Goal: Task Accomplishment & Management: Complete application form

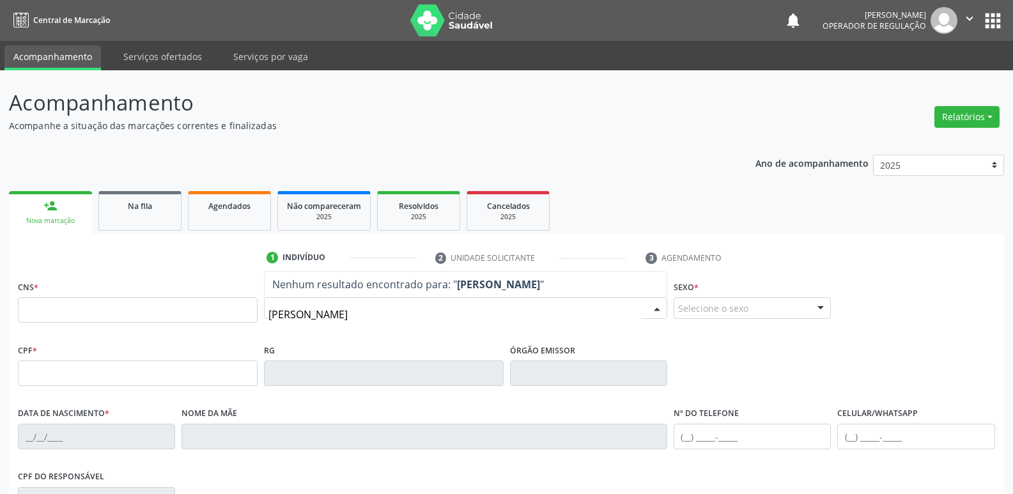
type input "LUZIMAR MACIEL"
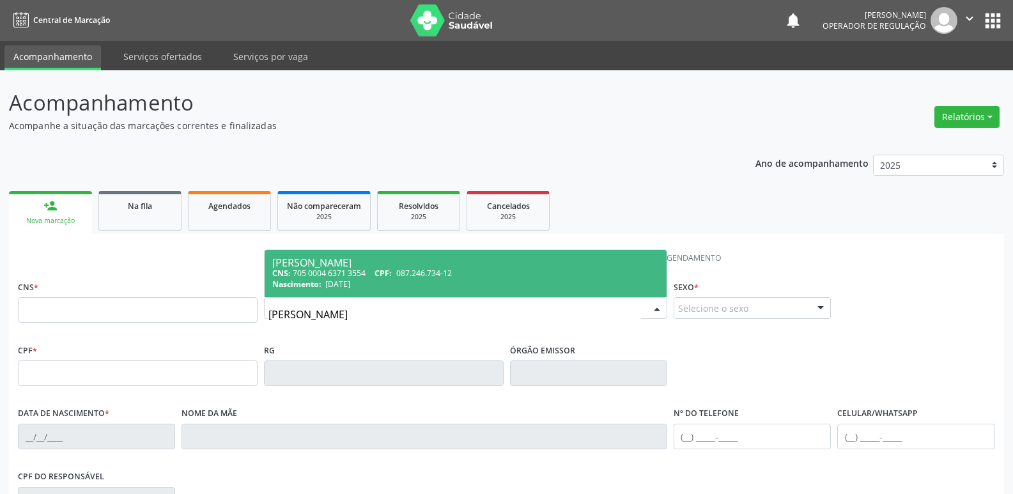
click at [518, 277] on div "CNS: 705 0004 6371 3554 CPF: 087.246.734-12" at bounding box center [465, 273] width 386 height 11
type input "705 0004 6371 3554"
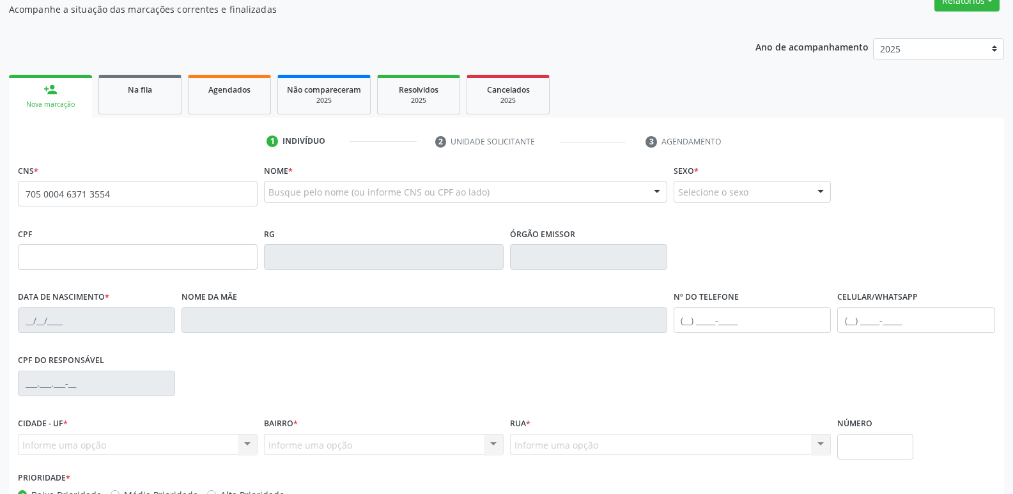
scroll to position [199, 0]
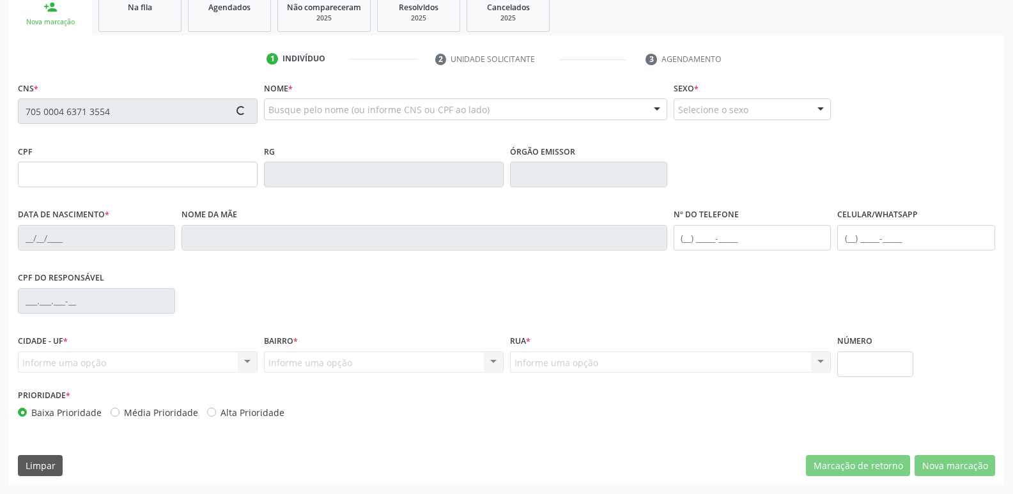
type input "087.246.734-12"
type input "27/11/1952"
type input "Maria Gomes da Silva"
type input "(83) 99375-1420"
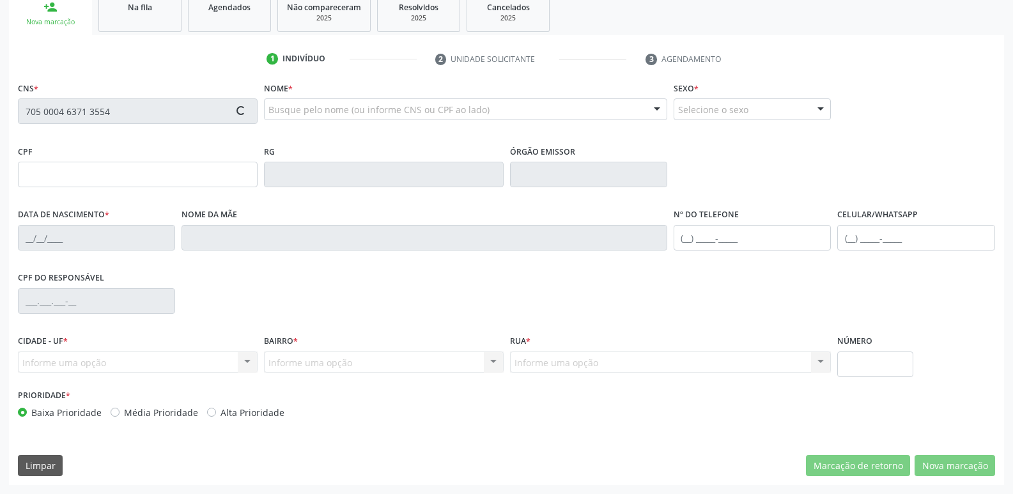
type input "11"
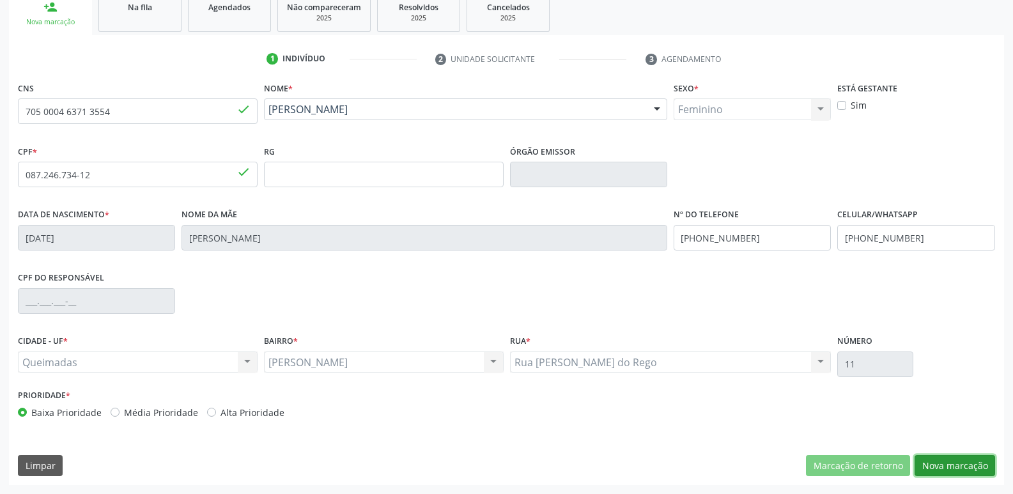
click at [940, 464] on button "Nova marcação" at bounding box center [954, 466] width 80 height 22
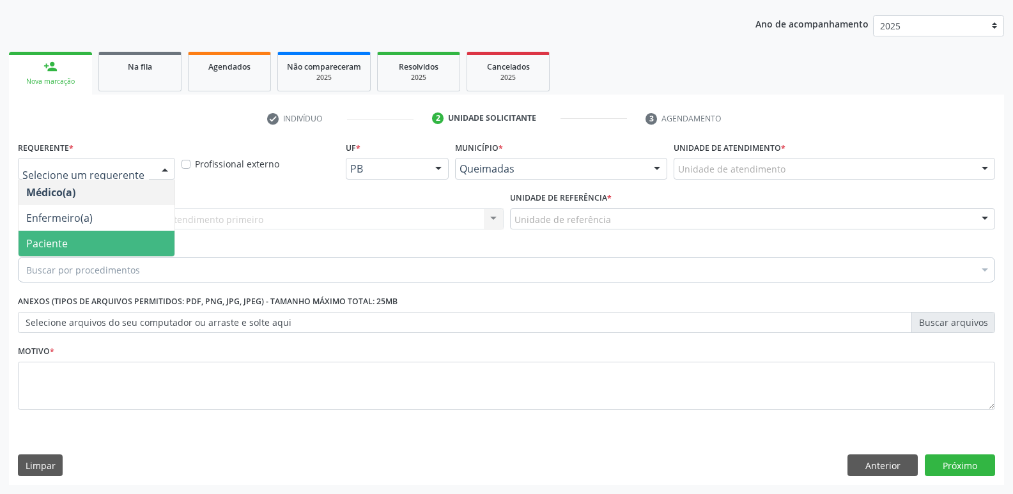
drag, startPoint x: 69, startPoint y: 245, endPoint x: 89, endPoint y: 233, distance: 23.2
click at [71, 241] on span "Paciente" at bounding box center [97, 244] width 156 height 26
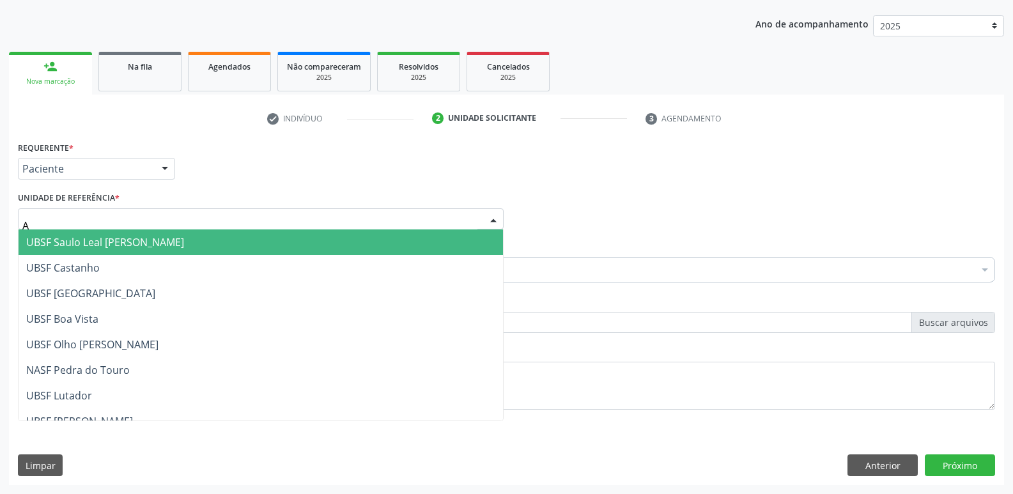
type input "AN"
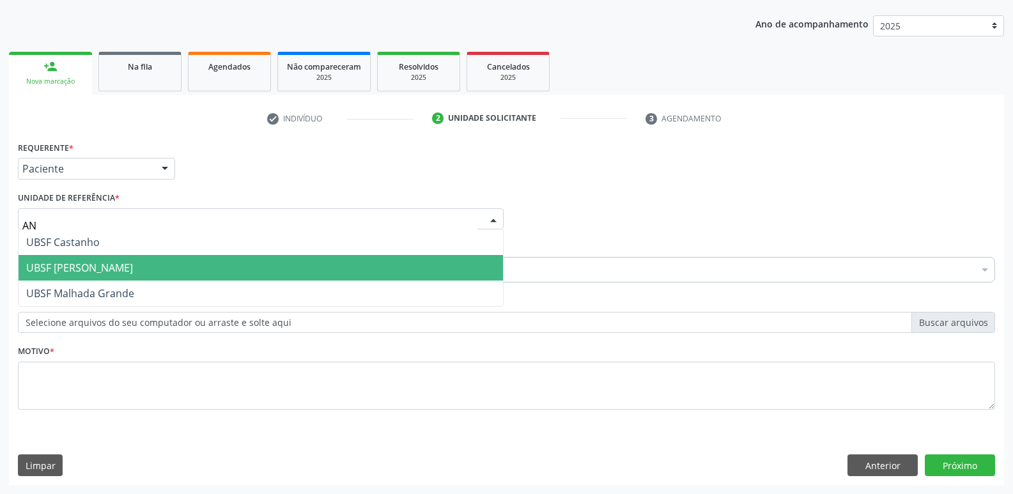
click at [61, 267] on span "UBSF [PERSON_NAME]" at bounding box center [79, 268] width 107 height 14
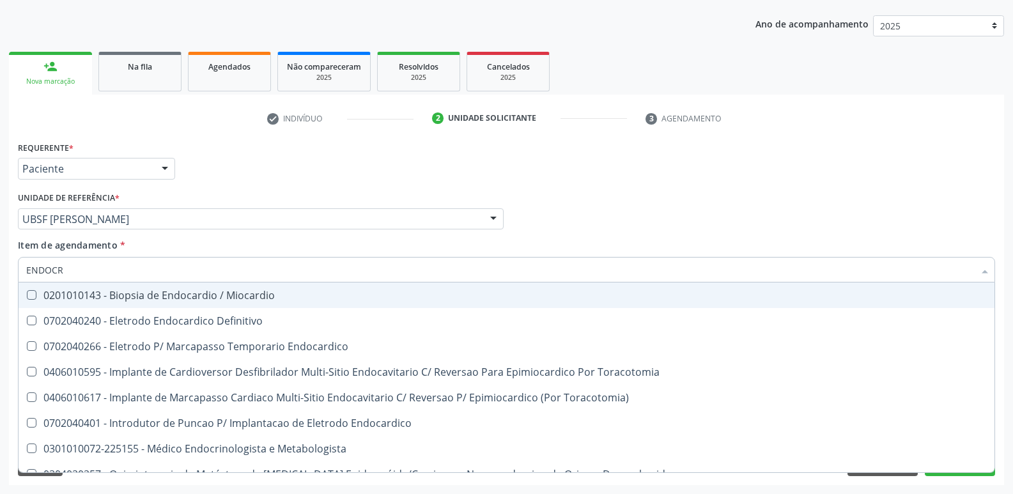
type input "ENDOCRI"
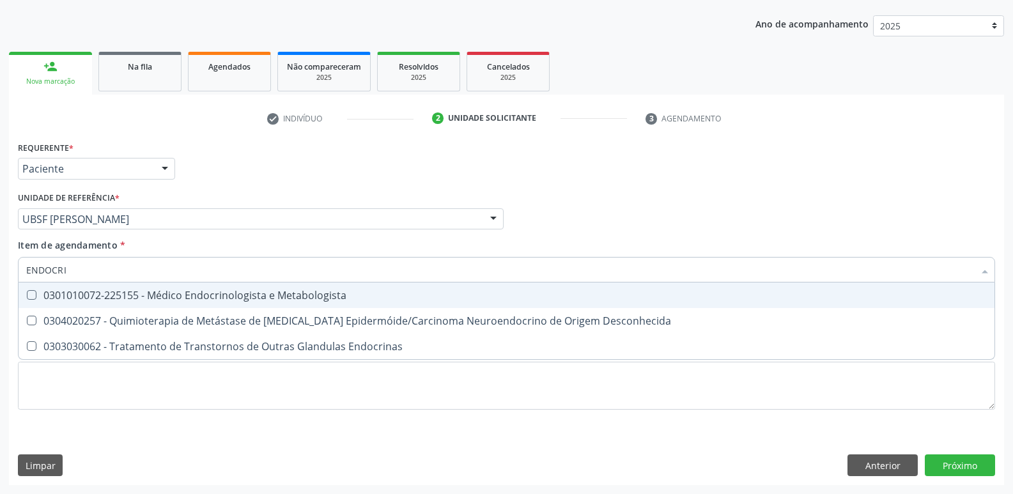
click at [193, 290] on div "0301010072-225155 - Médico Endocrinologista e Metabologista" at bounding box center [506, 295] width 960 height 10
checkbox Metabologista "true"
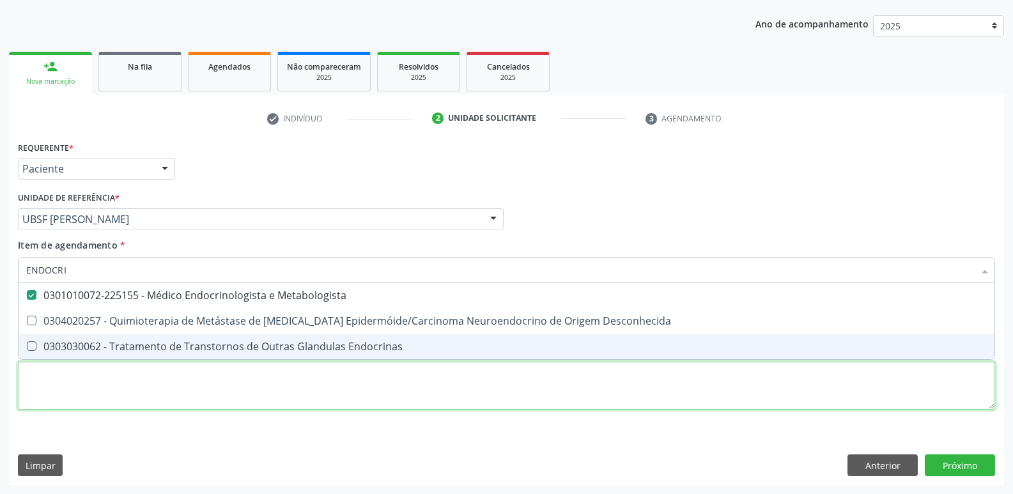
click at [125, 390] on div "Requerente * Paciente Médico(a) Enfermeiro(a) Paciente Nenhum resultado encontr…" at bounding box center [506, 282] width 977 height 289
checkbox Desconhecida "true"
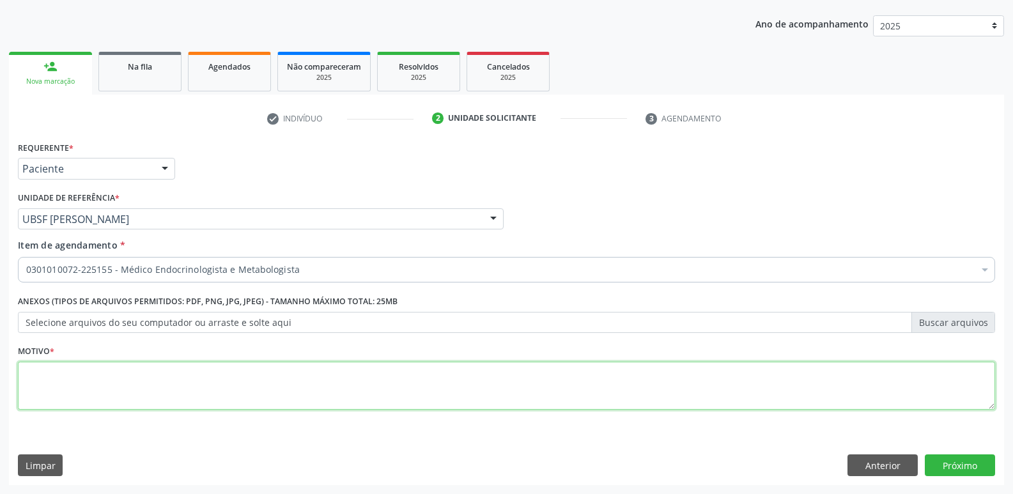
paste textarea "A"
type textarea "AVALIAÇÃO"
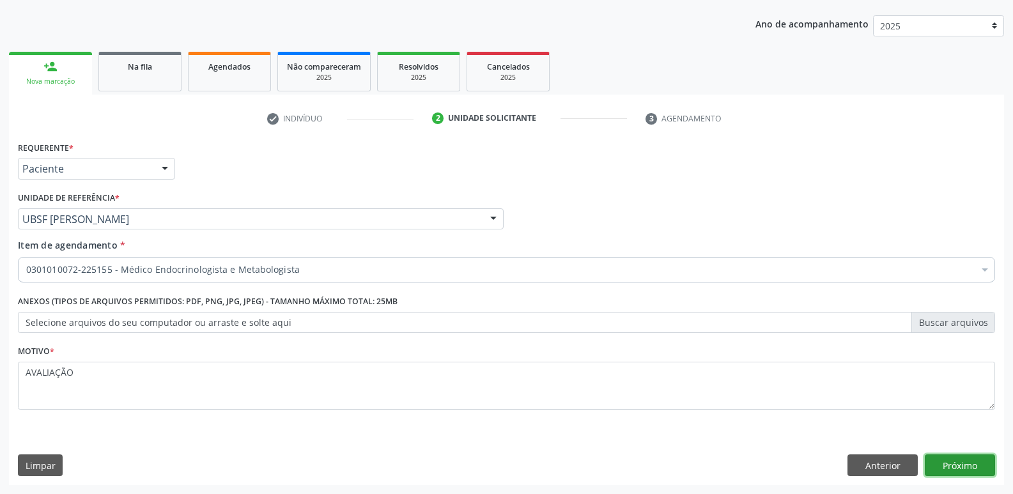
click at [965, 464] on button "Próximo" at bounding box center [959, 465] width 70 height 22
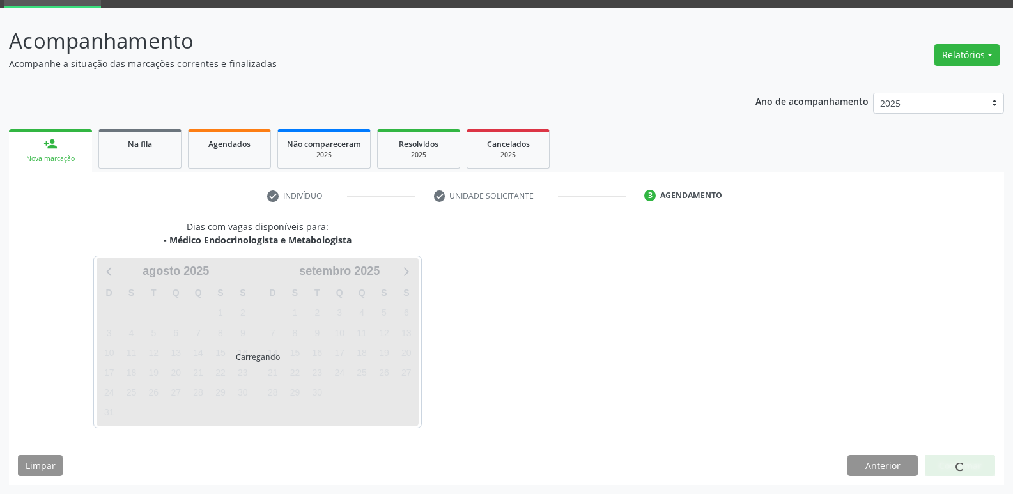
scroll to position [62, 0]
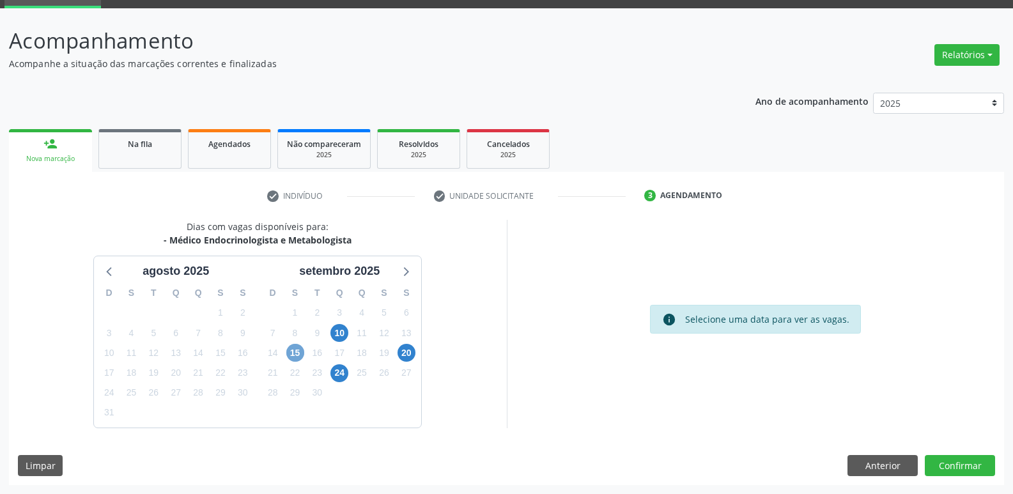
click at [303, 348] on span "15" at bounding box center [295, 353] width 18 height 18
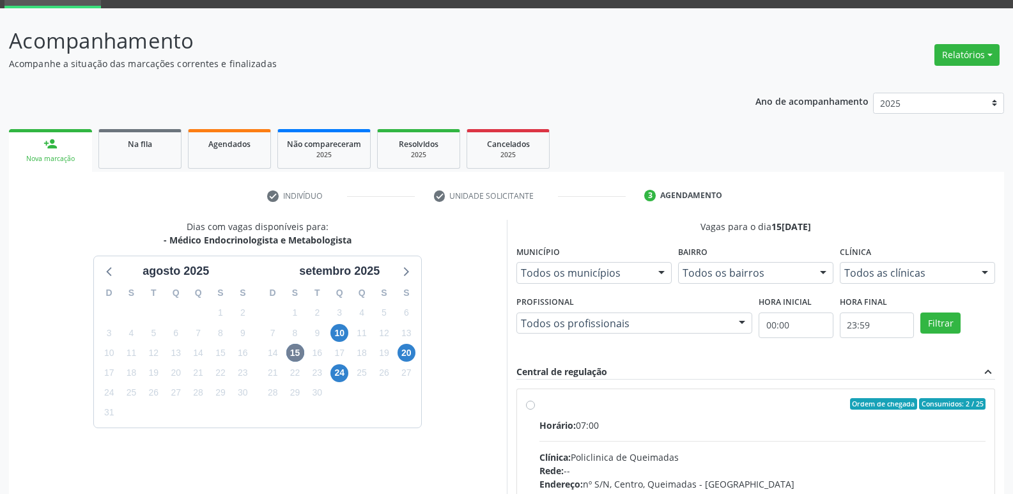
drag, startPoint x: 738, startPoint y: 420, endPoint x: 820, endPoint y: 287, distance: 156.0
click at [744, 417] on label "Ordem de chegada Consumidos: 2 / 25 Horário: 07:00 Clínica: Policlinica de Quei…" at bounding box center [762, 496] width 447 height 196
click at [535, 409] on input "Ordem de chegada Consumidos: 2 / 25 Horário: 07:00 Clínica: Policlinica de Quei…" at bounding box center [530, 403] width 9 height 11
radio input "true"
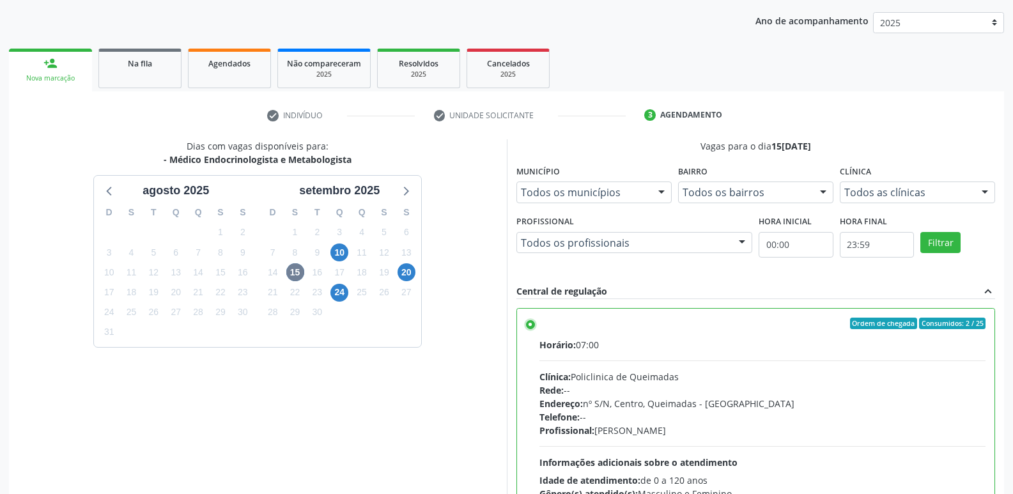
scroll to position [270, 0]
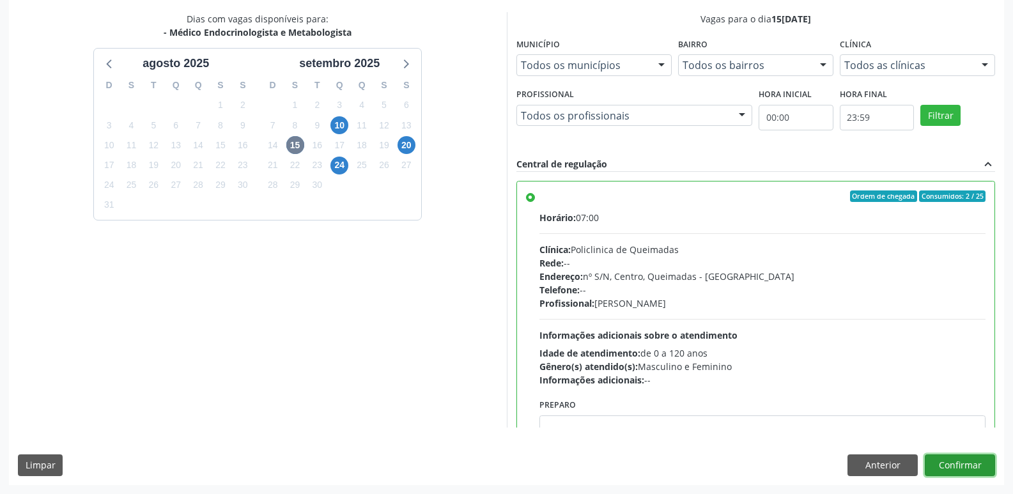
click at [974, 457] on button "Confirmar" at bounding box center [959, 465] width 70 height 22
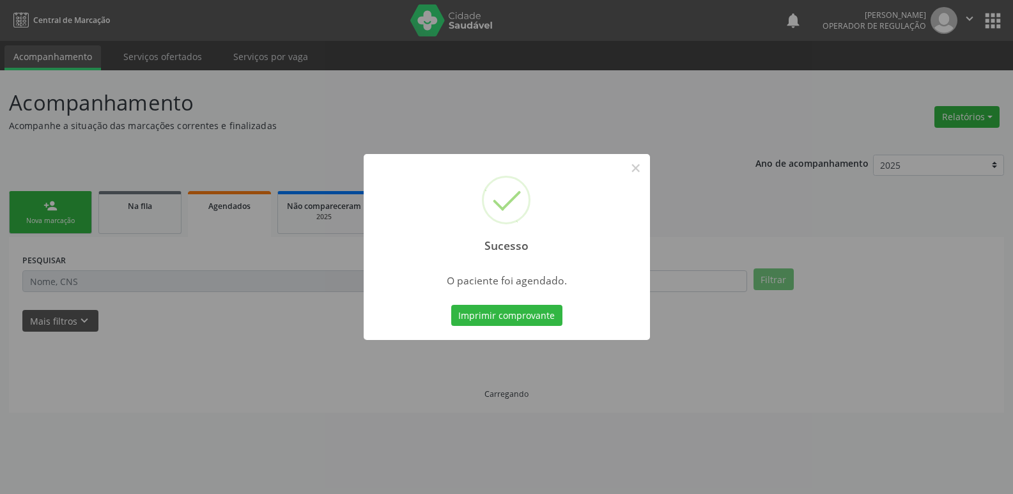
scroll to position [0, 0]
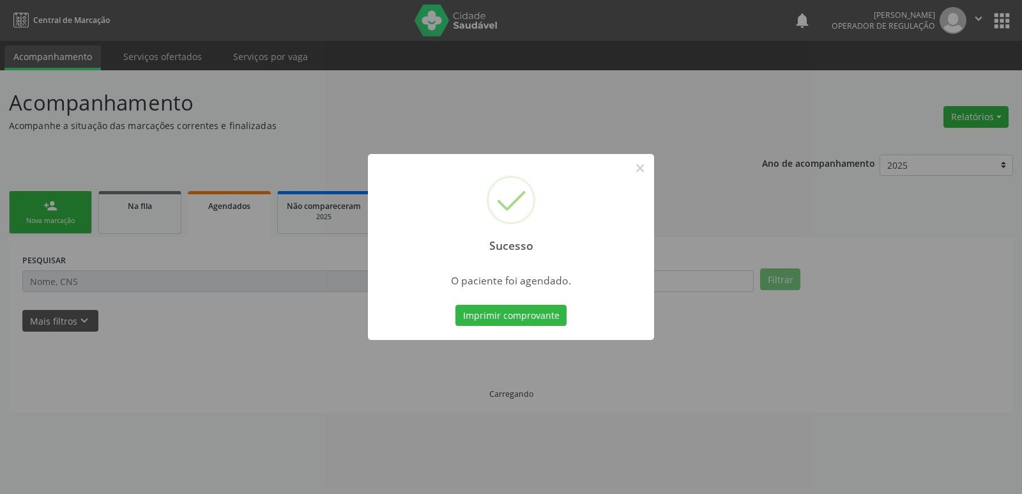
click at [455, 305] on button "Imprimir comprovante" at bounding box center [510, 316] width 111 height 22
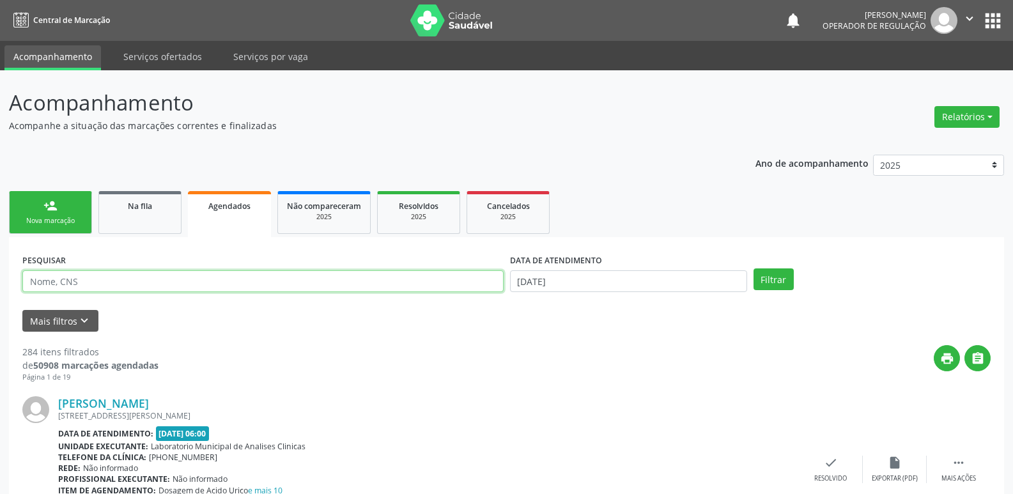
click at [138, 273] on input "text" at bounding box center [262, 281] width 481 height 22
type input "MARIA JOSE ARRUDA"
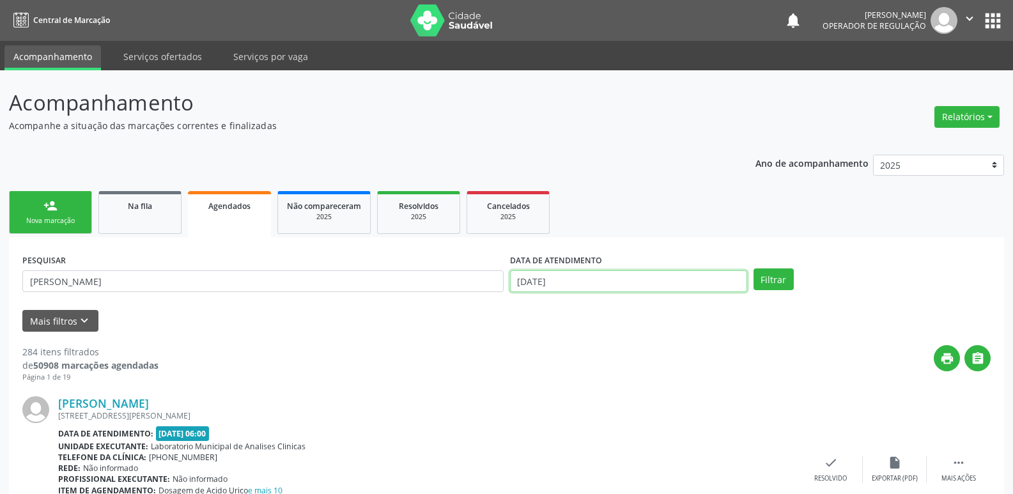
click at [595, 279] on input "2[DATE]" at bounding box center [628, 281] width 237 height 22
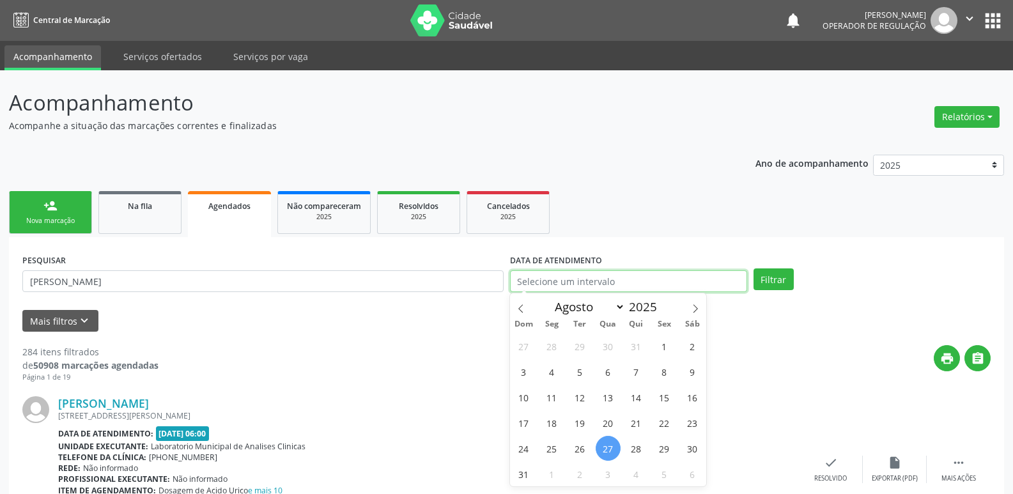
click at [753, 268] on button "Filtrar" at bounding box center [773, 279] width 40 height 22
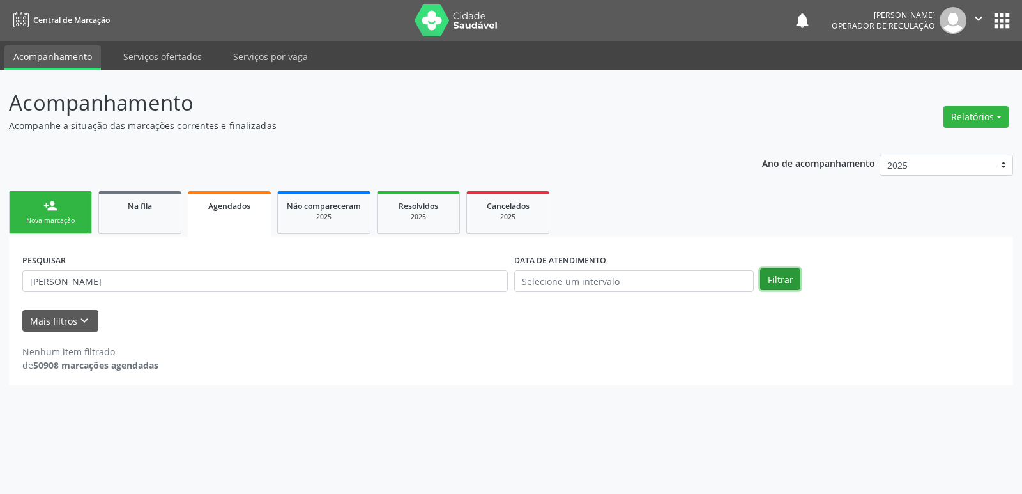
click at [783, 277] on button "Filtrar" at bounding box center [780, 279] width 40 height 22
click at [776, 280] on button "Filtrar" at bounding box center [780, 279] width 40 height 22
click at [303, 284] on input "MARIA JOSE ARRUDA" at bounding box center [265, 281] width 486 height 22
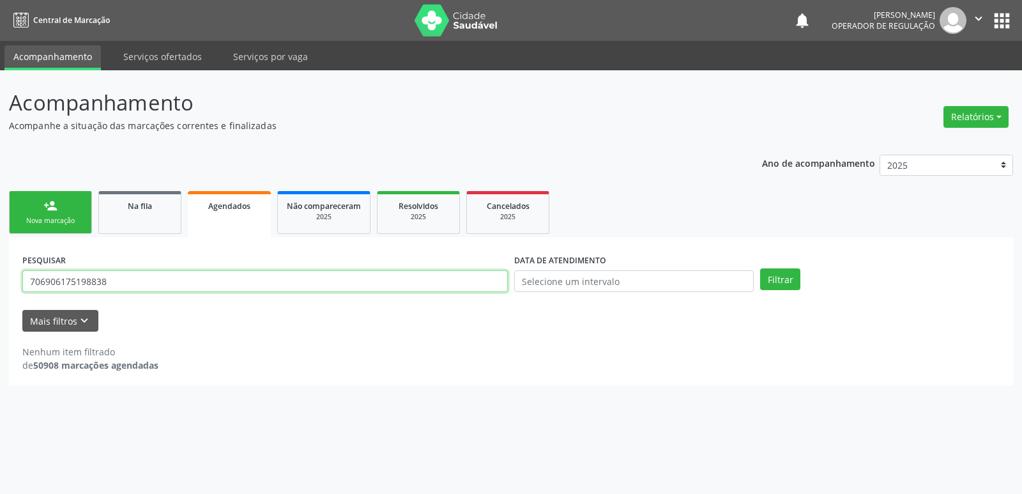
type input "706906175198838"
click at [760, 268] on button "Filtrar" at bounding box center [780, 279] width 40 height 22
click at [123, 210] on div "Na fila" at bounding box center [140, 205] width 64 height 13
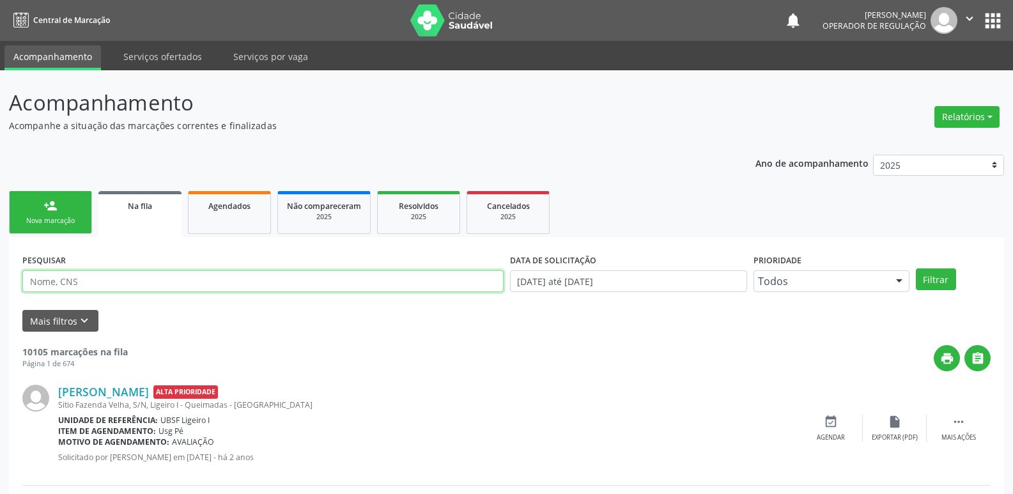
click at [137, 277] on input "text" at bounding box center [262, 281] width 481 height 22
click at [335, 411] on div "Josinaldo da Silva Venâncio Alta Prioridade Sitio Fazenda Velha, S/N, Ligeiro I…" at bounding box center [428, 428] width 740 height 87
click at [148, 284] on input "text" at bounding box center [262, 281] width 481 height 22
type input "70606175198838"
click at [915, 268] on button "Filtrar" at bounding box center [935, 279] width 40 height 22
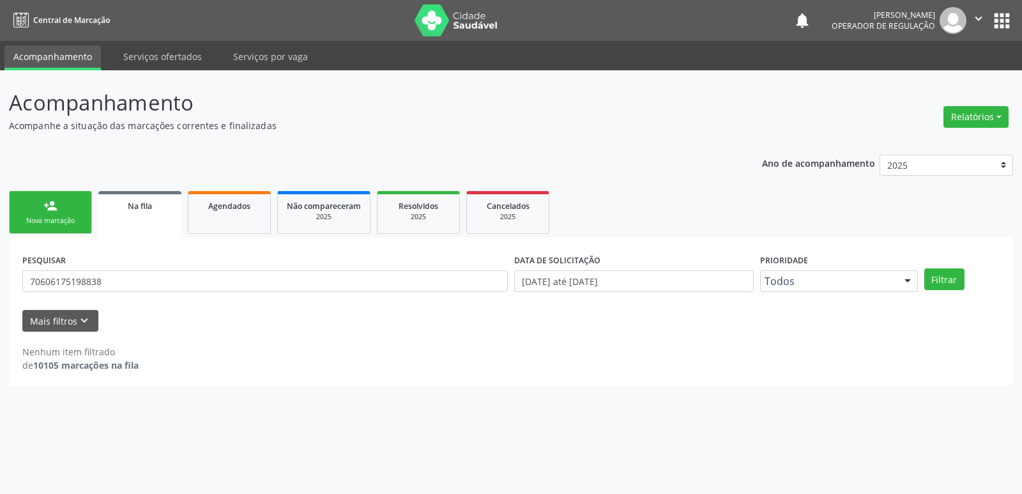
click at [51, 213] on link "person_add Nova marcação" at bounding box center [50, 212] width 83 height 43
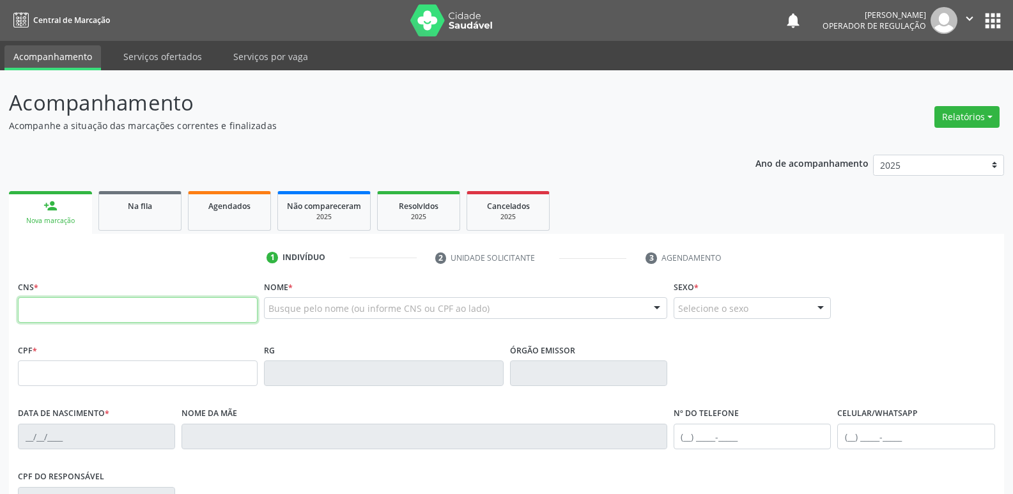
click at [66, 303] on input "text" at bounding box center [138, 310] width 240 height 26
type input "700 2059 0911 7230"
type input "039.564.794-08"
type input "20/06/1975"
type input "Severina Barbosa de Araújo"
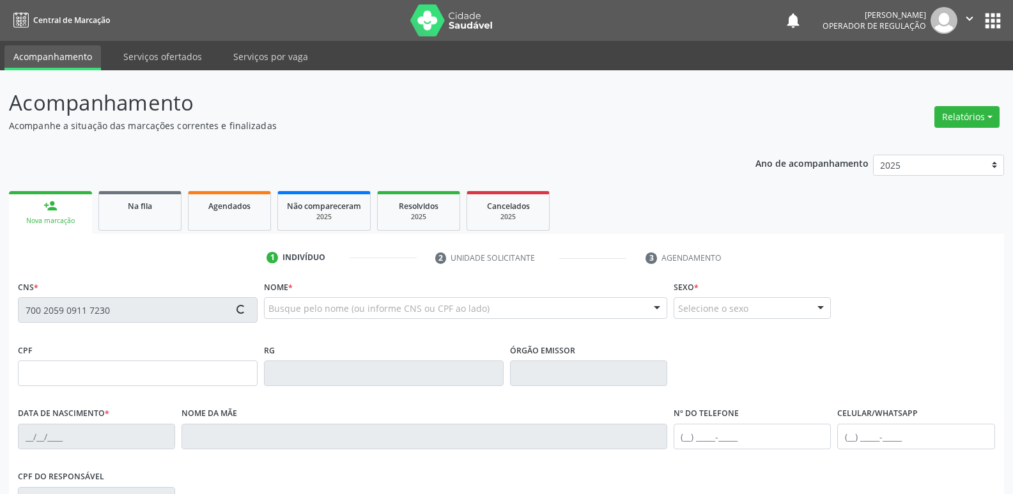
type input "(83) 99362-0812"
type input "38"
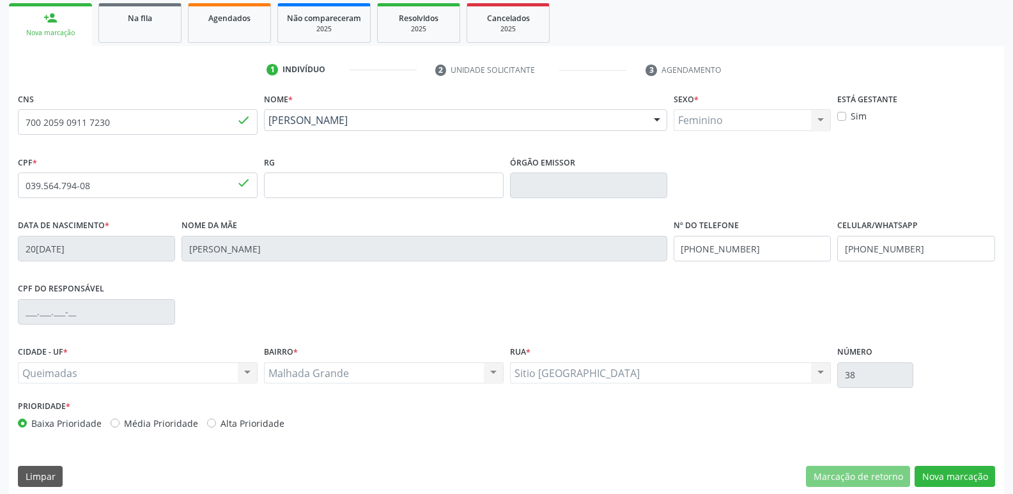
scroll to position [199, 0]
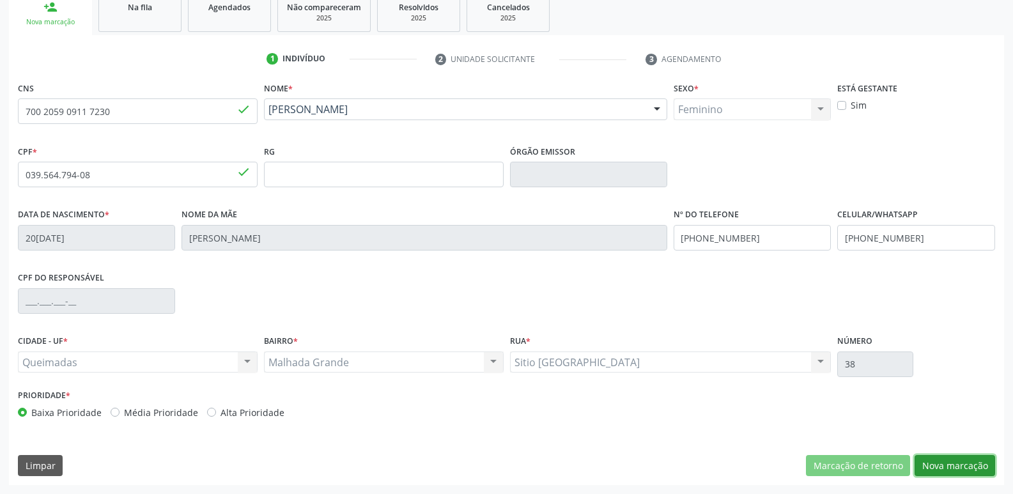
drag, startPoint x: 964, startPoint y: 466, endPoint x: 1021, endPoint y: 465, distance: 56.9
click at [966, 463] on button "Nova marcação" at bounding box center [954, 466] width 80 height 22
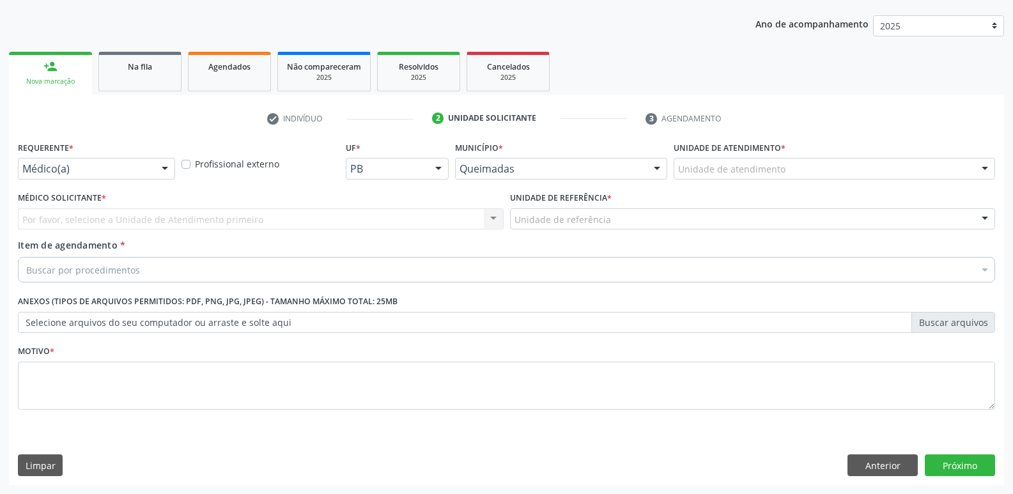
scroll to position [139, 0]
drag, startPoint x: 158, startPoint y: 158, endPoint x: 146, endPoint y: 181, distance: 26.0
click at [157, 160] on div "Médico(a) Médico(a) Enfermeiro(a) Paciente Nenhum resultado encontrado para: " …" at bounding box center [96, 169] width 157 height 22
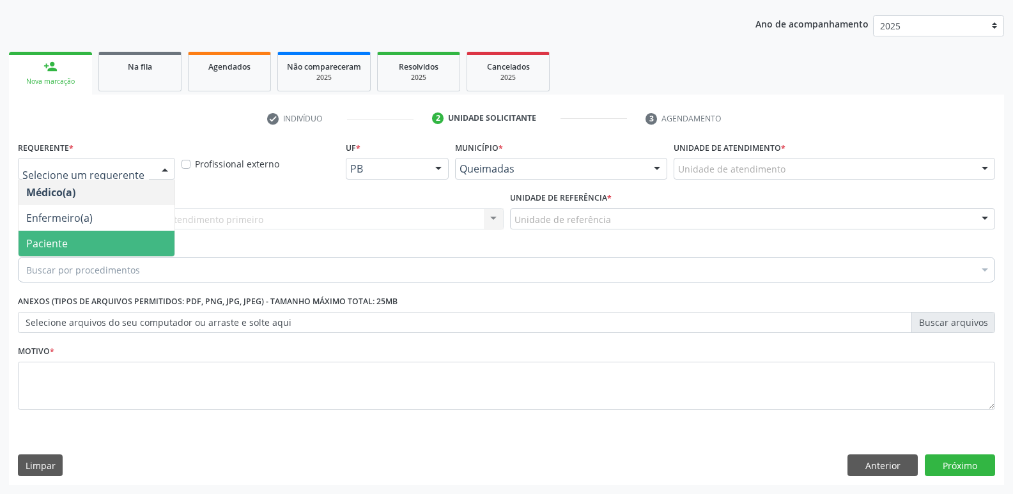
drag, startPoint x: 72, startPoint y: 250, endPoint x: 127, endPoint y: 235, distance: 57.5
click at [74, 247] on span "Paciente" at bounding box center [97, 244] width 156 height 26
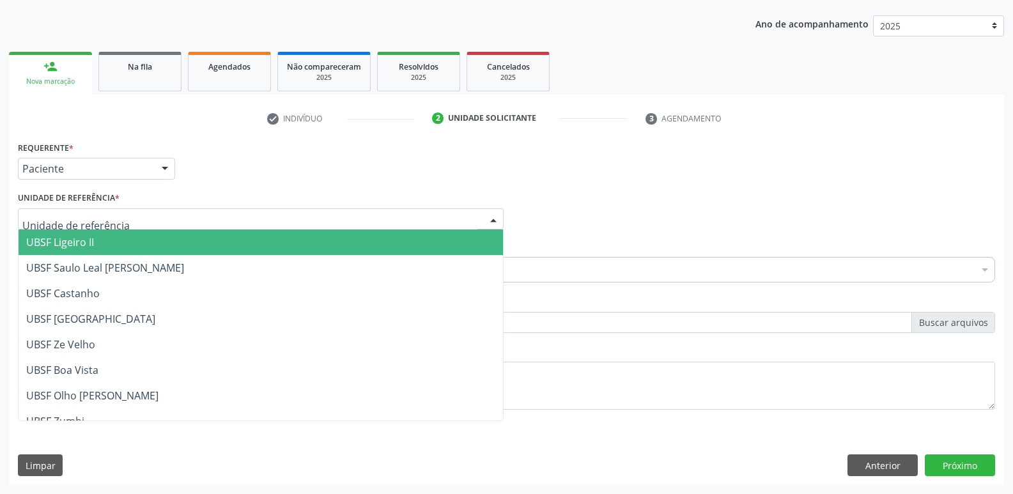
click at [176, 211] on div at bounding box center [261, 219] width 486 height 22
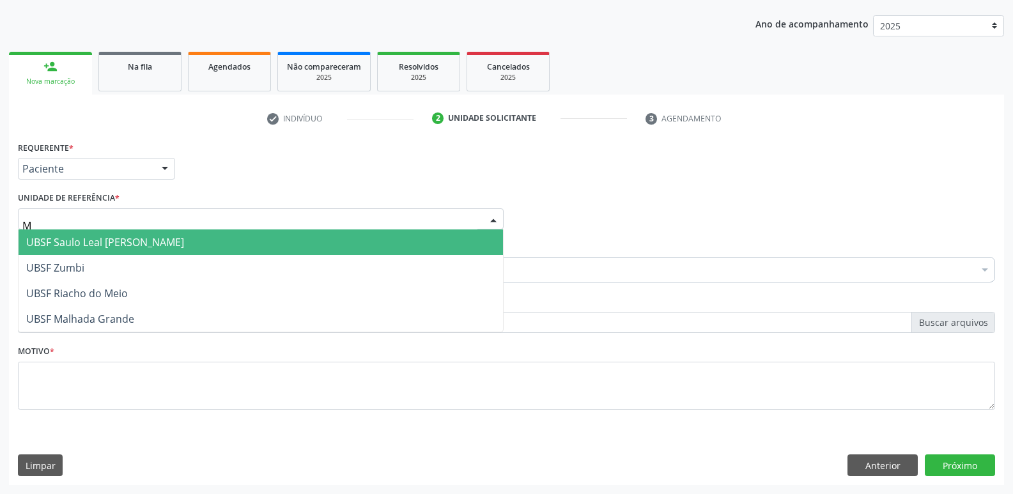
type input "MA"
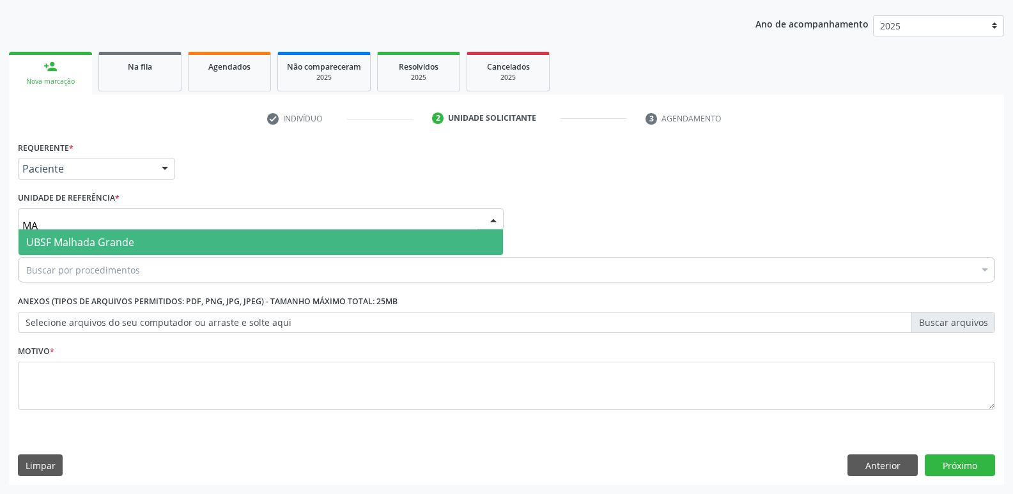
click at [114, 234] on span "UBSF Malhada Grande" at bounding box center [261, 242] width 484 height 26
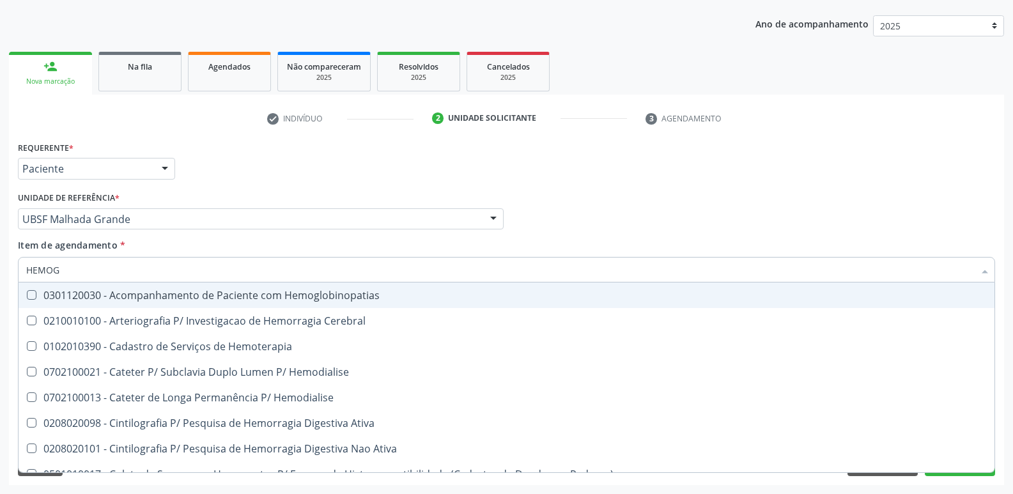
type input "HEMOGR"
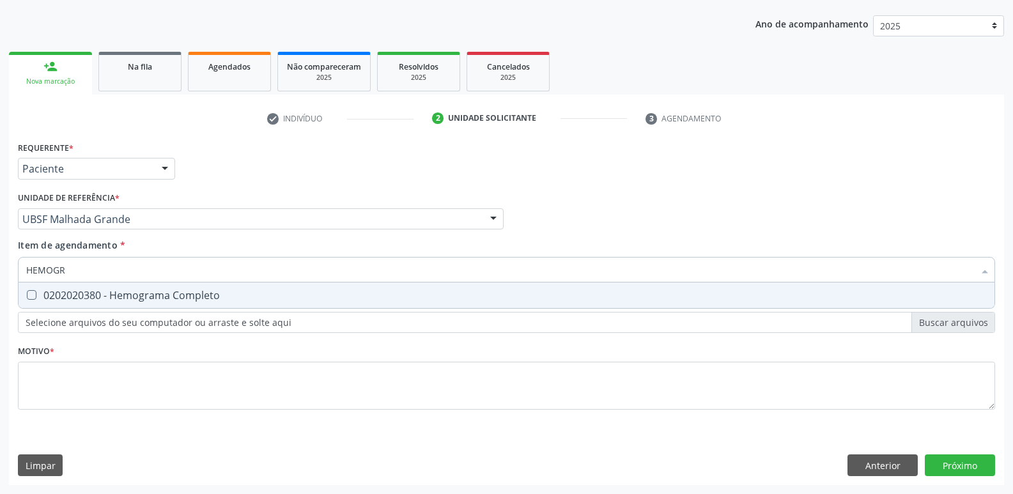
drag, startPoint x: 103, startPoint y: 290, endPoint x: 110, endPoint y: 289, distance: 6.5
click at [105, 290] on div "0202020380 - Hemograma Completo" at bounding box center [506, 295] width 960 height 10
checkbox Completo "true"
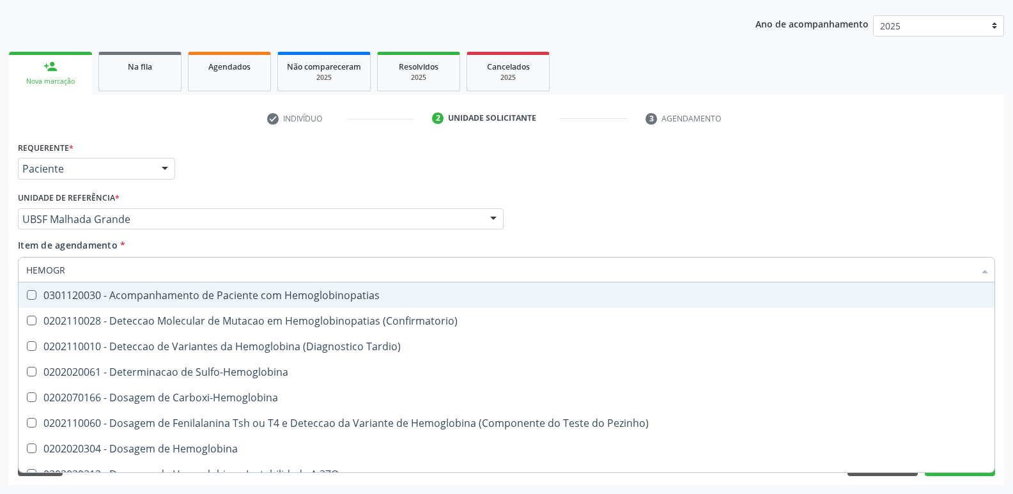
type input "HEMOG"
checkbox Hemoglobinopatias "false"
type input "HEMO"
checkbox Completo "false"
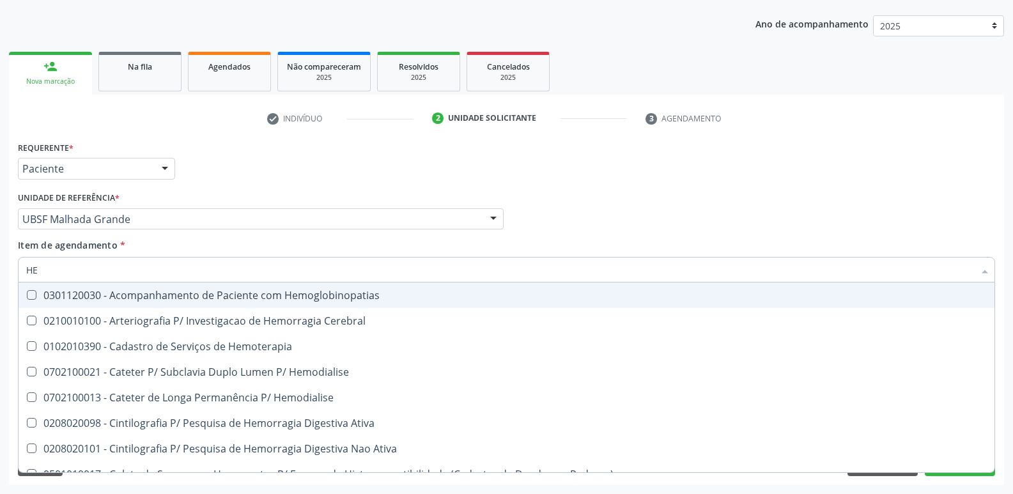
type input "H"
checkbox Completo "false"
checkbox Elastica "false"
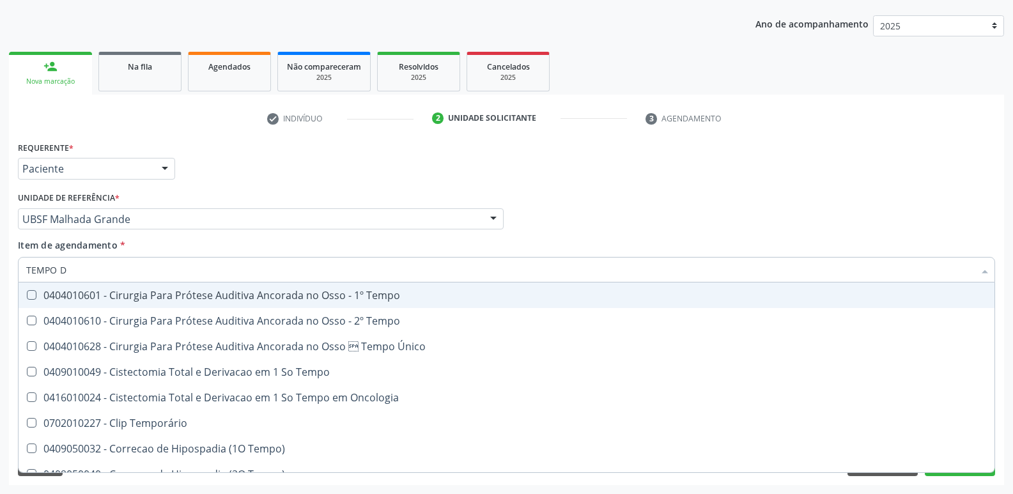
type input "TEMPO DE"
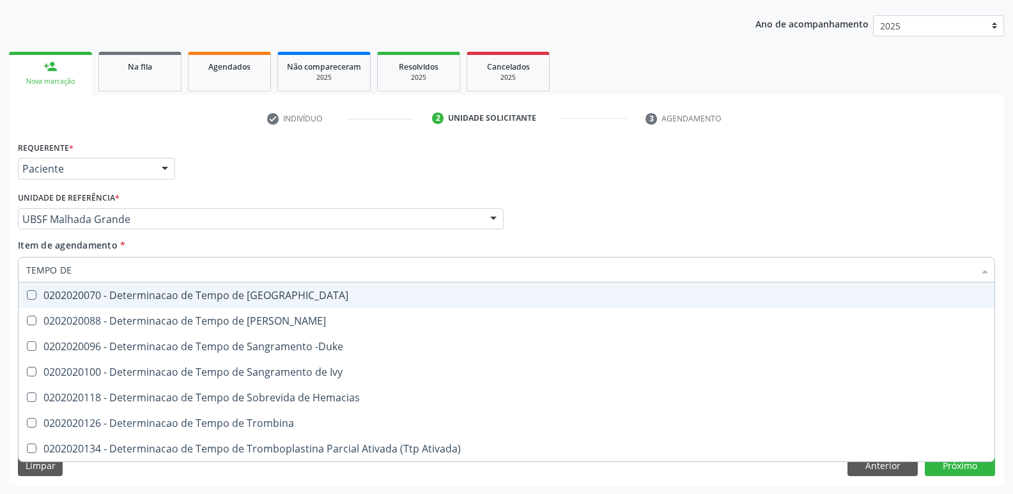
click at [110, 290] on div "0202020070 - Determinacao de Tempo de [GEOGRAPHIC_DATA]" at bounding box center [506, 295] width 960 height 10
checkbox Coagulacao "true"
type input "TEMPO"
checkbox Coagulacao "false"
type input "T"
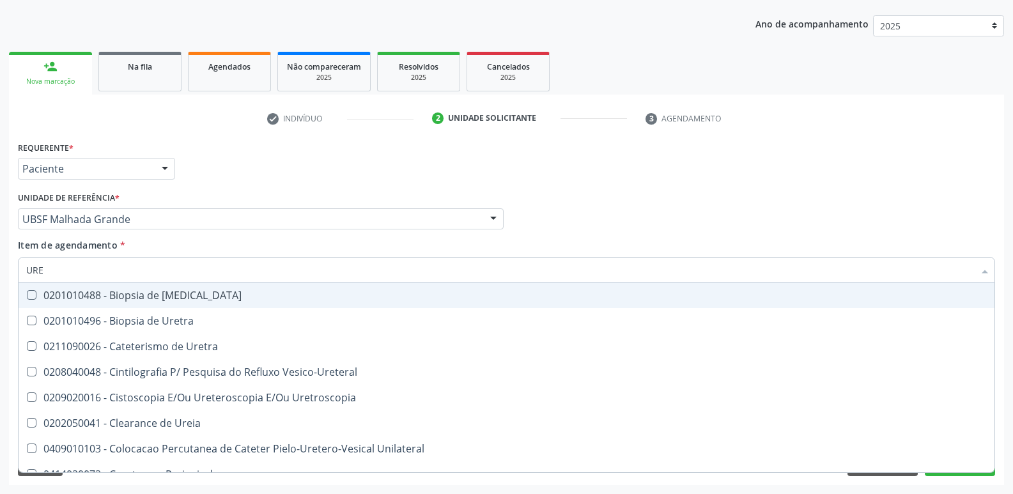
type input "UREI"
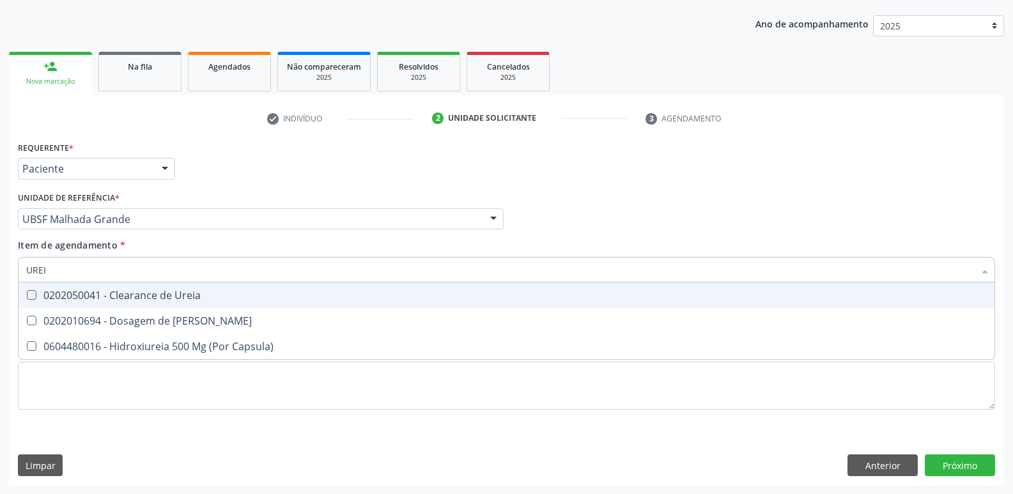
click at [110, 290] on div "0202050041 - Clearance de Ureia" at bounding box center [506, 295] width 960 height 10
checkbox Ureia "false"
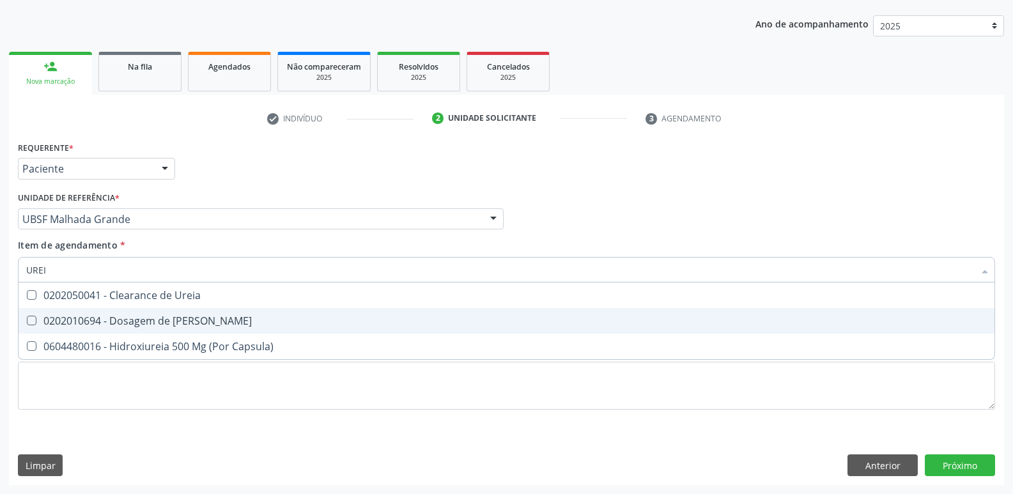
click at [103, 316] on div "0202010694 - Dosagem de [PERSON_NAME]" at bounding box center [506, 321] width 960 height 10
checkbox Ureia "true"
type input "URE"
checkbox Ureia "false"
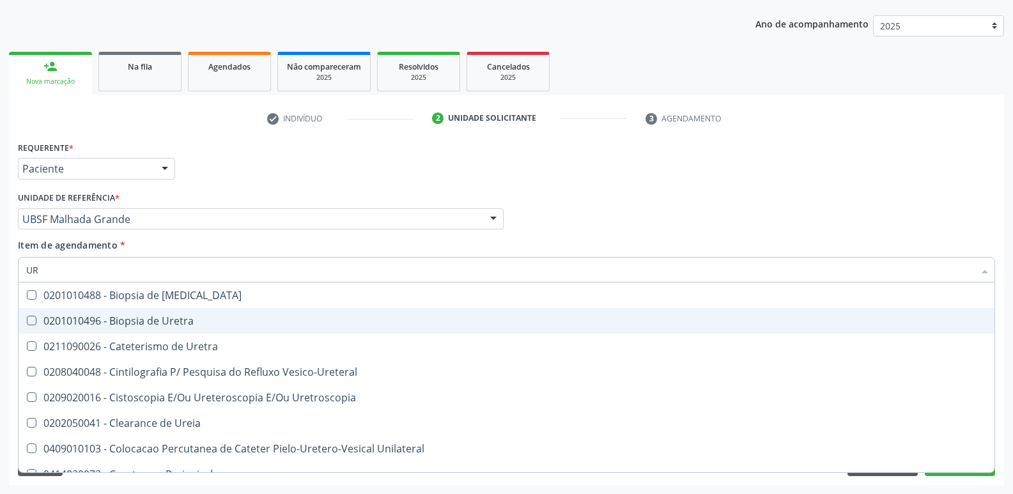
type input "U"
checkbox Ureia "false"
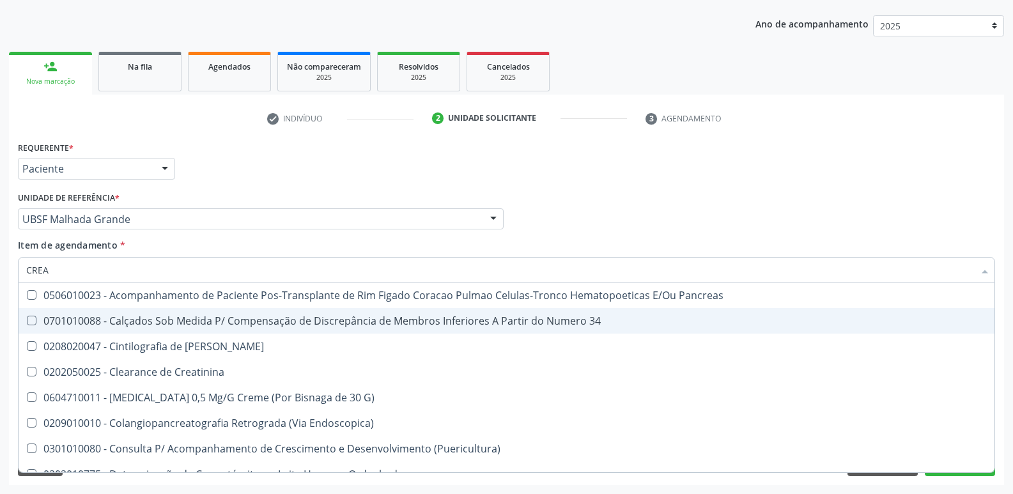
type input "CREAT"
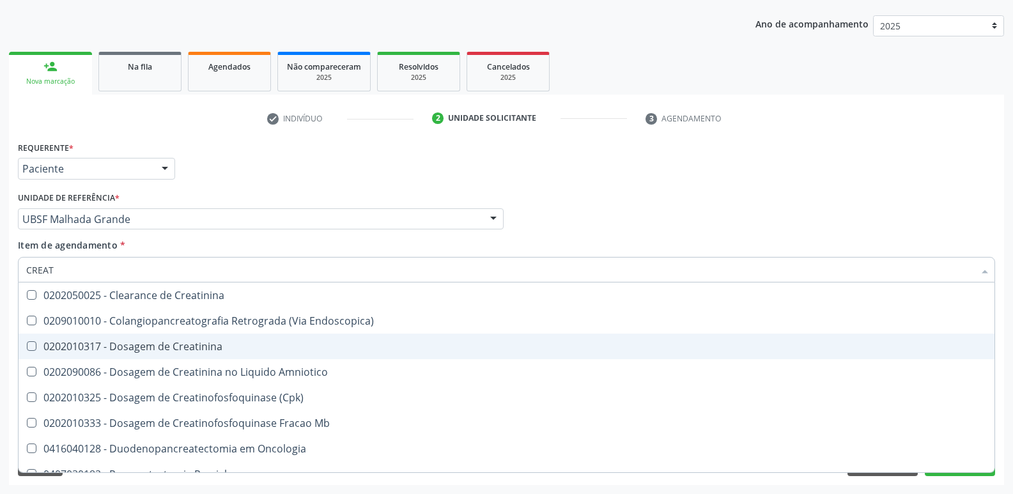
click at [194, 346] on div "0202010317 - Dosagem de Creatinina" at bounding box center [506, 346] width 960 height 10
checkbox Creatinina "true"
type input "CREA"
checkbox Creatinina "false"
checkbox \(Cpk\) "true"
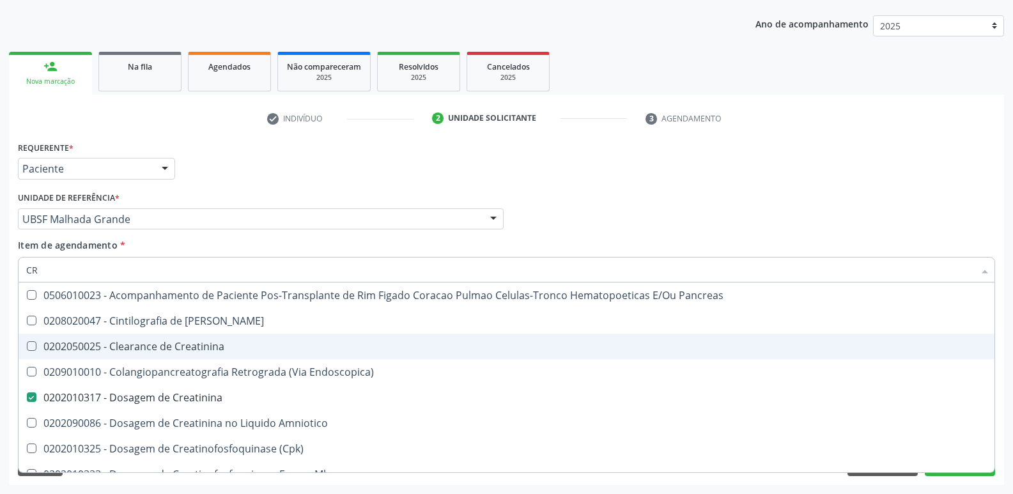
type input "C"
checkbox Creatinina "false"
checkbox Oncologia "false"
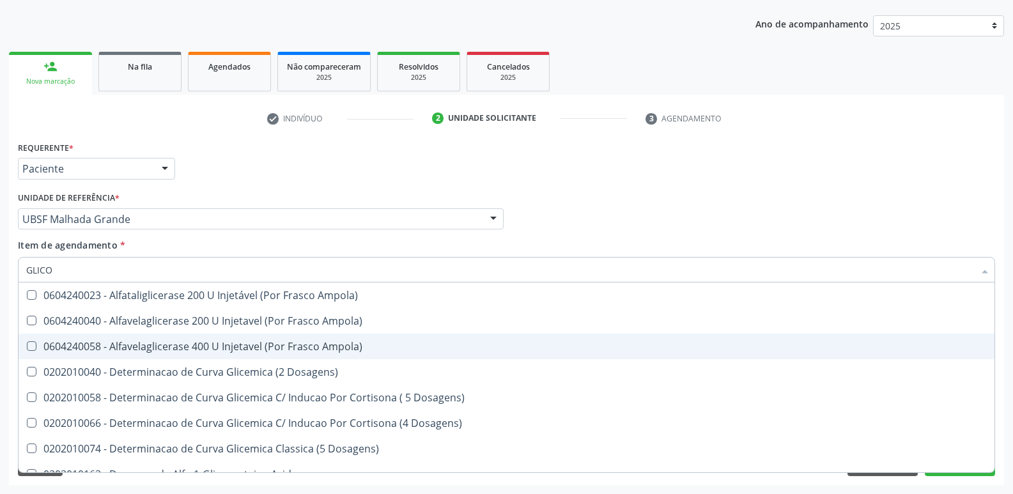
type input "GLICOS"
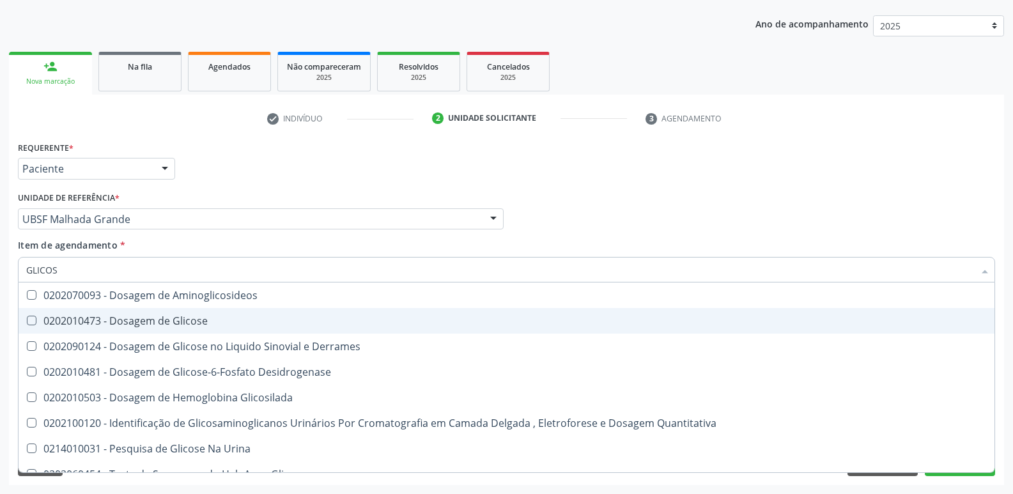
drag, startPoint x: 204, startPoint y: 316, endPoint x: 209, endPoint y: 351, distance: 35.4
click at [205, 316] on div "0202010473 - Dosagem de Glicose" at bounding box center [506, 321] width 960 height 10
checkbox Glicose "true"
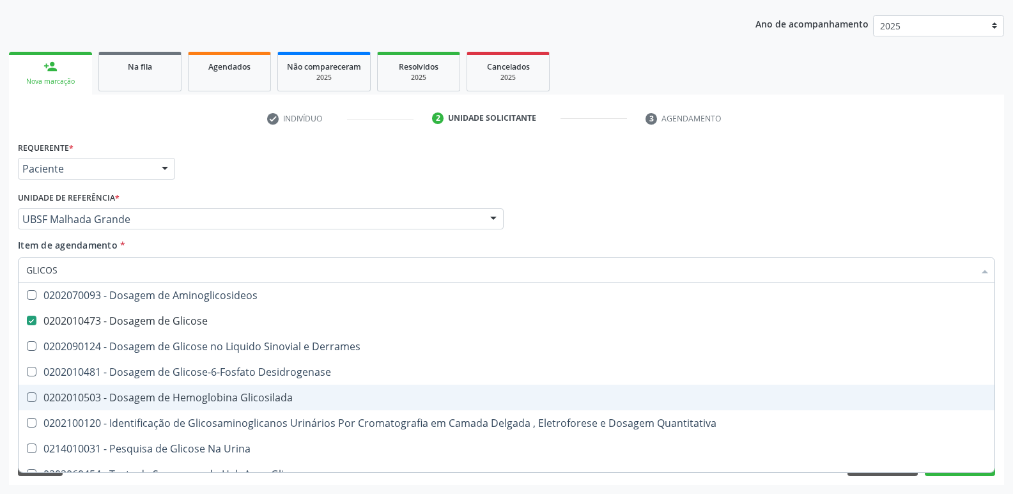
click at [211, 398] on div "0202010503 - Dosagem de Hemoglobina Glicosilada" at bounding box center [506, 397] width 960 height 10
checkbox Glicosilada "true"
type input "GLICO"
checkbox Glicose "false"
checkbox Derrames "true"
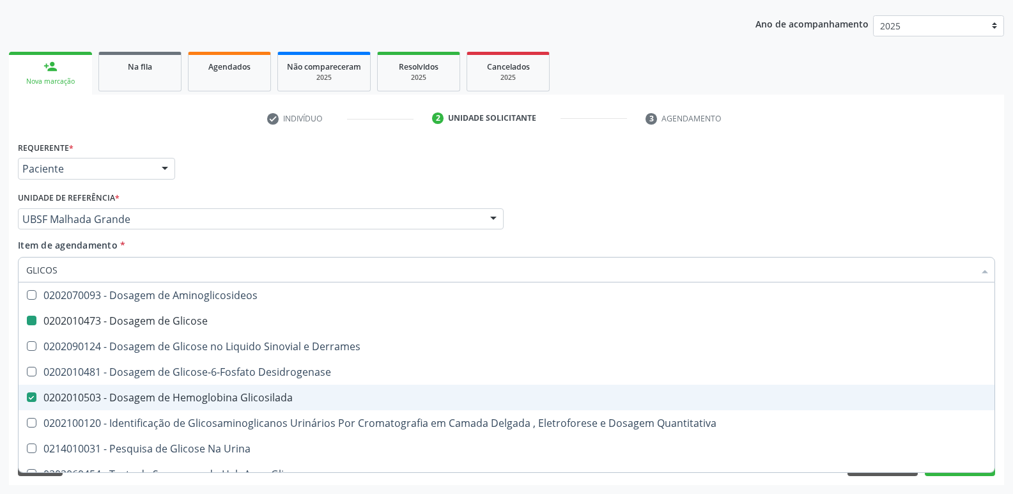
checkbox Glicosilada "false"
checkbox Quantitativa "true"
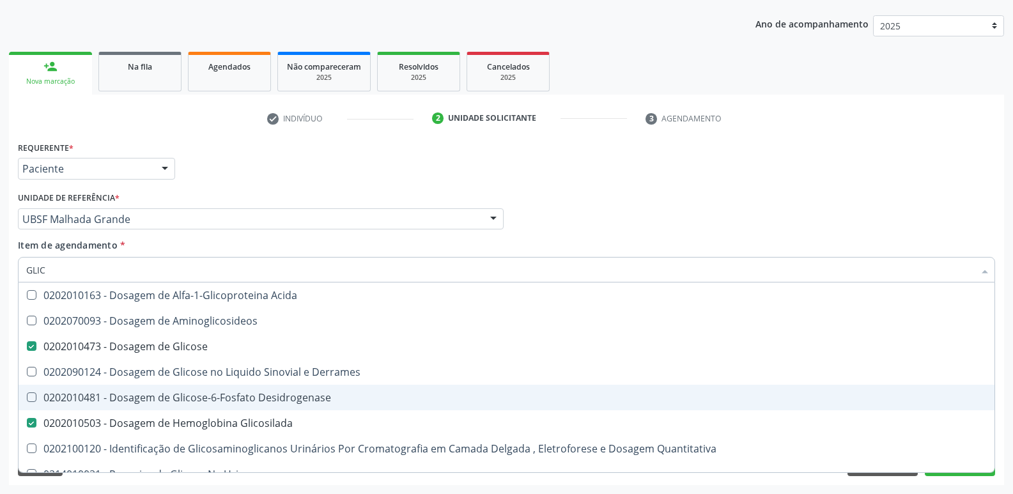
type input "GLI"
checkbox Glicose "false"
checkbox Glicosilada "false"
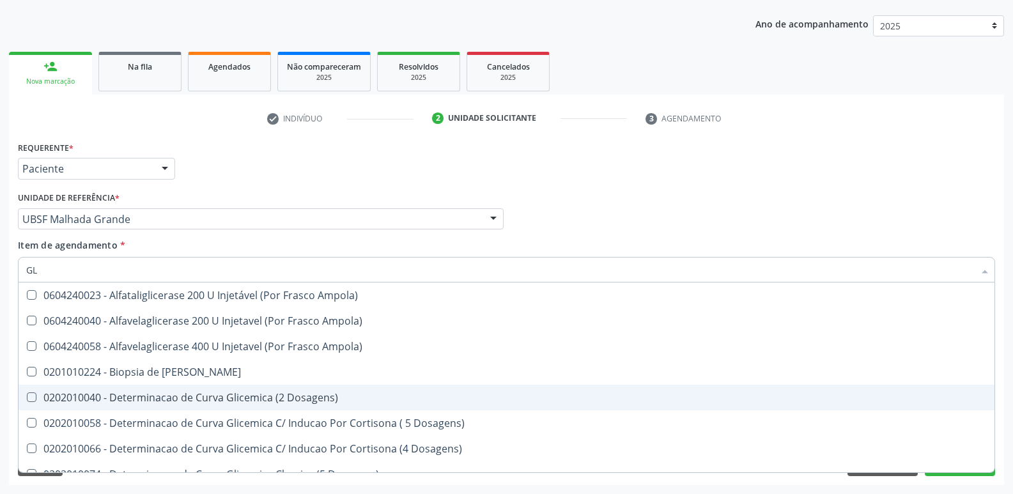
type input "G"
checkbox Glicose "false"
checkbox Glicosilada "false"
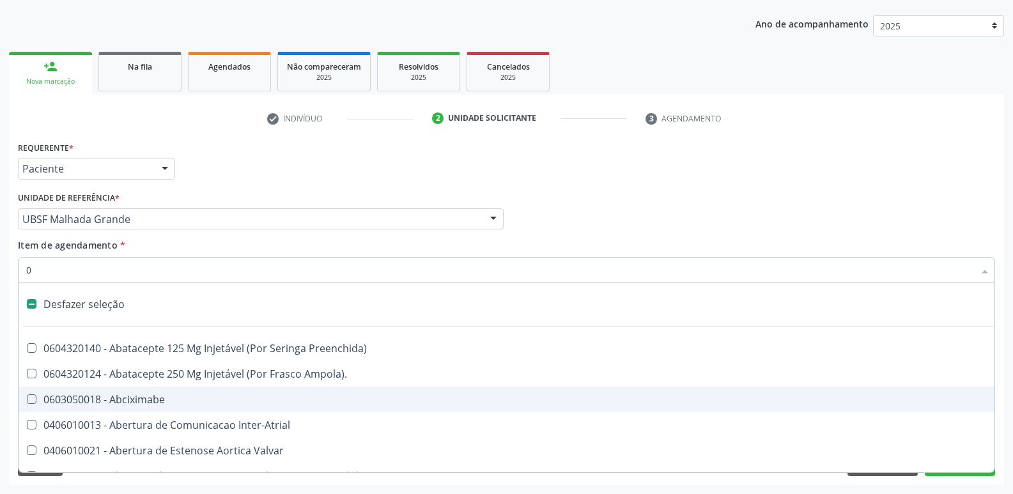
type input "02"
checkbox \(Par\) "true"
checkbox 67 "true"
checkbox Comprimido\) "true"
checkbox Ml\) "true"
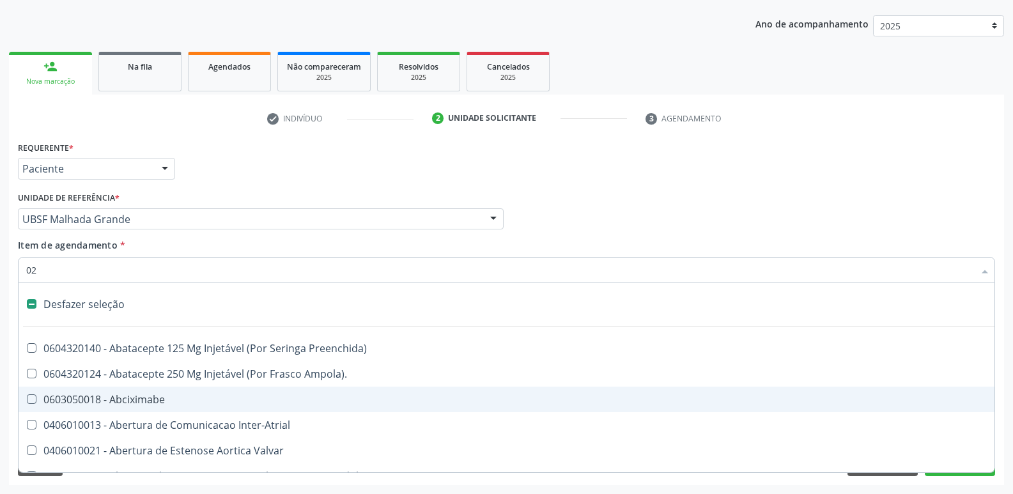
checkbox Revisao "true"
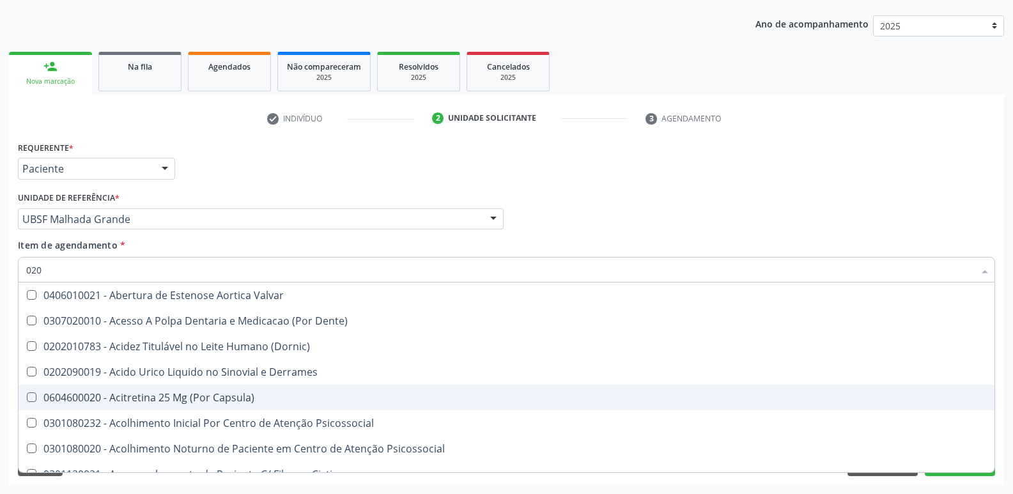
type input "0202"
checkbox Mlpa "true"
checkbox Sistêmicas "true"
checkbox Epidemiológica "true"
checkbox Pontas "true"
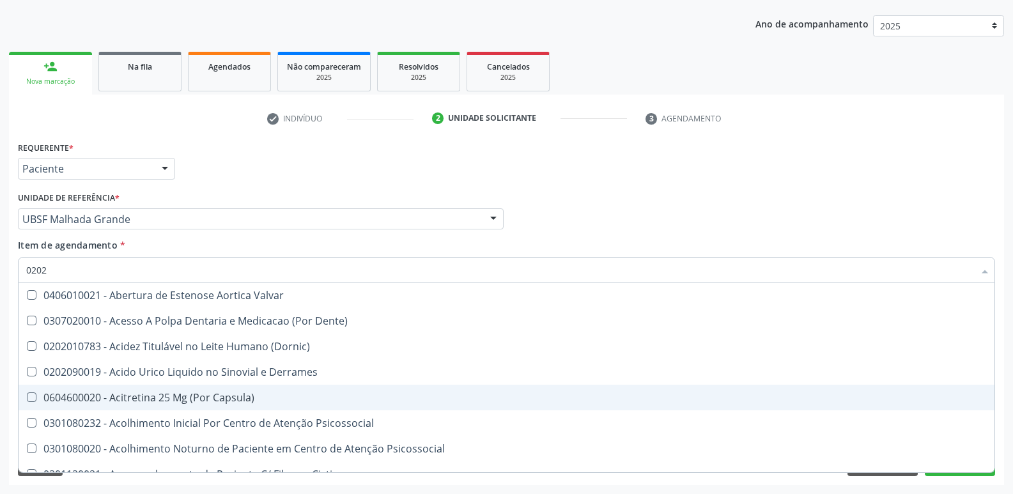
checkbox Urostomizados "true"
checkbox Septostomia "true"
checkbox Neonatal "false"
checkbox Dacriocistografia "false"
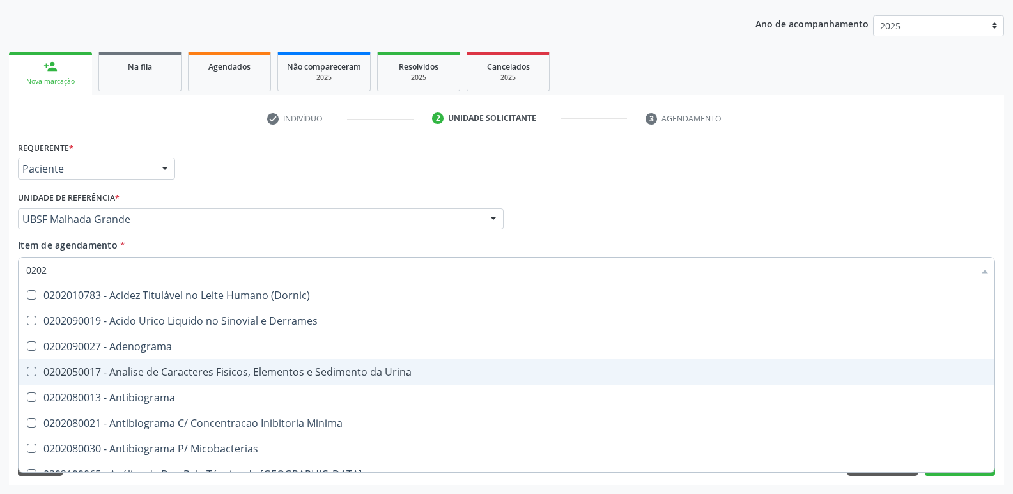
click at [224, 375] on div "0202050017 - Analise de Caracteres Fisicos, Elementos e Sedimento da Urina" at bounding box center [506, 372] width 960 height 10
checkbox Urina "true"
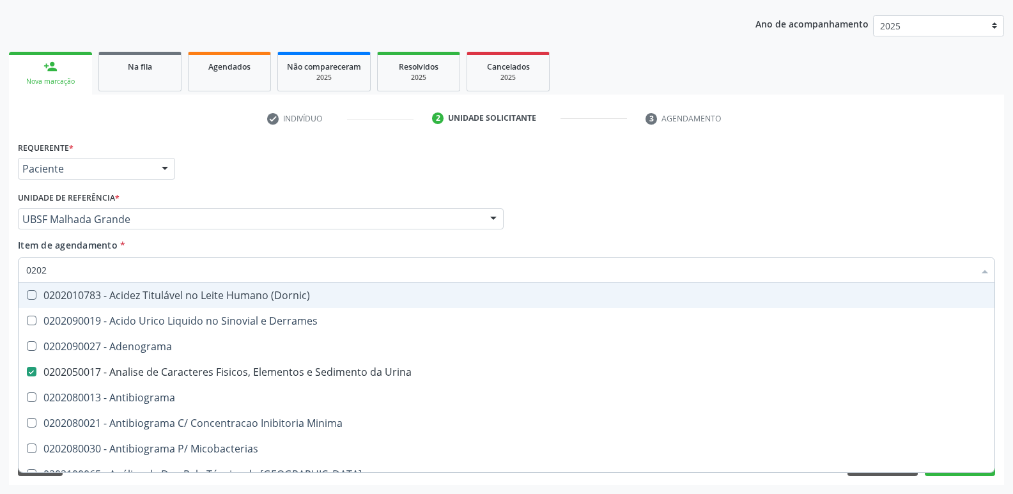
click at [572, 196] on div "Médico Solicitante Por favor, selecione a Unidade de Atendimento primeiro Nenhu…" at bounding box center [506, 213] width 983 height 50
checkbox Derrames "true"
checkbox Adenograma "true"
checkbox Antibiograma "true"
checkbox Minima "true"
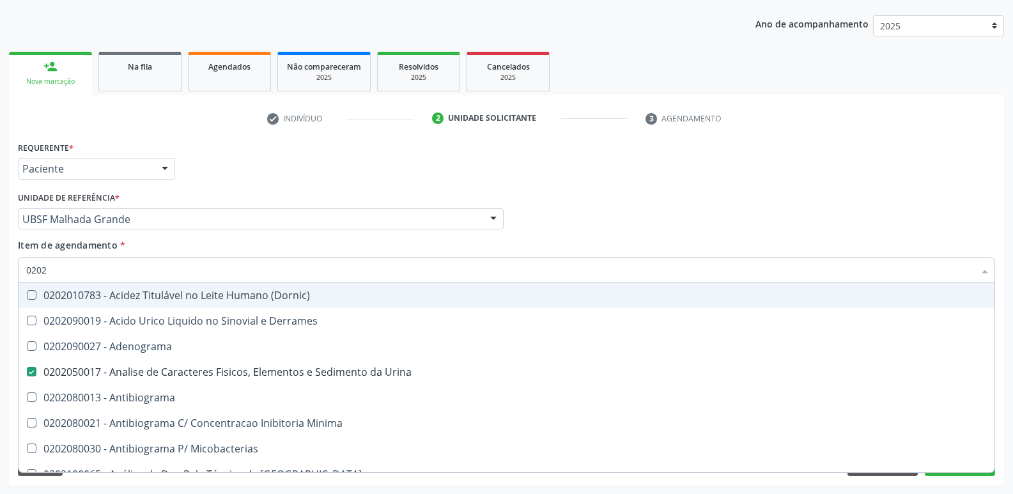
checkbox Micobacterias "true"
checkbox Blot "true"
checkbox Coagulacao "false"
checkbox Creatinina "false"
checkbox Glicose "false"
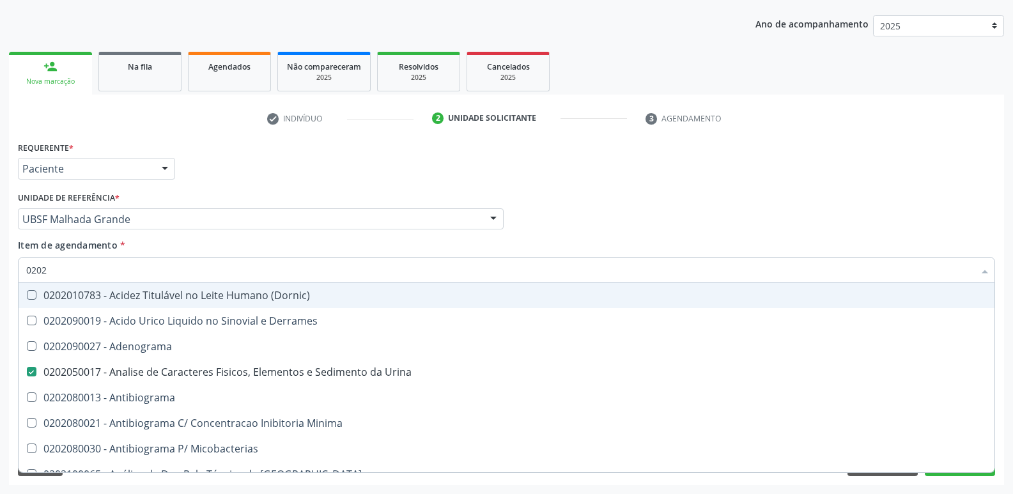
checkbox Glicosilada "false"
checkbox Ureia "false"
checkbox Completo "false"
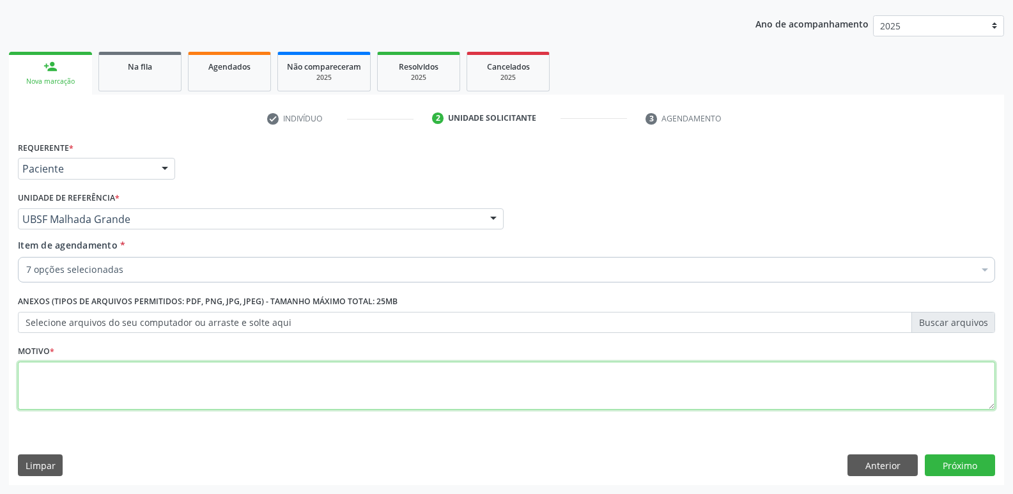
click at [132, 366] on textarea at bounding box center [506, 386] width 977 height 49
paste textarea "MARIA JOSE DA COSTA TAVARES 25/08/1949 CASTANHO"
type textarea "MARIA JOSE DA COSTA TAVARES 25/08/1949 CASTANHO"
drag, startPoint x: 213, startPoint y: 386, endPoint x: 0, endPoint y: 304, distance: 228.7
click at [0, 304] on div "Acompanhamento Acompanhe a situação das marcações correntes e finalizadas Relat…" at bounding box center [506, 212] width 1013 height 563
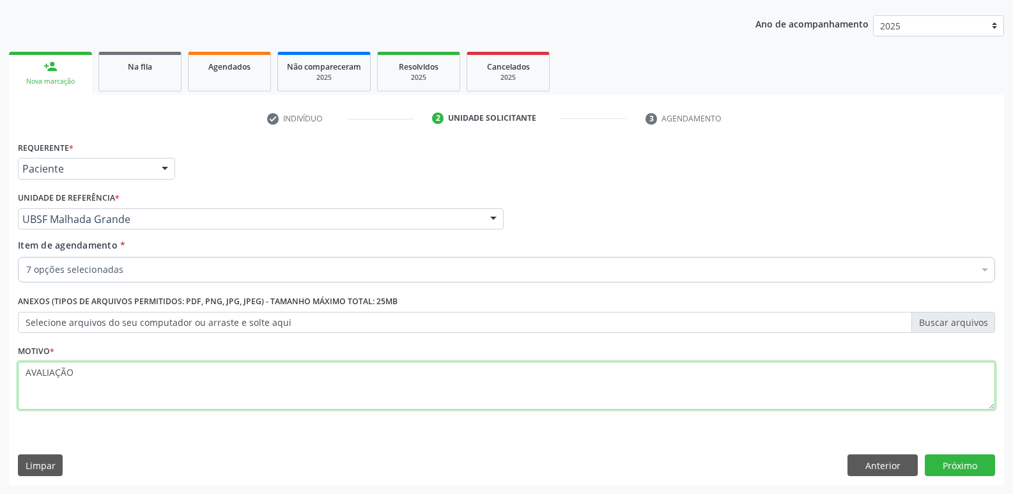
drag, startPoint x: 102, startPoint y: 374, endPoint x: 0, endPoint y: 354, distance: 103.6
click at [0, 354] on div "Acompanhamento Acompanhe a situação das marcações correntes e finalizadas Relat…" at bounding box center [506, 212] width 1013 height 563
type textarea "AVALIAÇÃO"
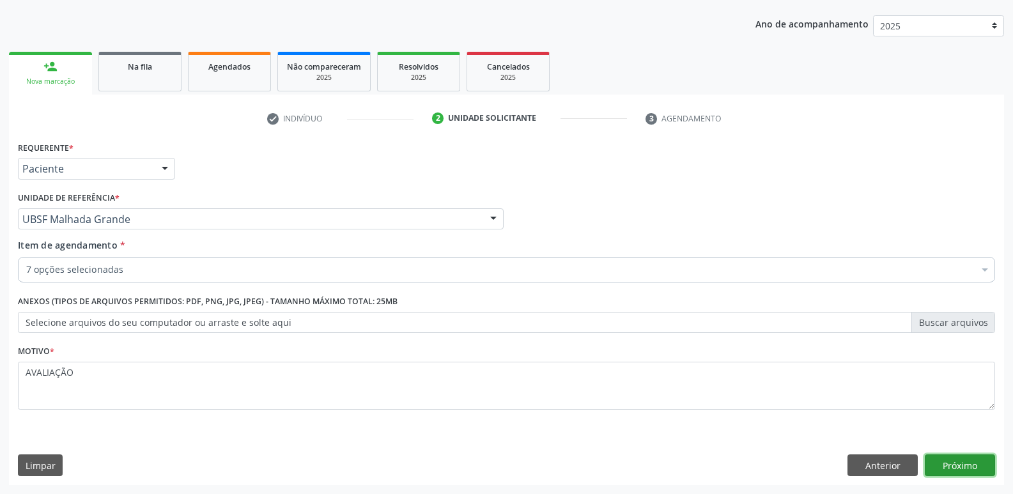
click at [956, 459] on button "Próximo" at bounding box center [959, 465] width 70 height 22
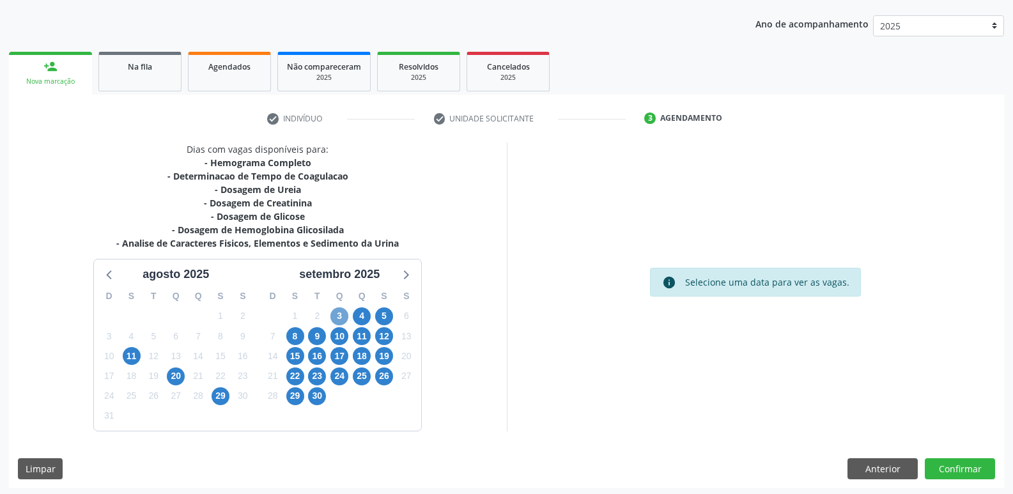
click at [342, 317] on span "3" at bounding box center [339, 316] width 18 height 18
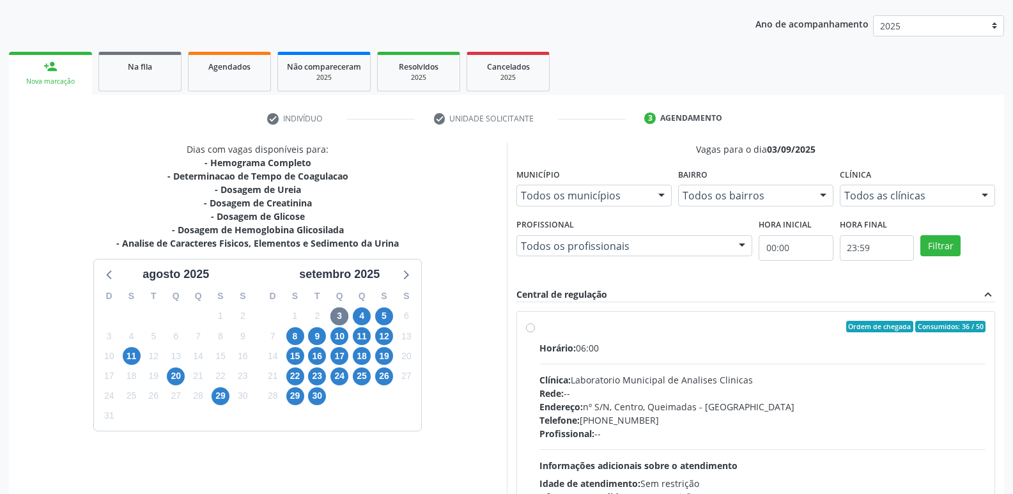
drag, startPoint x: 805, startPoint y: 372, endPoint x: 769, endPoint y: 335, distance: 51.9
click at [804, 371] on div "Horário: 06:00 Clínica: Laboratorio Municipal de Analises Clinicas Rede: -- End…" at bounding box center [762, 429] width 447 height 176
click at [535, 332] on input "Ordem de chegada Consumidos: 36 / 50 Horário: 06:00 Clínica: Laboratorio Munici…" at bounding box center [530, 326] width 9 height 11
radio input "true"
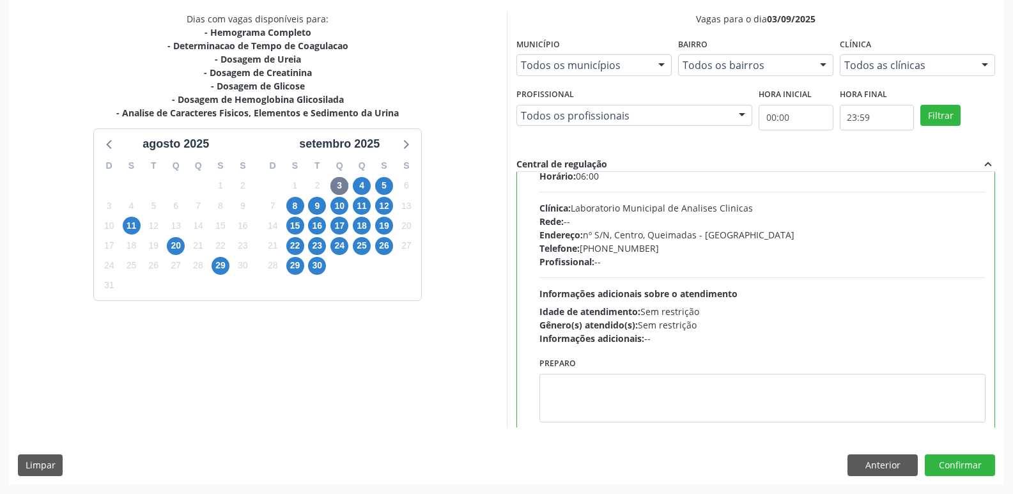
scroll to position [63, 0]
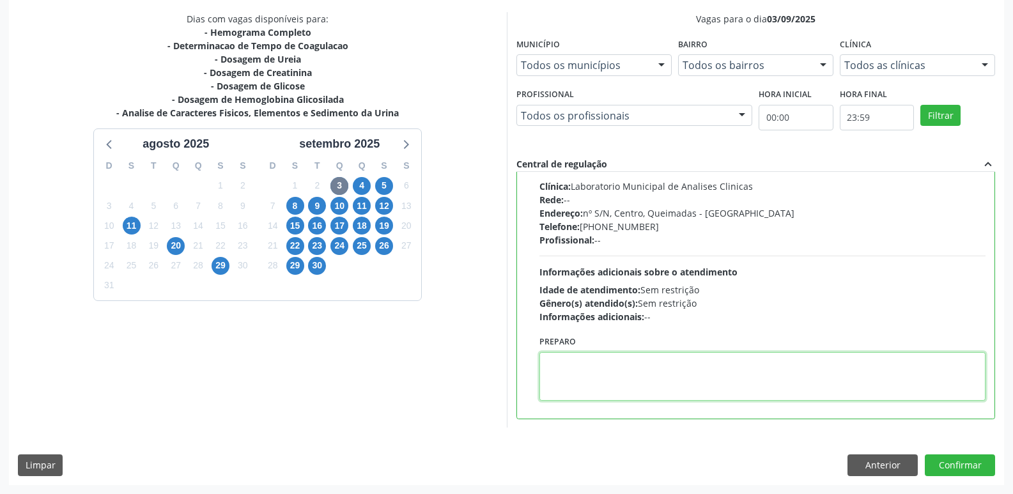
click at [562, 365] on textarea at bounding box center [762, 376] width 447 height 49
type textarea "IR EM [GEOGRAPHIC_DATA]"
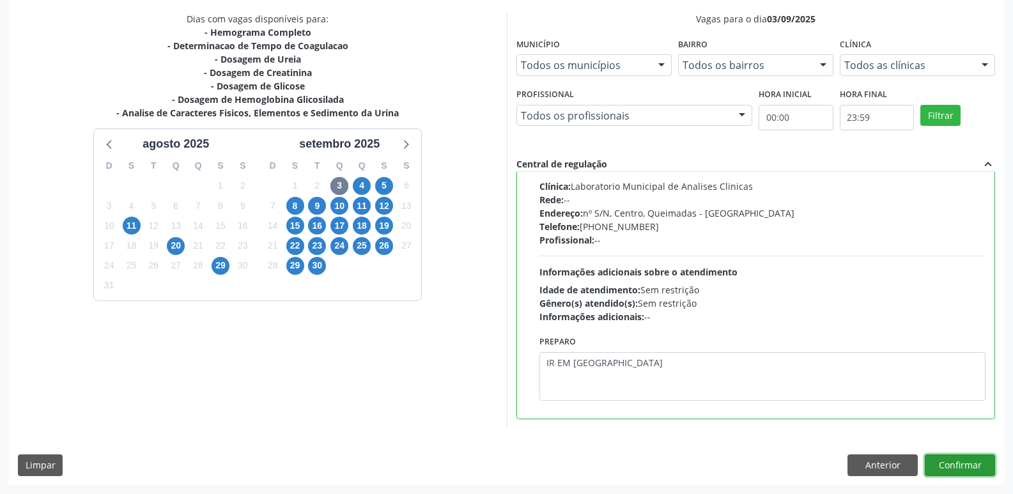
click at [969, 470] on button "Confirmar" at bounding box center [959, 465] width 70 height 22
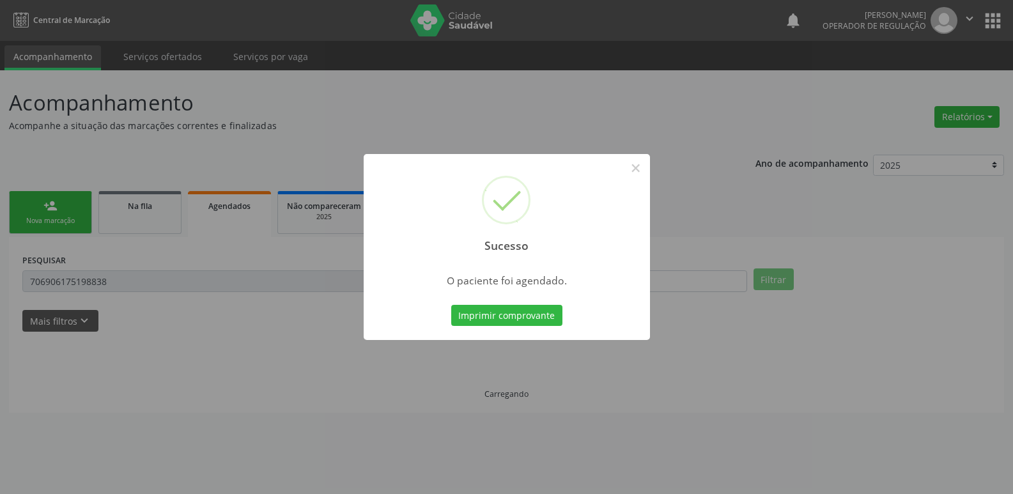
scroll to position [0, 0]
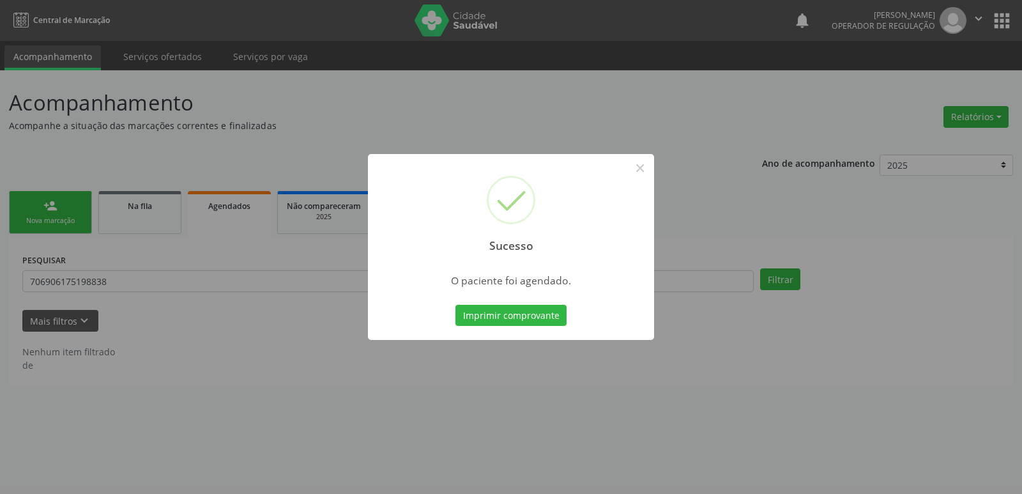
click at [455, 305] on button "Imprimir comprovante" at bounding box center [510, 316] width 111 height 22
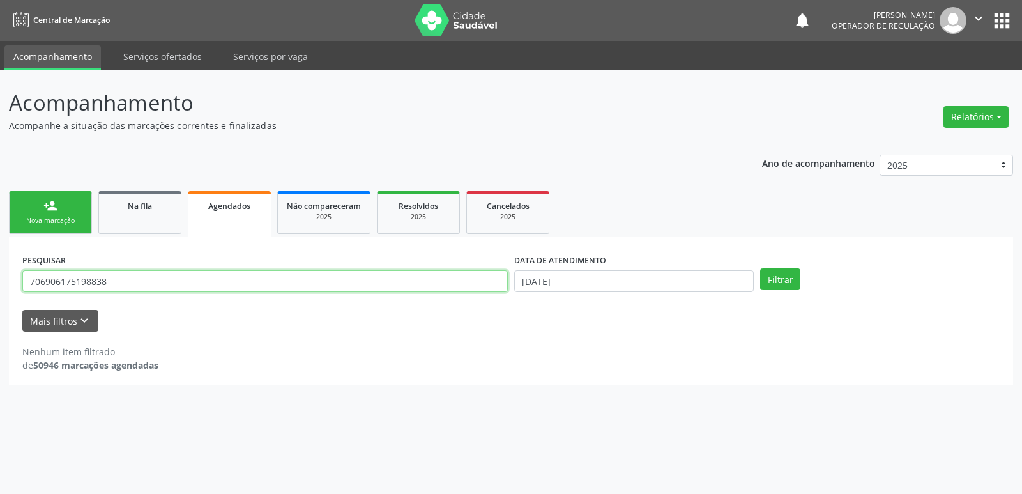
drag, startPoint x: 159, startPoint y: 275, endPoint x: 0, endPoint y: 262, distance: 159.6
click at [0, 262] on div "Acompanhamento Acompanhe a situação das marcações correntes e finalizadas Relat…" at bounding box center [511, 282] width 1022 height 424
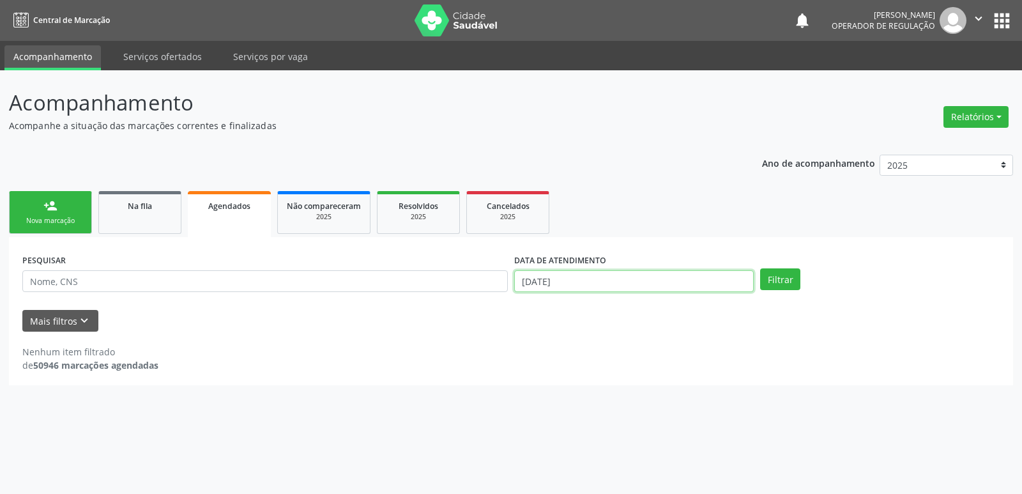
click at [612, 282] on input "2[DATE]" at bounding box center [634, 281] width 240 height 22
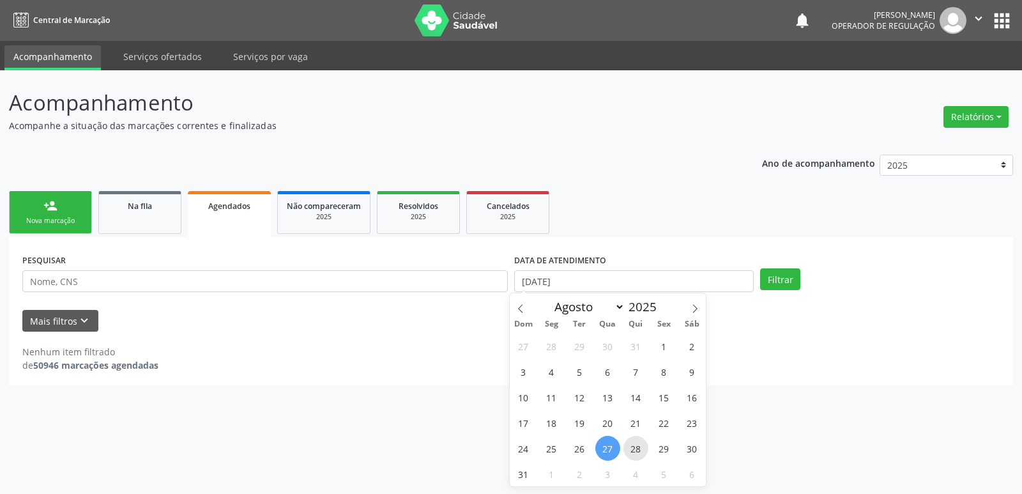
click at [637, 450] on span "28" at bounding box center [635, 448] width 25 height 25
type input "28/08/2025"
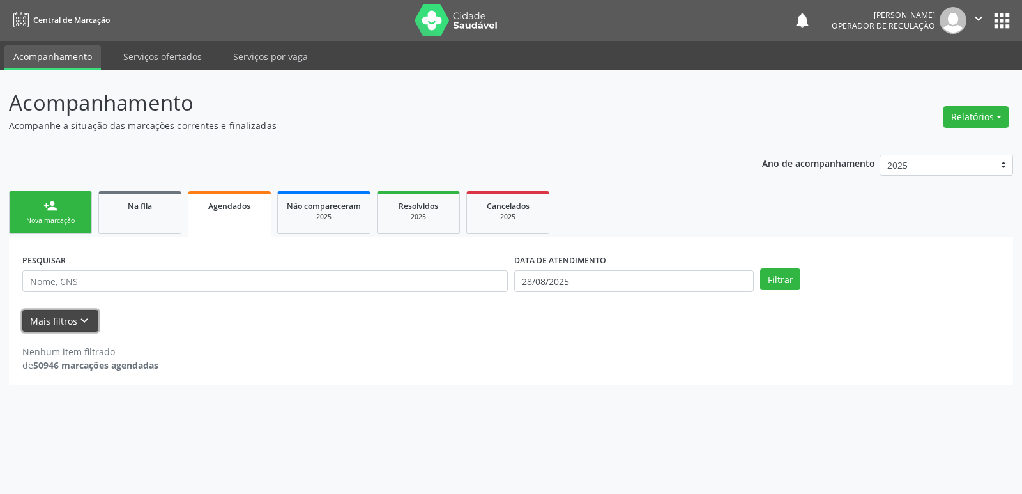
click at [81, 322] on icon "keyboard_arrow_down" at bounding box center [84, 321] width 14 height 14
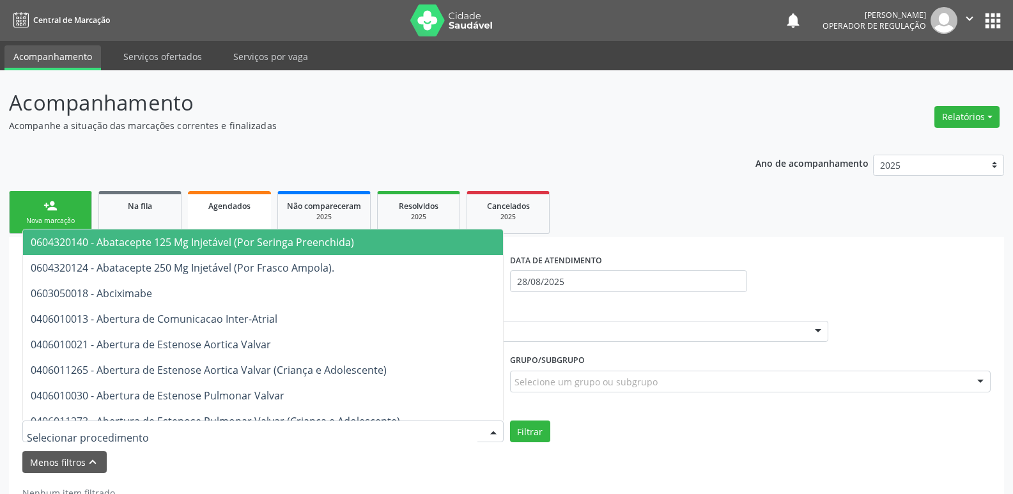
click at [369, 438] on div at bounding box center [262, 431] width 481 height 22
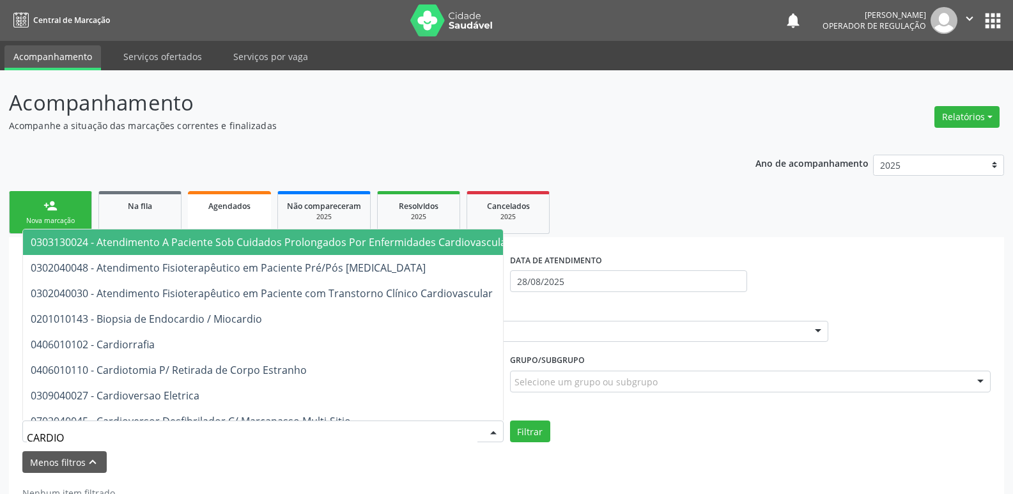
type input "CARDIOL"
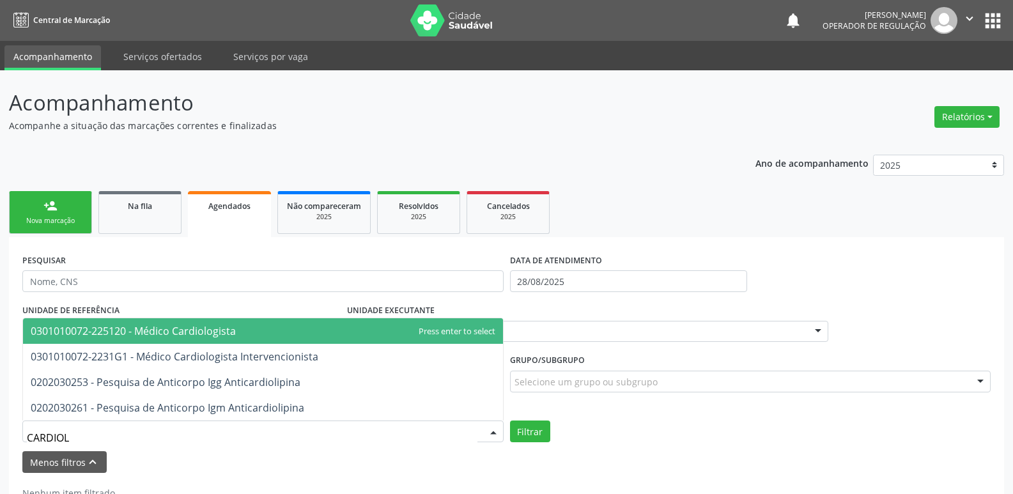
drag, startPoint x: 335, startPoint y: 337, endPoint x: 369, endPoint y: 355, distance: 37.4
click at [337, 335] on span "0301010072-225120 - Médico Cardiologista" at bounding box center [263, 331] width 480 height 26
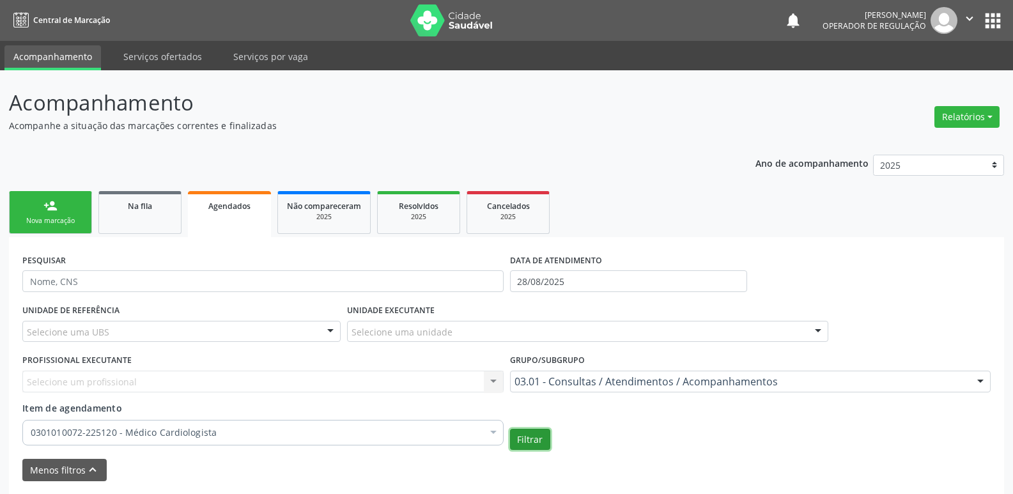
click at [534, 438] on button "Filtrar" at bounding box center [530, 440] width 40 height 22
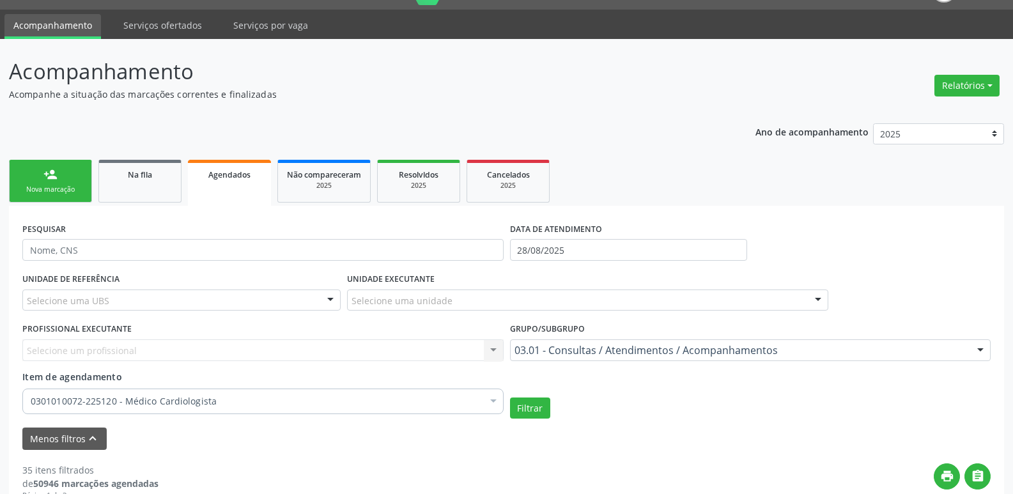
scroll to position [27, 0]
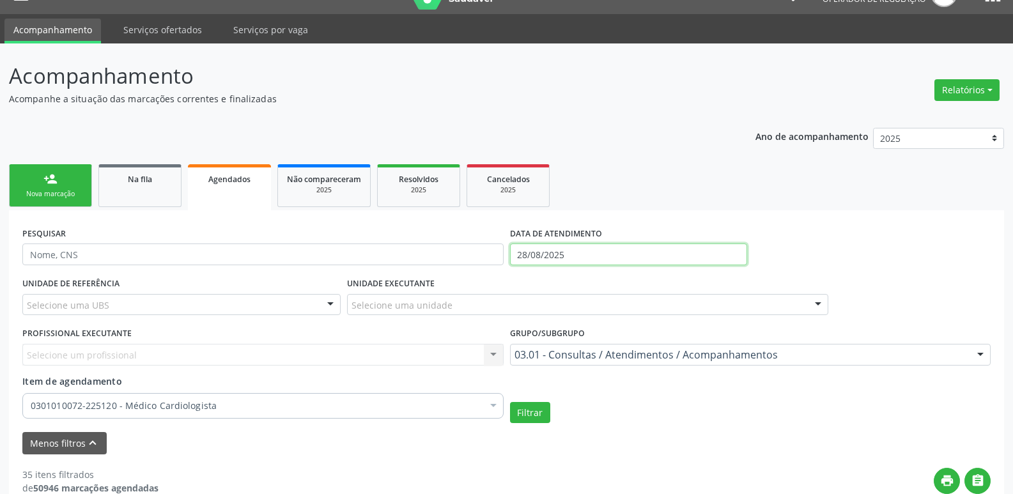
click at [581, 257] on input "28/08/2025" at bounding box center [628, 254] width 237 height 22
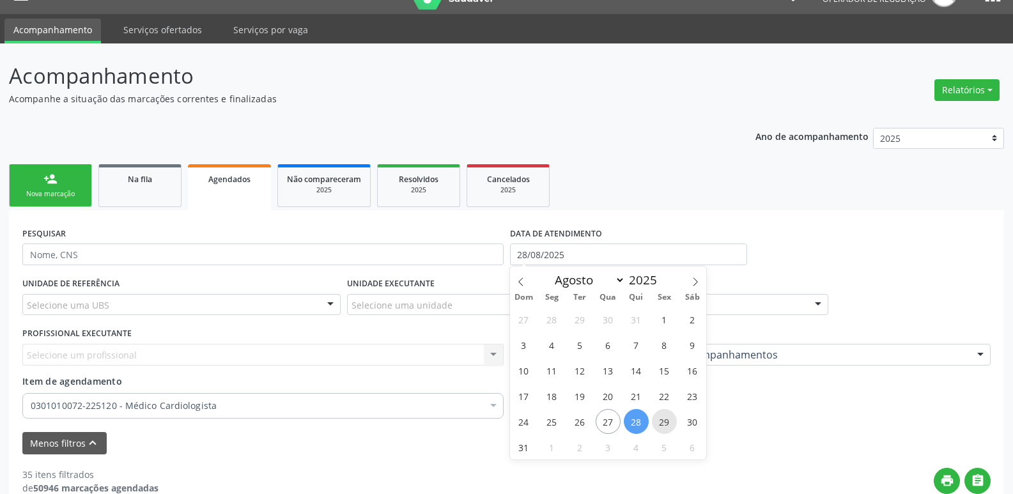
click at [661, 420] on span "29" at bounding box center [664, 421] width 25 height 25
type input "29/08/2025"
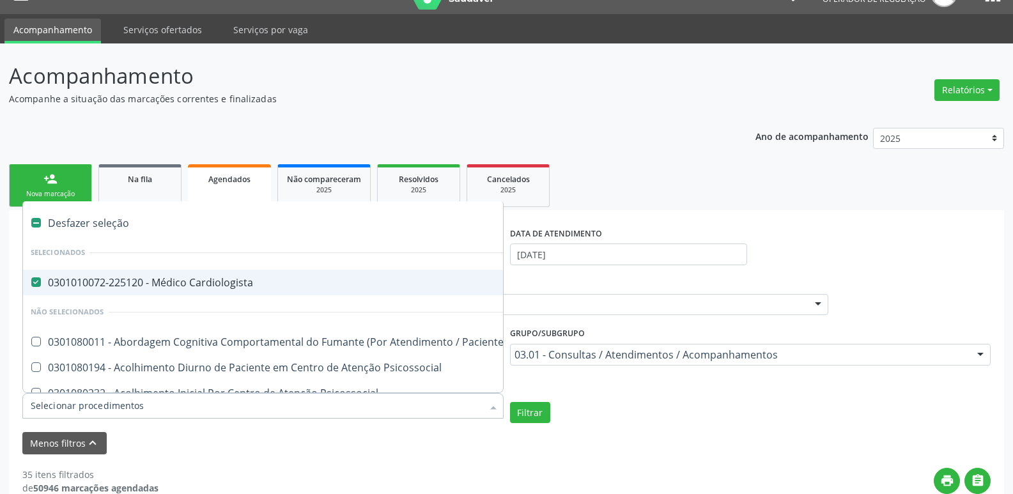
click at [229, 285] on div "0301010072-225120 - Médico Cardiologista" at bounding box center [707, 282] width 1352 height 10
drag, startPoint x: 289, startPoint y: 273, endPoint x: 339, endPoint y: 289, distance: 51.7
click at [303, 276] on span "0301010072-225120 - Médico Cardiologista" at bounding box center [707, 283] width 1368 height 26
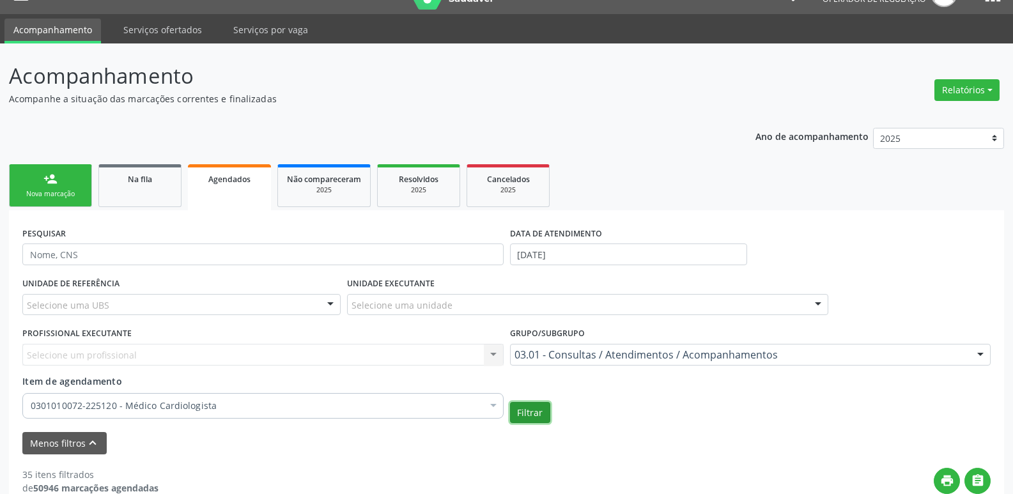
click at [536, 416] on button "Filtrar" at bounding box center [530, 413] width 40 height 22
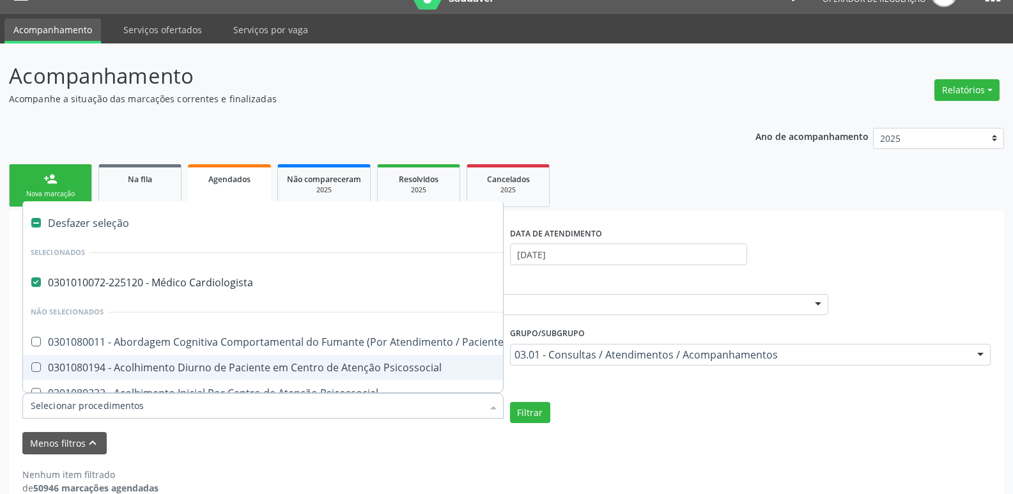
drag, startPoint x: 406, startPoint y: 409, endPoint x: 385, endPoint y: 368, distance: 46.3
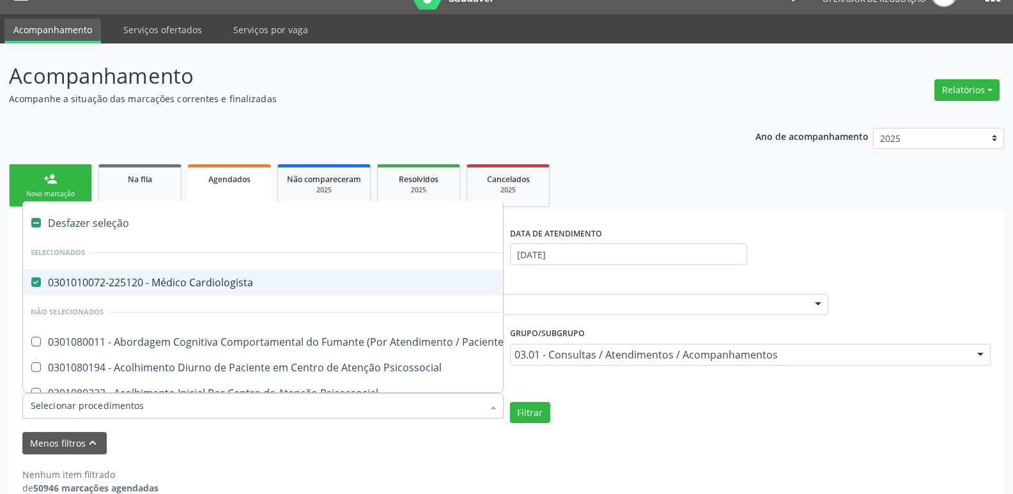
click at [336, 268] on li "Selecionados" at bounding box center [707, 253] width 1368 height 34
click at [323, 278] on div "0301010072-225120 - Médico Cardiologista" at bounding box center [707, 282] width 1352 height 10
checkbox Cardiologista "false"
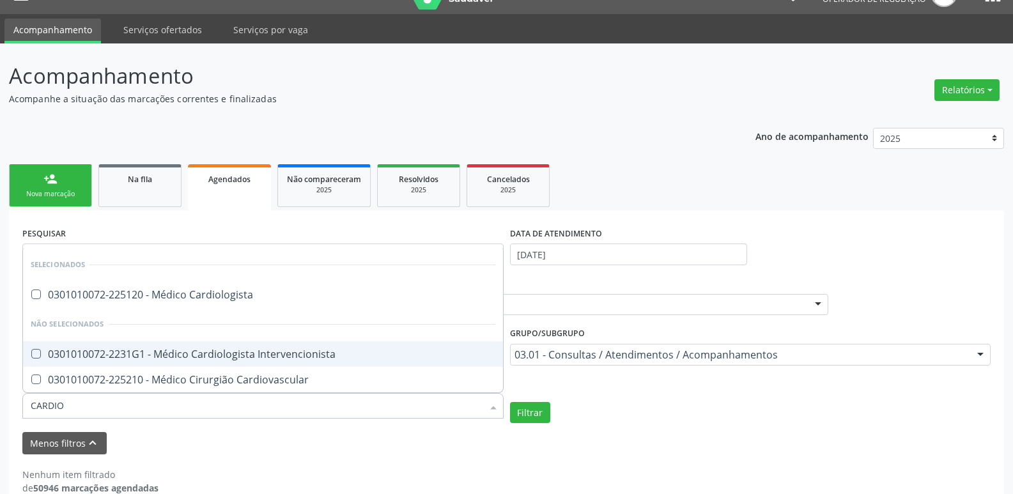
type input "CARDIOL"
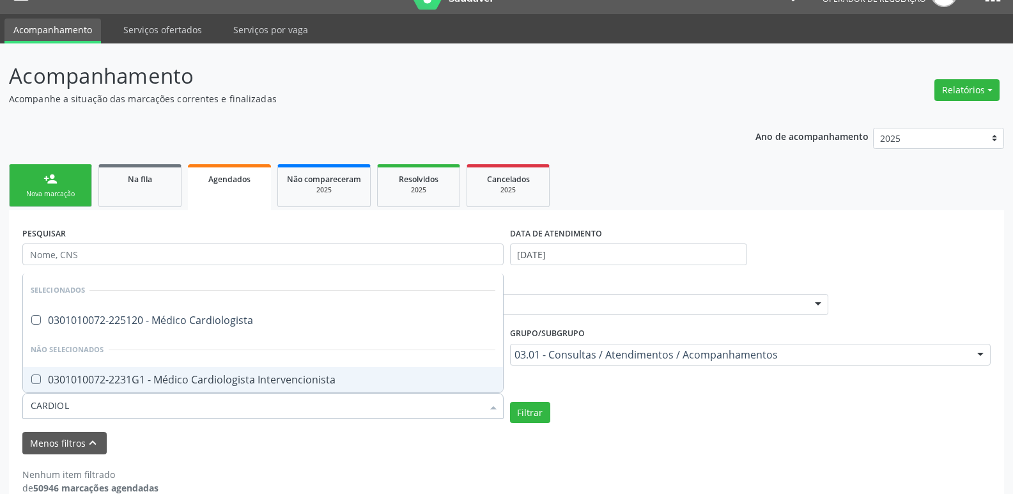
click at [298, 385] on div "0301010072-2231G1 - Médico Cardiologista Intervencionista" at bounding box center [263, 379] width 464 height 10
checkbox Intervencionista "true"
checkbox Cardiologista "true"
checkbox Intervencionista "false"
click at [533, 414] on button "Filtrar" at bounding box center [530, 413] width 40 height 22
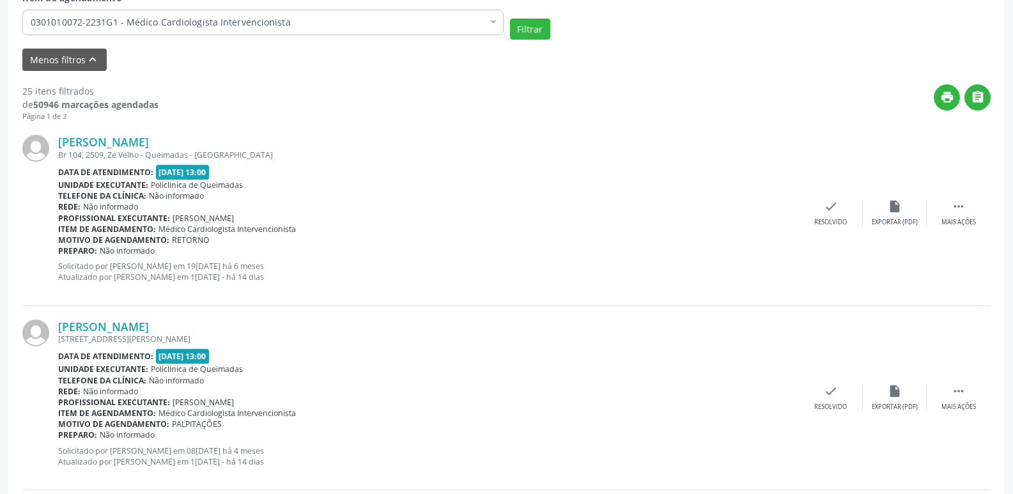
scroll to position [155, 0]
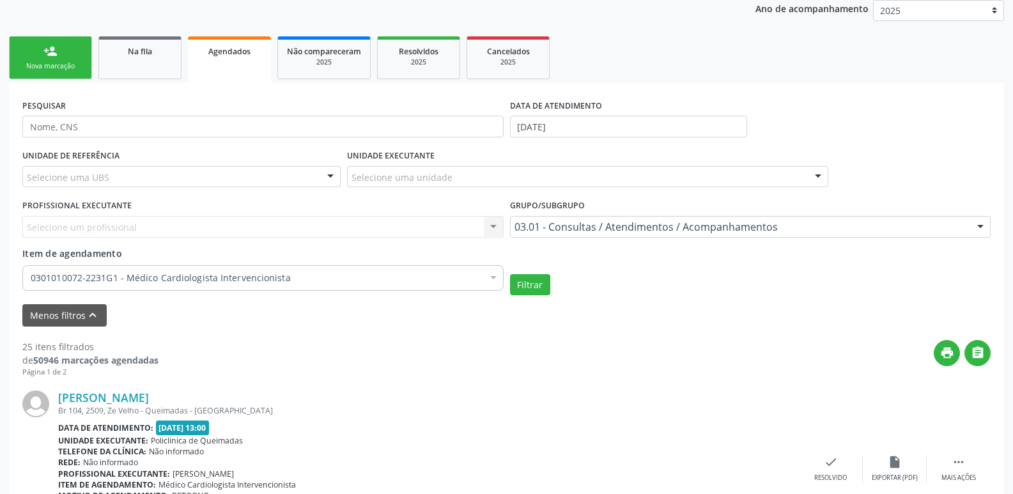
click at [68, 66] on div "Nova marcação" at bounding box center [51, 66] width 64 height 10
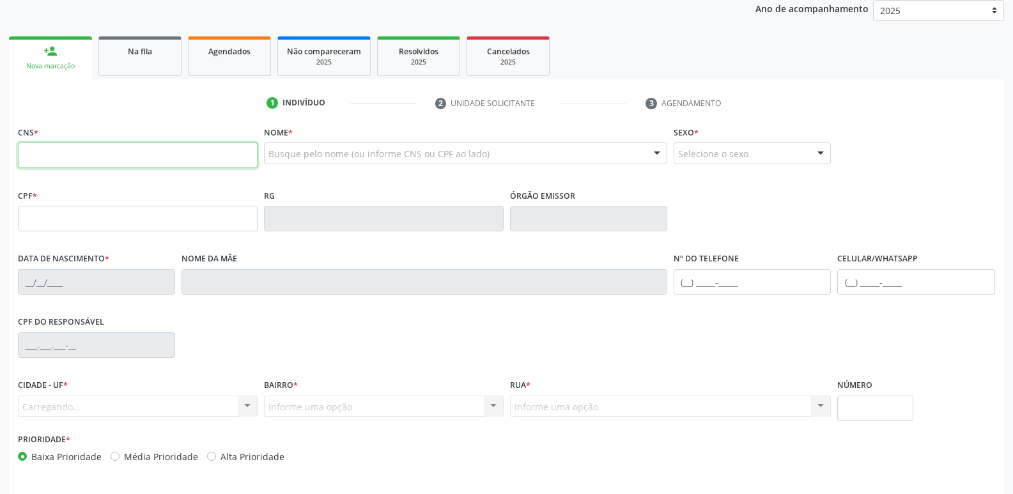
drag, startPoint x: 114, startPoint y: 155, endPoint x: 183, endPoint y: 146, distance: 69.0
click at [116, 154] on input "text" at bounding box center [138, 155] width 240 height 26
type input "700 4089 2887 0640"
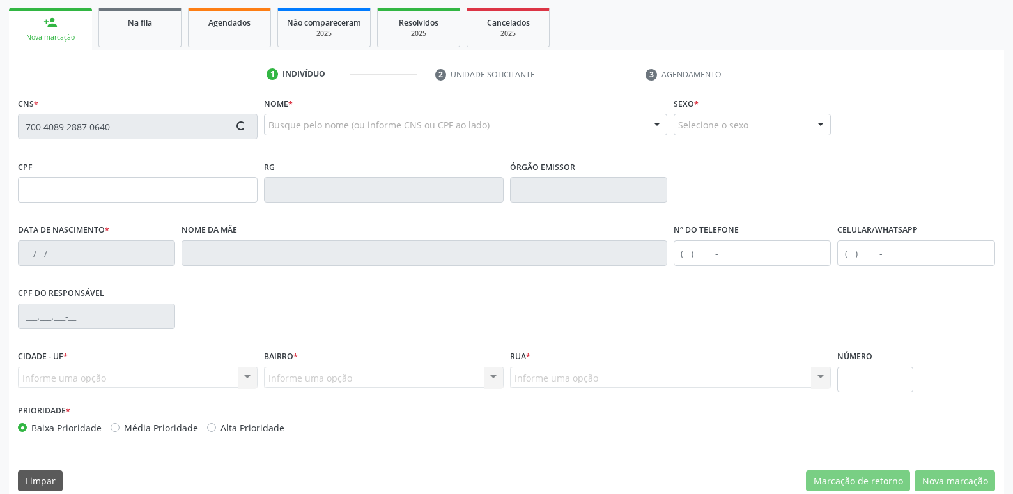
scroll to position [199, 0]
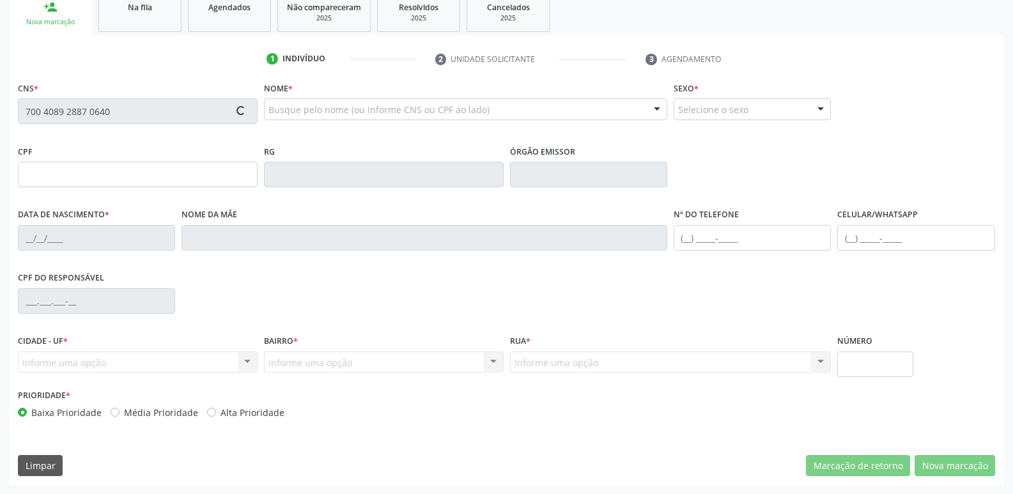
type input "091.039.264-19"
type input "[DATE]"
type input "[PERSON_NAME]"
type input "[PHONE_NUMBER]"
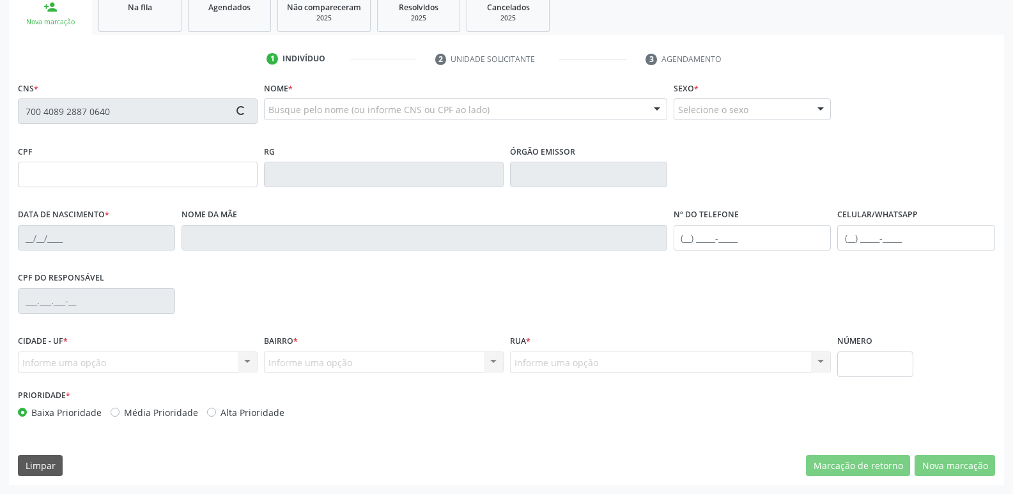
type input "094.355.974-08"
type input "115"
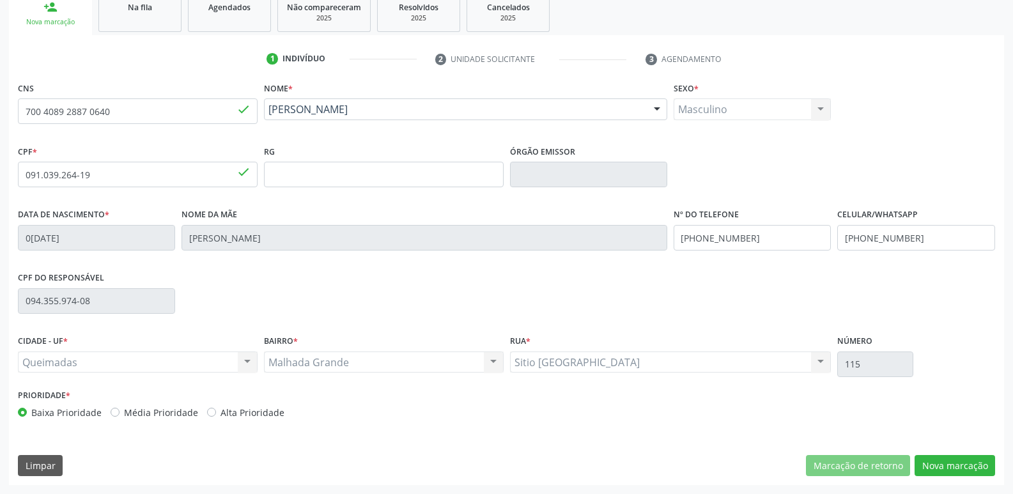
drag, startPoint x: 924, startPoint y: 454, endPoint x: 918, endPoint y: 452, distance: 6.7
click at [924, 454] on div "CNS 700 4089 2887 0640 done Nome * José Hélio Gomes de Almeida José Hélio Gomes…" at bounding box center [506, 282] width 995 height 406
click at [968, 463] on button "Nova marcação" at bounding box center [954, 466] width 80 height 22
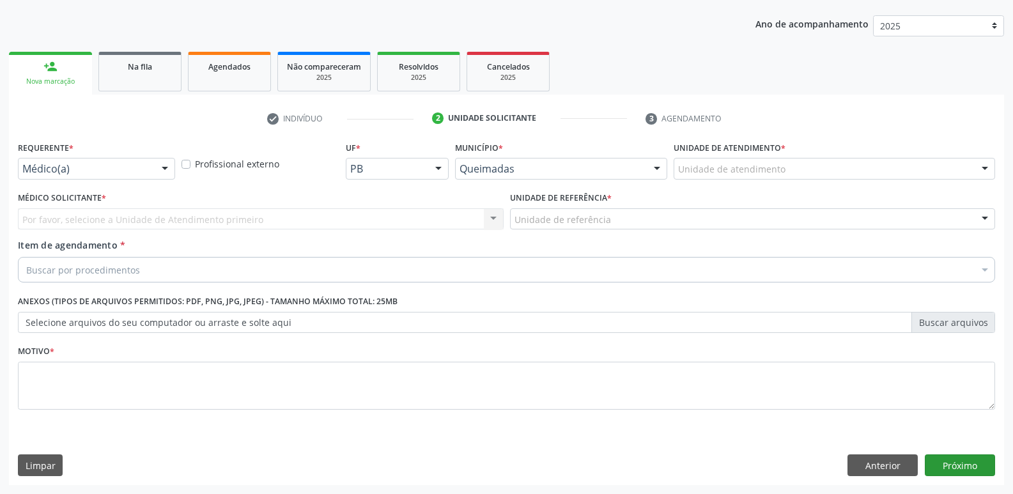
scroll to position [139, 0]
drag, startPoint x: 153, startPoint y: 165, endPoint x: 149, endPoint y: 180, distance: 15.0
click at [152, 168] on div "Médico(a) Médico(a) Enfermeiro(a) Paciente Nenhum resultado encontrado para: " …" at bounding box center [96, 169] width 157 height 22
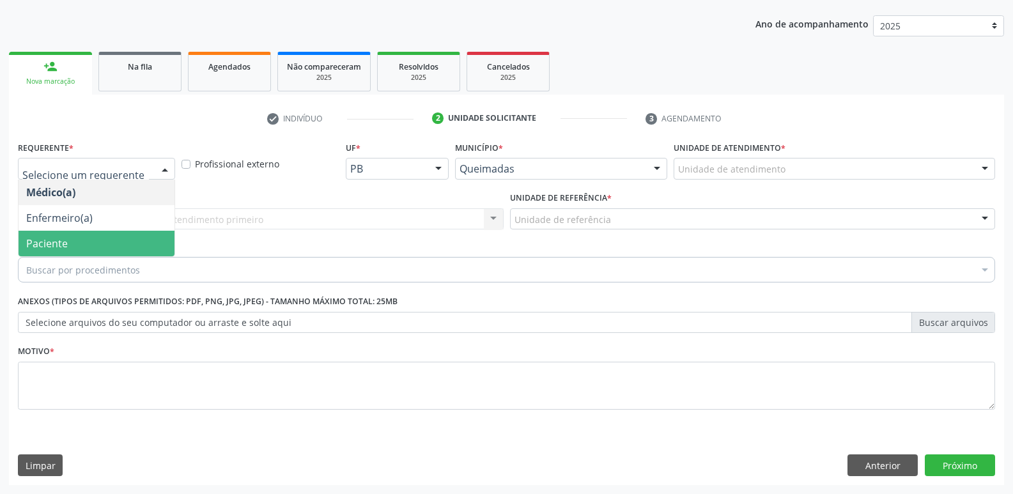
click at [118, 237] on span "Paciente" at bounding box center [97, 244] width 156 height 26
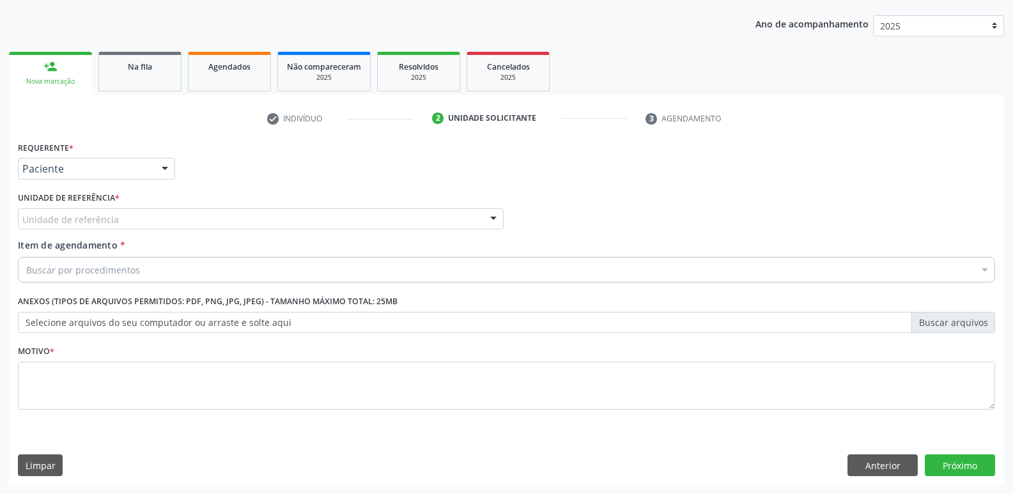
click at [185, 217] on div "Unidade de referência" at bounding box center [261, 219] width 486 height 22
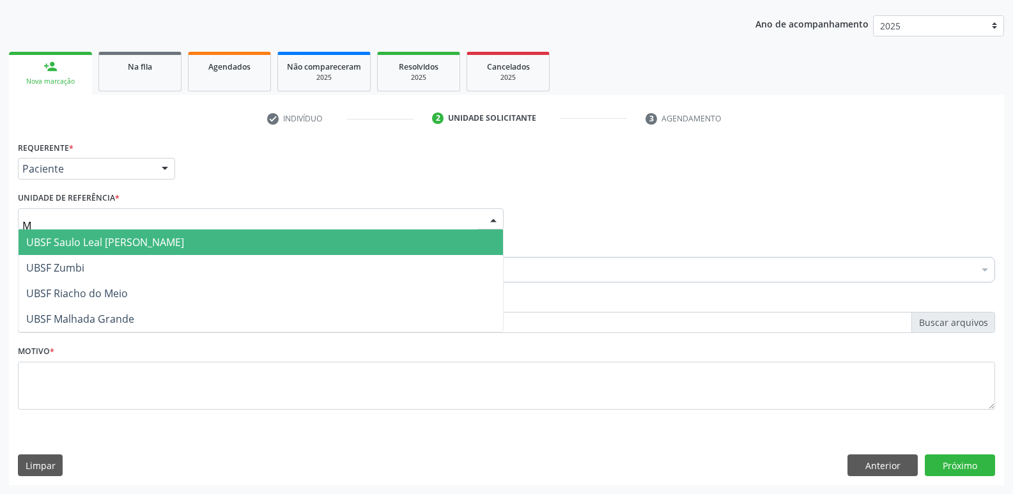
type input "MA"
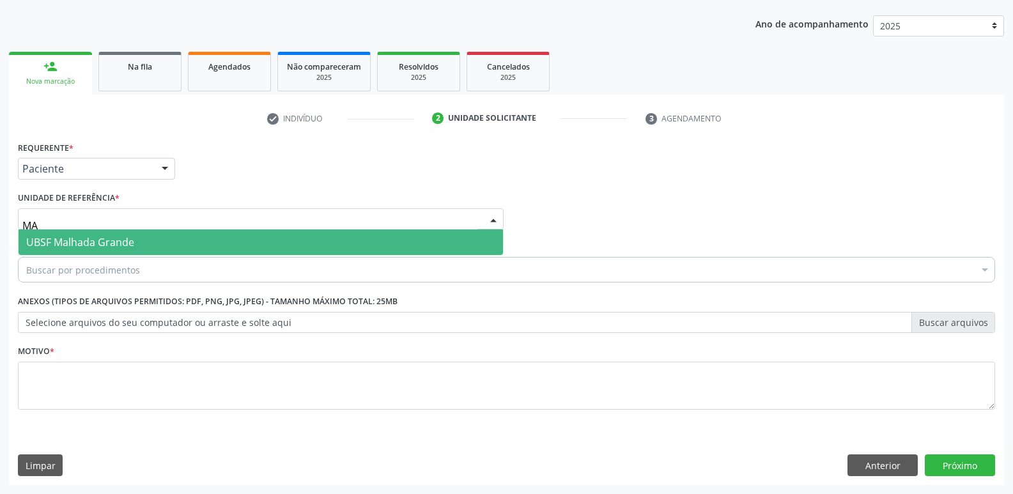
click at [146, 244] on span "UBSF Malhada Grande" at bounding box center [261, 242] width 484 height 26
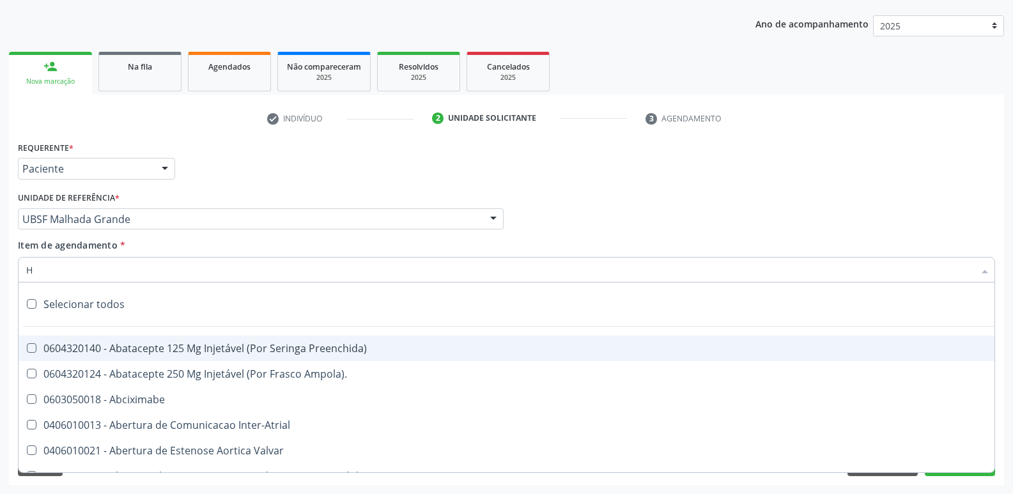
type input "HE"
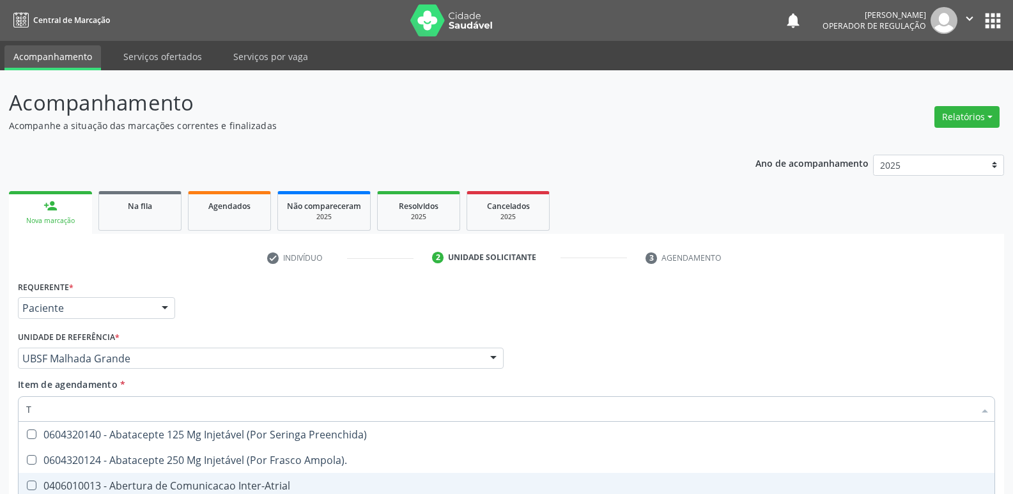
scroll to position [139, 0]
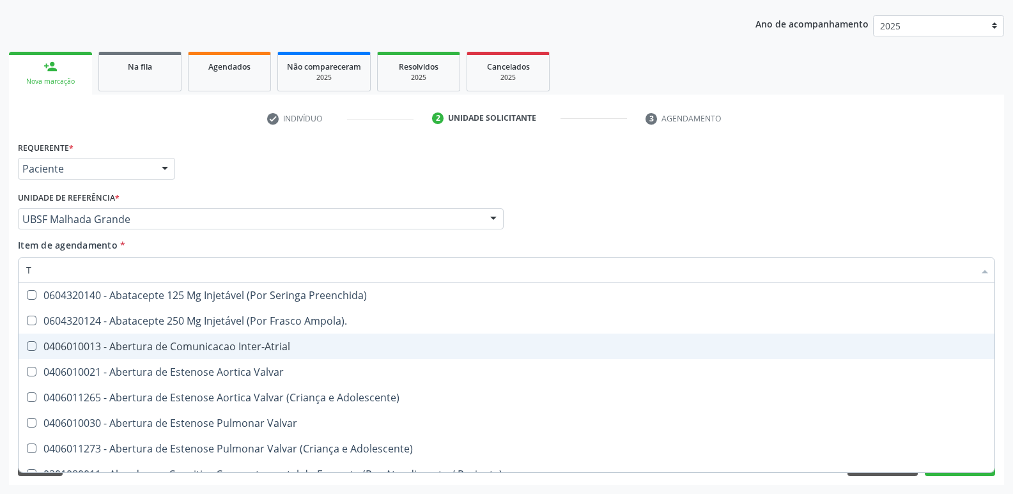
type input "TG"
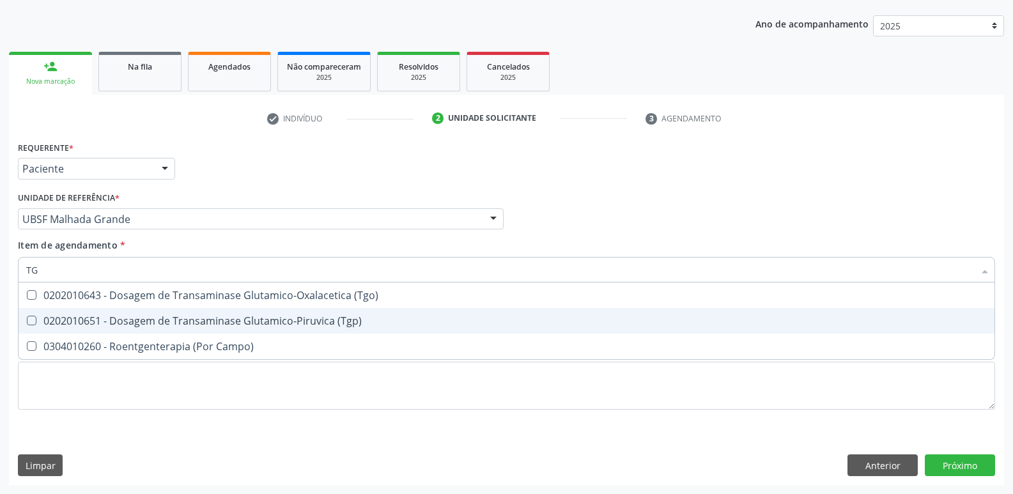
click at [222, 316] on div "0202010651 - Dosagem de Transaminase Glutamico-Piruvica (Tgp)" at bounding box center [506, 321] width 960 height 10
checkbox \(Tgp\) "true"
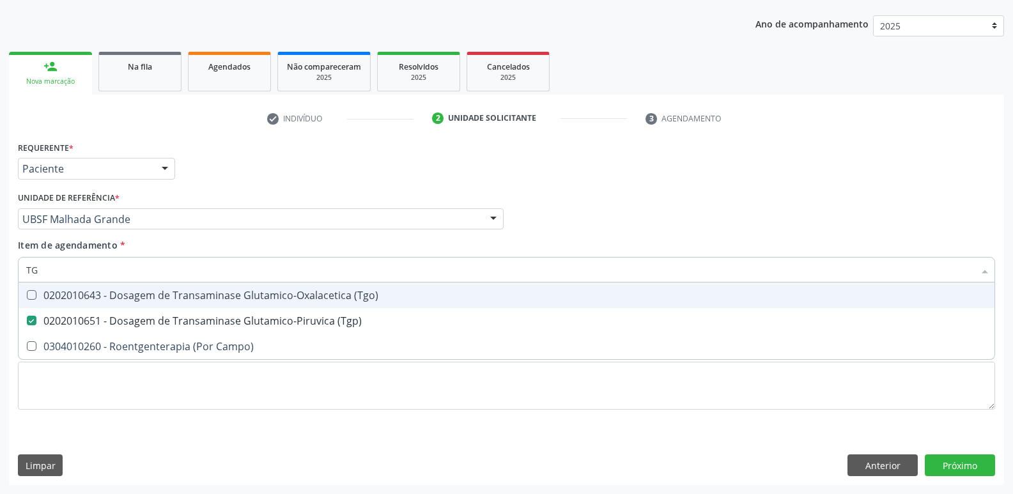
click at [228, 297] on div "0202010643 - Dosagem de Transaminase Glutamico-Oxalacetica (Tgo)" at bounding box center [506, 295] width 960 height 10
checkbox \(Tgo\) "true"
type input "T"
checkbox \(Tgo\) "false"
checkbox \(Tgp\) "false"
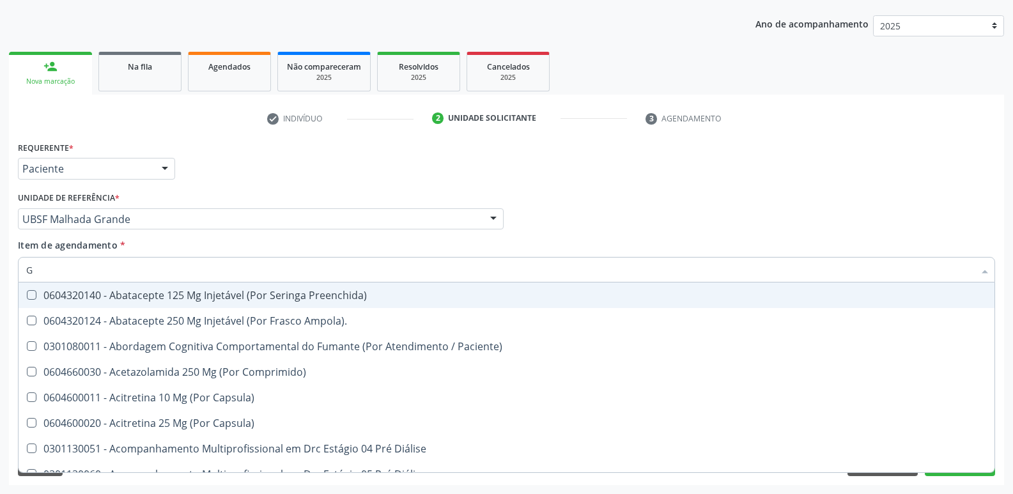
type input "GL"
checkbox Pé\) "true"
checkbox Columela "true"
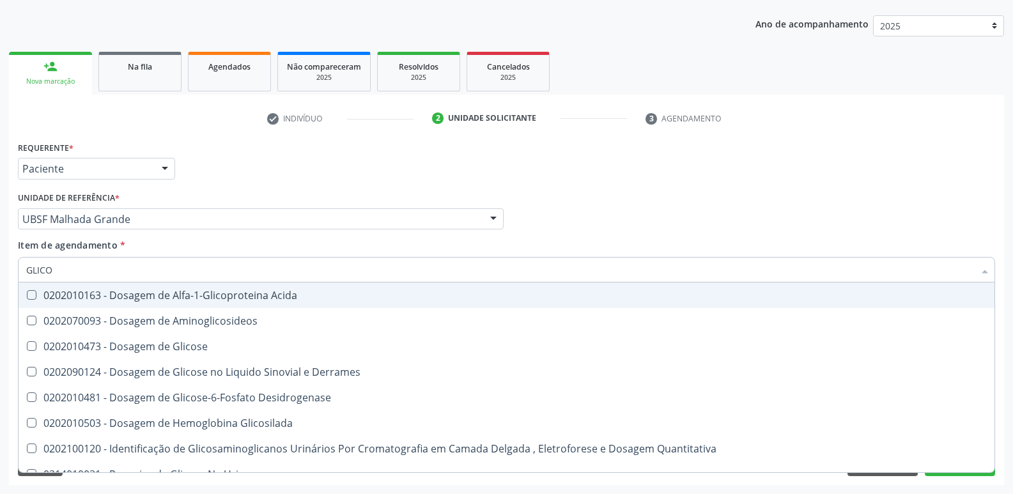
type input "GLICOS"
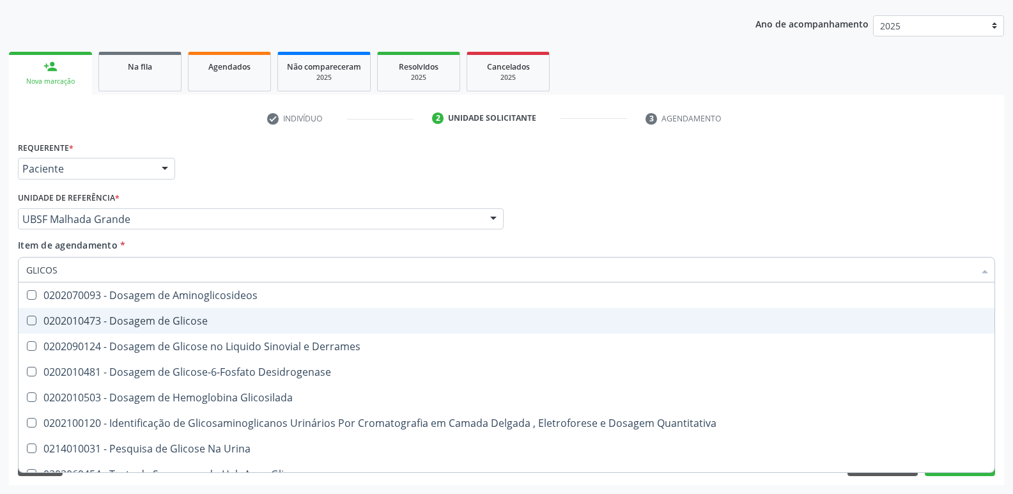
click at [211, 330] on span "0202010473 - Dosagem de Glicose" at bounding box center [506, 321] width 975 height 26
checkbox Glicose "true"
type input "GLICO"
checkbox Glicose "false"
checkbox Derrames "true"
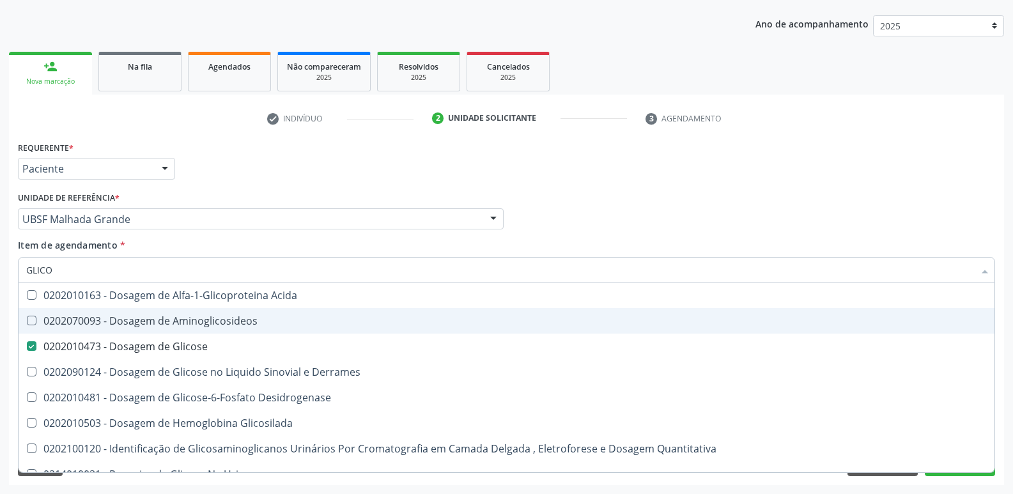
type input "GLIC"
checkbox Glicose "false"
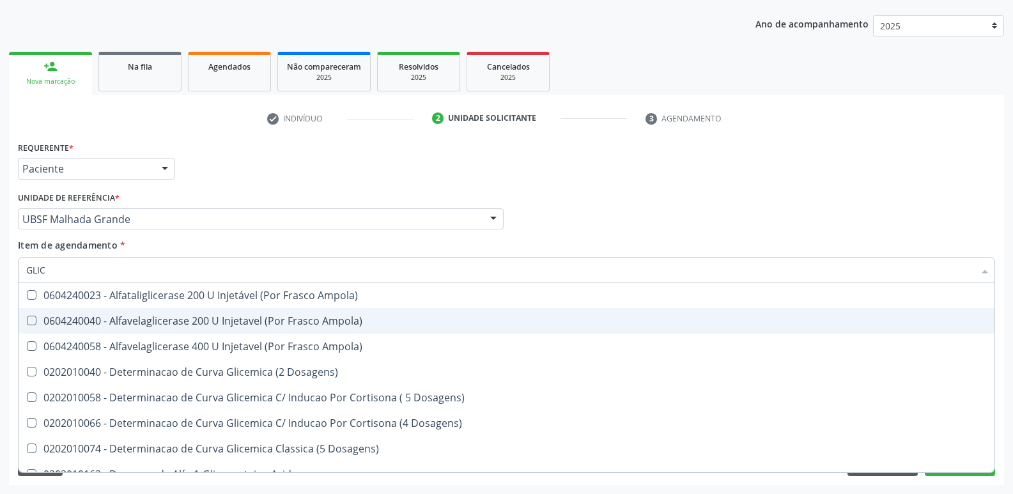
type input "GLI"
checkbox Glicose "false"
checkbox Derrames "true"
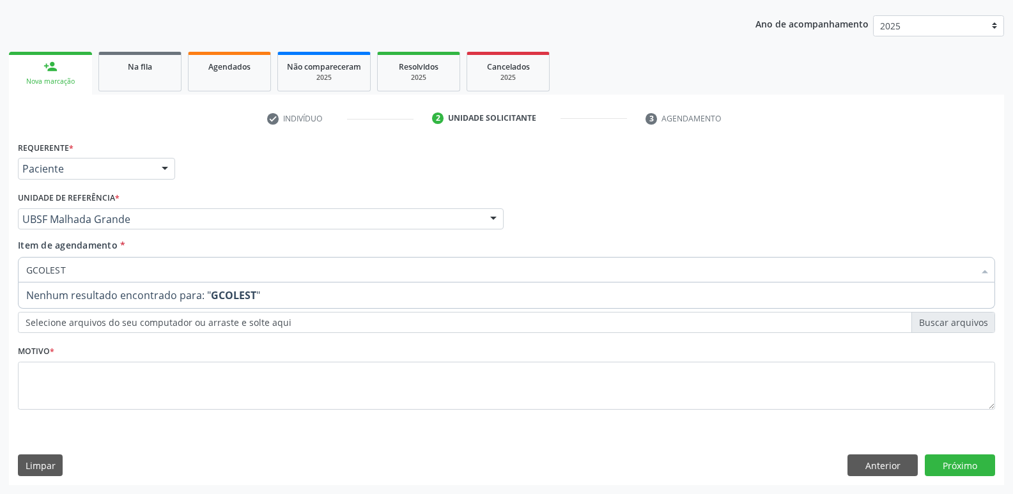
click at [29, 272] on input "GCOLEST" at bounding box center [499, 270] width 947 height 26
type input "COLEST"
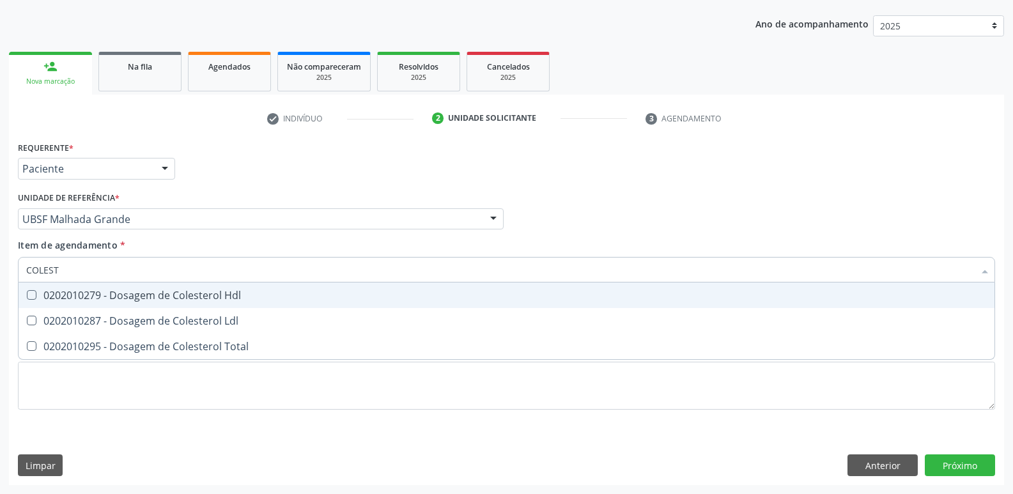
drag, startPoint x: 180, startPoint y: 287, endPoint x: 187, endPoint y: 311, distance: 24.5
click at [183, 291] on span "0202010279 - Dosagem de Colesterol Hdl" at bounding box center [506, 295] width 975 height 26
checkbox Hdl "true"
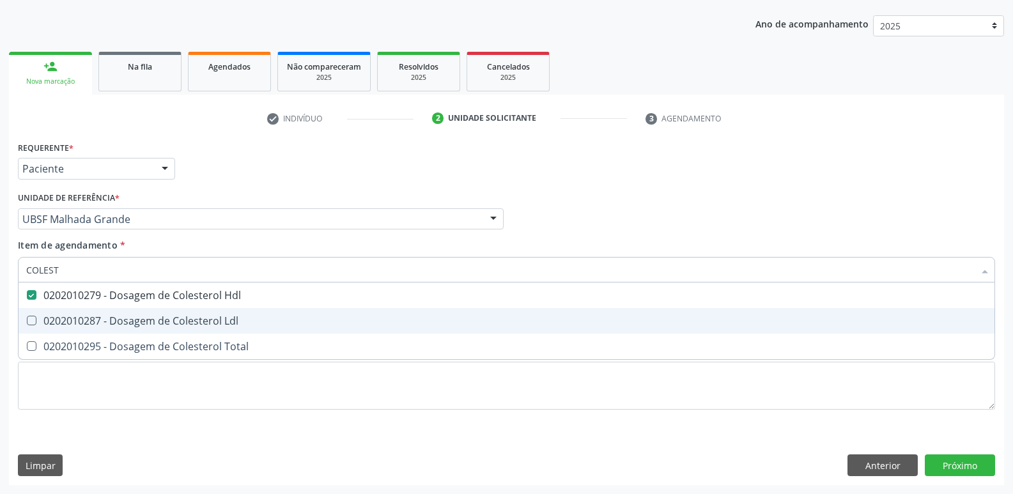
click at [189, 319] on div "0202010287 - Dosagem de Colesterol Ldl" at bounding box center [506, 321] width 960 height 10
checkbox Ldl "true"
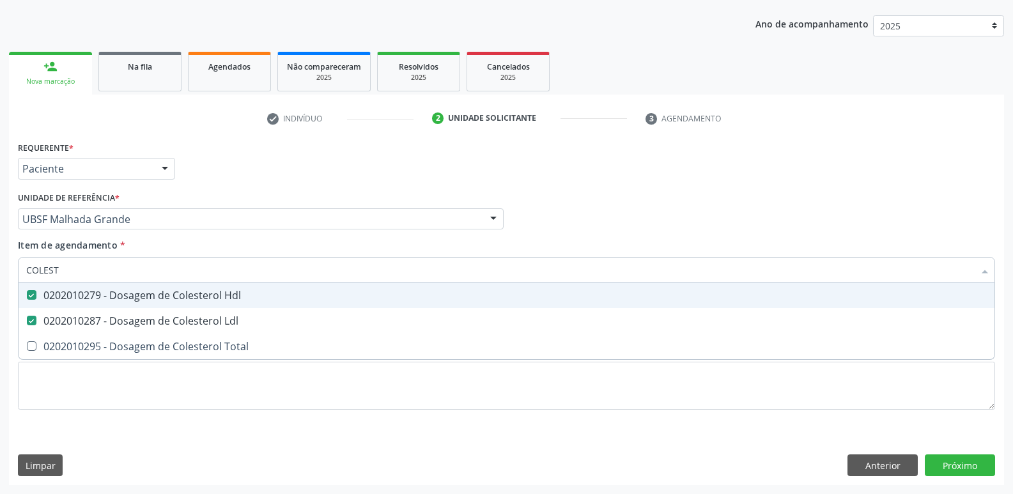
click at [160, 268] on input "COLEST" at bounding box center [499, 270] width 947 height 26
type input "COLE"
checkbox Hdl "false"
checkbox Ldl "false"
type input "C"
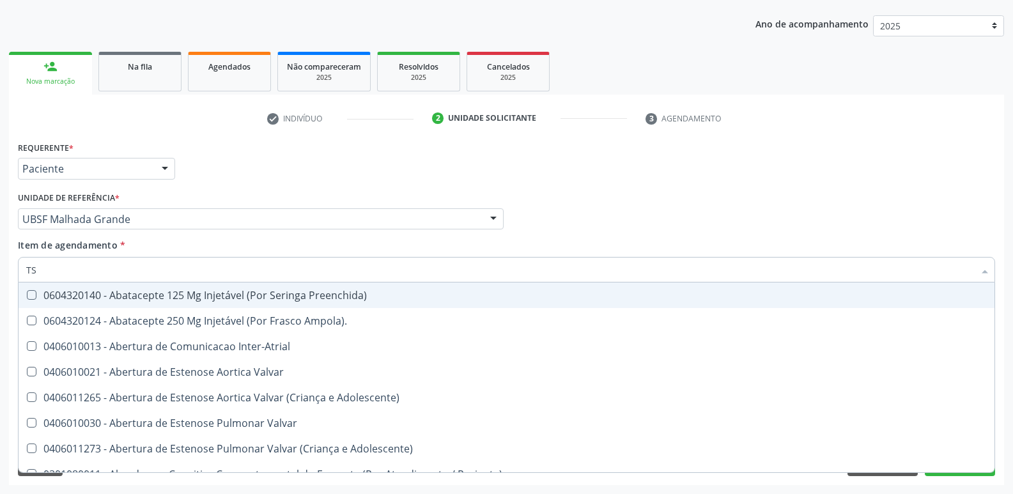
type input "TSH"
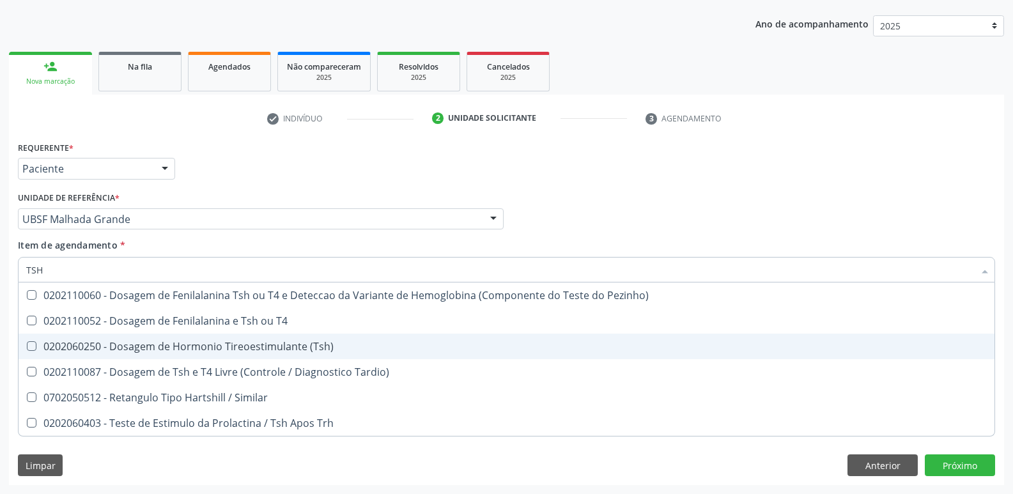
click at [203, 339] on span "0202060250 - Dosagem de Hormonio Tireoestimulante (Tsh)" at bounding box center [506, 346] width 975 height 26
checkbox \(Tsh\) "true"
type input "TS"
checkbox \(Tsh\) "false"
checkbox Tardio\) "true"
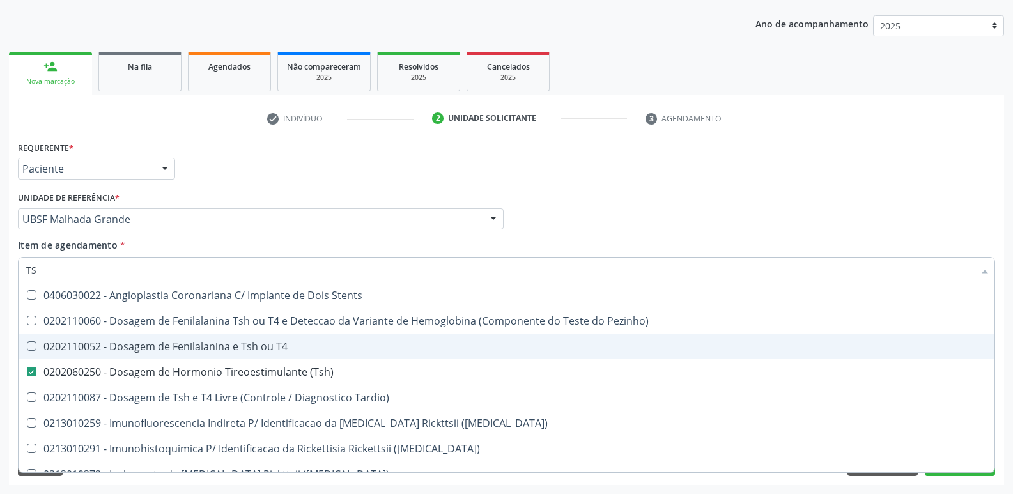
type input "T"
checkbox \(Tsh\) "false"
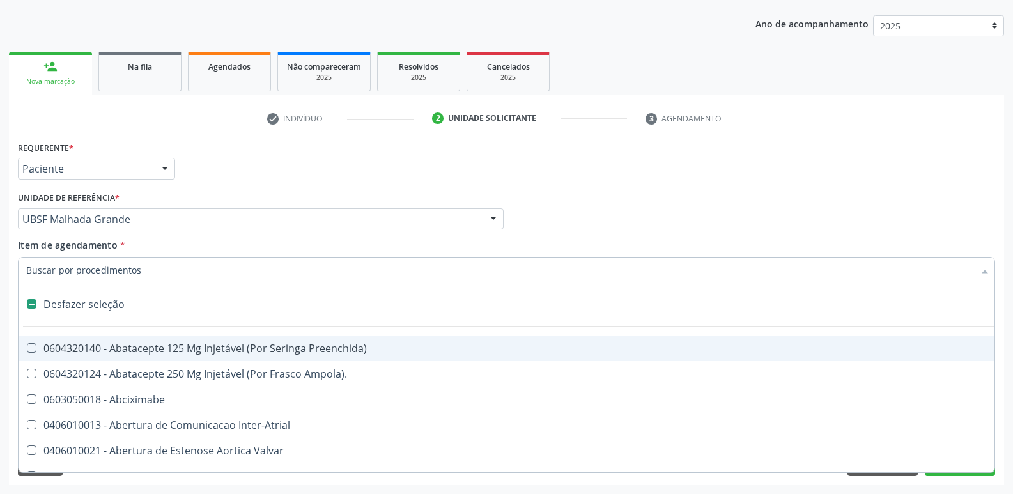
type input "V"
checkbox Cornea "true"
type input "VI"
checkbox Ancora "true"
checkbox Cornea "false"
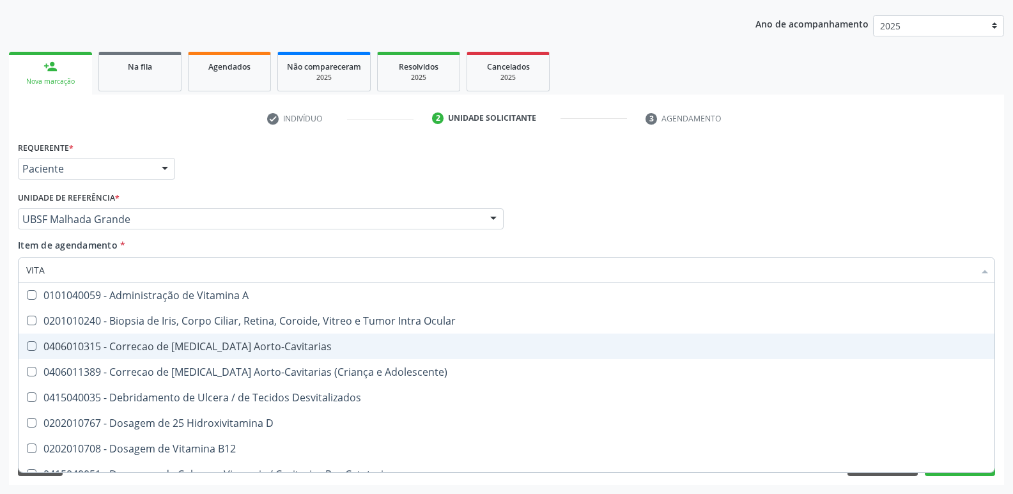
type input "VITAM"
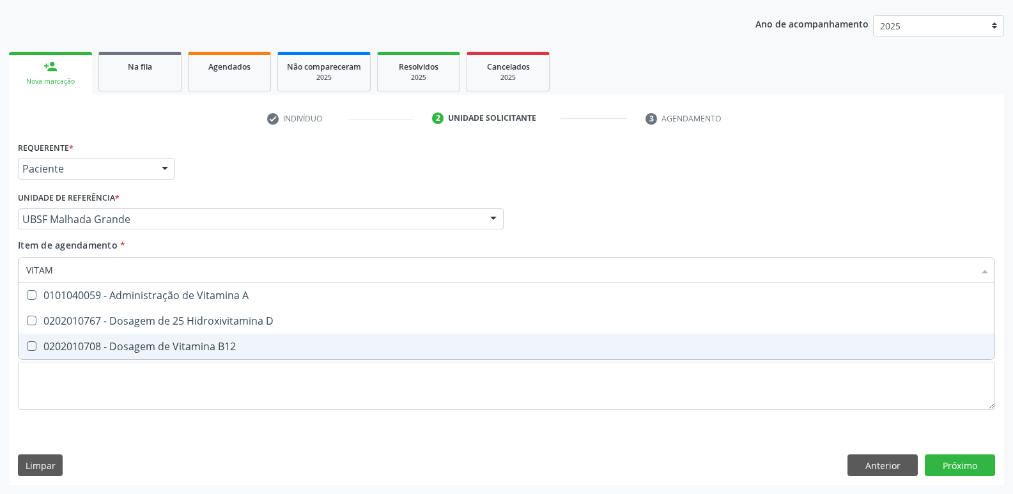
drag, startPoint x: 198, startPoint y: 339, endPoint x: 226, endPoint y: 340, distance: 27.5
click at [211, 339] on span "0202010708 - Dosagem de Vitamina B12" at bounding box center [506, 346] width 975 height 26
checkbox B12 "true"
type input "VITA"
checkbox B12 "false"
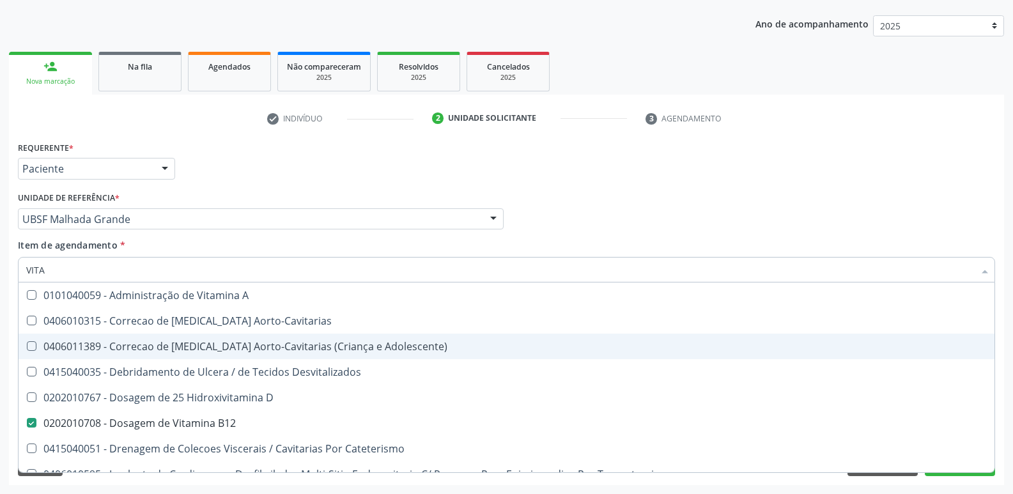
type input "VIT"
checkbox B12 "false"
checkbox Cateterismo "true"
type input "V"
checkbox Cateterismo "false"
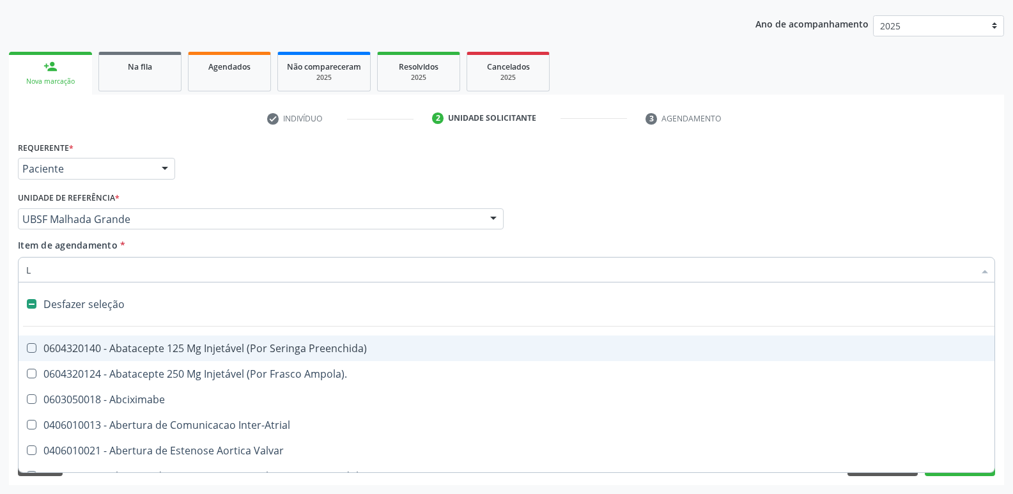
type input "LA"
checkbox Oral "true"
checkbox Muscular "true"
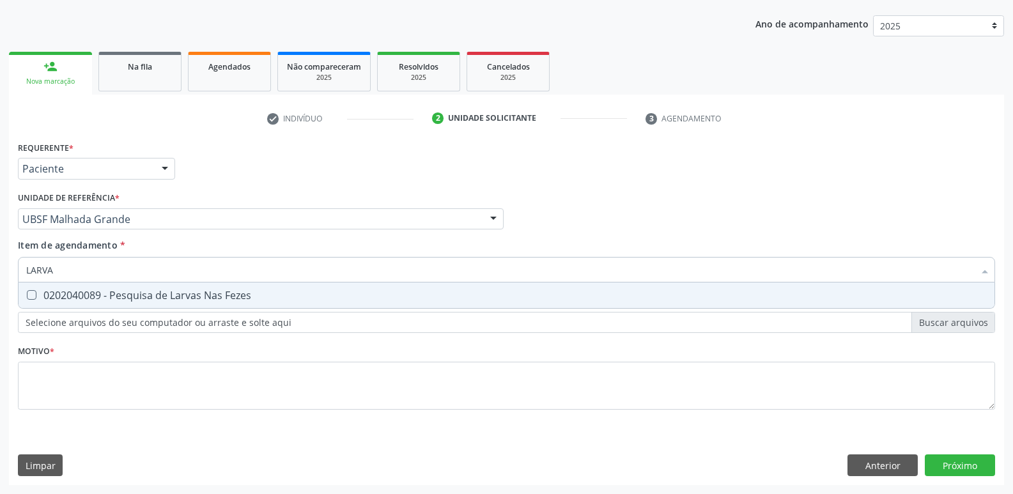
type input "LARVAS"
click at [226, 300] on div "0202040089 - Pesquisa de Larvas Nas Fezes" at bounding box center [506, 295] width 960 height 10
checkbox Fezes "true"
type input "L"
checkbox Fezes "false"
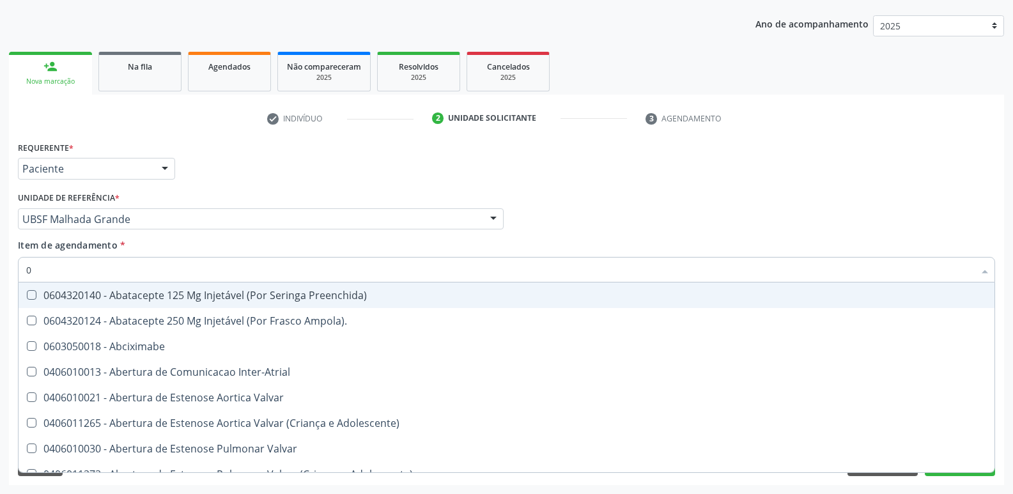
type input "02"
checkbox Pancreas "true"
checkbox Paratireoides "true"
checkbox 67 "true"
checkbox Comprimido\) "true"
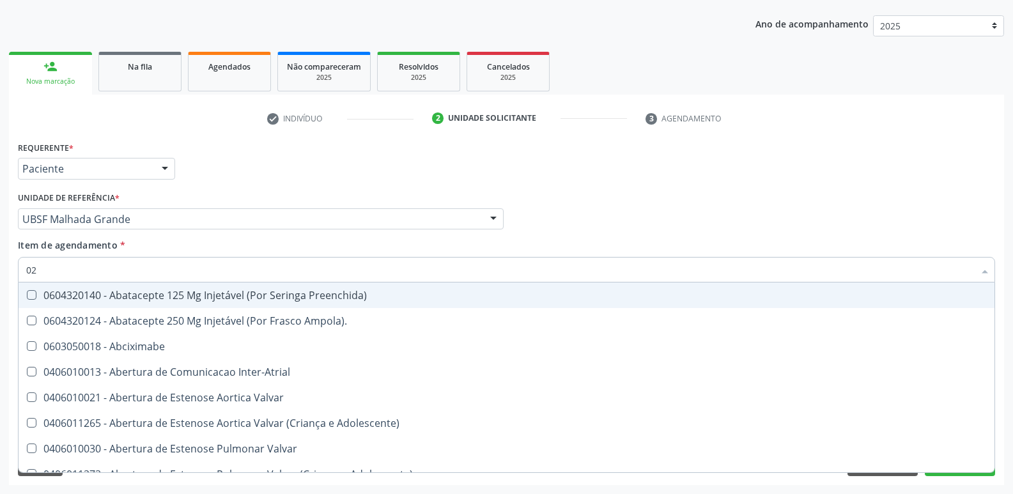
checkbox Per-Operatoria "true"
checkbox Colo "true"
checkbox Posterior "true"
checkbox Revisao "true"
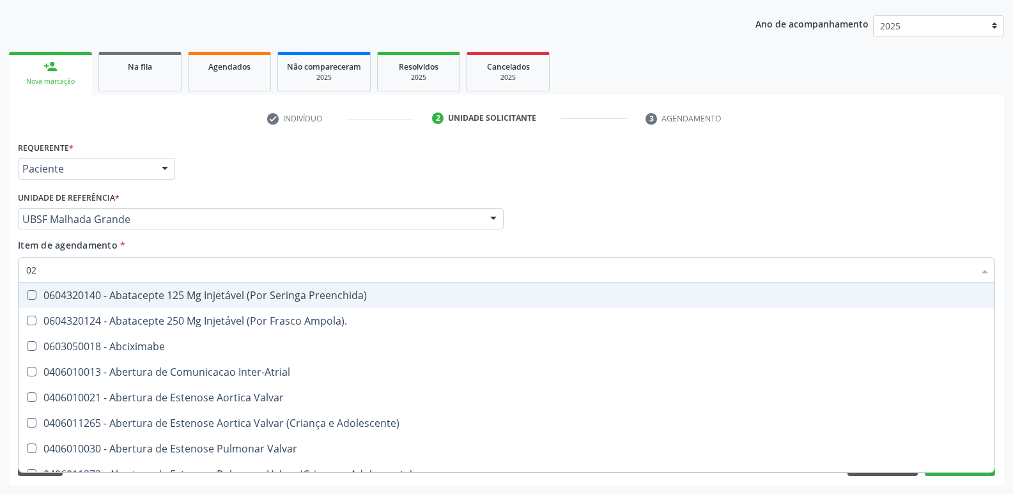
type input "020"
checkbox Transplantado "true"
checkbox Mama "true"
checkbox Boca "true"
checkbox Ampola\) "true"
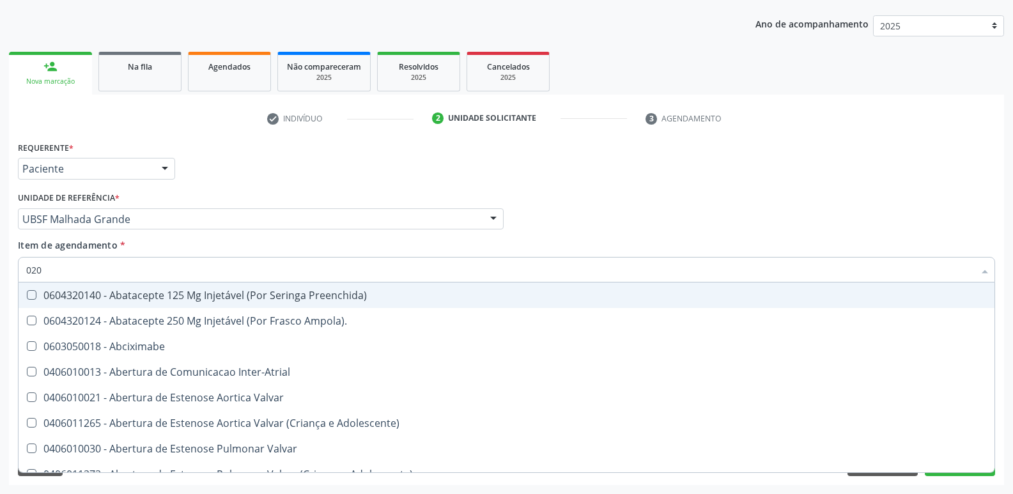
checkbox Renal "true"
checkbox Preenchida\) "true"
checkbox \(Frasco\) "true"
checkbox Ml\) "true"
checkbox Capsula\) "true"
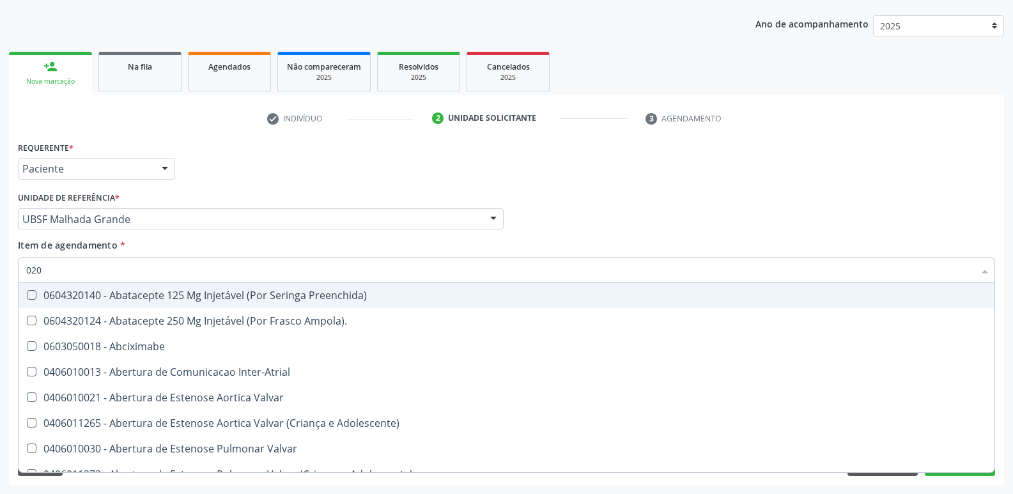
checkbox Pancreas "false"
checkbox Paratireoides "false"
checkbox 67 "false"
checkbox Comprimido\) "false"
checkbox Per-Operatoria "false"
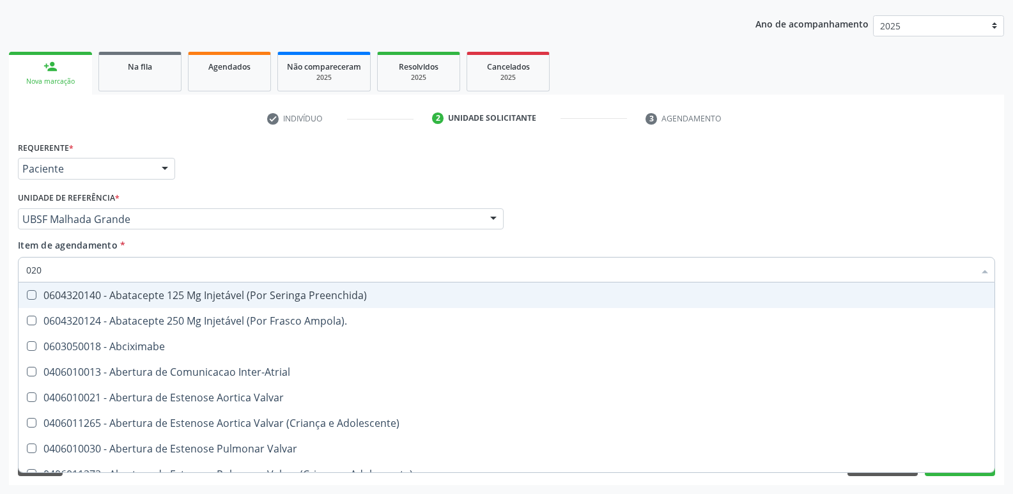
checkbox Colo "false"
checkbox Posterior "false"
checkbox Revisao "false"
checkbox Revisao "true"
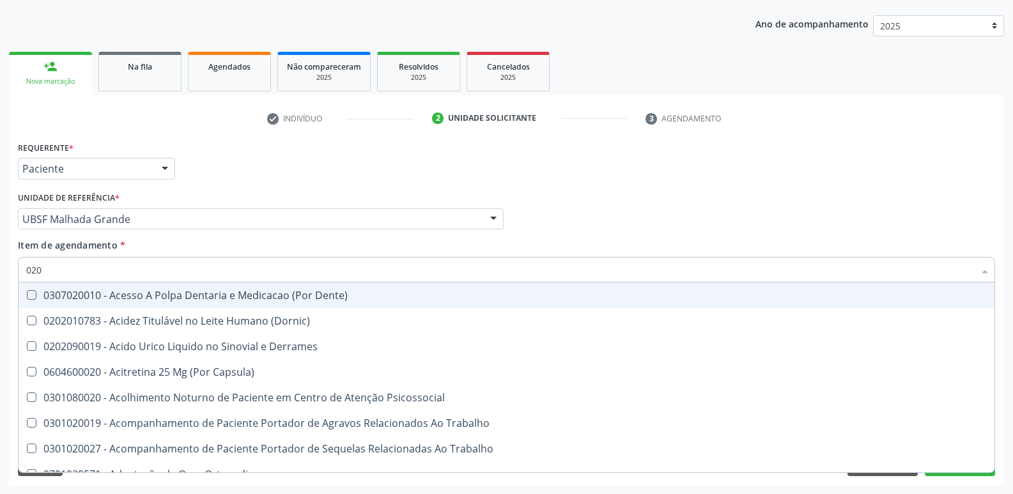
type input "0202"
checkbox Ocular "true"
checkbox Aberto\) "true"
checkbox Cortante "true"
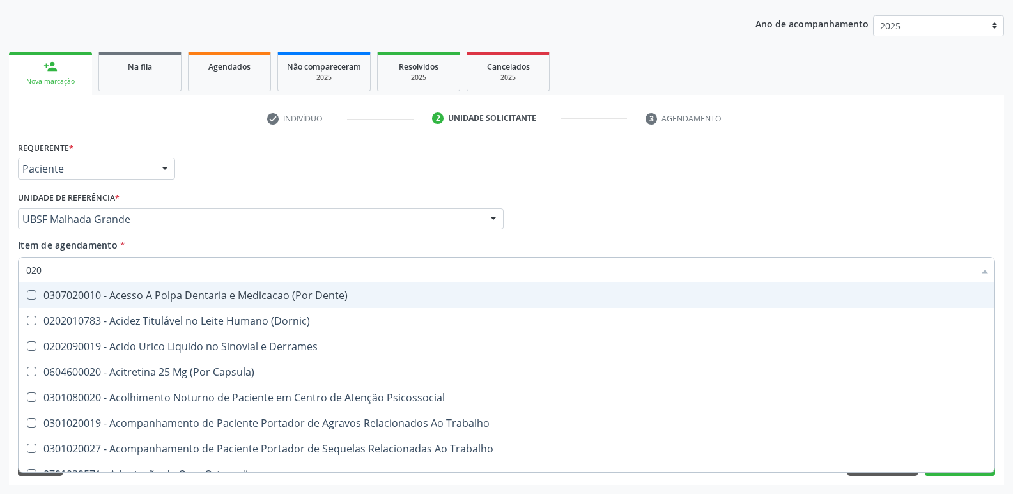
checkbox Reservatorio "true"
checkbox 67 "true"
checkbox Aspiracao "true"
checkbox Captacao "true"
checkbox \(Cantoplastia\) "true"
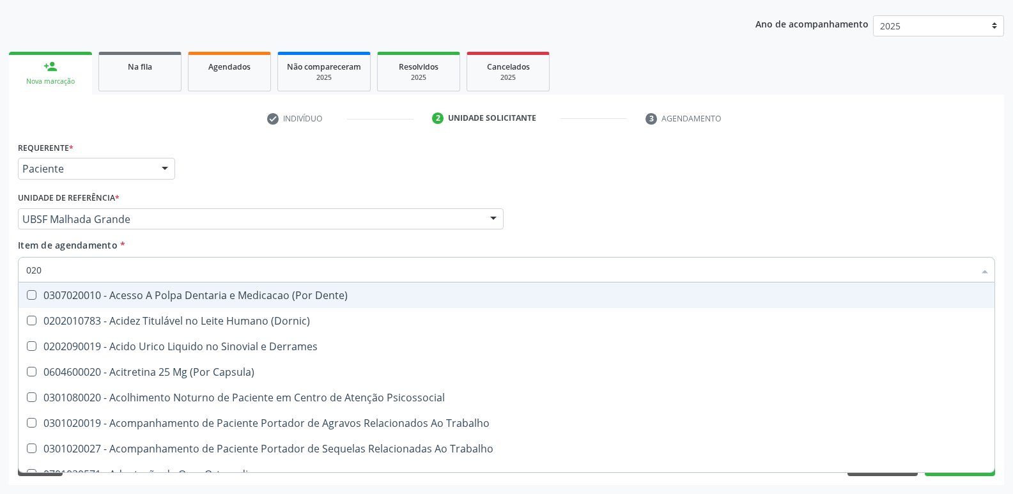
checkbox Revisao "true"
checkbox Dias "true"
checkbox Hdl "false"
checkbox Ldl "false"
checkbox Creatinina "false"
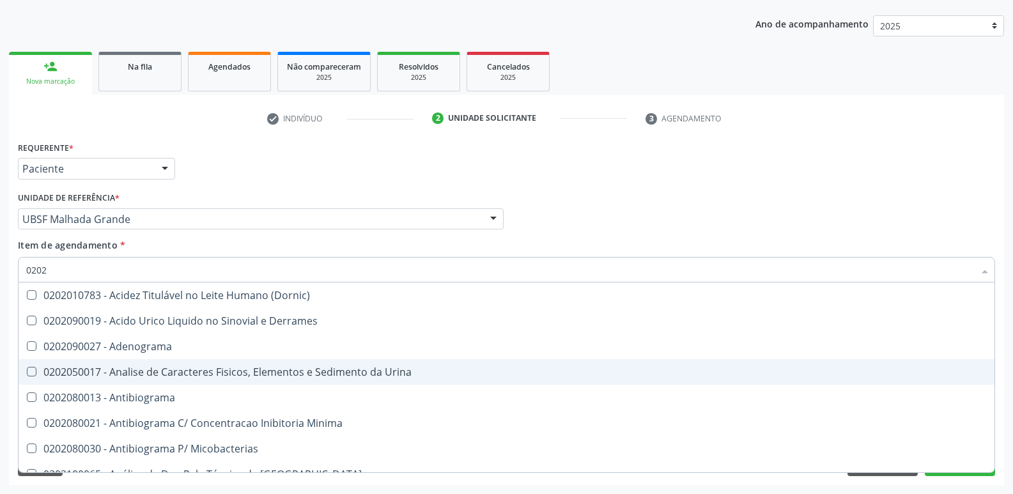
click at [272, 367] on div "0202050017 - Analise de Caracteres Fisicos, Elementos e Sedimento da Urina" at bounding box center [506, 372] width 960 height 10
checkbox Urina "true"
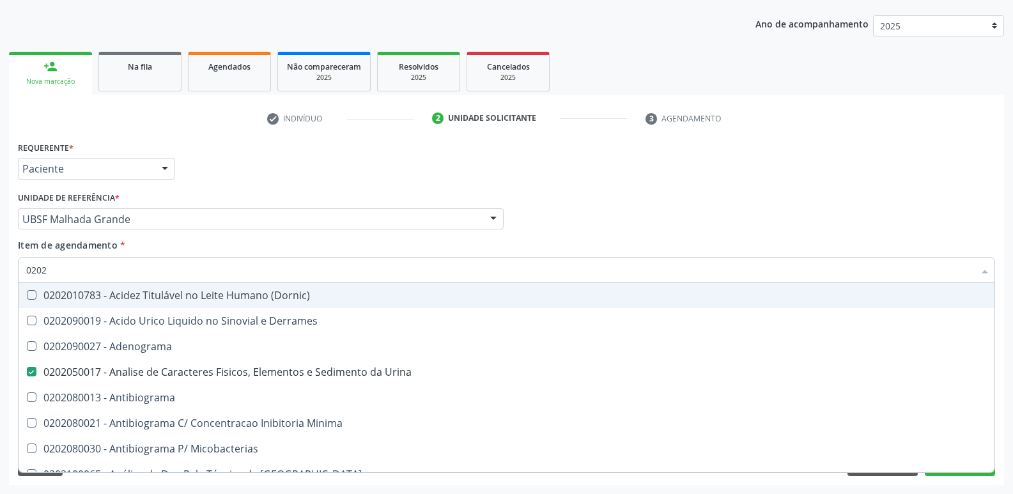
drag, startPoint x: 119, startPoint y: 274, endPoint x: 0, endPoint y: 218, distance: 131.2
click at [0, 218] on div "Acompanhamento Acompanhe a situação das marcações correntes e finalizadas Relat…" at bounding box center [506, 212] width 1013 height 563
type input "T"
checkbox Urina "false"
checkbox Suor "true"
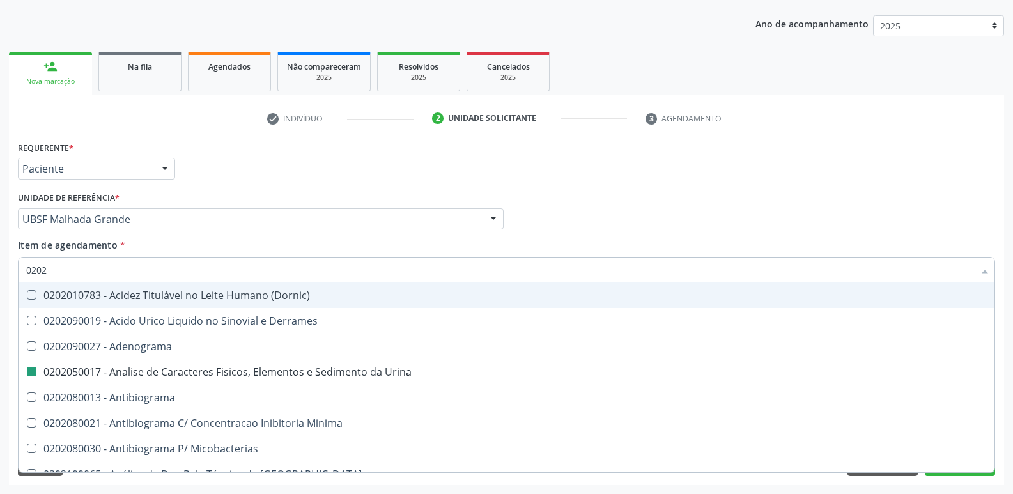
checkbox Hdl "false"
checkbox Ldl "false"
checkbox Creatinina "false"
checkbox Glicose "false"
checkbox \(Tsh\) "false"
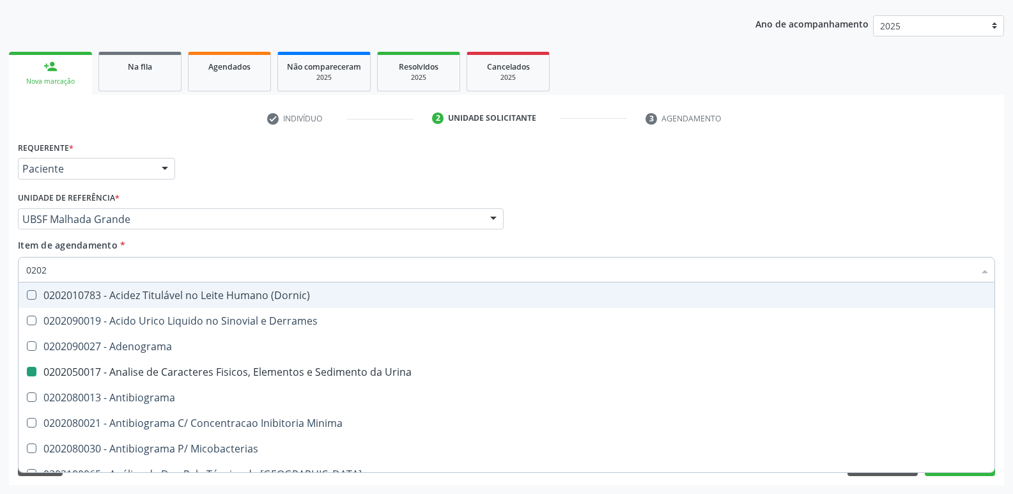
checkbox \(Tgo\) "false"
checkbox \(Tgp\) "false"
checkbox Ureia "false"
checkbox B12 "false"
checkbox Completo "false"
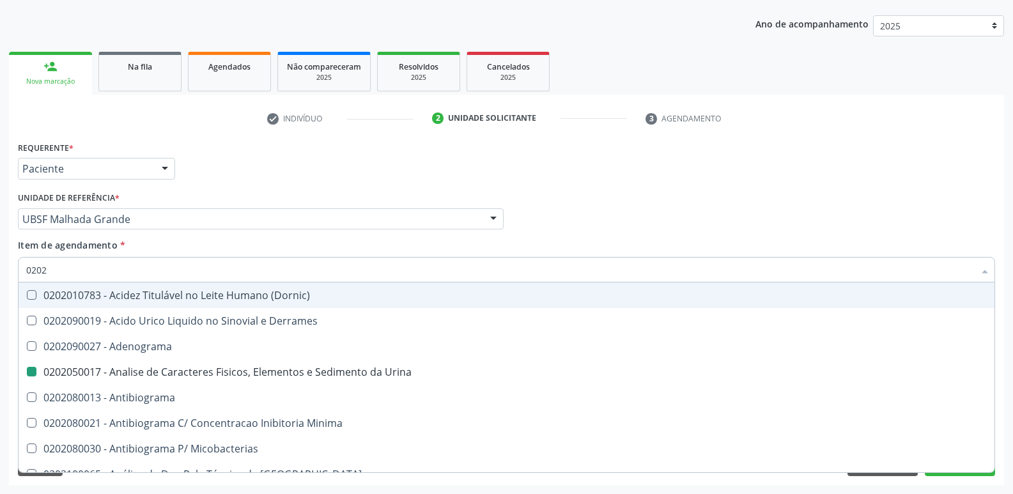
checkbox Fezes "false"
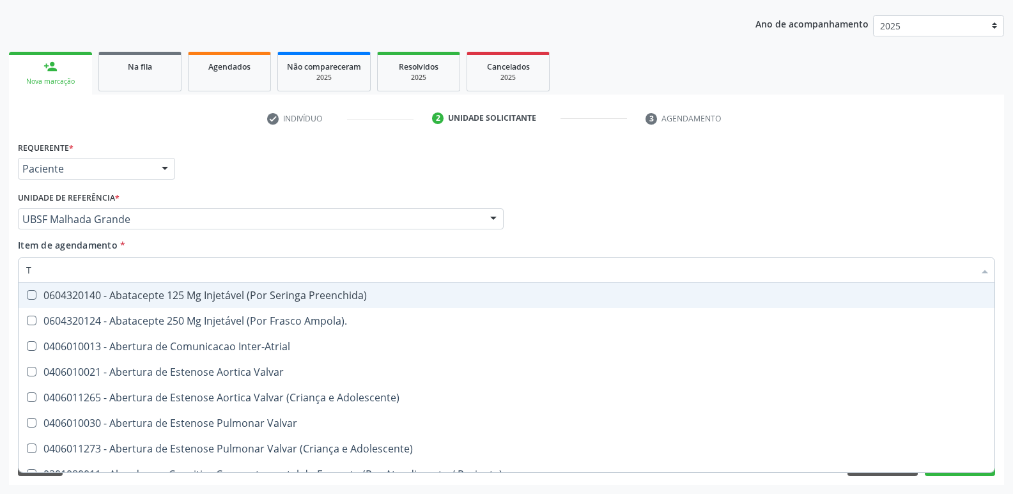
type input "TR"
checkbox Urina "false"
checkbox Oficina\) "true"
checkbox Grupo "true"
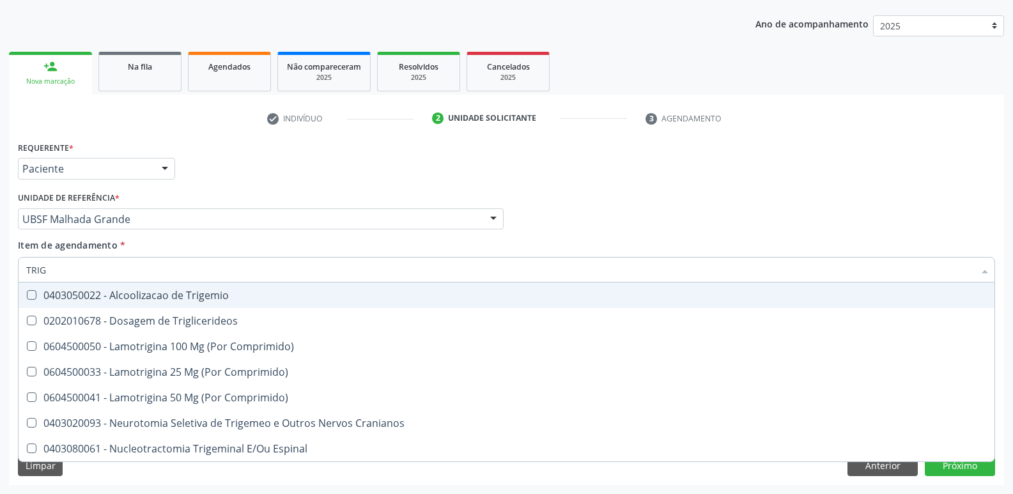
type input "TRIGL"
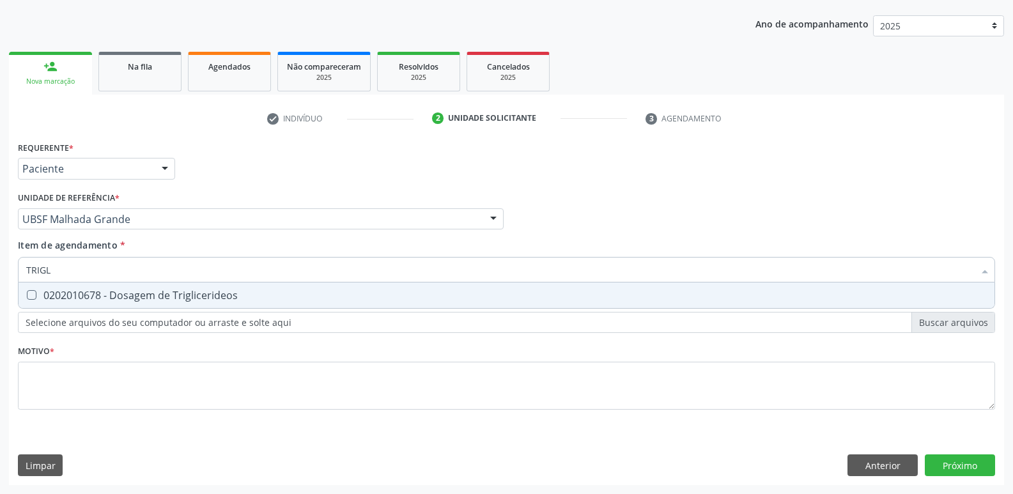
click at [67, 300] on div "0202010678 - Dosagem de Triglicerideos" at bounding box center [506, 295] width 960 height 10
checkbox Triglicerideos "true"
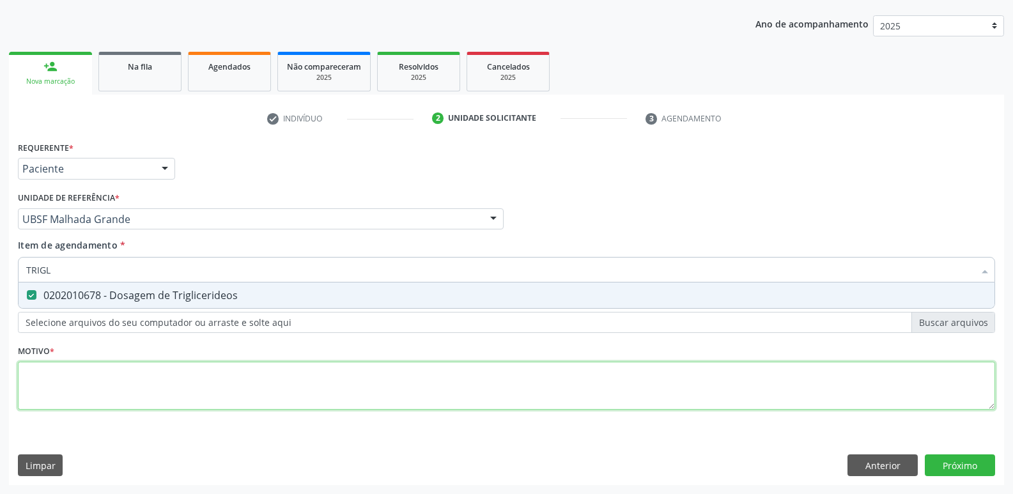
click at [77, 385] on div "Requerente * Paciente Médico(a) Enfermeiro(a) Paciente Nenhum resultado encontr…" at bounding box center [506, 282] width 977 height 289
paste textarea "AVALIAÇÃO"
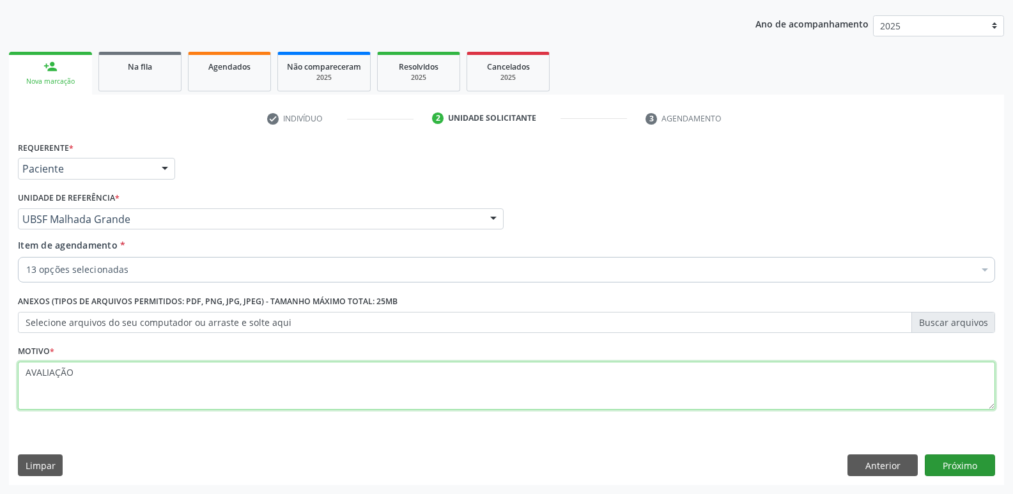
type textarea "AVALIAÇÃO"
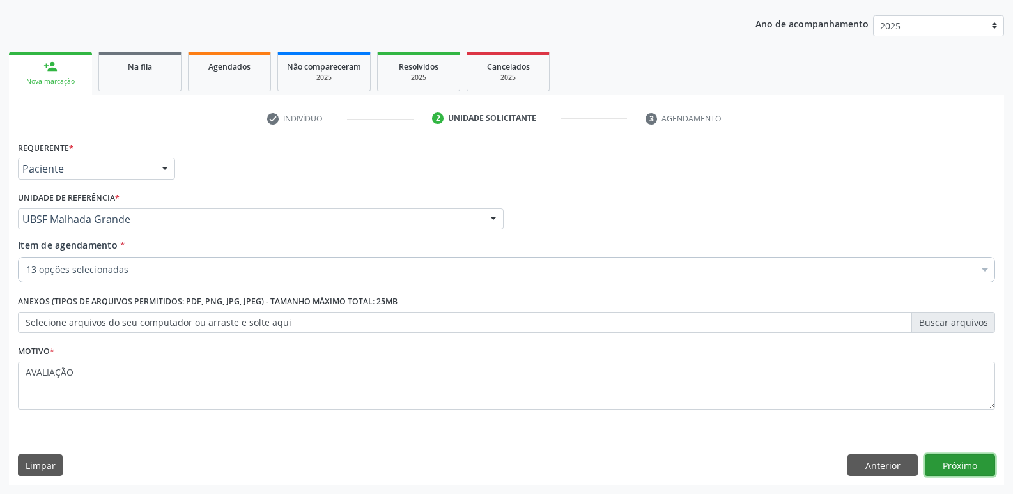
click at [956, 469] on button "Próximo" at bounding box center [959, 465] width 70 height 22
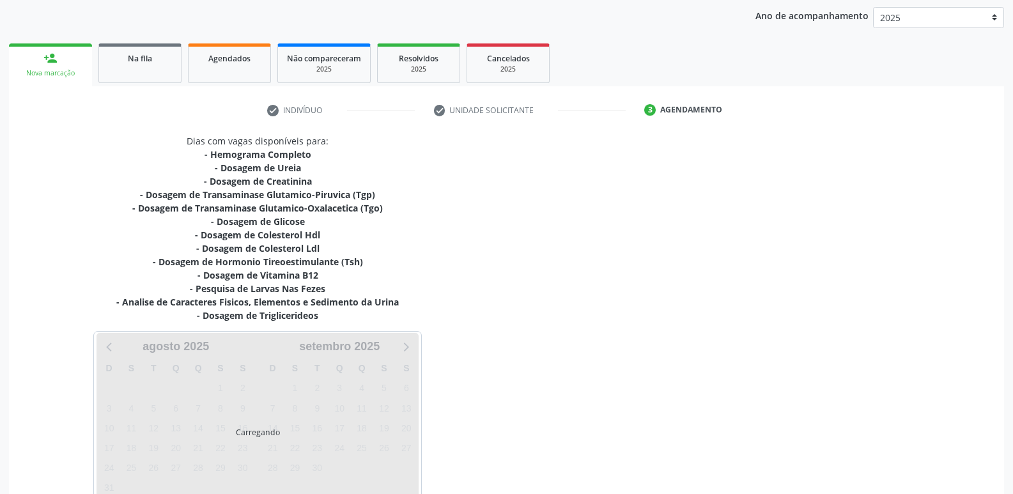
scroll to position [223, 0]
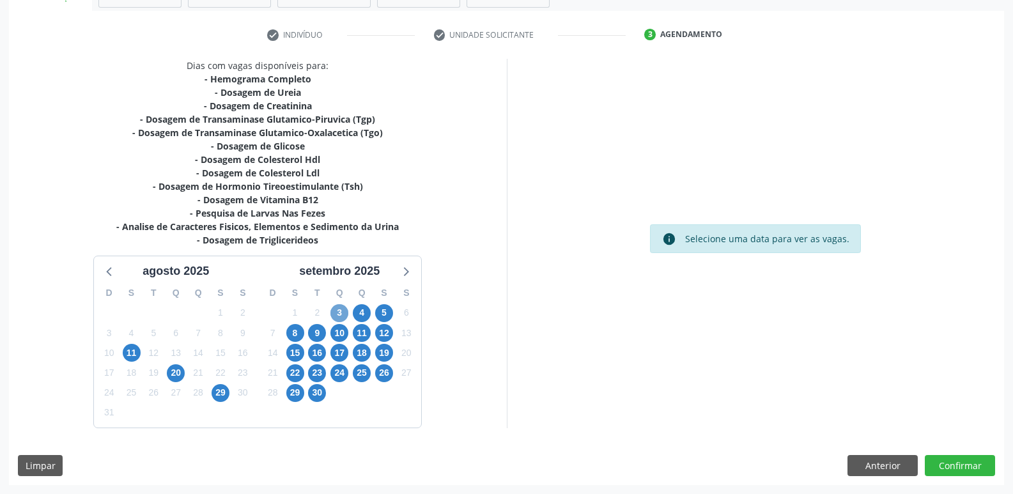
click at [336, 314] on span "3" at bounding box center [339, 313] width 18 height 18
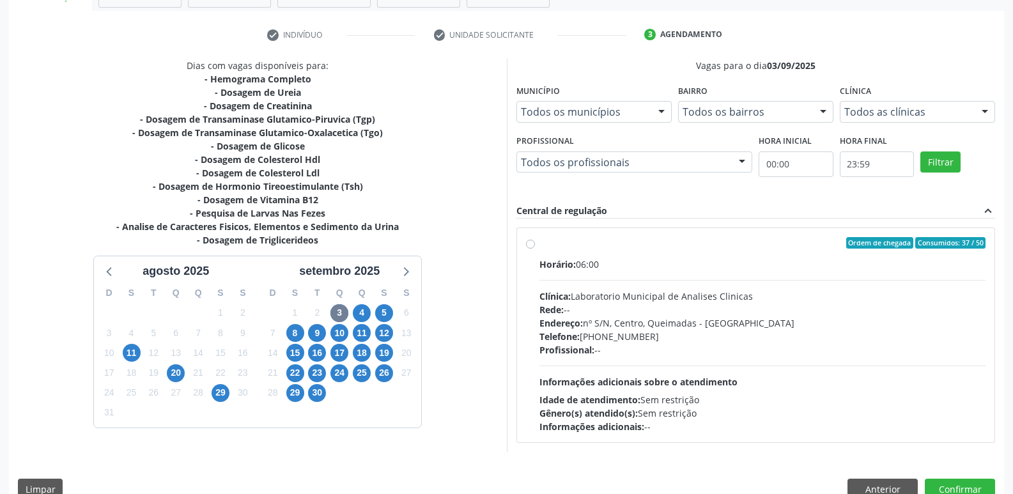
click at [682, 326] on div "Endereço: nº S/N, Centro, Queimadas - [GEOGRAPHIC_DATA]" at bounding box center [762, 322] width 447 height 13
click at [535, 249] on input "Ordem de chegada Consumidos: 37 / 50 Horário: 06:00 Clínica: Laboratorio Munici…" at bounding box center [530, 242] width 9 height 11
radio input "true"
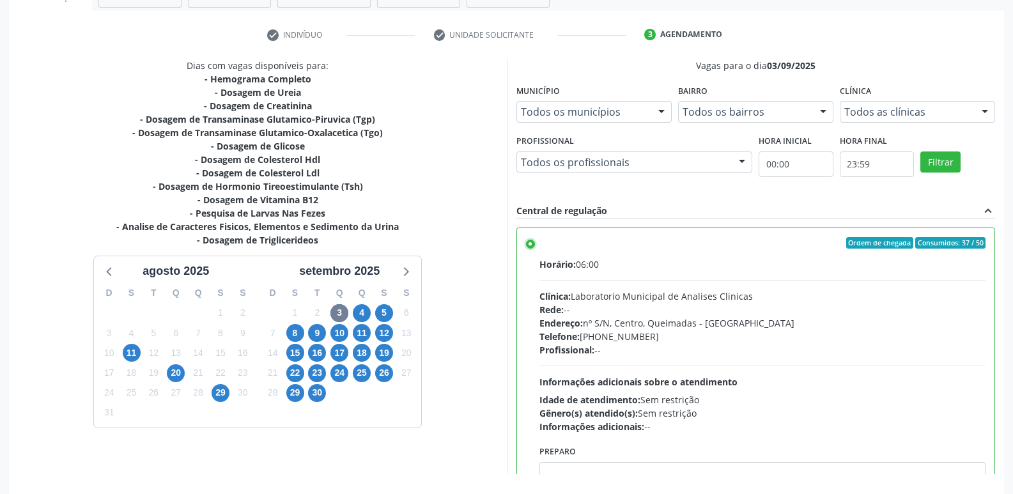
scroll to position [63, 0]
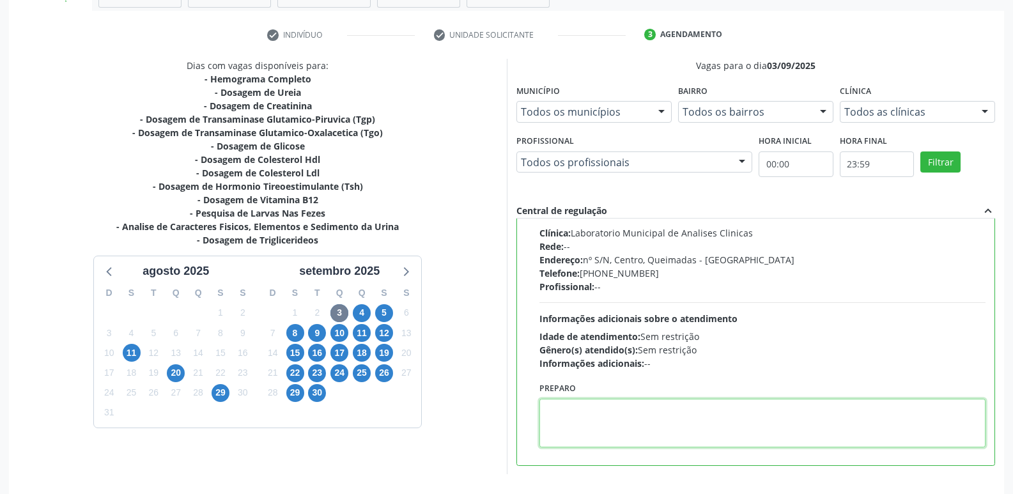
click at [599, 428] on textarea at bounding box center [762, 423] width 447 height 49
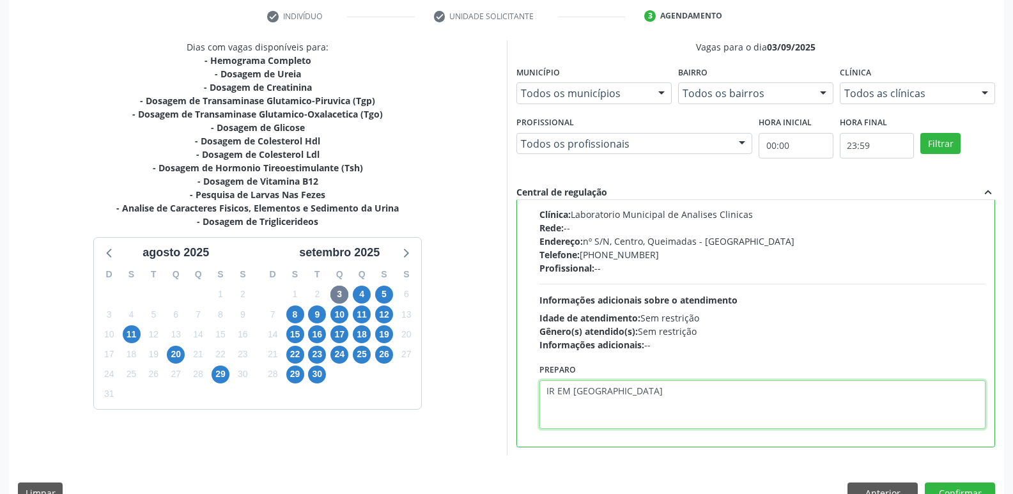
scroll to position [270, 0]
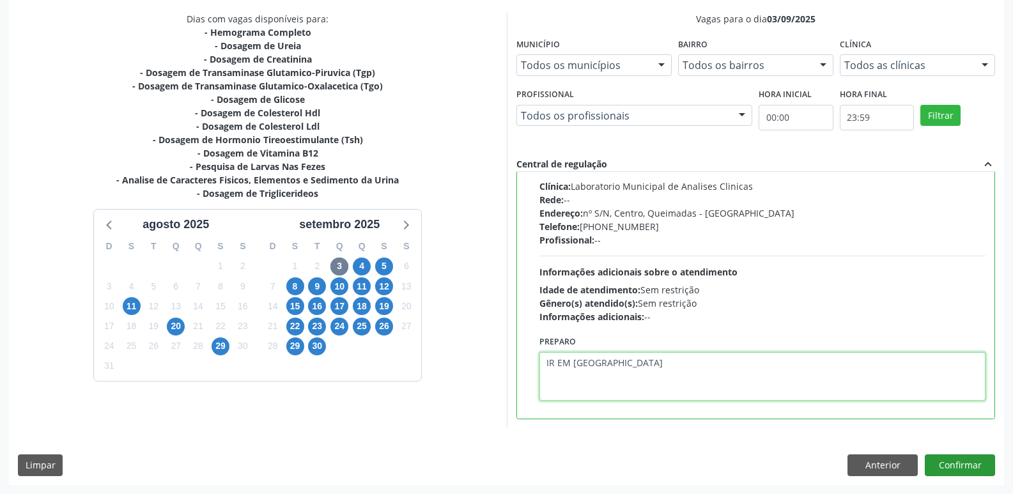
type textarea "IR EM [GEOGRAPHIC_DATA]"
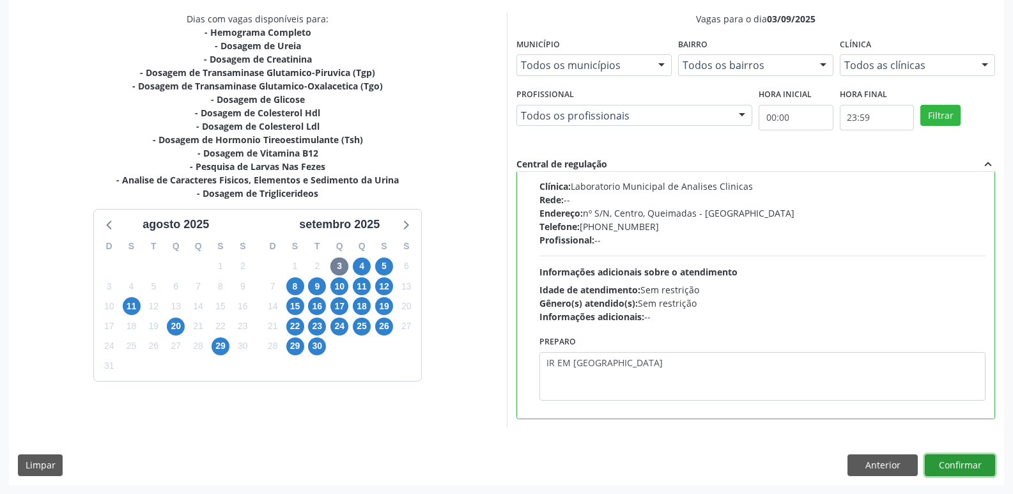
click at [969, 464] on button "Confirmar" at bounding box center [959, 465] width 70 height 22
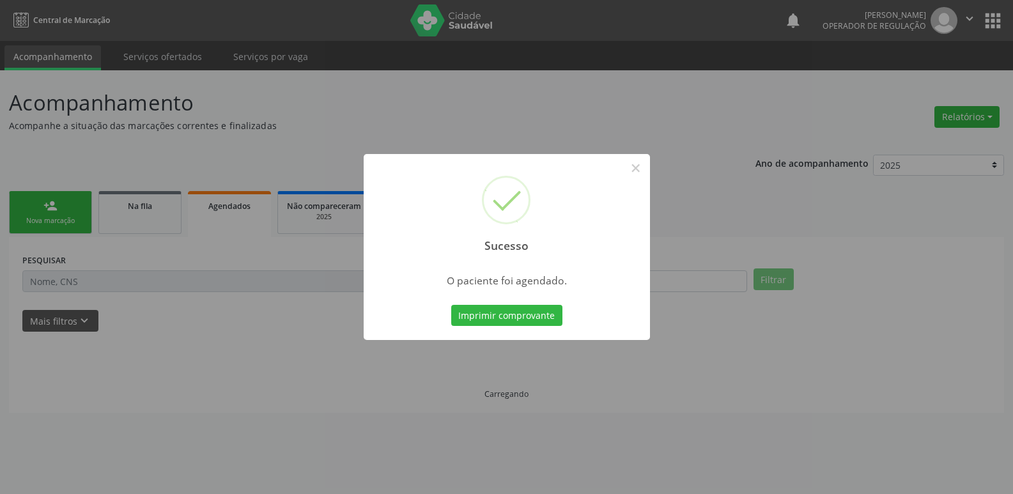
scroll to position [0, 0]
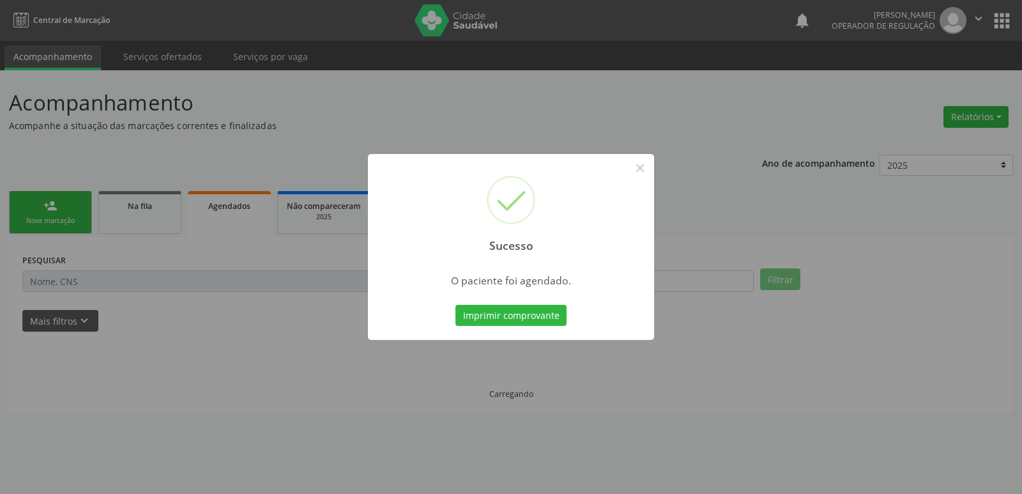
click at [455, 305] on button "Imprimir comprovante" at bounding box center [510, 316] width 111 height 22
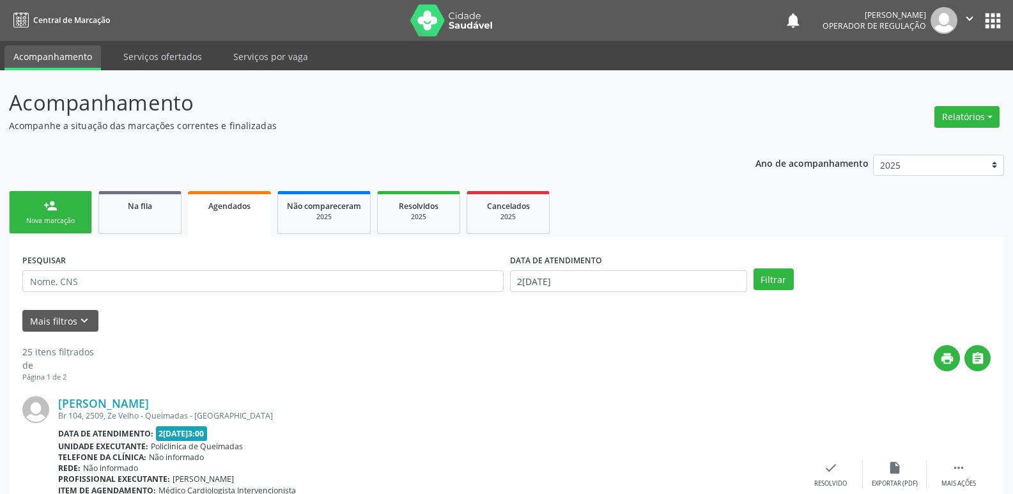
click at [65, 210] on link "person_add Nova marcação" at bounding box center [50, 212] width 83 height 43
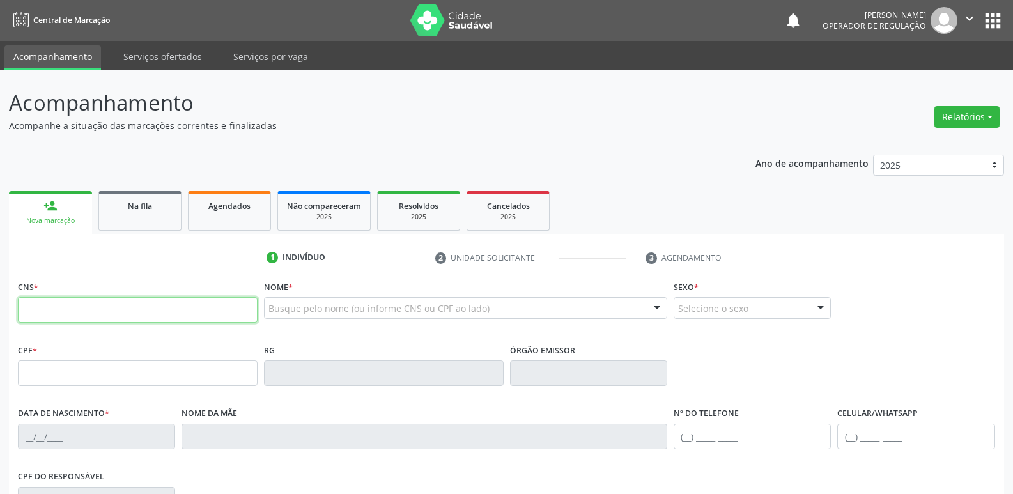
click at [59, 314] on input "text" at bounding box center [138, 310] width 240 height 26
type input "700 4089 2887 0640"
type input "091.039.264-19"
type input "[DATE]"
type input "[PERSON_NAME]"
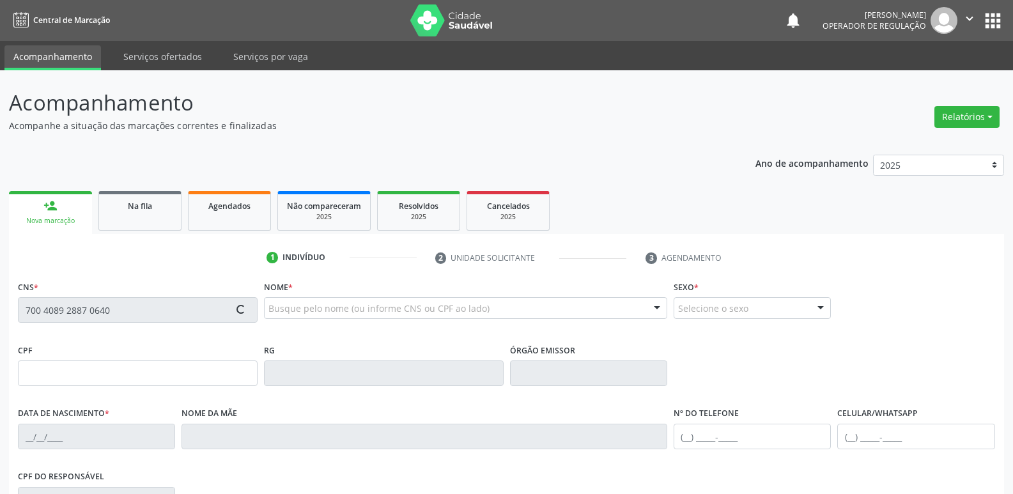
type input "[PHONE_NUMBER]"
type input "094.355.974-08"
type input "115"
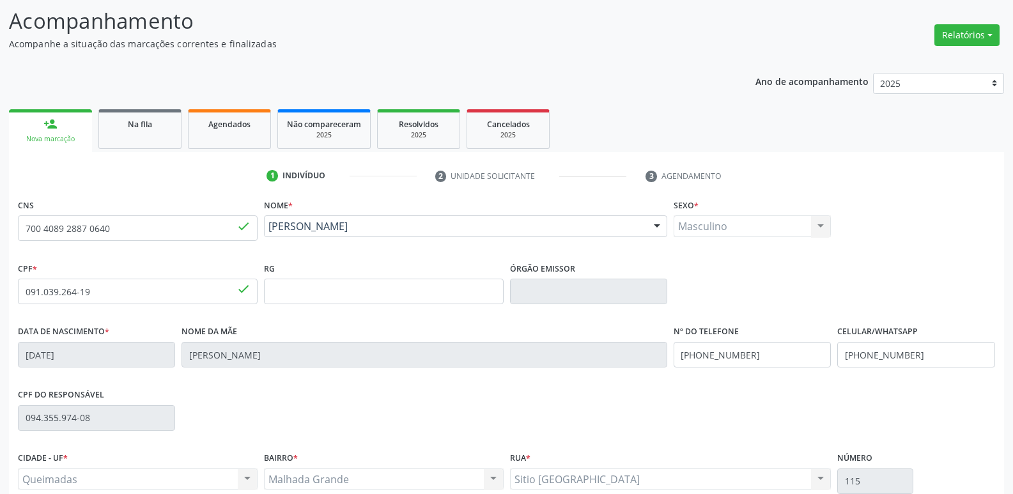
scroll to position [199, 0]
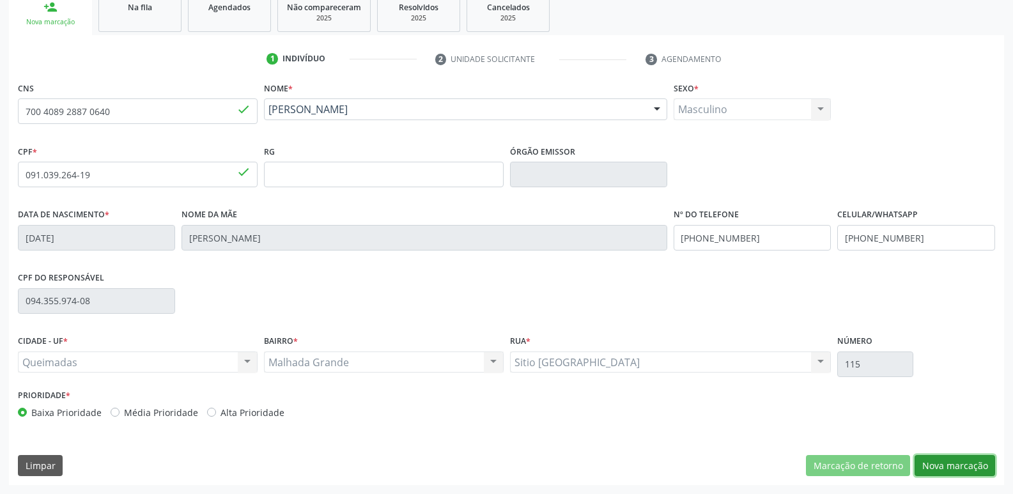
click at [946, 462] on button "Nova marcação" at bounding box center [954, 466] width 80 height 22
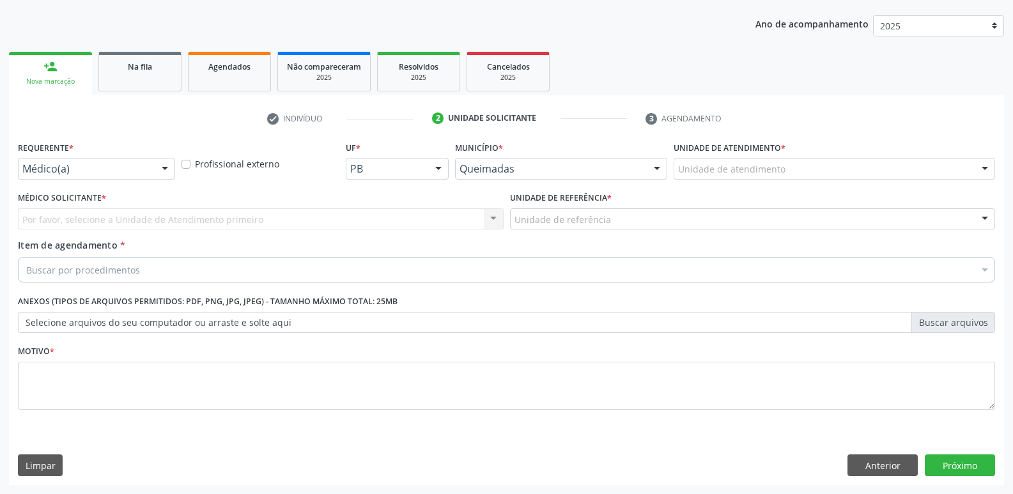
click at [169, 165] on div at bounding box center [164, 169] width 19 height 22
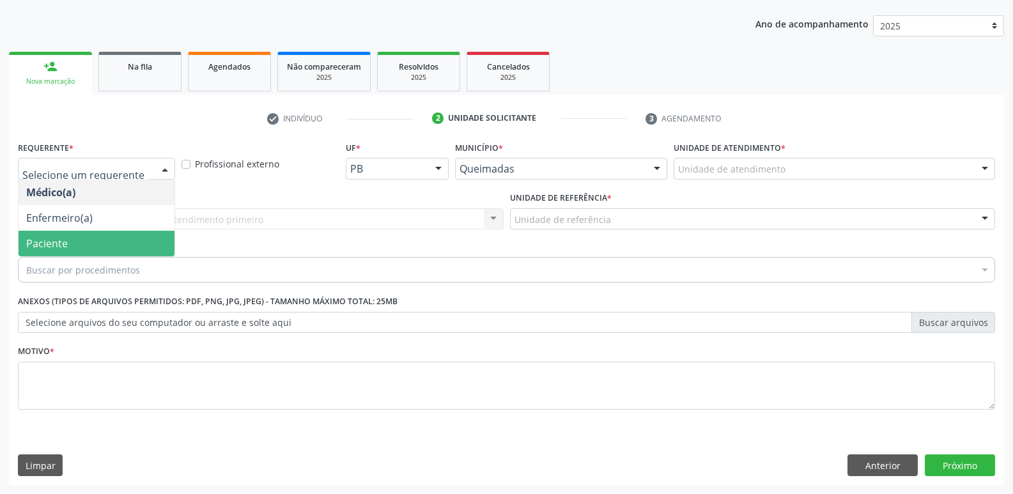
drag, startPoint x: 122, startPoint y: 236, endPoint x: 140, endPoint y: 220, distance: 23.6
click at [125, 234] on span "Paciente" at bounding box center [97, 244] width 156 height 26
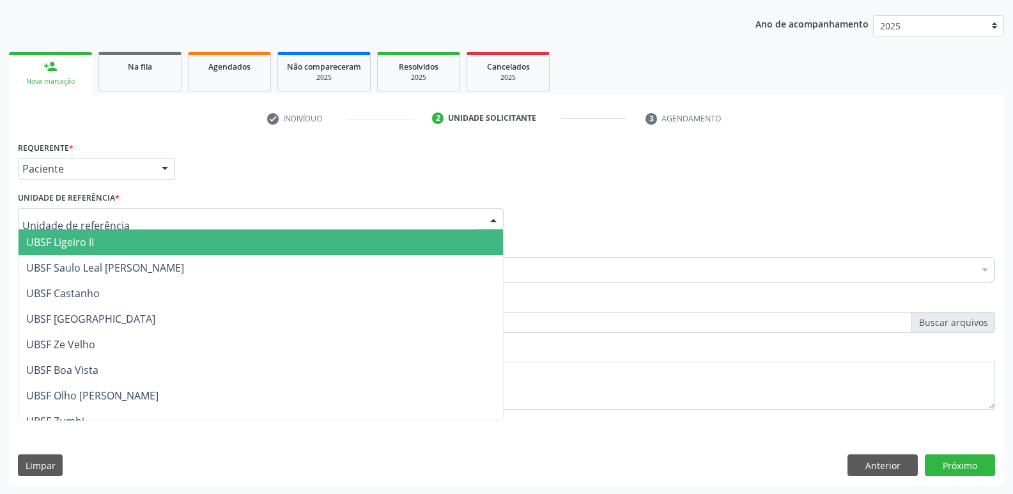
click at [148, 211] on div at bounding box center [261, 219] width 486 height 22
type input ","
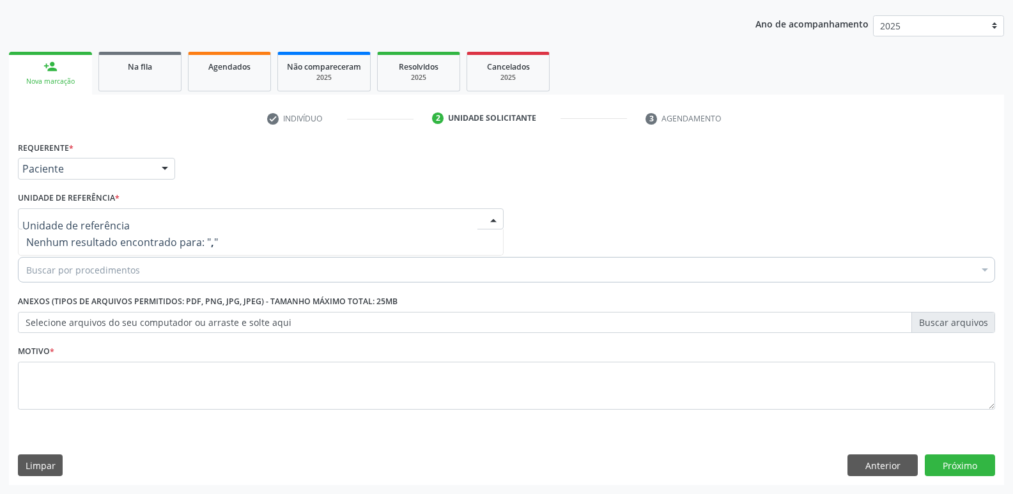
type input "M"
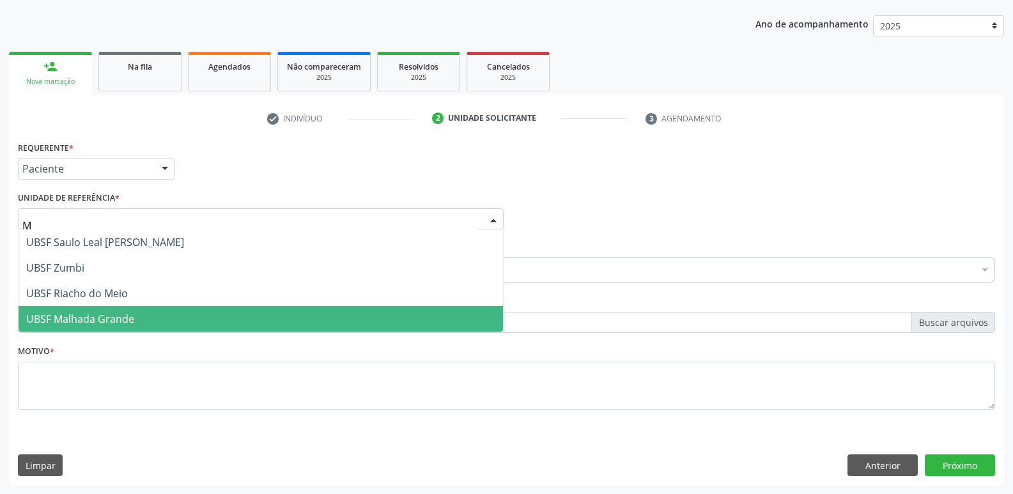
drag, startPoint x: 123, startPoint y: 315, endPoint x: 134, endPoint y: 296, distance: 21.8
click at [125, 311] on span "UBSF Malhada Grande" at bounding box center [261, 319] width 484 height 26
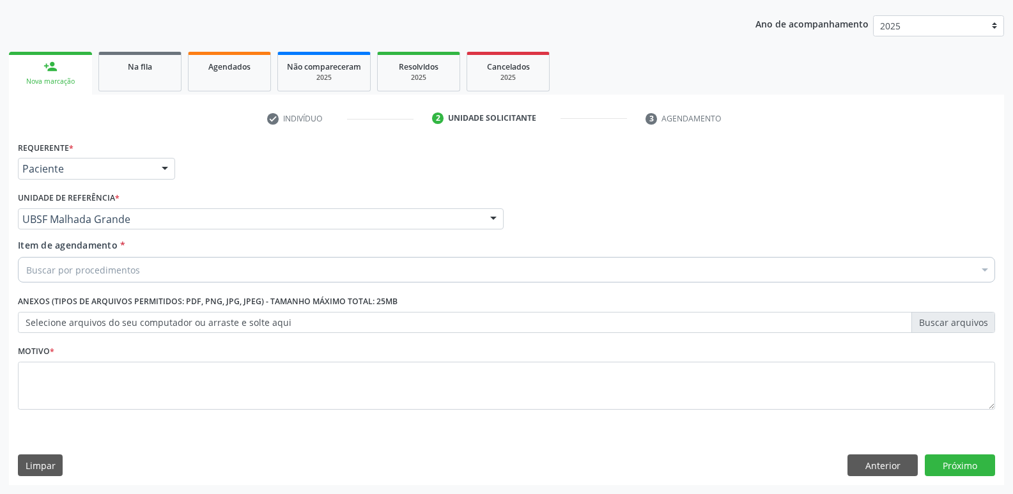
click at [141, 286] on div "Item de agendamento * Buscar por procedimentos Selecionar todos 0604320140 - Ab…" at bounding box center [506, 262] width 983 height 49
click at [147, 268] on div "Buscar por procedimentos" at bounding box center [506, 270] width 977 height 26
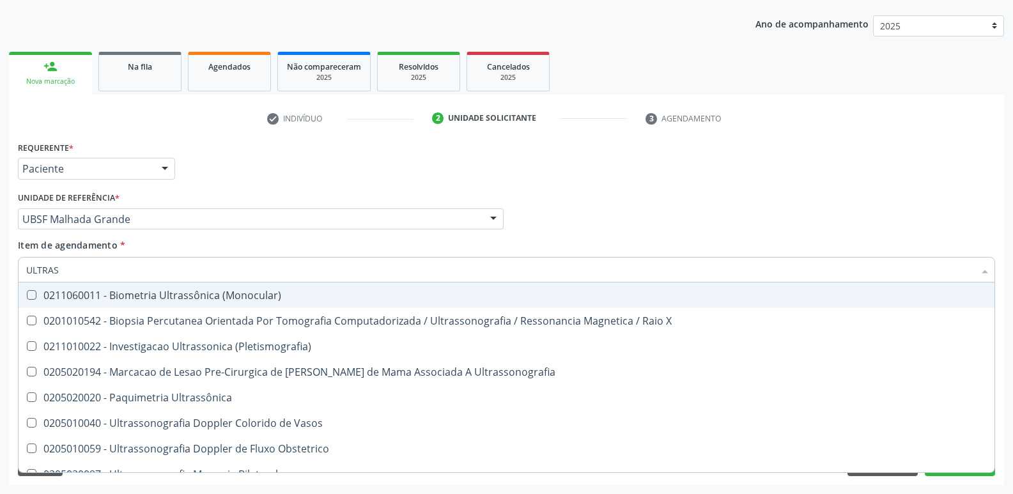
type input "ULTRASS"
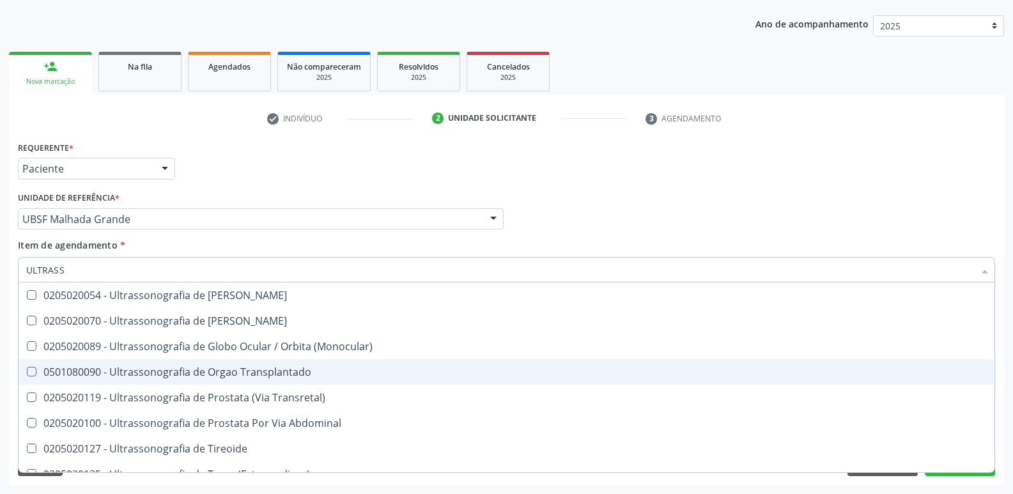
scroll to position [319, 0]
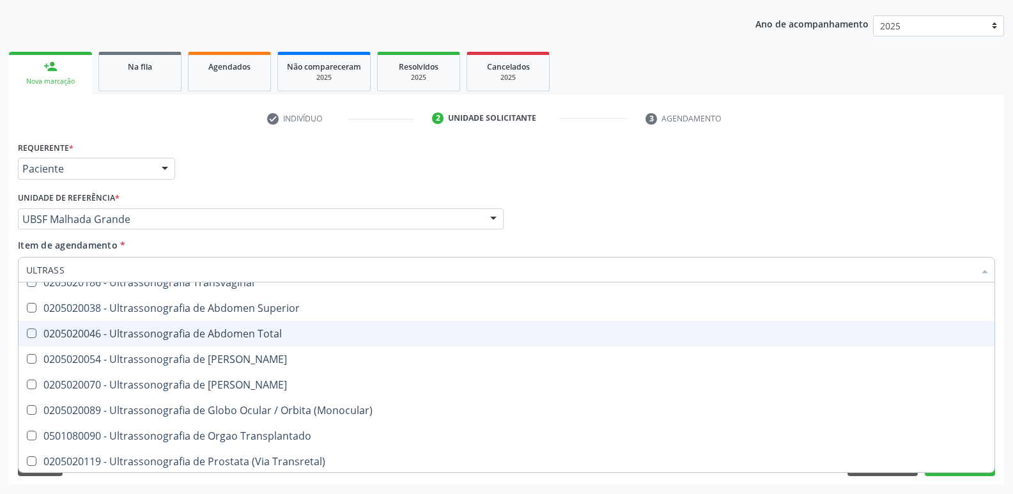
click at [261, 335] on div "0205020046 - Ultrassonografia de Abdomen Total" at bounding box center [506, 333] width 960 height 10
checkbox Total "true"
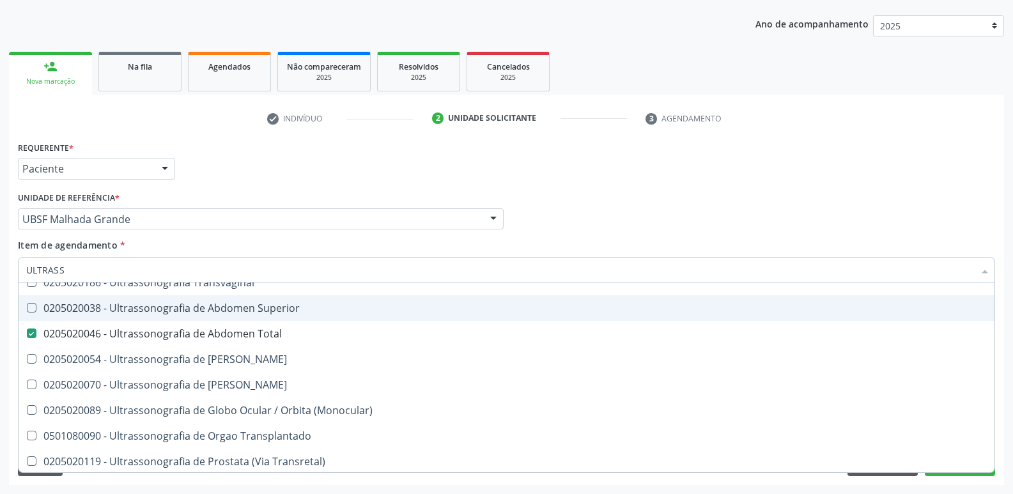
click at [587, 213] on div "Médico Solicitante Por favor, selecione a Unidade de Atendimento primeiro Nenhu…" at bounding box center [506, 213] width 983 height 50
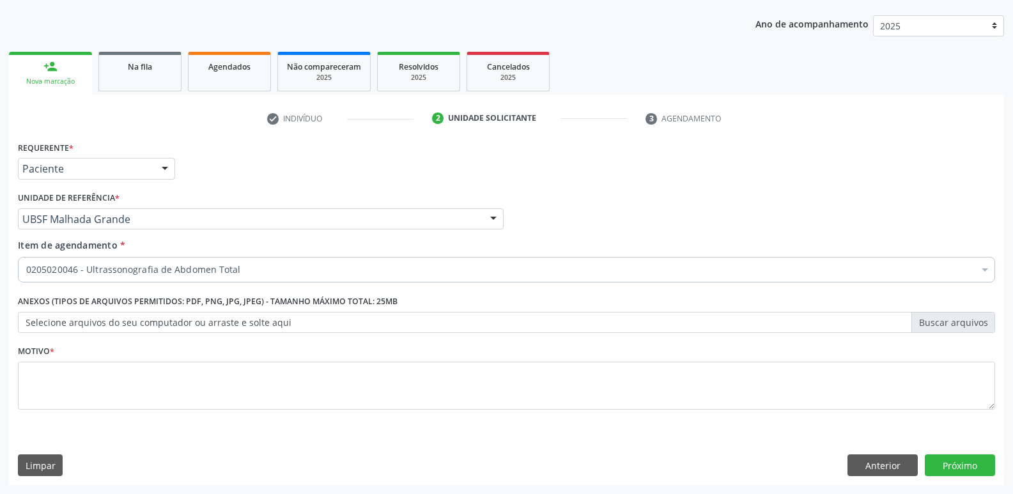
scroll to position [0, 0]
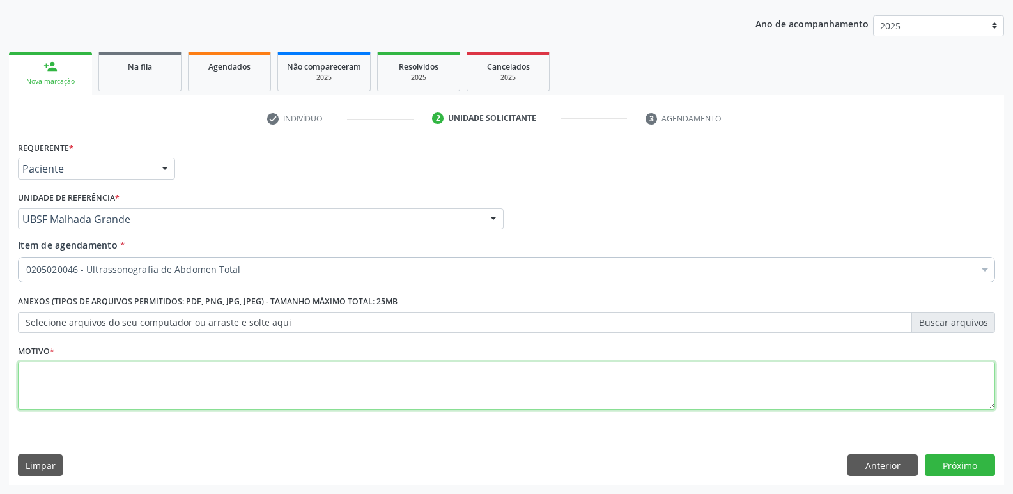
click at [123, 390] on textarea at bounding box center [506, 386] width 977 height 49
paste textarea "AVALIAÇÃO"
type textarea "AVALIAÇÃO"
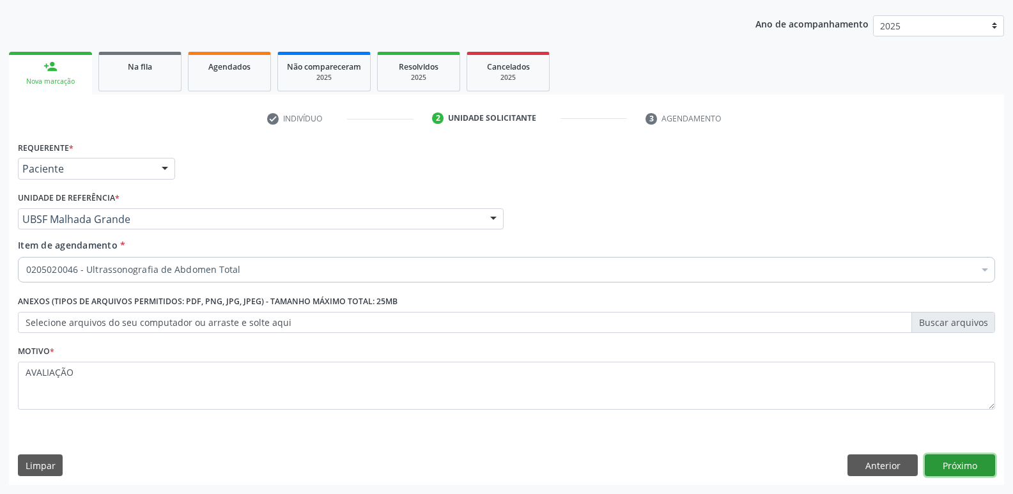
click at [958, 463] on button "Próximo" at bounding box center [959, 465] width 70 height 22
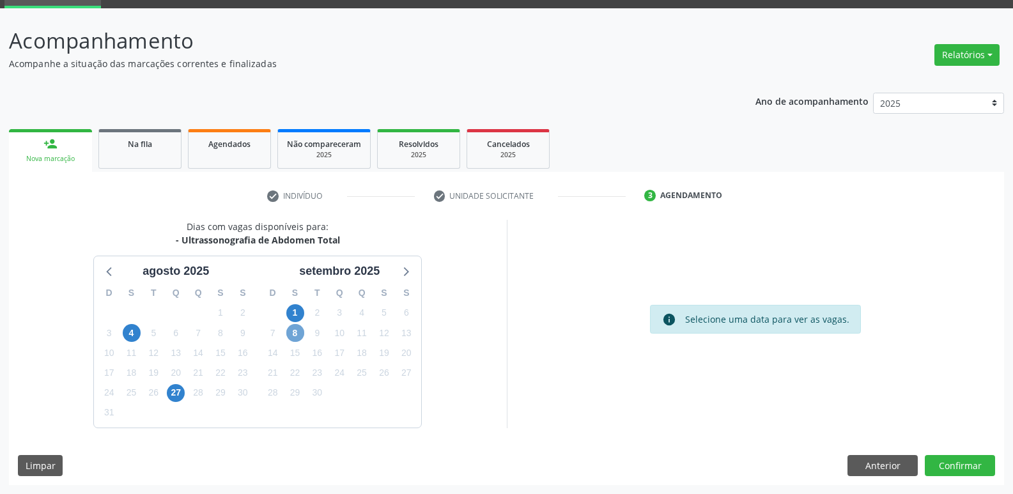
drag, startPoint x: 296, startPoint y: 332, endPoint x: 286, endPoint y: 335, distance: 10.7
click at [296, 332] on span "8" at bounding box center [295, 333] width 18 height 18
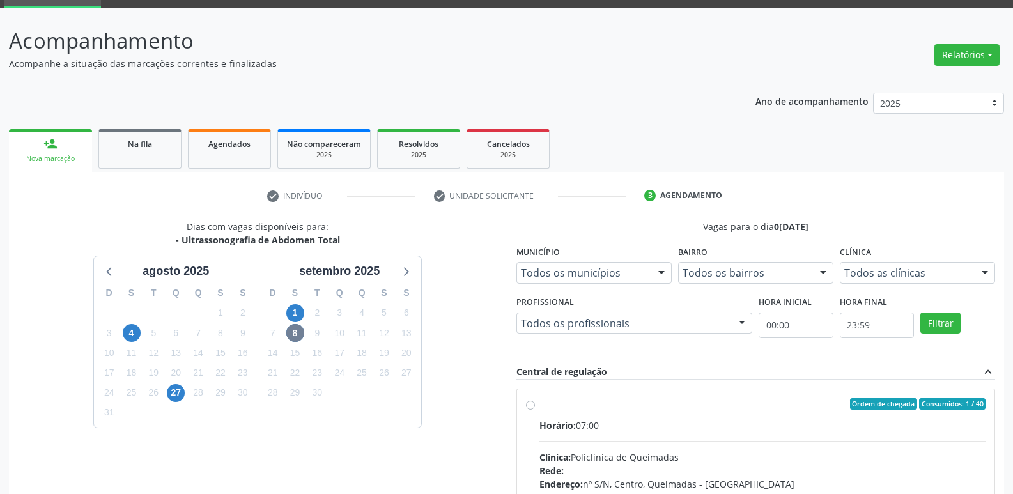
drag, startPoint x: 795, startPoint y: 401, endPoint x: 804, endPoint y: 369, distance: 33.3
click at [797, 399] on div "Ordem de chegada Consumidos: 1 / 40" at bounding box center [762, 403] width 447 height 11
click at [535, 399] on input "Ordem de chegada Consumidos: 1 / 40 Horário: 07:00 Clínica: Policlinica de Quei…" at bounding box center [530, 403] width 9 height 11
radio input "true"
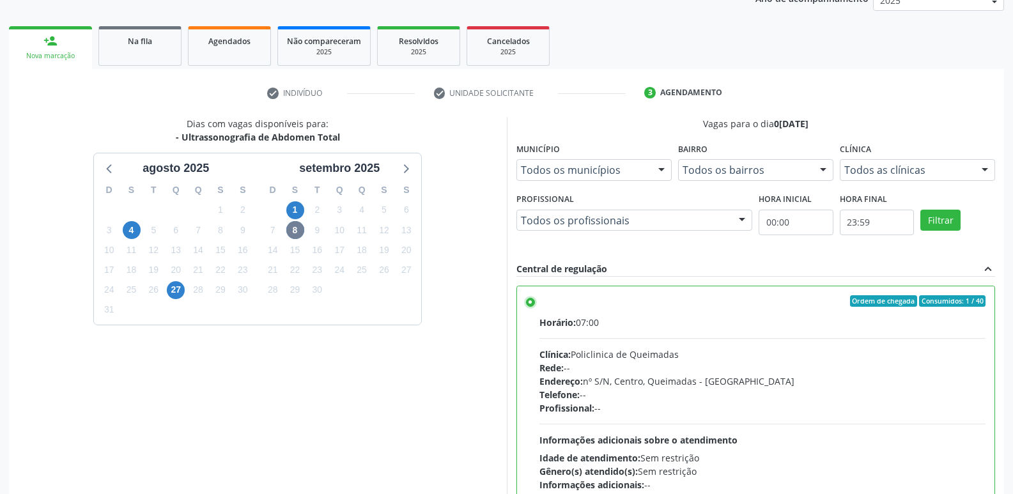
scroll to position [270, 0]
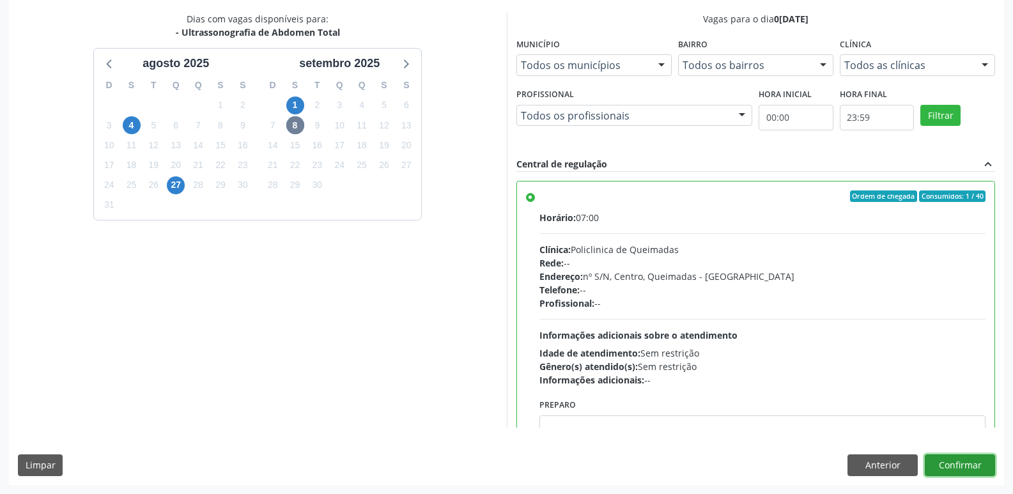
click at [956, 461] on button "Confirmar" at bounding box center [959, 465] width 70 height 22
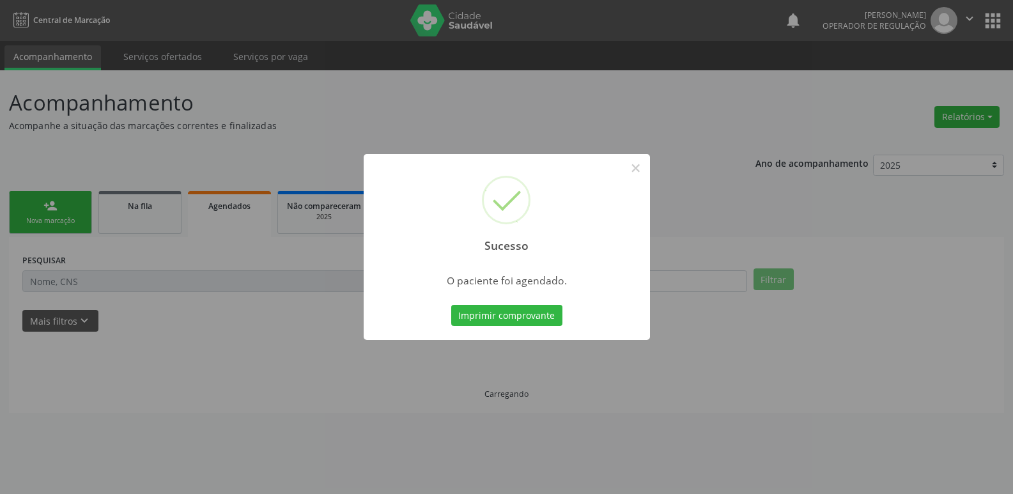
scroll to position [0, 0]
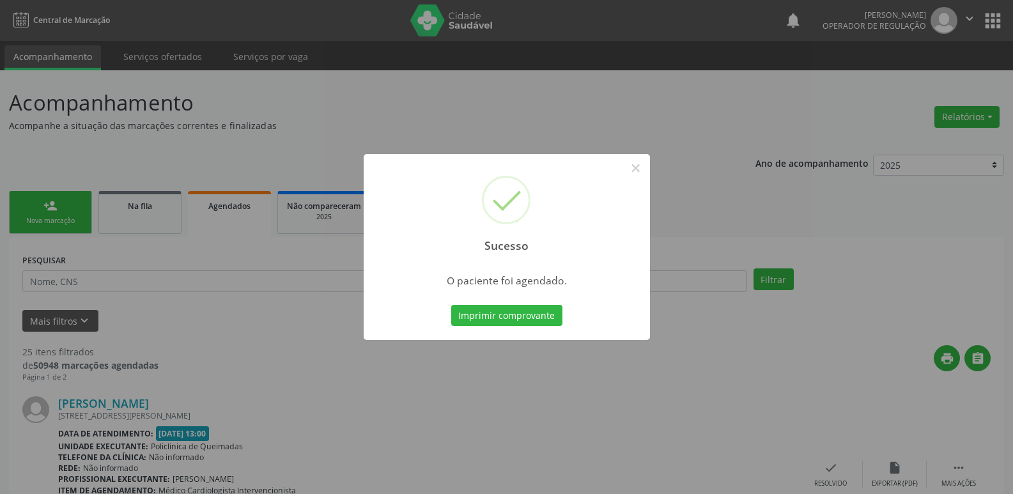
click at [451, 305] on button "Imprimir comprovante" at bounding box center [506, 316] width 111 height 22
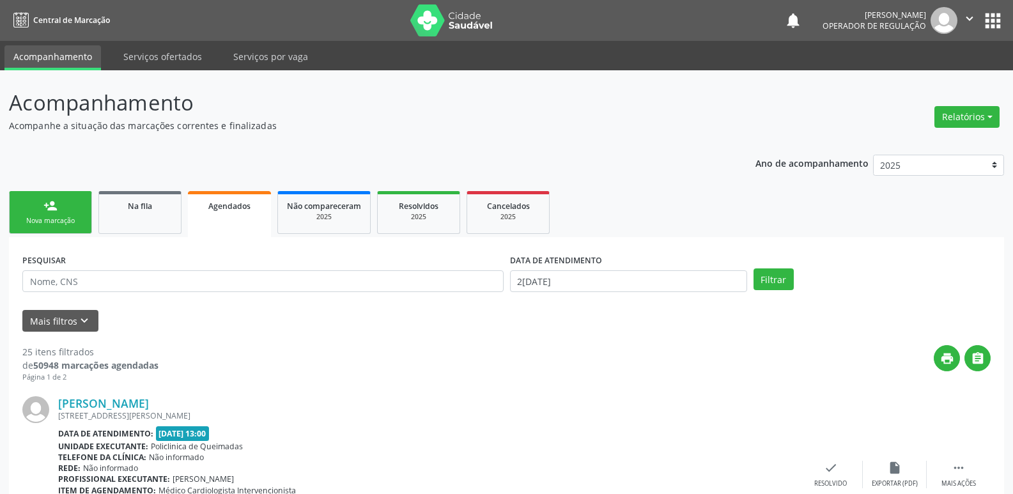
click at [43, 197] on link "person_add Nova marcação" at bounding box center [50, 212] width 83 height 43
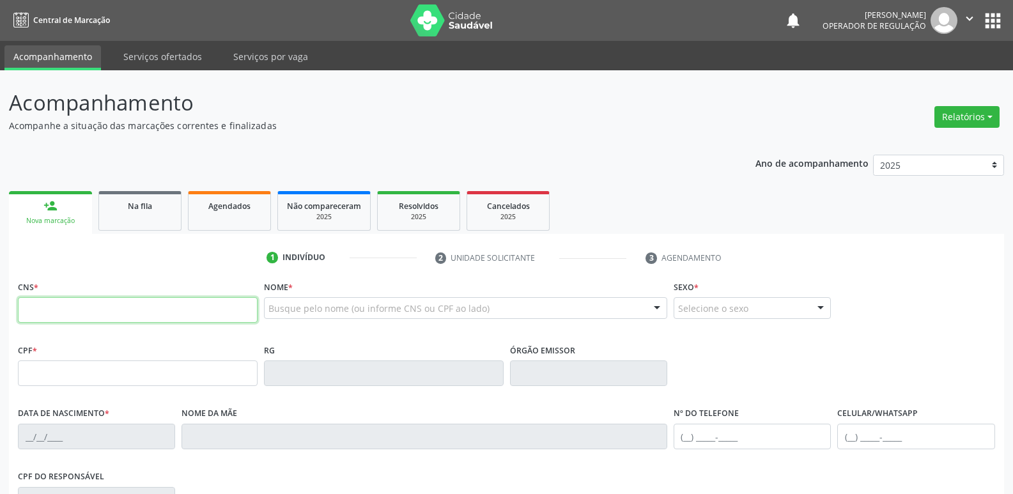
drag, startPoint x: 100, startPoint y: 310, endPoint x: 84, endPoint y: 316, distance: 16.2
click at [100, 310] on input "text" at bounding box center [138, 310] width 240 height 26
type input "707 8026 8464 6613"
type input "160.117.504-35"
type input "[DATE]"
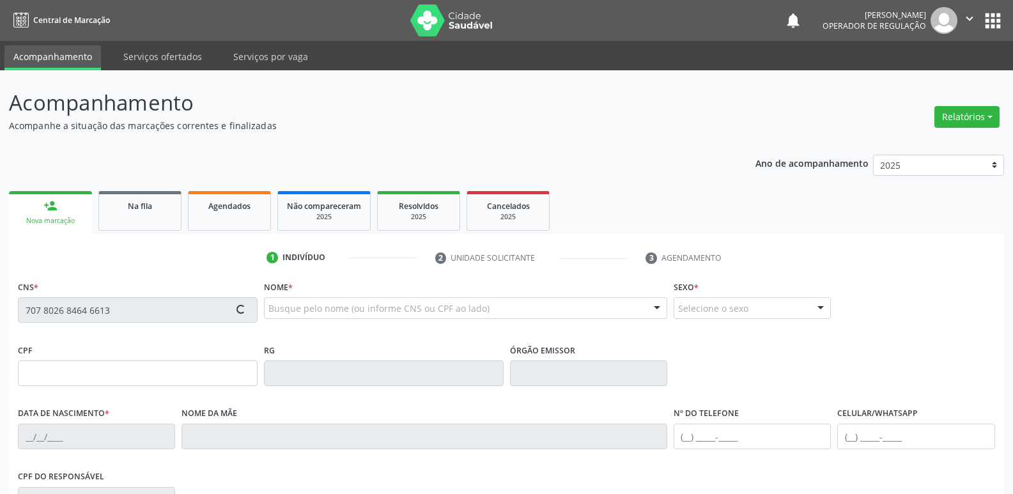
type input "Viviane de Fátima de [PERSON_NAME]"
type input "[PHONE_NUMBER]"
type input "036.555.934-22"
type input "62"
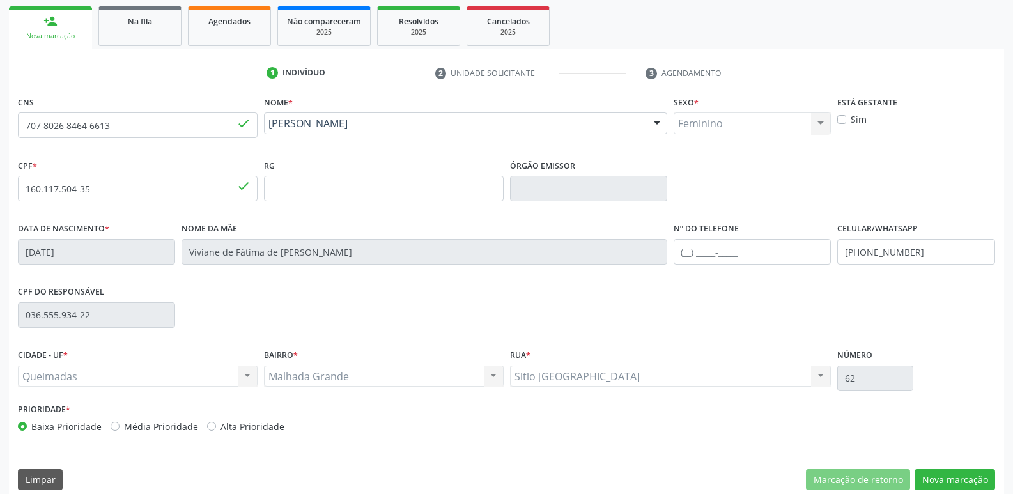
scroll to position [199, 0]
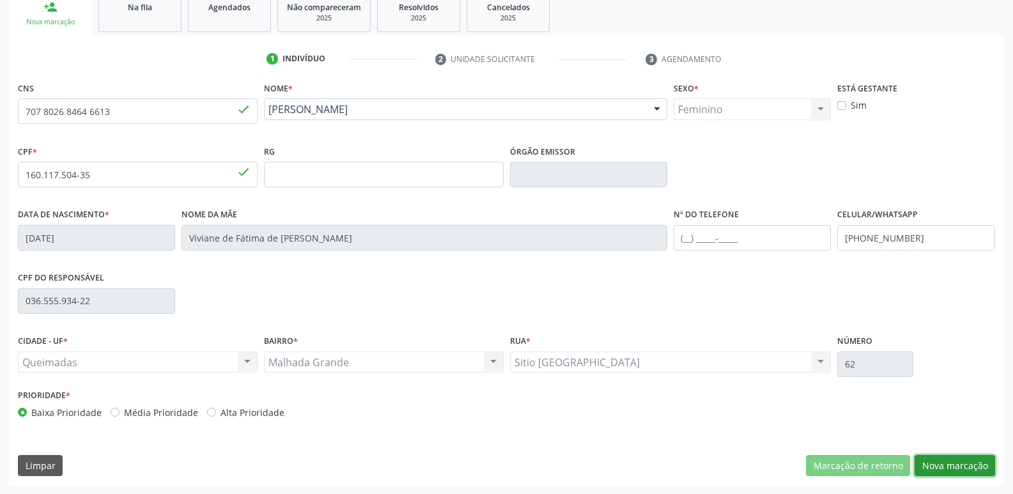
click at [953, 466] on button "Nova marcação" at bounding box center [954, 466] width 80 height 22
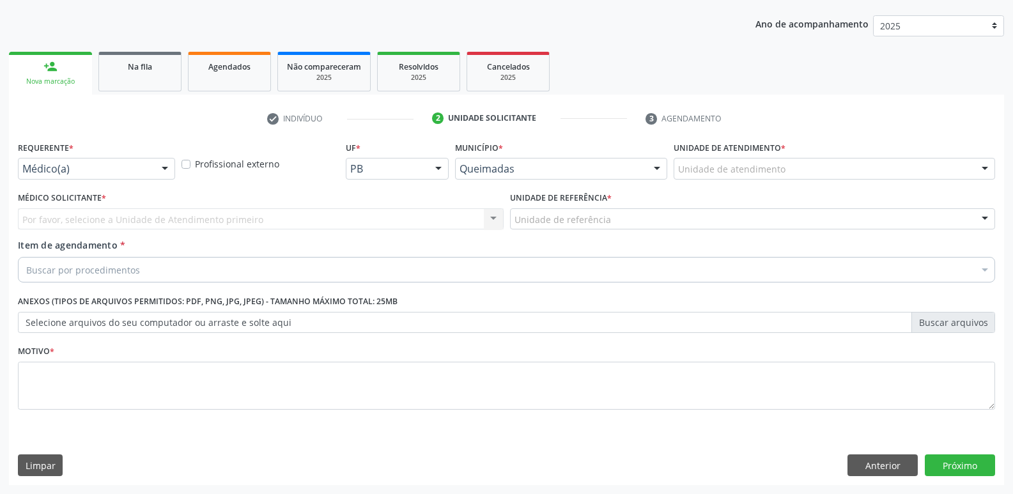
scroll to position [139, 0]
click at [97, 176] on div "Médico(a)" at bounding box center [96, 169] width 157 height 22
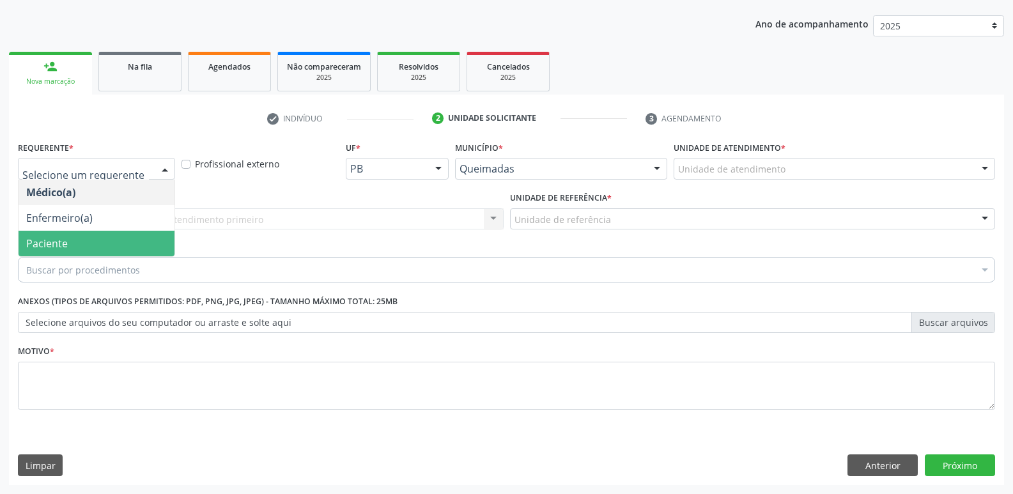
click at [63, 231] on span "Paciente" at bounding box center [97, 244] width 156 height 26
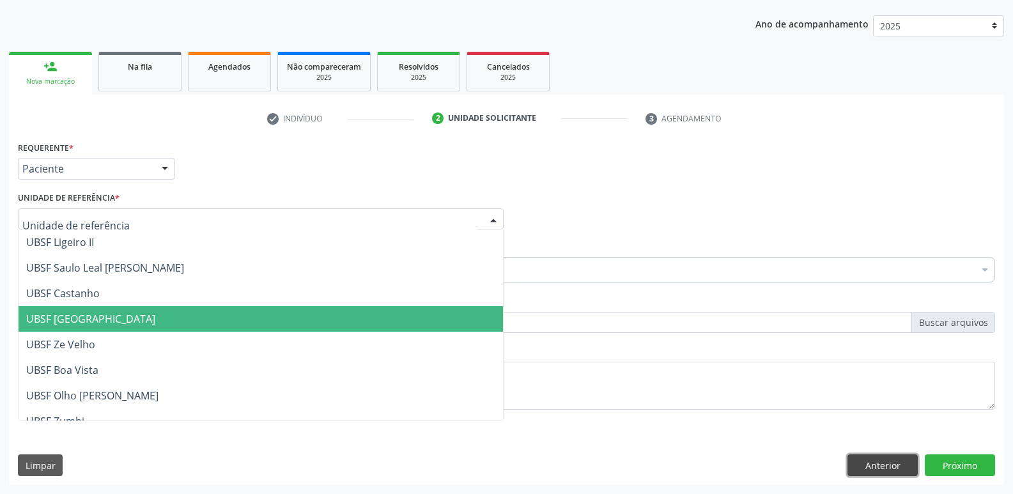
click at [857, 458] on button "Anterior" at bounding box center [882, 465] width 70 height 22
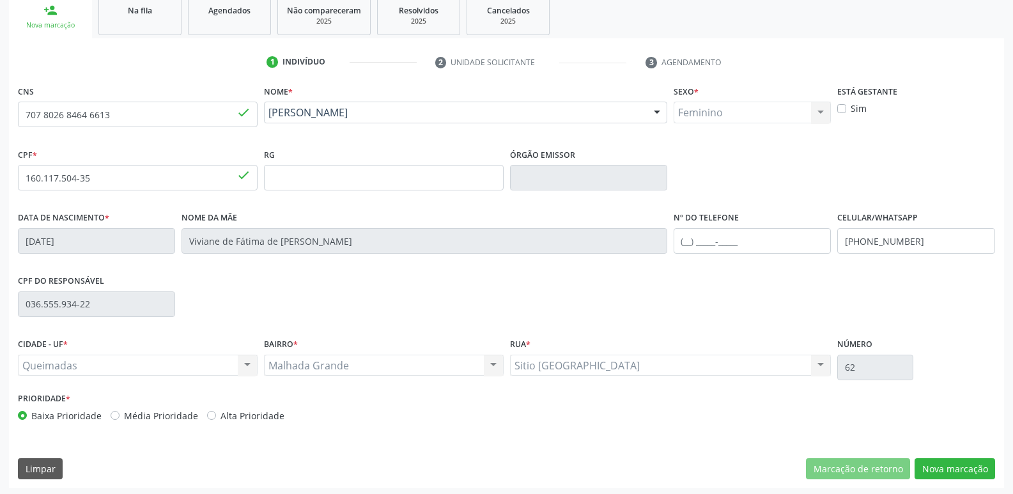
scroll to position [199, 0]
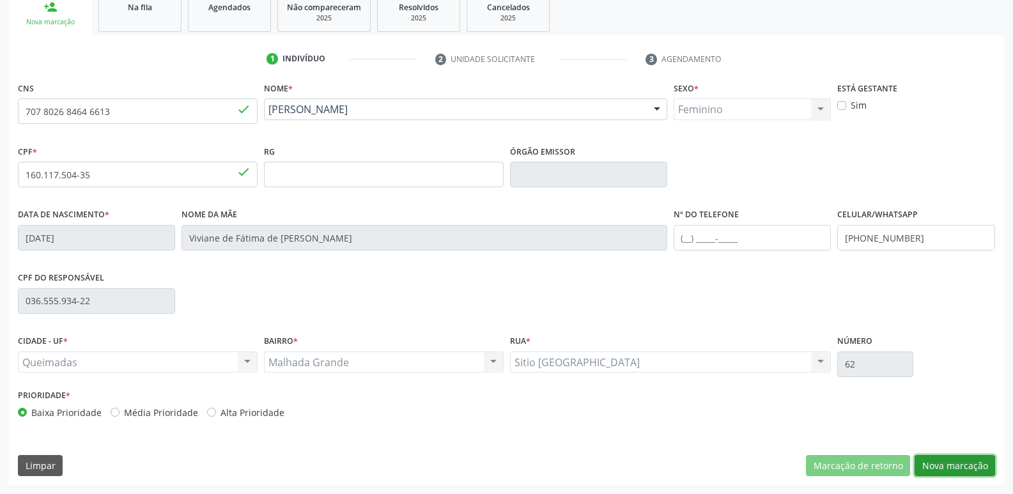
click at [937, 458] on button "Nova marcação" at bounding box center [954, 466] width 80 height 22
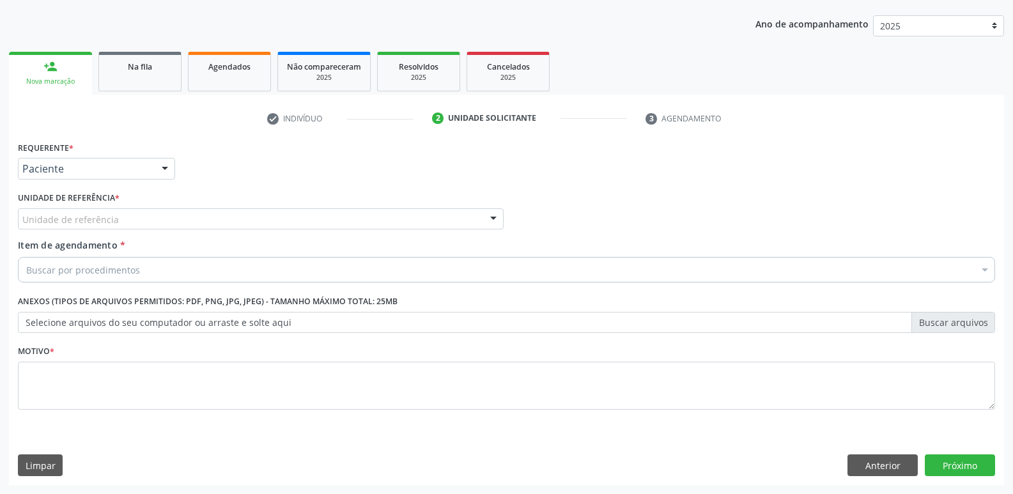
scroll to position [139, 0]
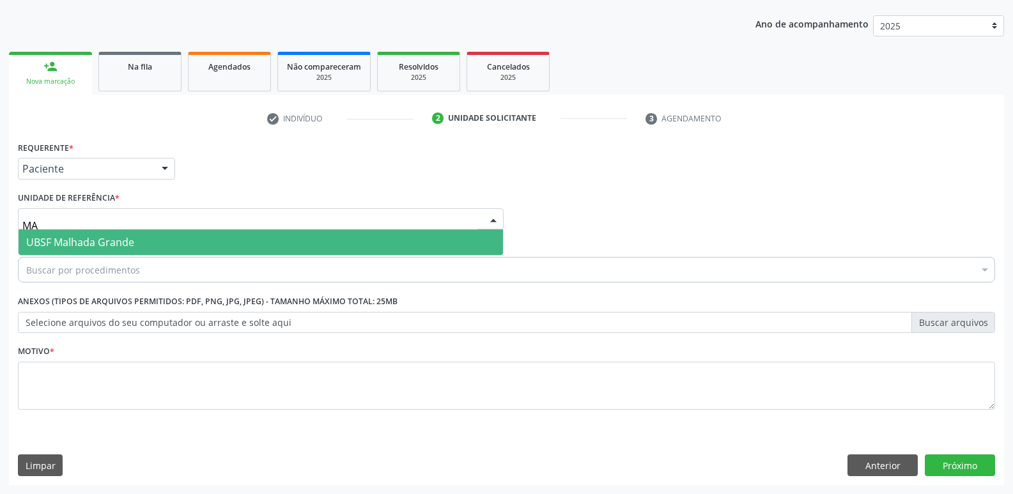
type input "MAL"
click at [94, 239] on span "UBSF Malhada Grande" at bounding box center [80, 242] width 108 height 14
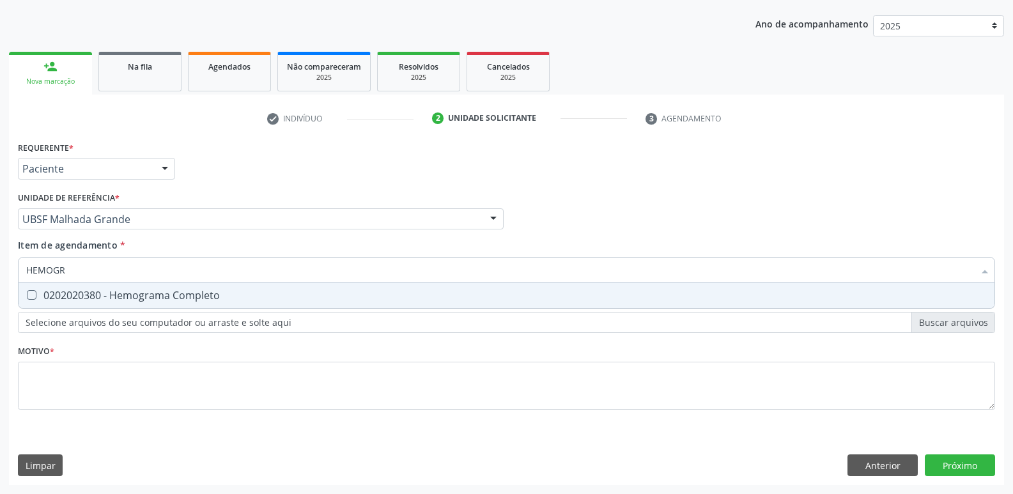
drag, startPoint x: 102, startPoint y: 287, endPoint x: 124, endPoint y: 257, distance: 36.9
click at [105, 279] on div "HEMOGR Selecionar todos 0202020380 - Hemograma Completo Nenhum resultado encont…" at bounding box center [506, 268] width 977 height 22
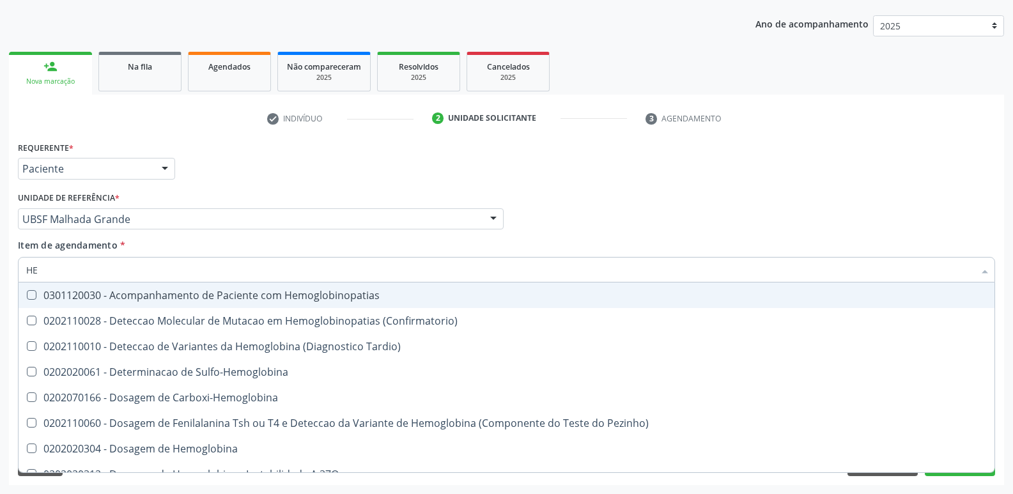
type input "H"
type input "HEMOGR"
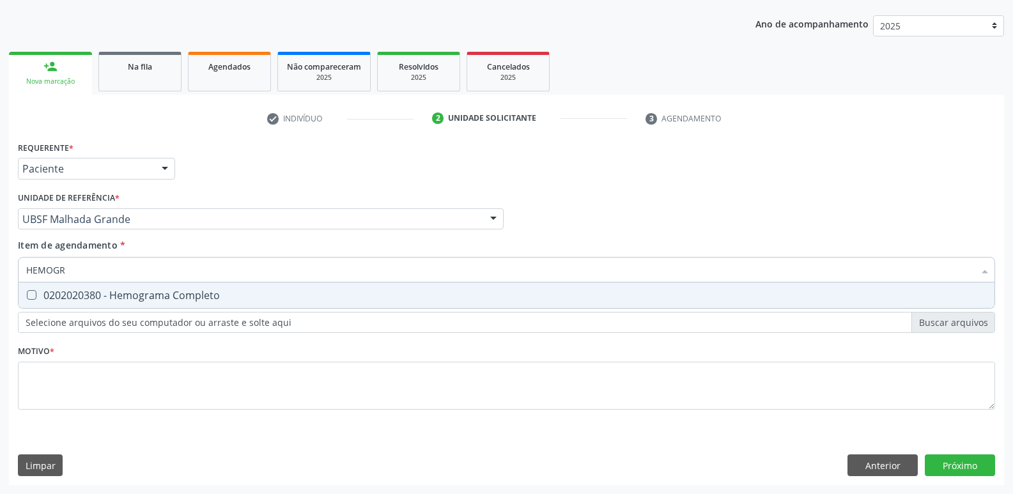
click at [123, 291] on div "0202020380 - Hemograma Completo" at bounding box center [506, 295] width 960 height 10
checkbox Completo "true"
drag, startPoint x: 117, startPoint y: 271, endPoint x: 0, endPoint y: 222, distance: 126.8
click at [0, 222] on div "Acompanhamento Acompanhe a situação das marcações correntes e finalizadas Relat…" at bounding box center [506, 212] width 1013 height 563
type input "Y"
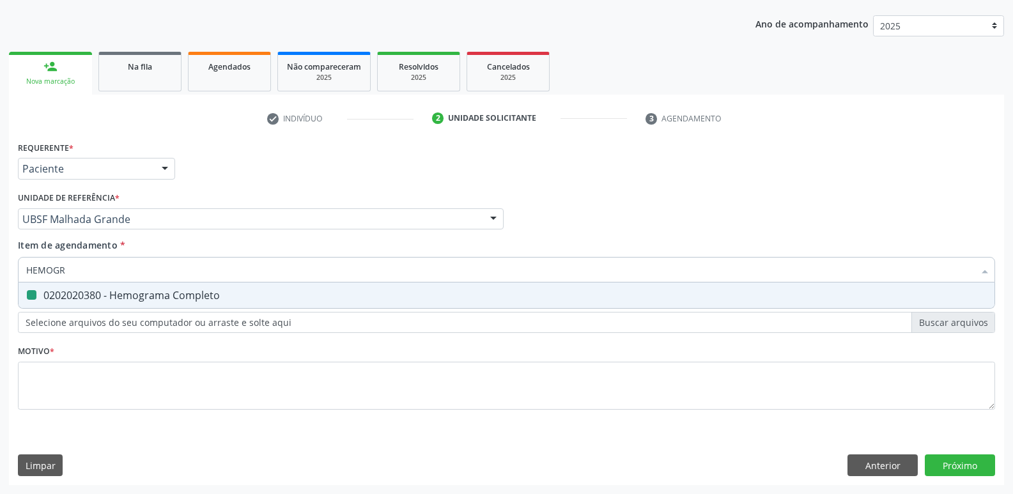
checkbox Completo "false"
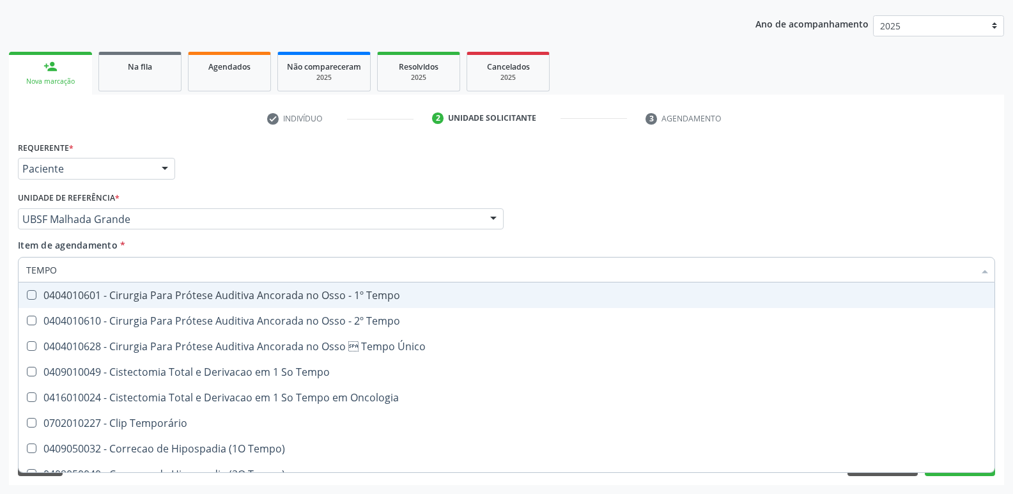
type input "TEMPO D"
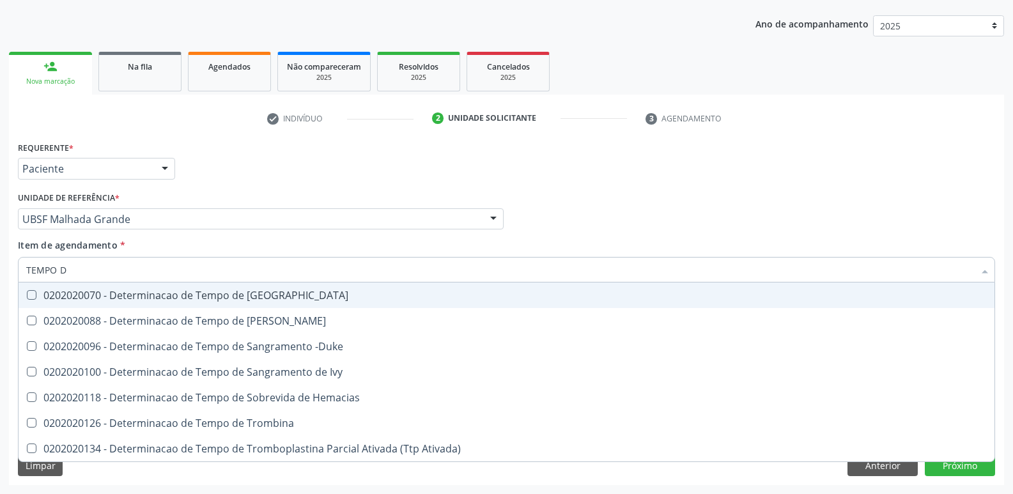
click at [93, 287] on span "0202020070 - Determinacao de Tempo de [GEOGRAPHIC_DATA]" at bounding box center [506, 295] width 975 height 26
checkbox Coagulacao "true"
type input "TEMPO"
checkbox Coagulacao "false"
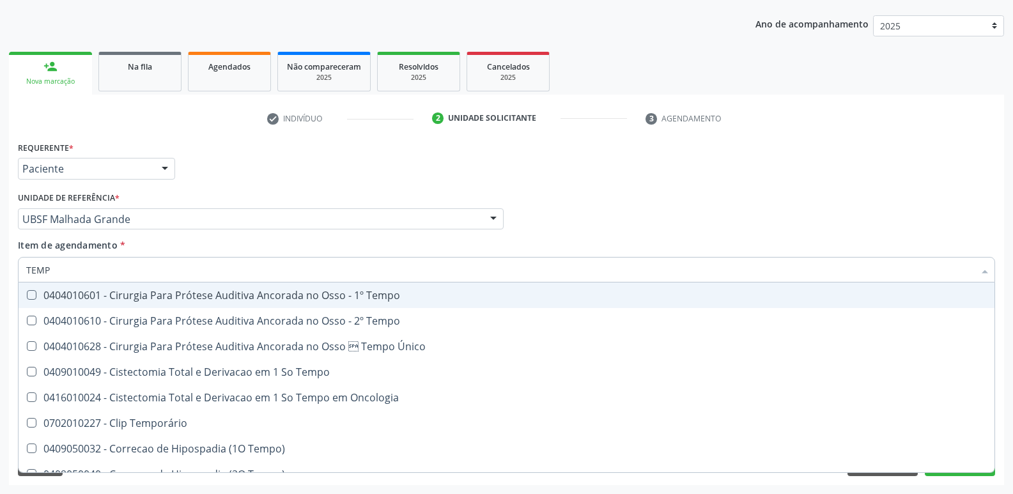
type input "TEM"
checkbox Coagulacao "false"
checkbox Seletiva "true"
type input "T"
checkbox Seletiva "false"
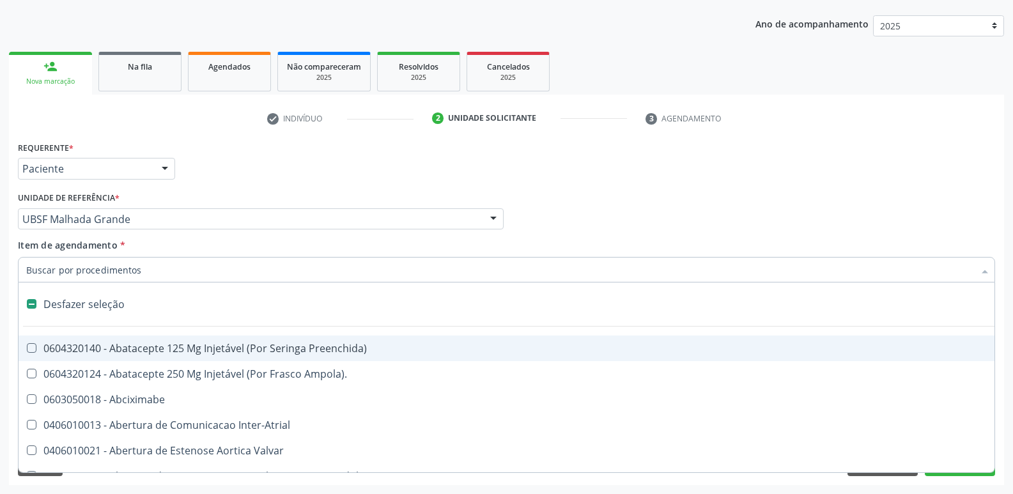
type input "U"
checkbox Paratireoides "true"
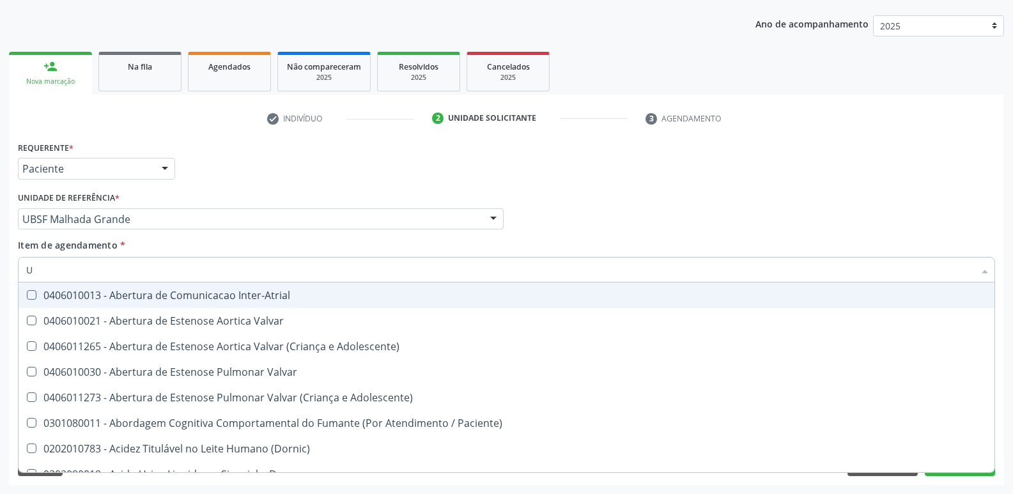
type input "UR"
checkbox Coagulacao "false"
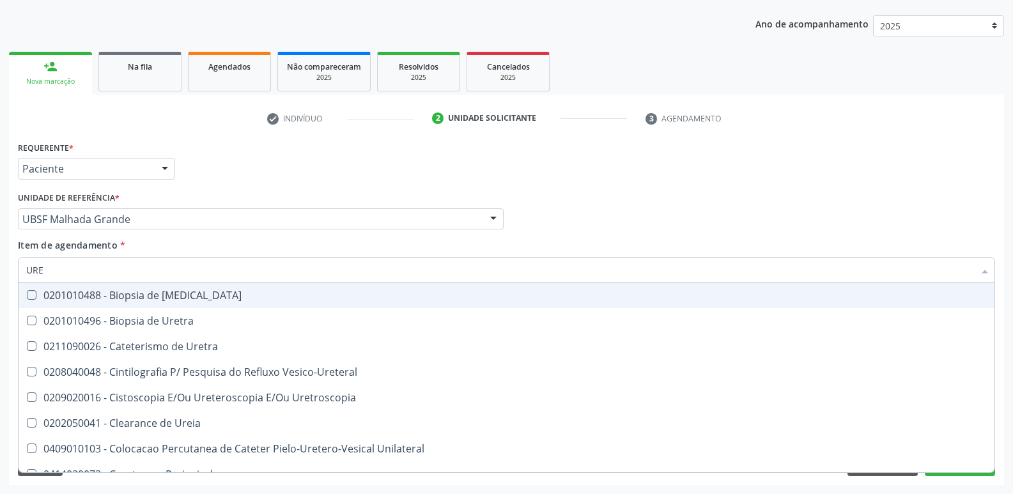
type input "UREI"
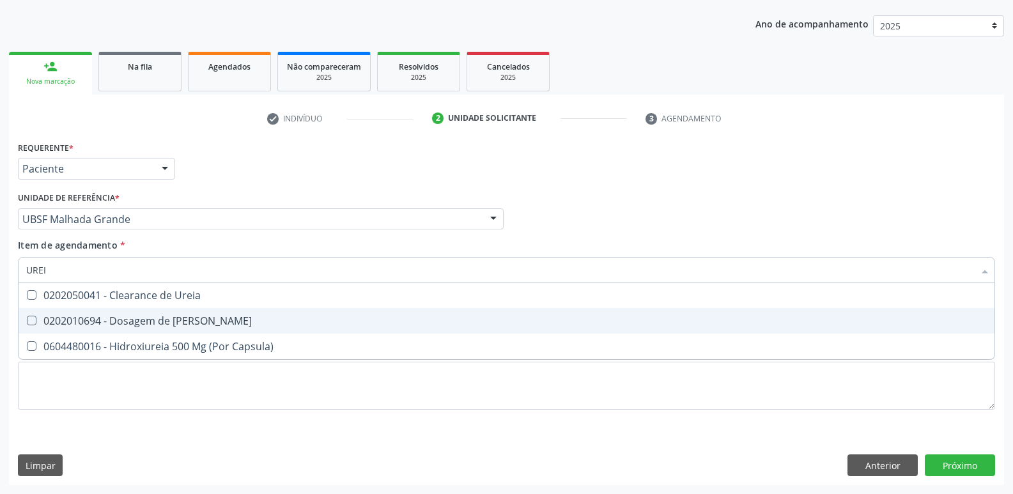
click at [100, 325] on div "0202010694 - Dosagem de [PERSON_NAME]" at bounding box center [506, 321] width 960 height 10
checkbox Ureia "true"
type input "URE"
checkbox Ureia "false"
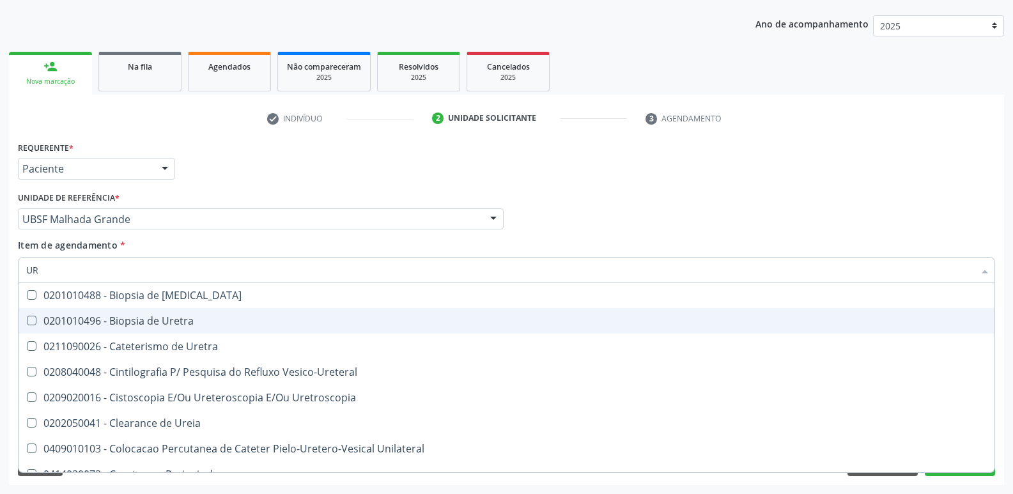
type input "U"
checkbox Ureia "false"
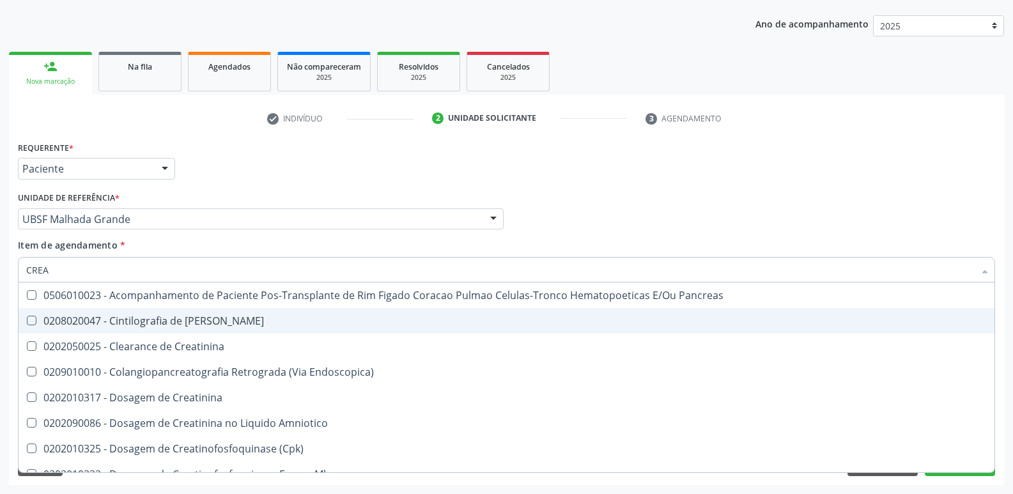
type input "CREAT"
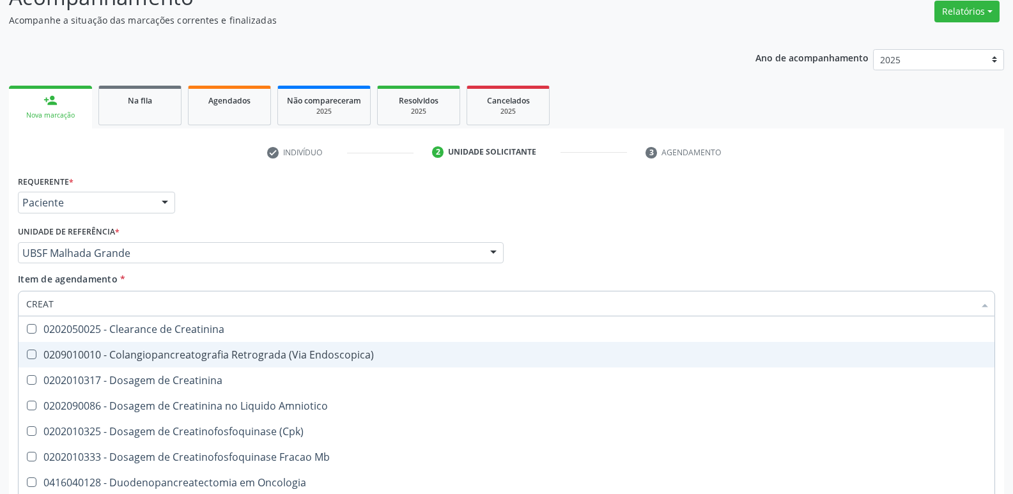
scroll to position [75, 0]
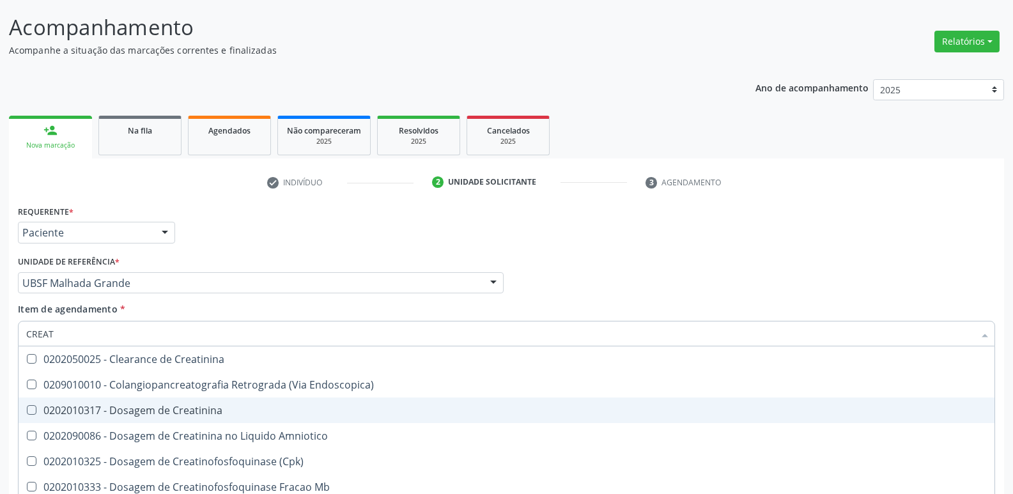
click at [169, 409] on div "0202010317 - Dosagem de Creatinina" at bounding box center [506, 410] width 960 height 10
checkbox Creatinina "true"
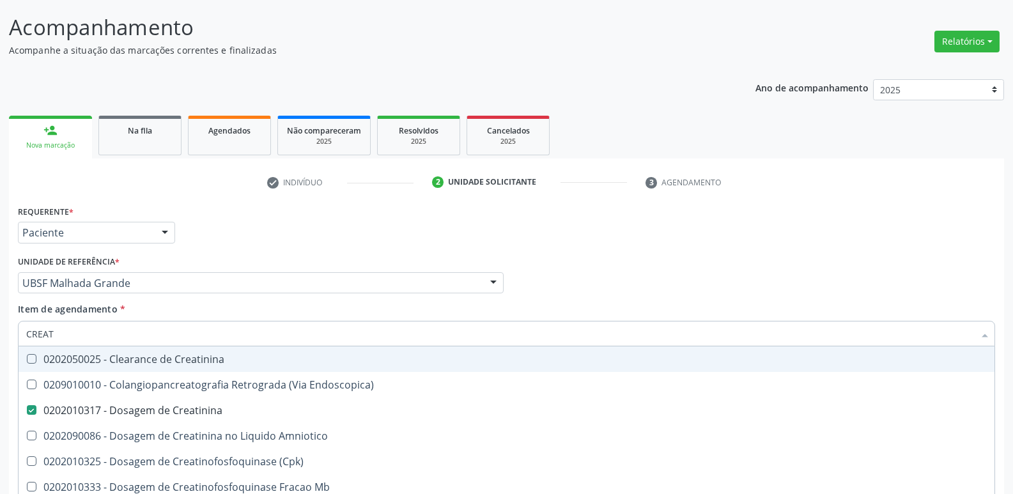
drag, startPoint x: 112, startPoint y: 331, endPoint x: 0, endPoint y: 286, distance: 120.4
click at [0, 286] on div "Acompanhamento Acompanhe a situação das marcações correntes e finalizadas Relat…" at bounding box center [506, 276] width 1013 height 563
type input "A"
checkbox Creatinina "false"
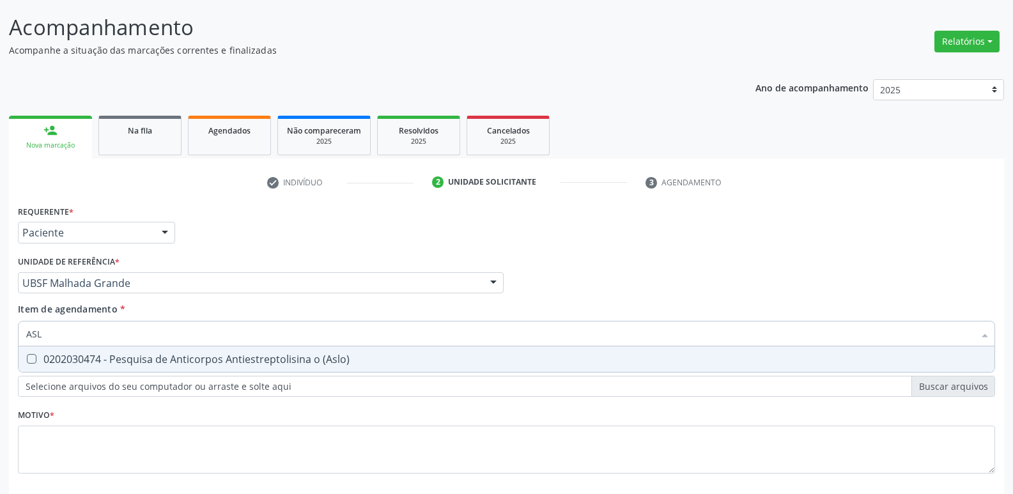
type input "ASLO"
click at [243, 362] on div "0202030474 - Pesquisa de Anticorpos Antiestreptolisina o (Aslo)" at bounding box center [506, 359] width 960 height 10
checkbox \(Aslo\) "true"
type input "A"
checkbox \(Aslo\) "false"
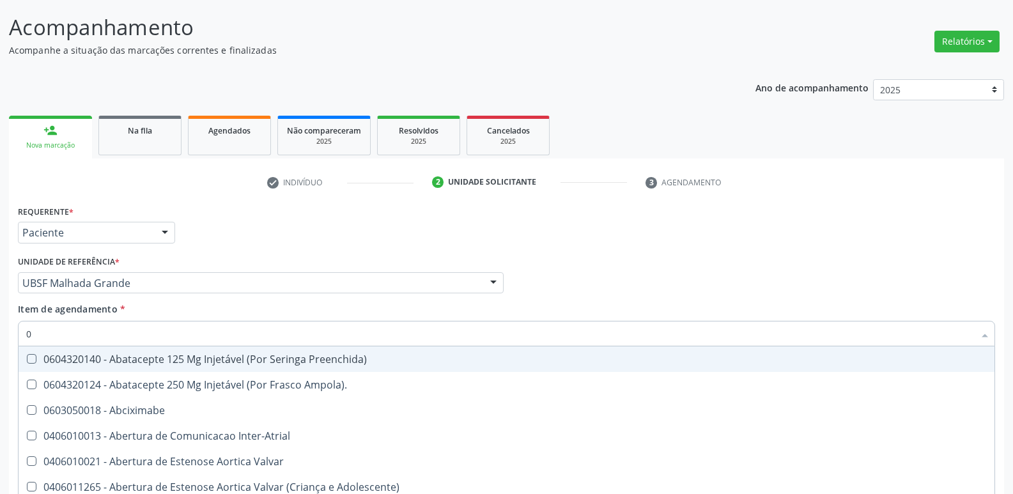
type input "02"
checkbox \(Par\) "true"
checkbox 67 "true"
checkbox Revisao "true"
type input "020"
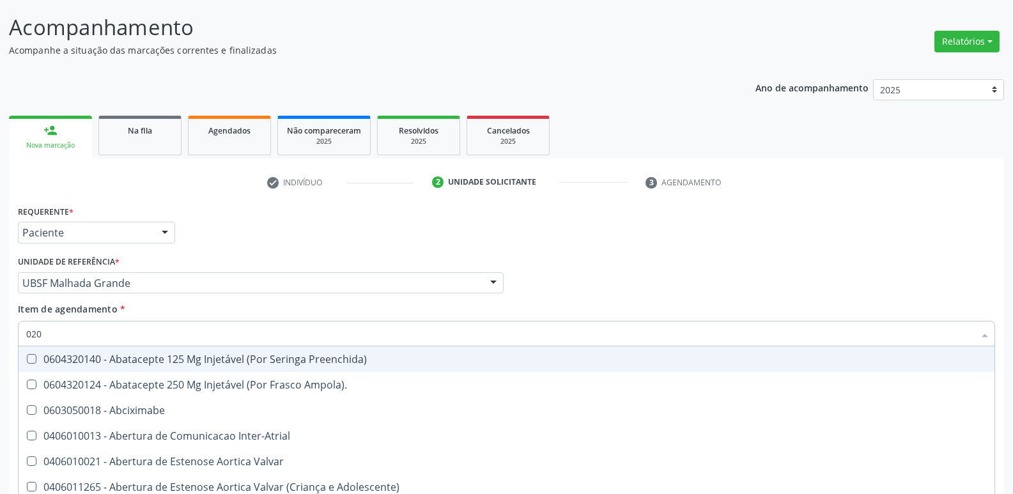
checkbox Infòcitos\) "true"
checkbox Boca "true"
checkbox \(Par\) "false"
checkbox Ml\) "true"
checkbox 67 "false"
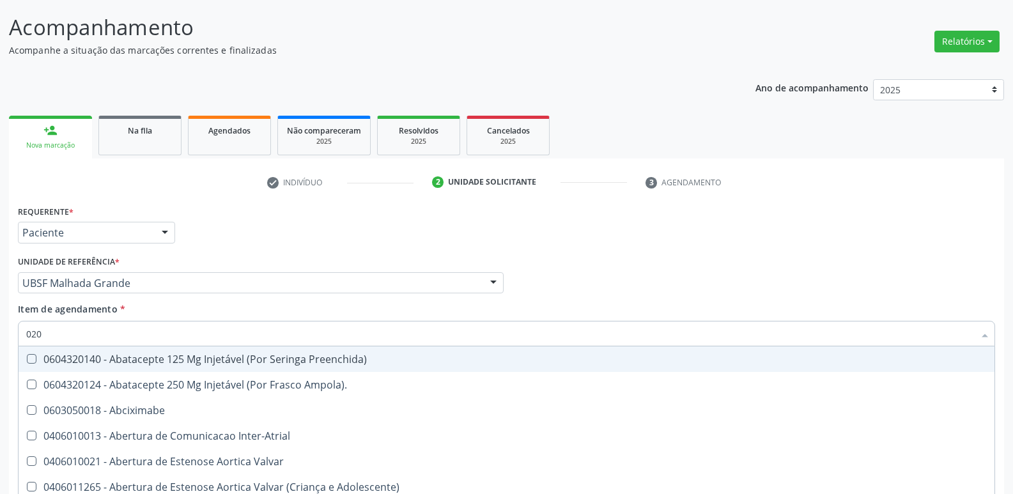
checkbox Revisao "false"
checkbox Revisao "true"
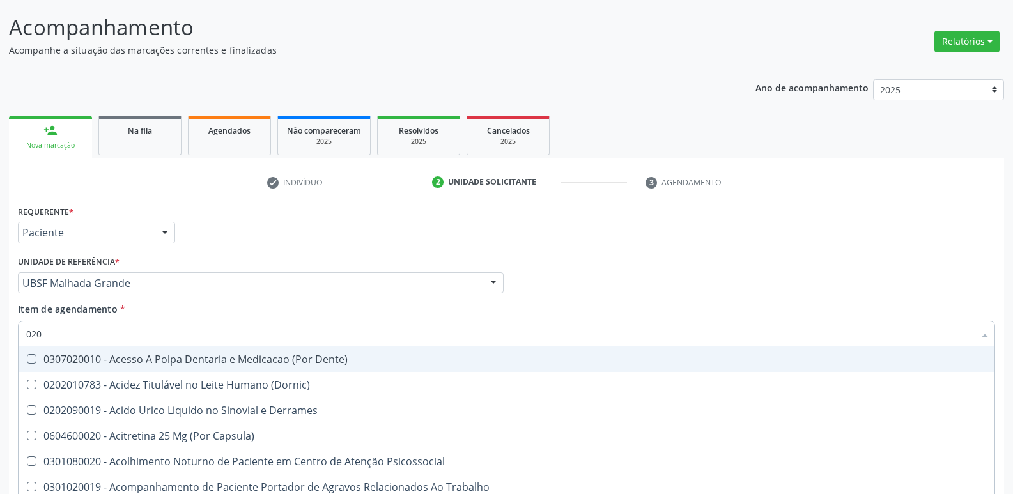
type input "0202"
checkbox Periféricas "true"
checkbox Aberto\) "true"
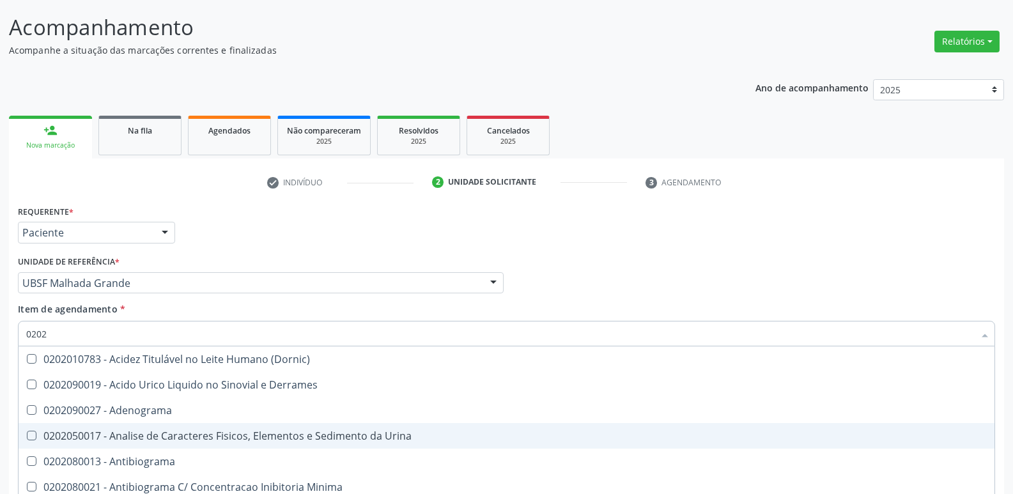
click at [294, 426] on span "0202050017 - Analise de Caracteres Fisicos, Elementos e Sedimento da Urina" at bounding box center [506, 436] width 975 height 26
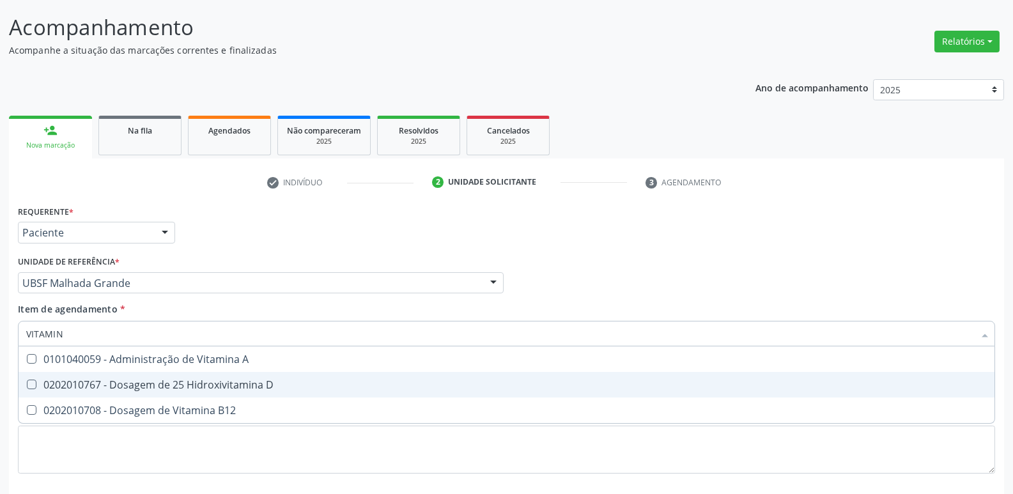
click at [306, 385] on div "0202010767 - Dosagem de 25 Hidroxivitamina D" at bounding box center [506, 384] width 960 height 10
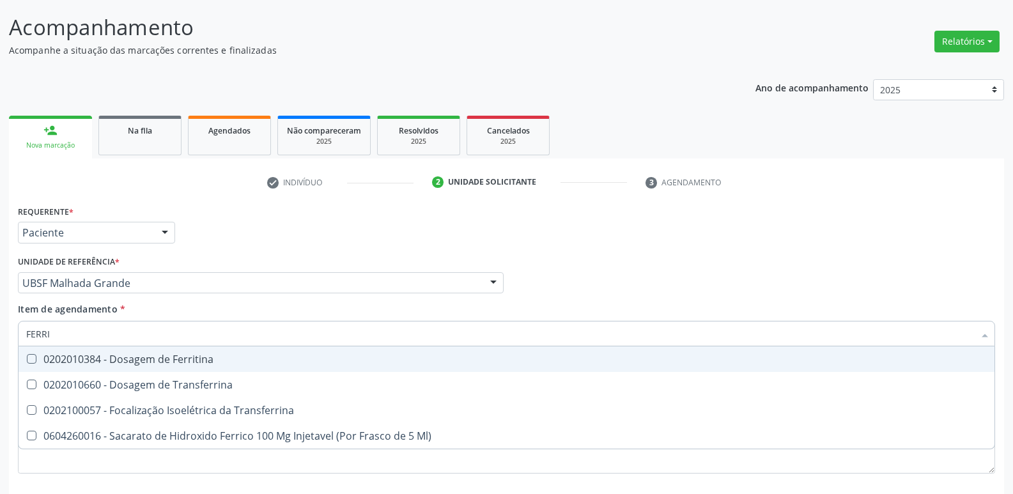
click at [209, 351] on span "0202010384 - Dosagem de Ferritina" at bounding box center [506, 359] width 975 height 26
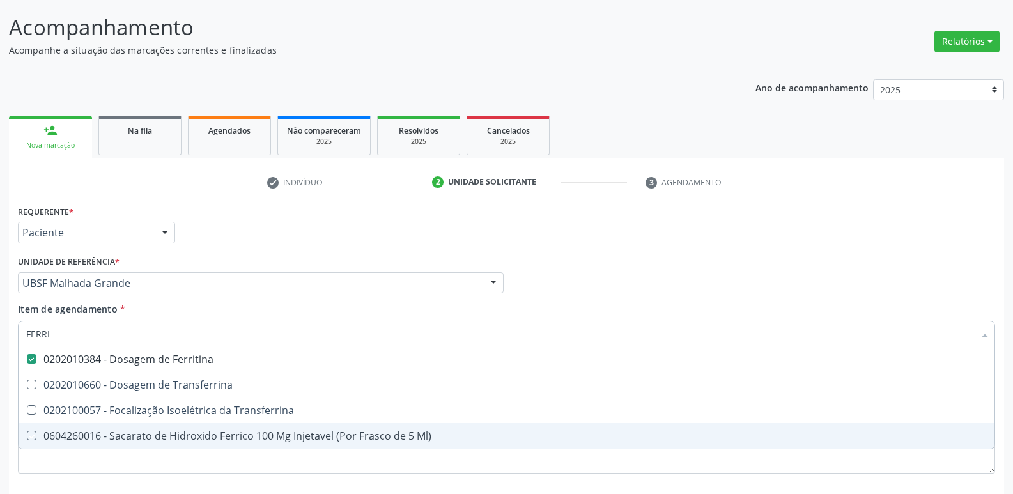
click at [242, 478] on div "Requerente * Paciente Médico(a) Enfermeiro(a) Paciente Nenhum resultado encontr…" at bounding box center [506, 346] width 977 height 289
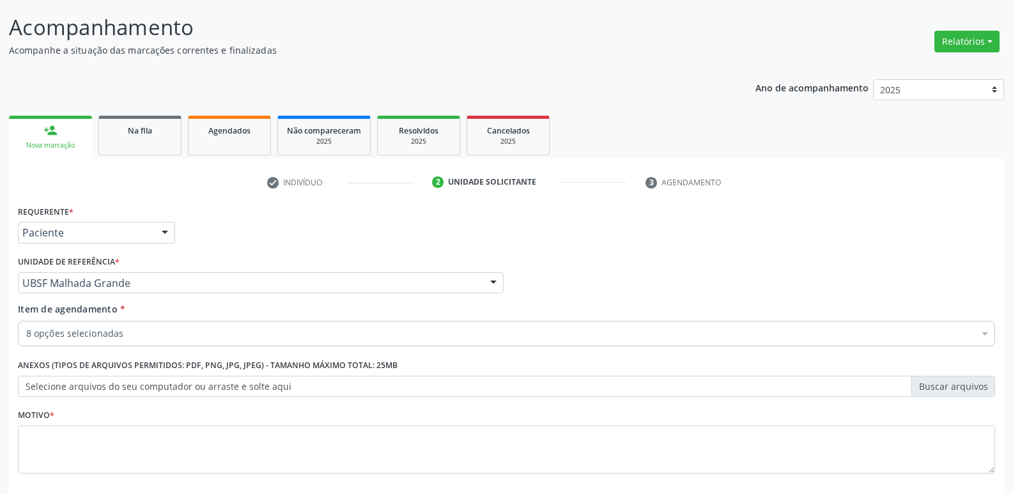
scroll to position [0, 0]
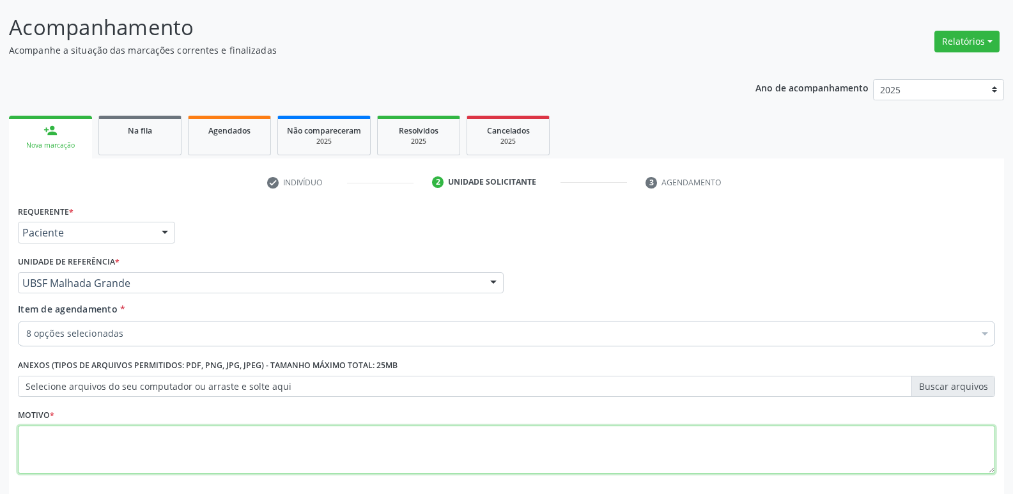
click at [262, 432] on textarea at bounding box center [506, 449] width 977 height 49
paste textarea "AVALIAÇÃO"
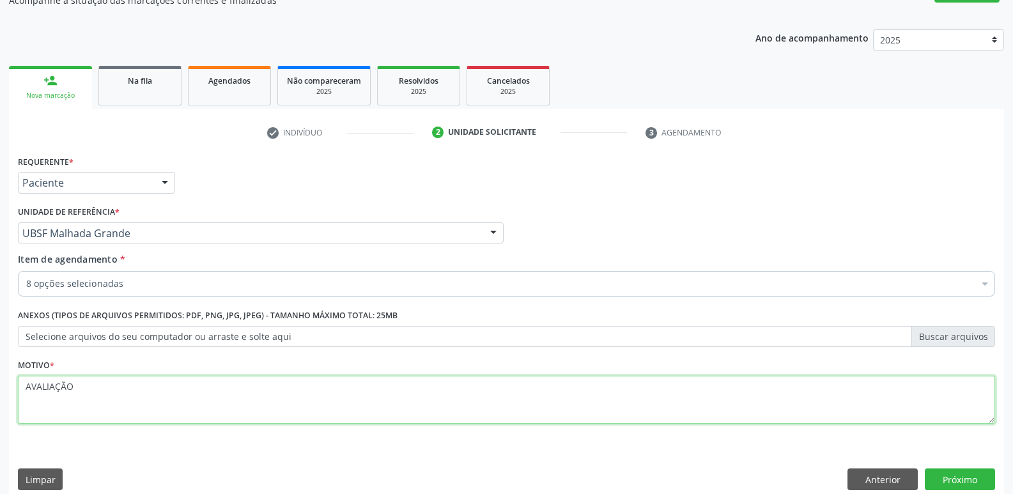
scroll to position [139, 0]
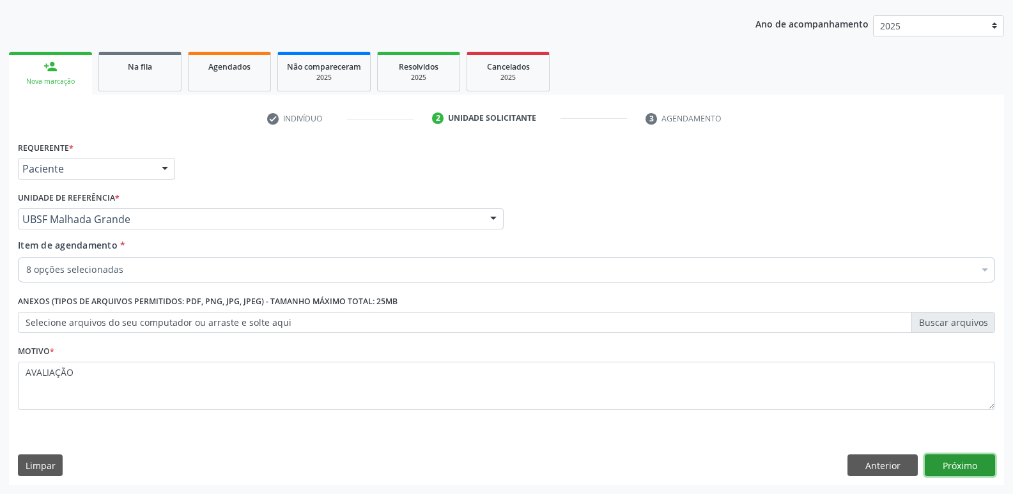
click at [963, 458] on button "Próximo" at bounding box center [959, 465] width 70 height 22
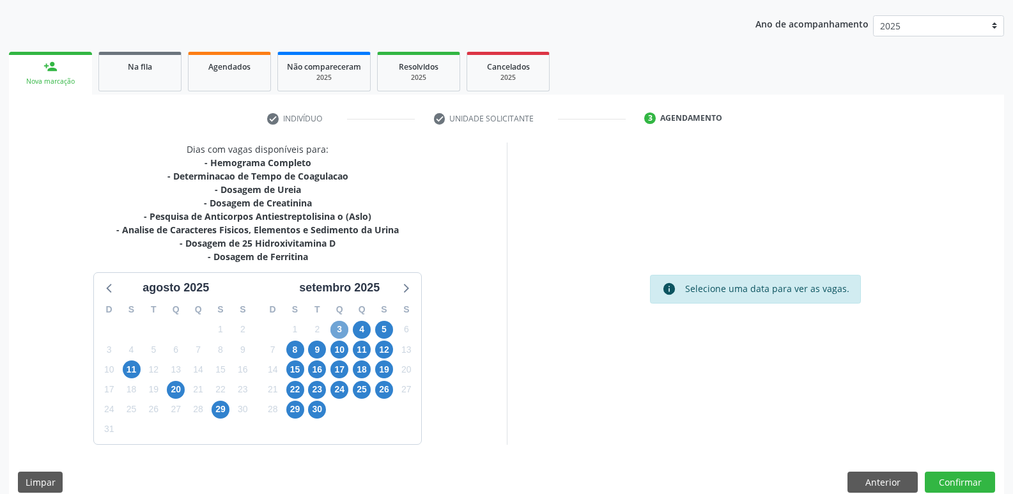
click at [337, 330] on span "3" at bounding box center [339, 330] width 18 height 18
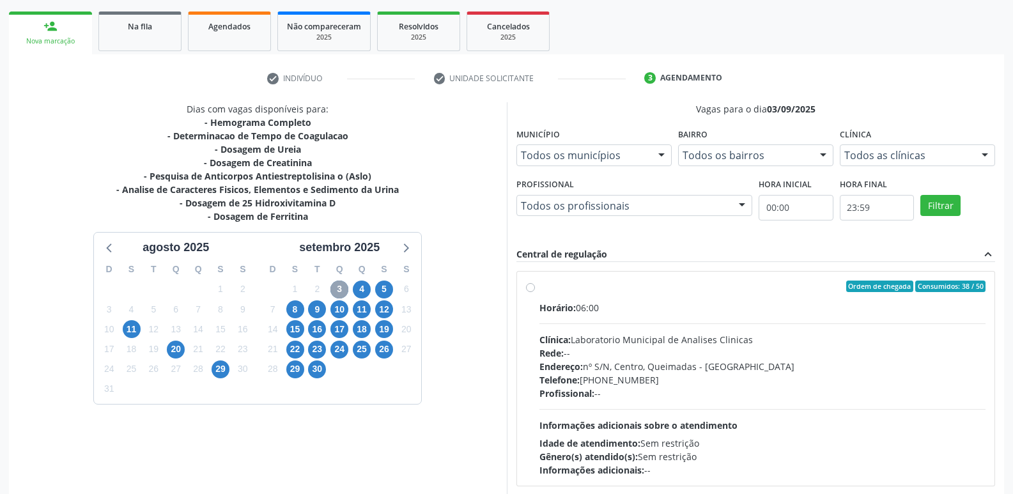
scroll to position [247, 0]
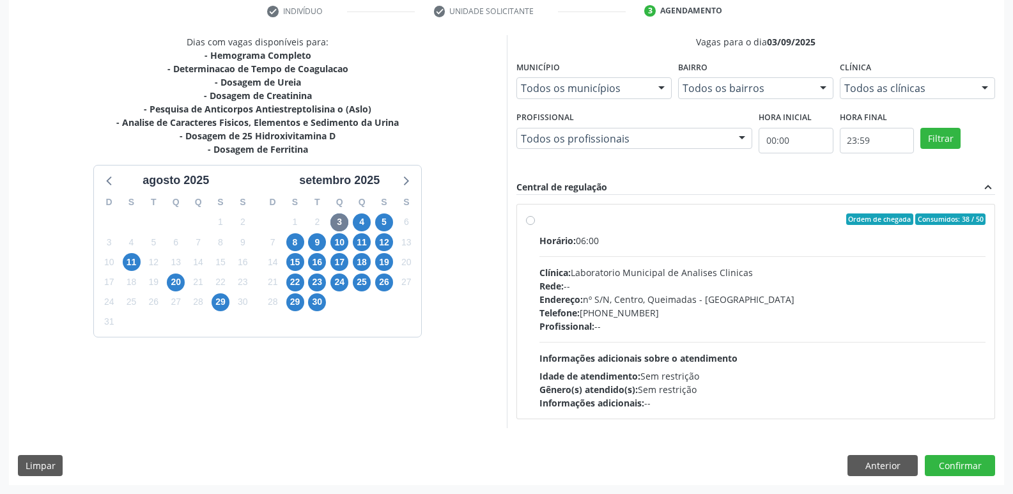
click at [847, 279] on div "Rede: --" at bounding box center [762, 285] width 447 height 13
click at [535, 225] on input "Ordem de chegada Consumidos: 38 / 50 Horário: 06:00 Clínica: Laboratorio Munici…" at bounding box center [530, 218] width 9 height 11
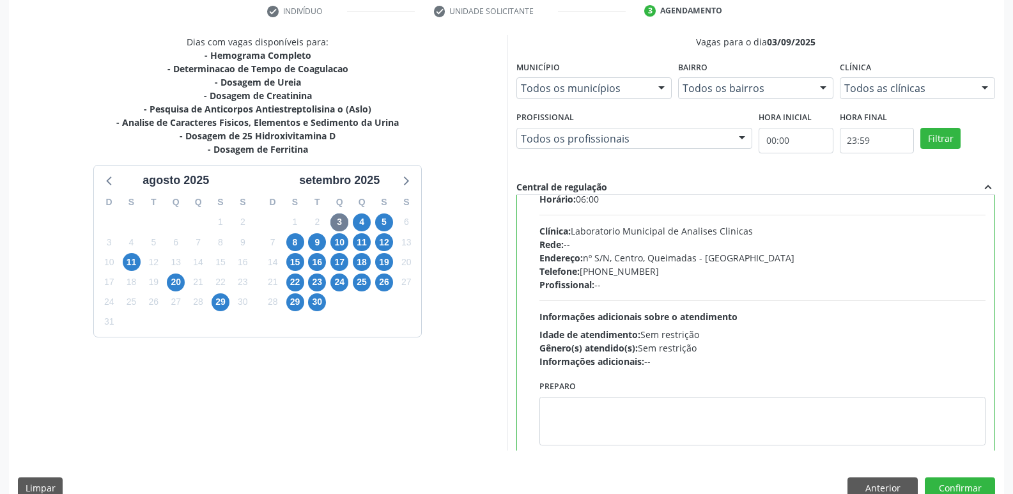
scroll to position [63, 0]
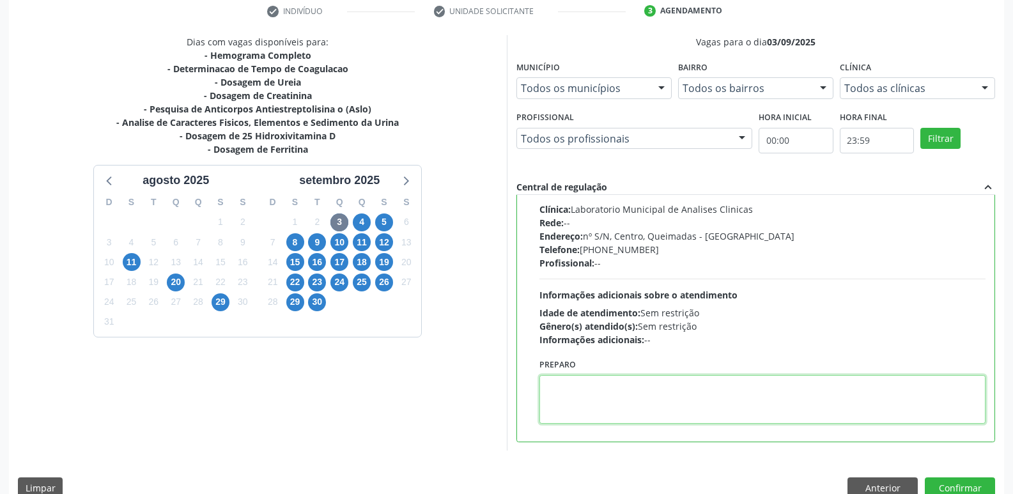
click at [569, 394] on textarea at bounding box center [762, 399] width 447 height 49
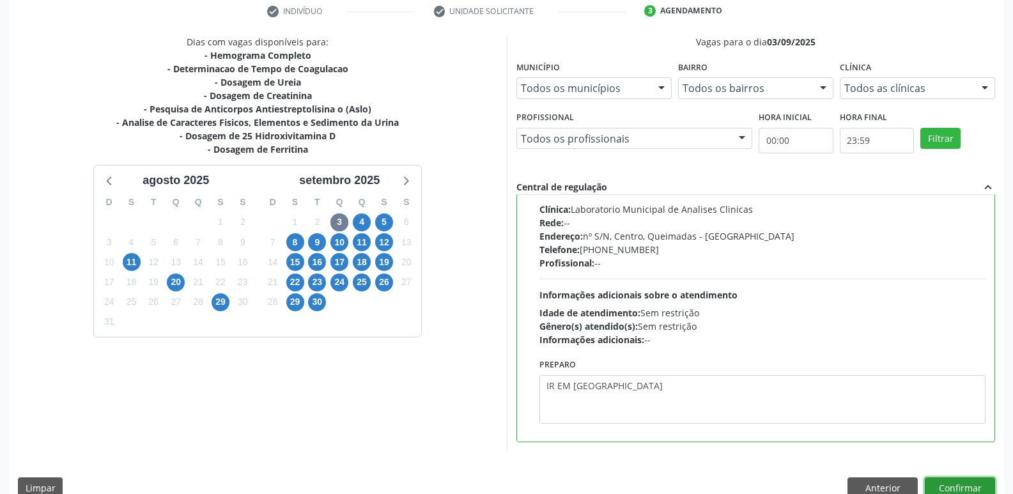
click at [955, 481] on button "Confirmar" at bounding box center [959, 488] width 70 height 22
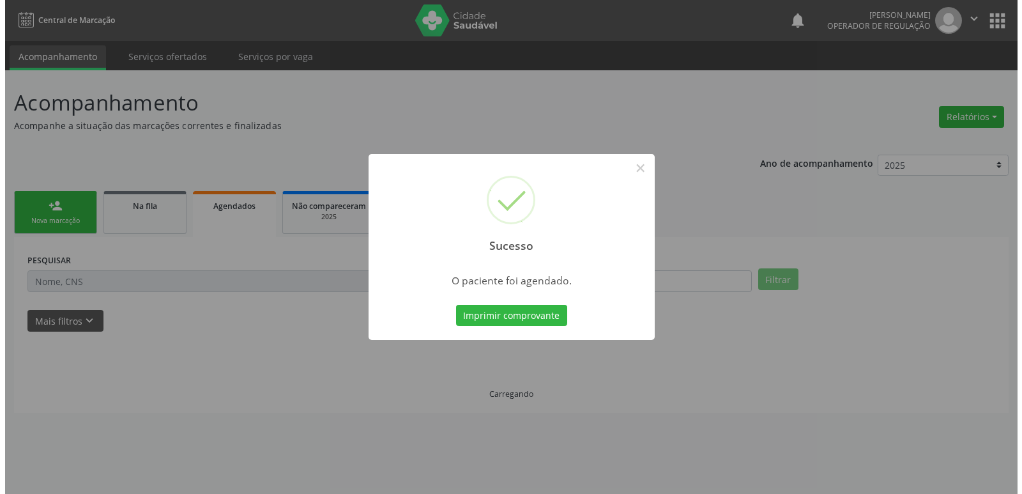
scroll to position [0, 0]
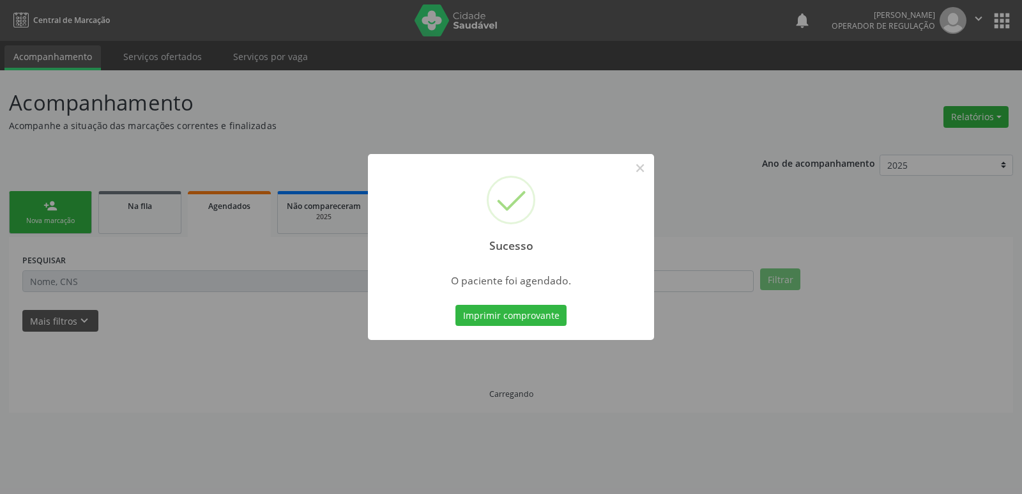
click at [455, 305] on button "Imprimir comprovante" at bounding box center [510, 316] width 111 height 22
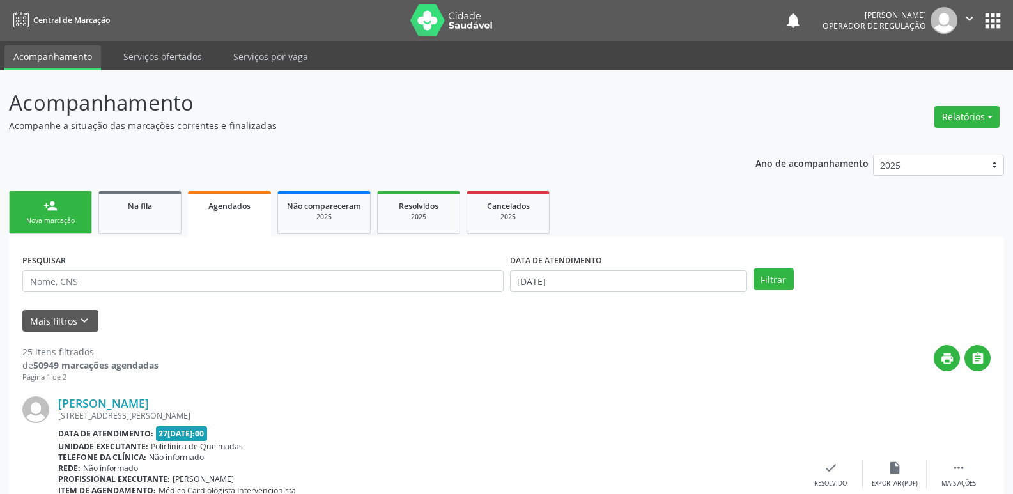
click at [73, 213] on link "person_add Nova marcação" at bounding box center [50, 212] width 83 height 43
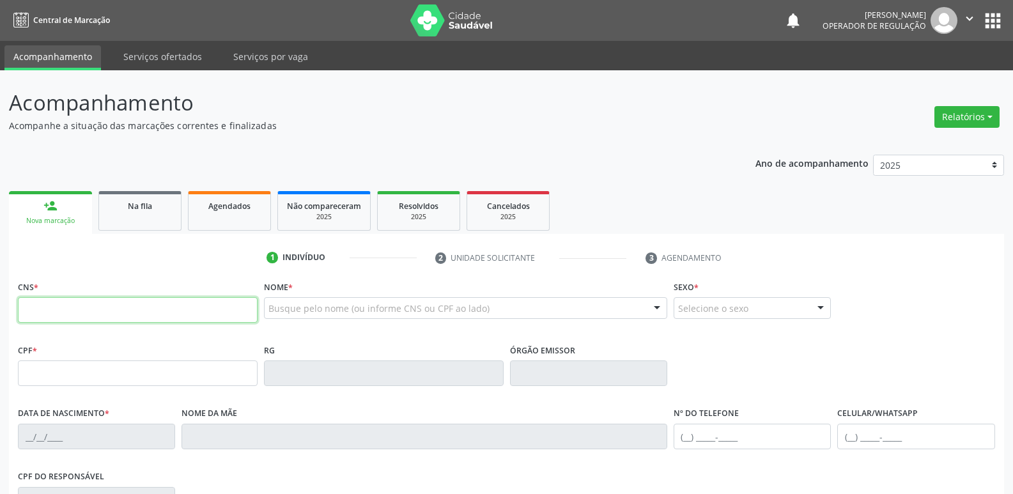
drag, startPoint x: 85, startPoint y: 319, endPoint x: 96, endPoint y: 316, distance: 11.2
click at [85, 319] on input "text" at bounding box center [138, 310] width 240 height 26
type input "706 8082 3435 8428"
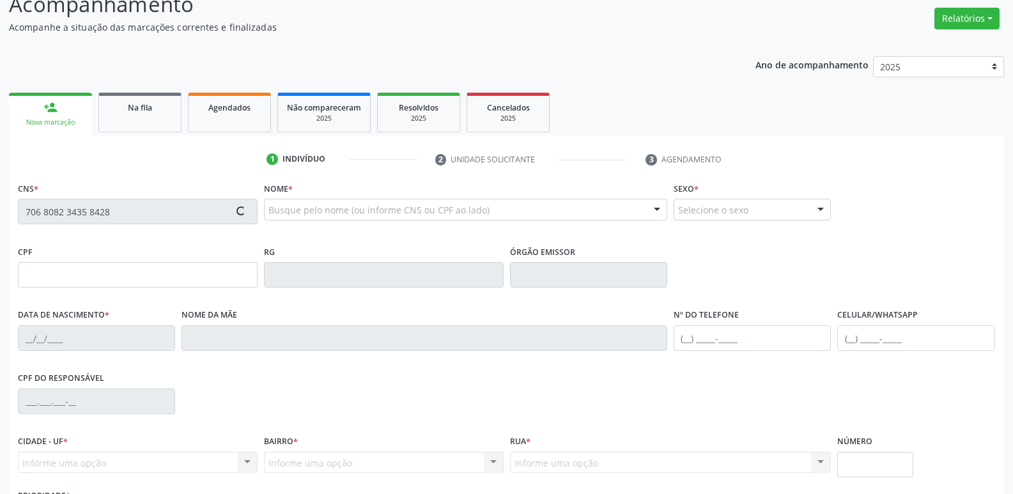
scroll to position [199, 0]
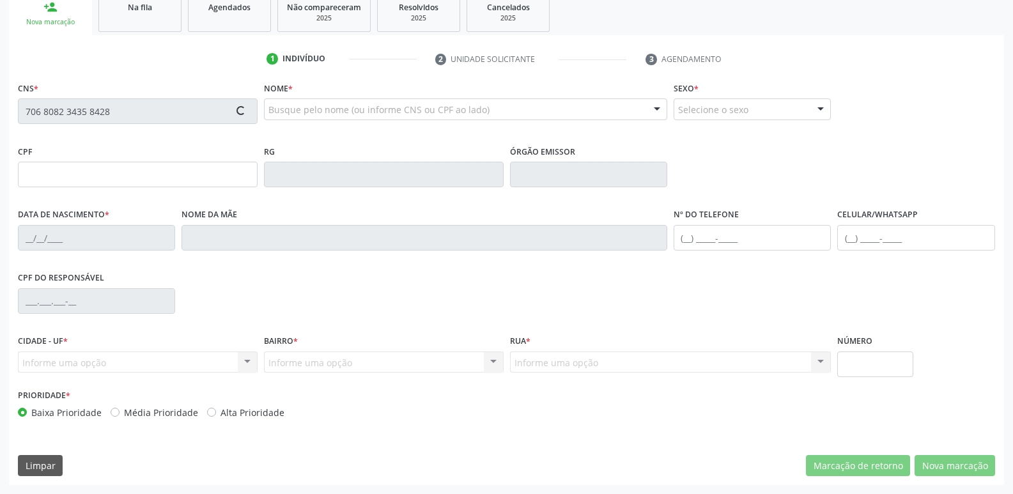
type input "134.550.297-44"
type input "22/10/1990"
type input "Rosenilda Ferreira da Silva"
type input "(83) 99122-4927"
type input "146.429.977-33"
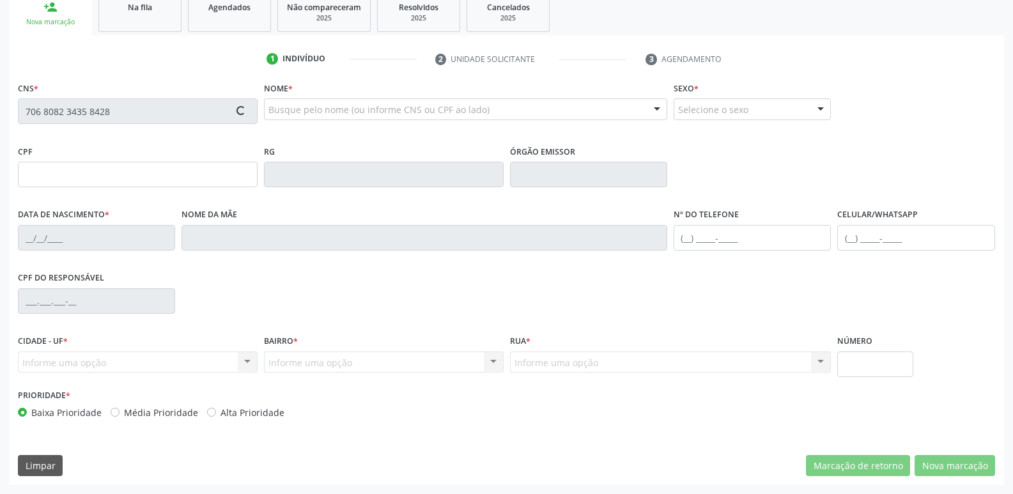
type input "496"
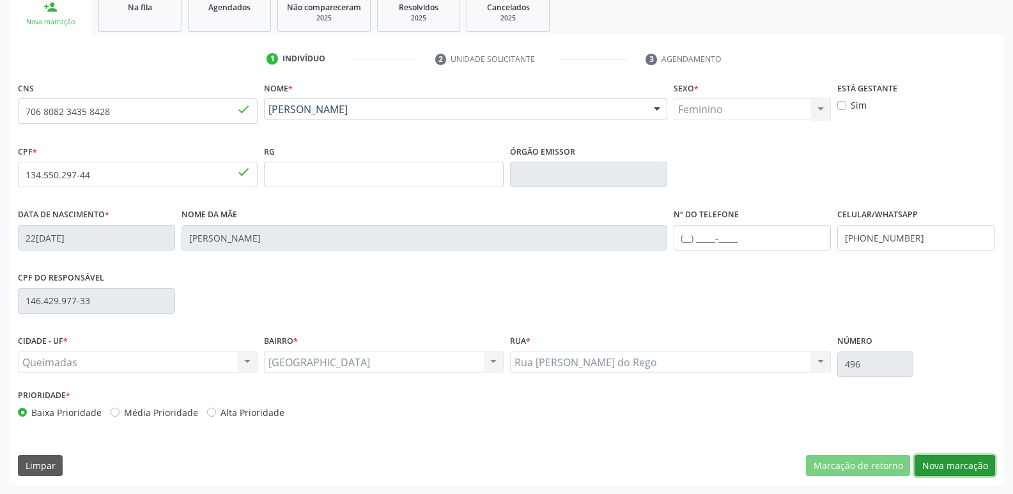
drag, startPoint x: 933, startPoint y: 466, endPoint x: 945, endPoint y: 455, distance: 16.7
click at [933, 465] on button "Nova marcação" at bounding box center [954, 466] width 80 height 22
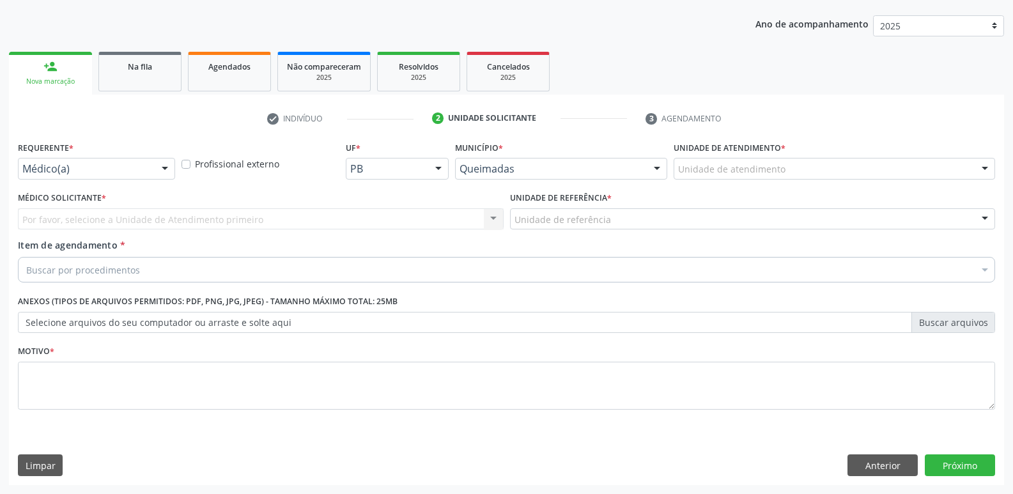
scroll to position [139, 0]
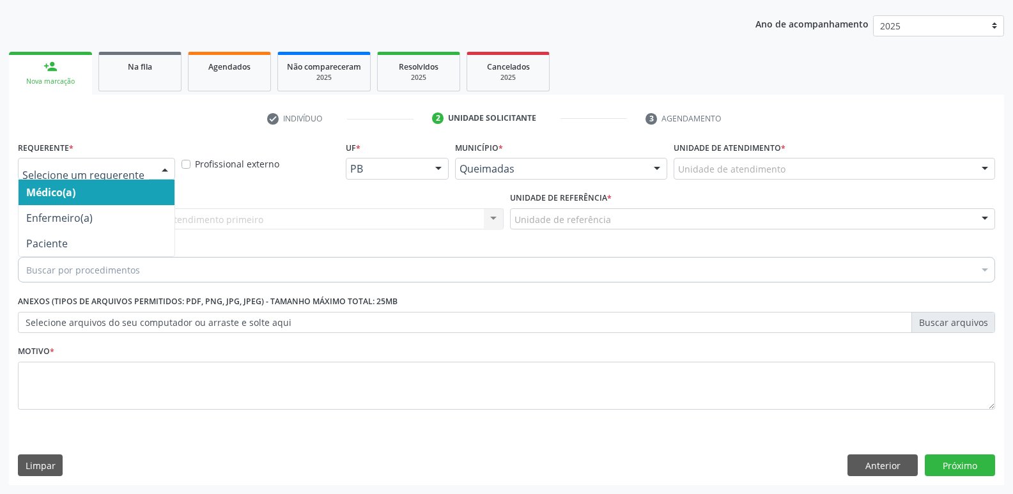
click at [142, 177] on div at bounding box center [96, 169] width 157 height 22
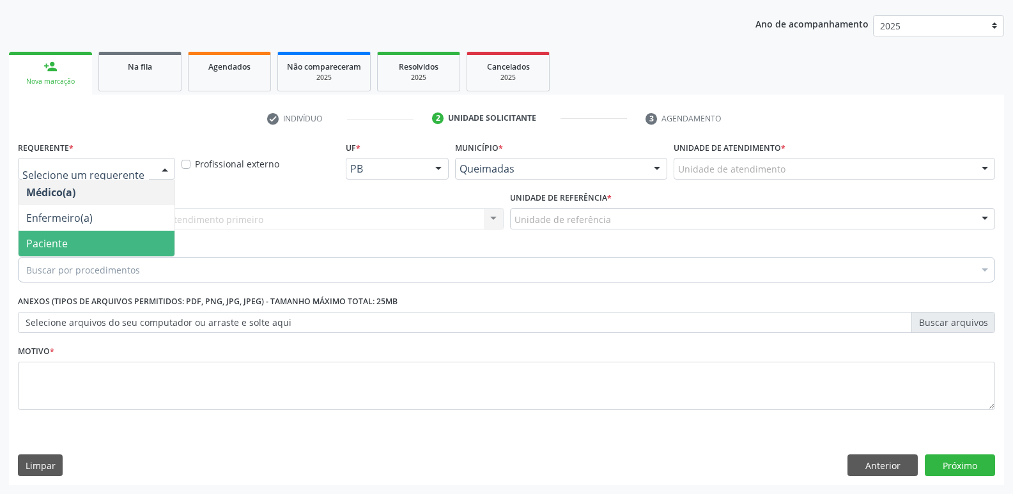
drag, startPoint x: 105, startPoint y: 245, endPoint x: 126, endPoint y: 236, distance: 22.3
click at [107, 243] on span "Paciente" at bounding box center [97, 244] width 156 height 26
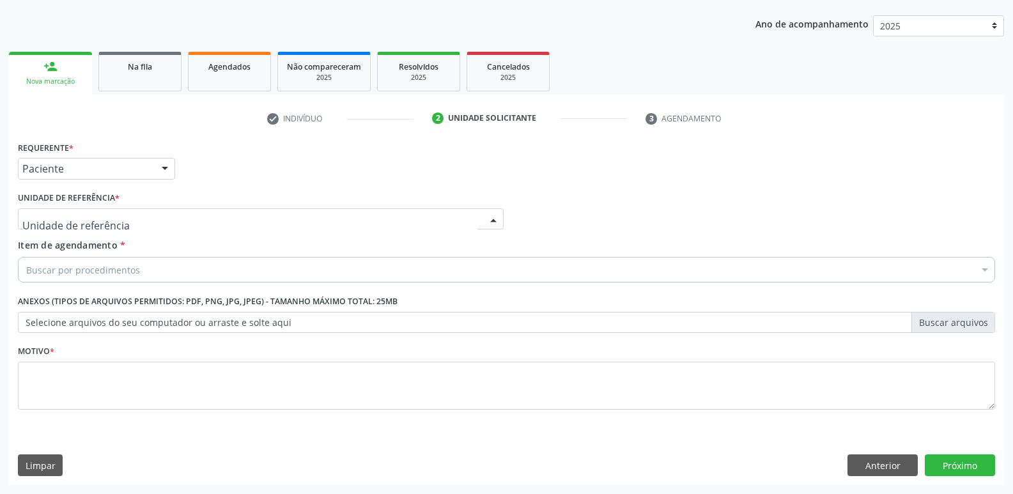
click at [157, 215] on div at bounding box center [261, 219] width 486 height 22
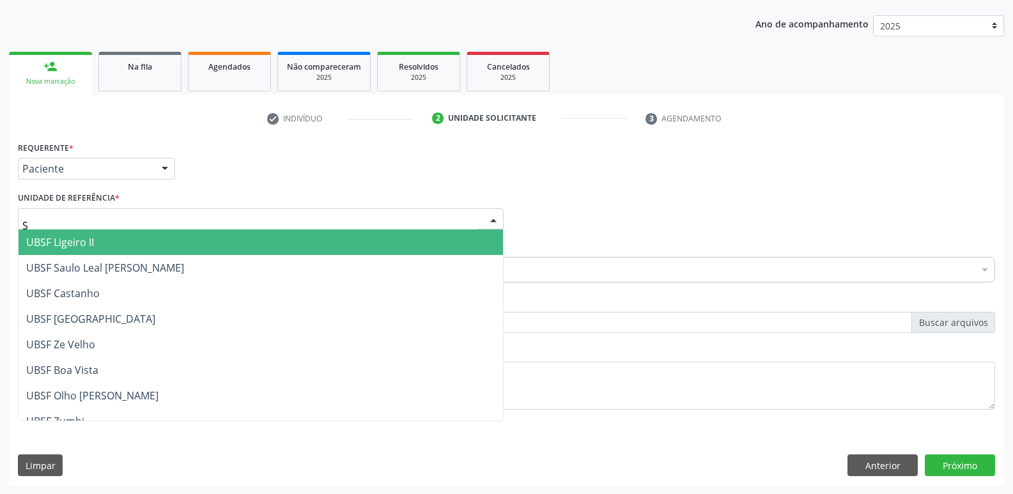
type input "SA"
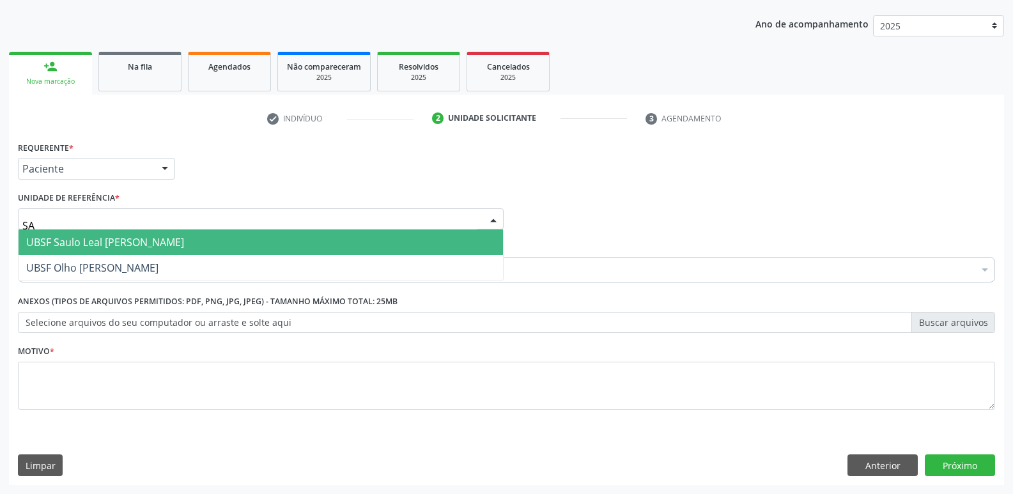
drag, startPoint x: 110, startPoint y: 241, endPoint x: 118, endPoint y: 248, distance: 10.4
click at [111, 241] on span "UBSF Saulo Leal [PERSON_NAME]" at bounding box center [105, 242] width 158 height 14
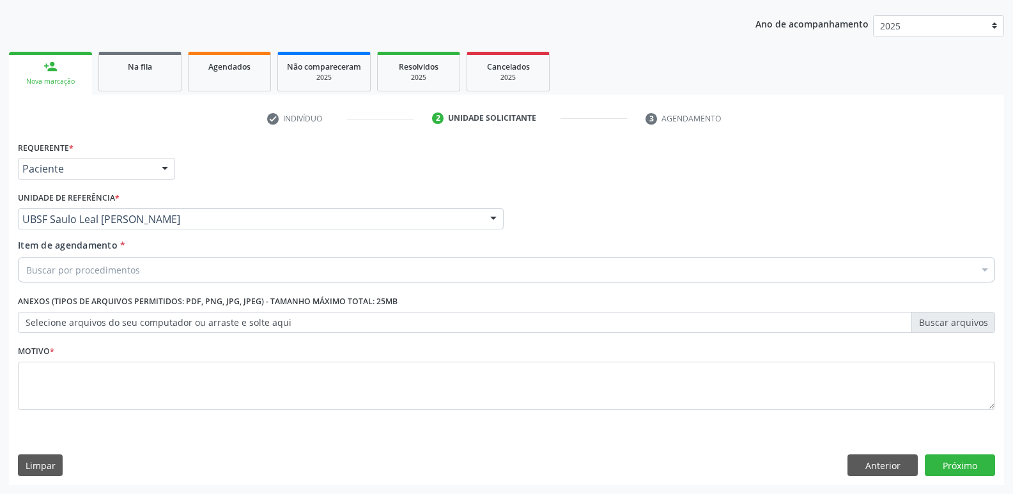
click at [111, 277] on div "Buscar por procedimentos" at bounding box center [506, 270] width 977 height 26
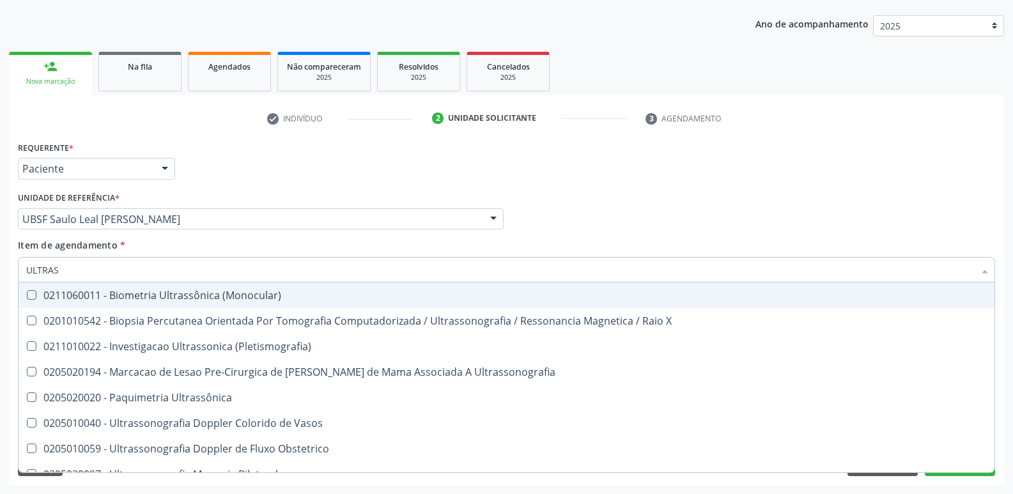
type input "ULTRASS"
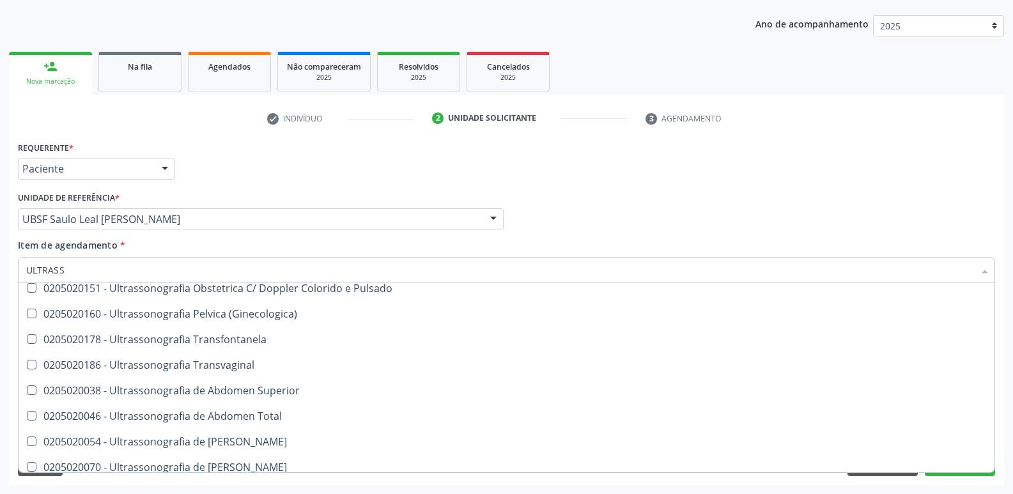
scroll to position [256, 0]
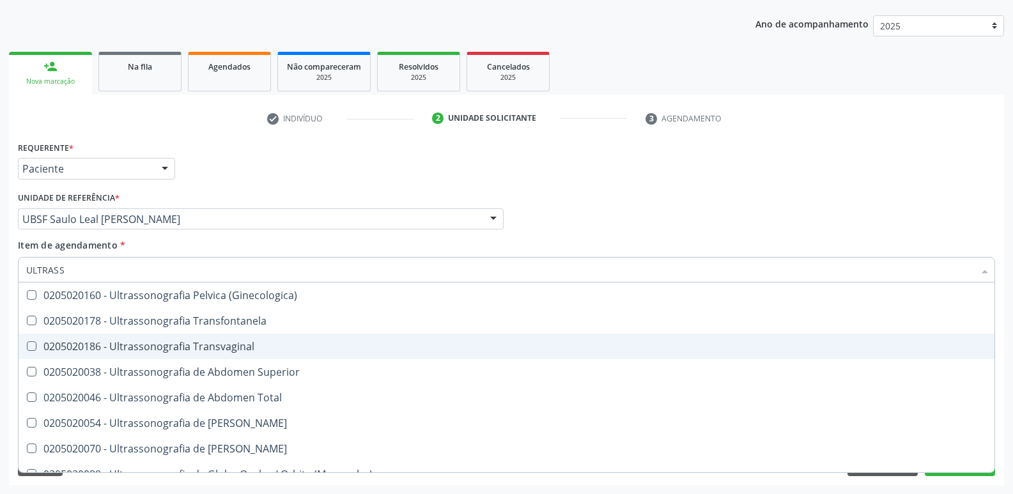
click at [220, 341] on div "0205020186 - Ultrassonografia Transvaginal" at bounding box center [506, 346] width 960 height 10
checkbox Transvaginal "true"
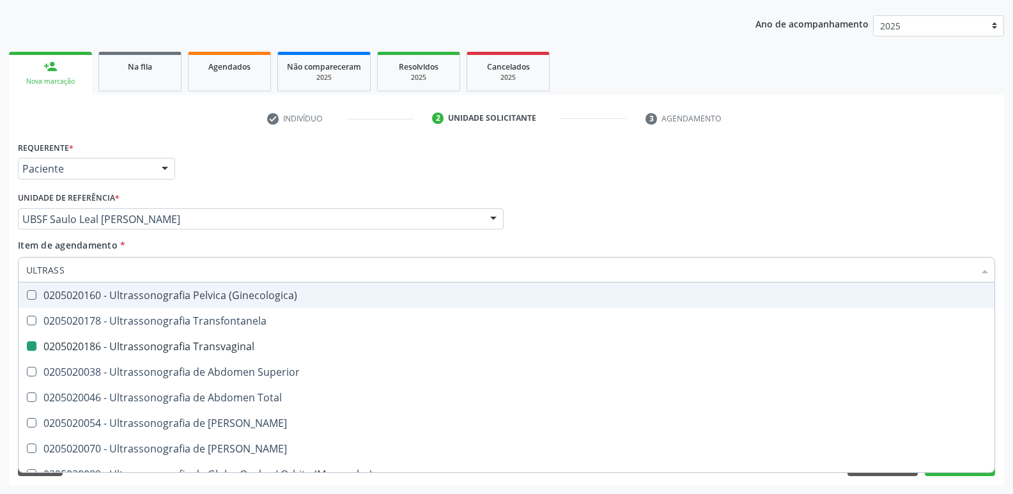
click at [540, 217] on div "Médico Solicitante Por favor, selecione a Unidade de Atendimento primeiro Nenhu…" at bounding box center [506, 213] width 983 height 50
checkbox X "true"
checkbox Transvaginal "false"
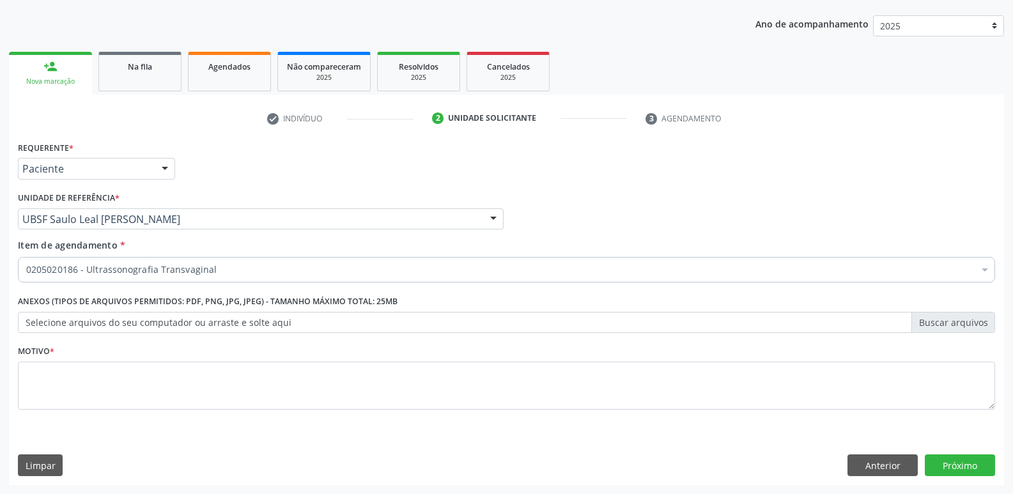
scroll to position [0, 0]
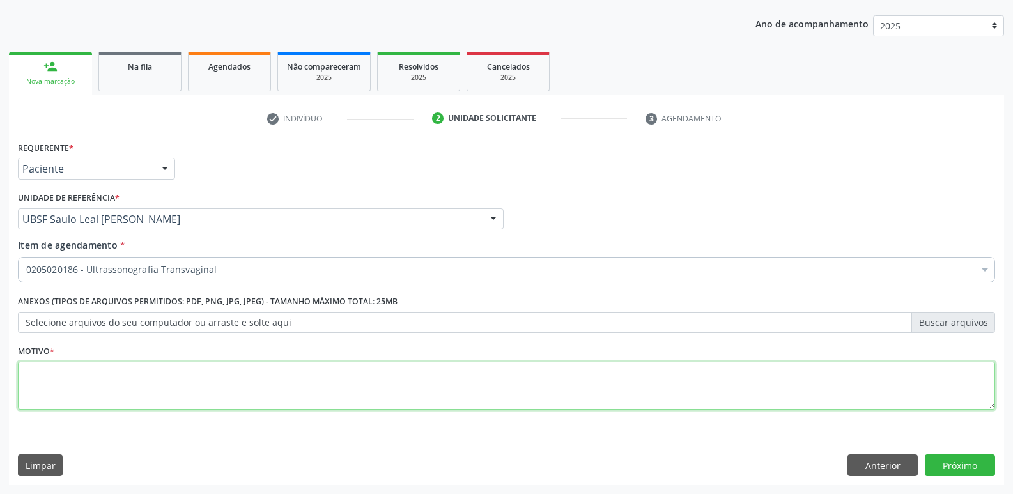
click at [241, 381] on textarea at bounding box center [506, 386] width 977 height 49
paste textarea "AVALIAÇÃO"
type textarea "AVALIAÇÃO"
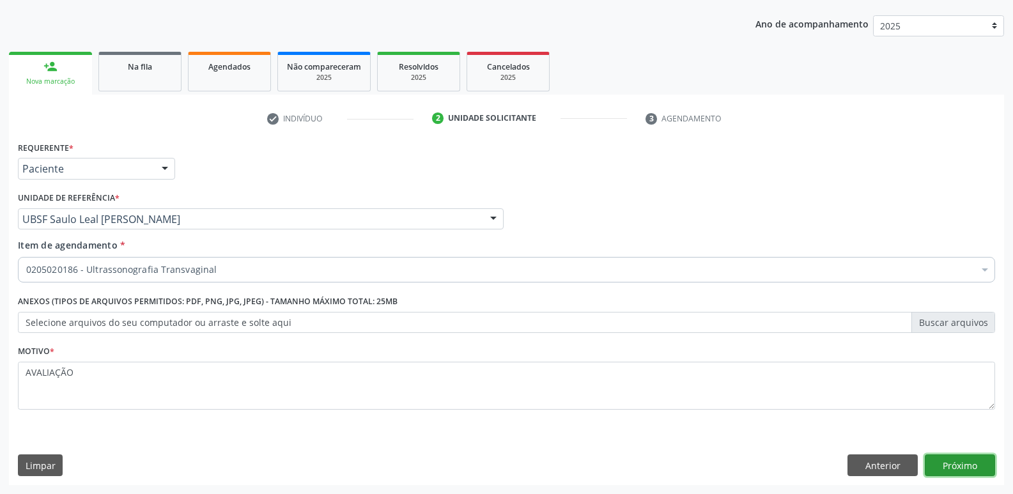
click at [958, 466] on button "Próximo" at bounding box center [959, 465] width 70 height 22
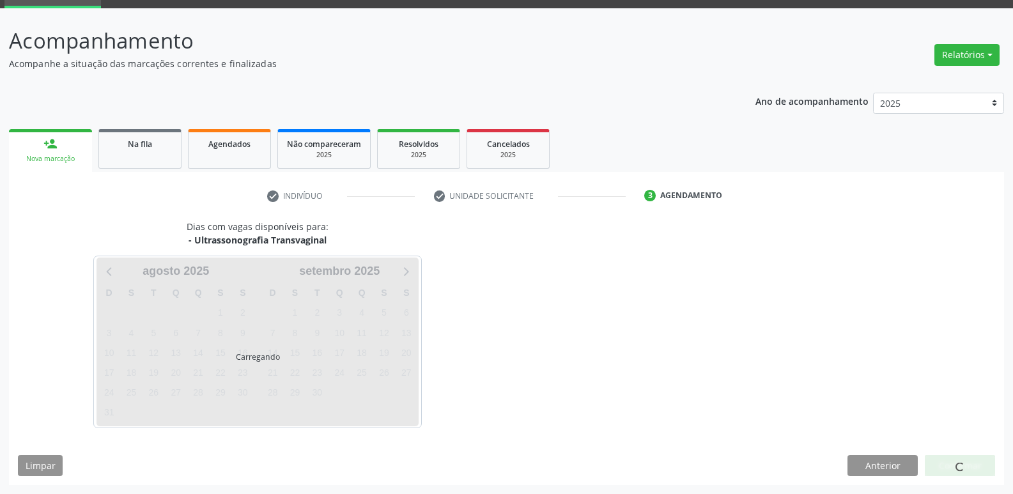
scroll to position [62, 0]
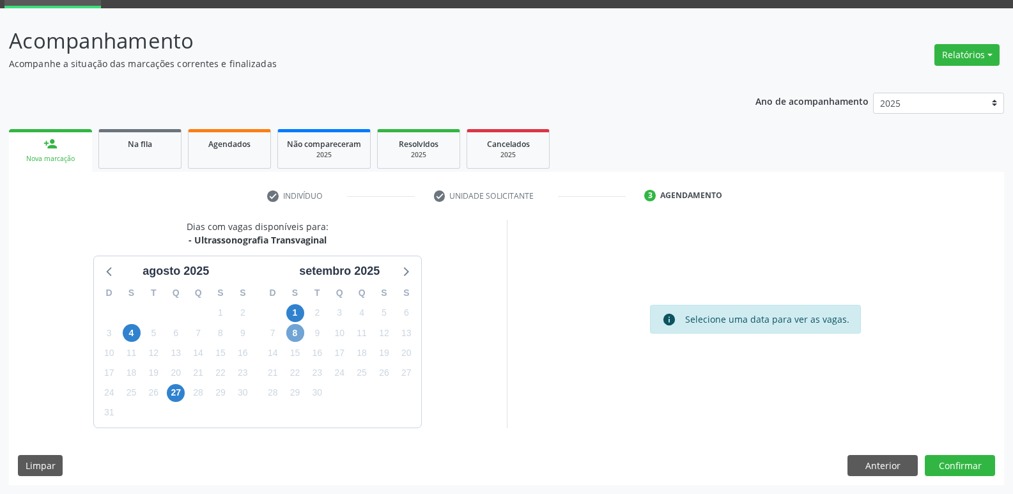
click at [303, 330] on span "8" at bounding box center [295, 333] width 18 height 18
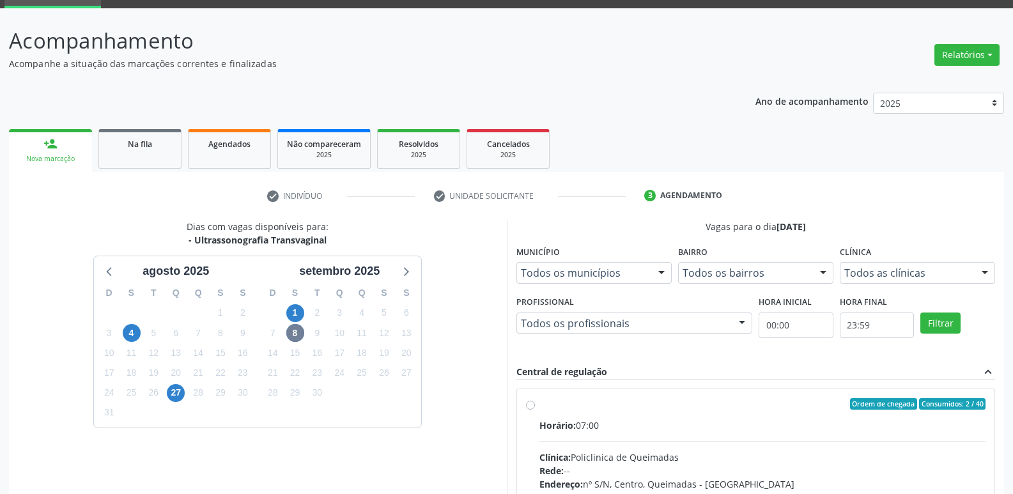
drag, startPoint x: 977, startPoint y: 445, endPoint x: 949, endPoint y: 425, distance: 34.4
click at [971, 440] on div "Ordem de chegada Consumidos: 2 / 40 Horário: 07:00 Clínica: Policlinica de Quei…" at bounding box center [756, 496] width 478 height 214
radio input "true"
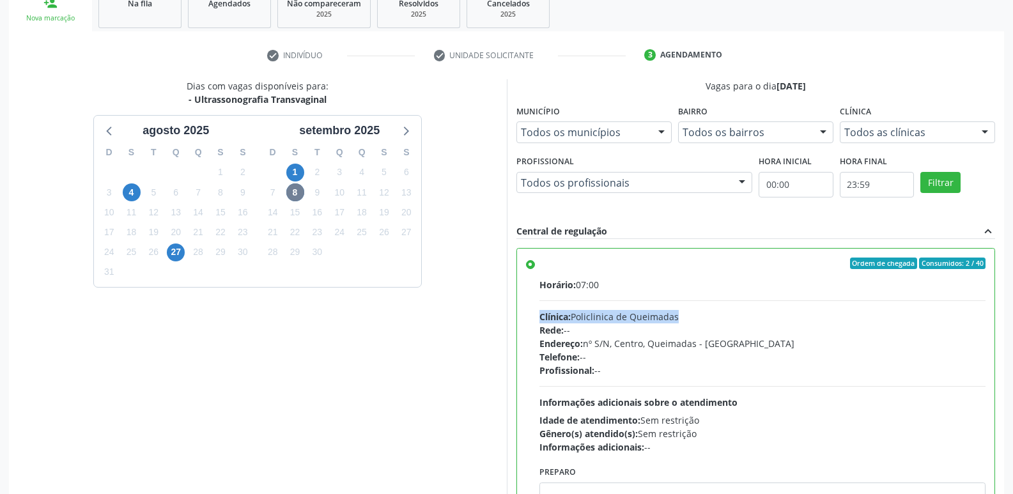
scroll to position [270, 0]
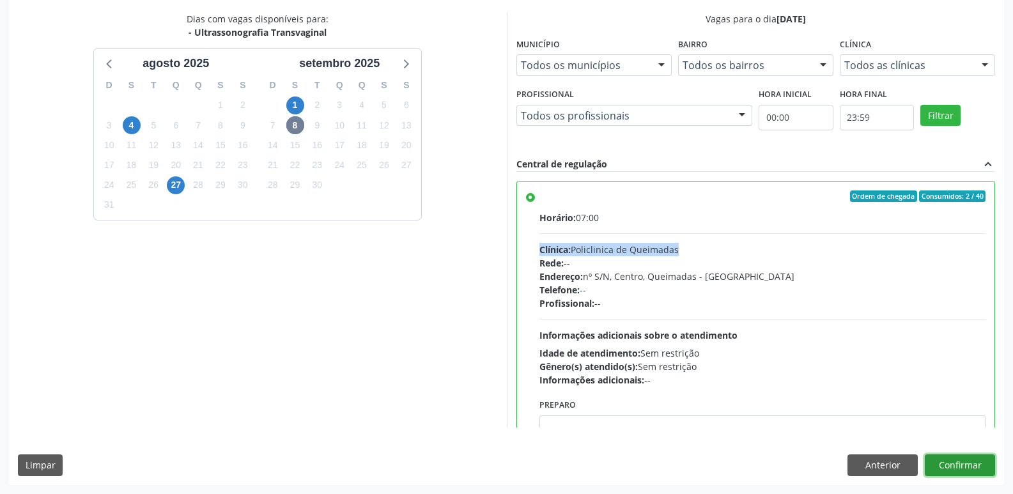
click at [947, 466] on button "Confirmar" at bounding box center [959, 465] width 70 height 22
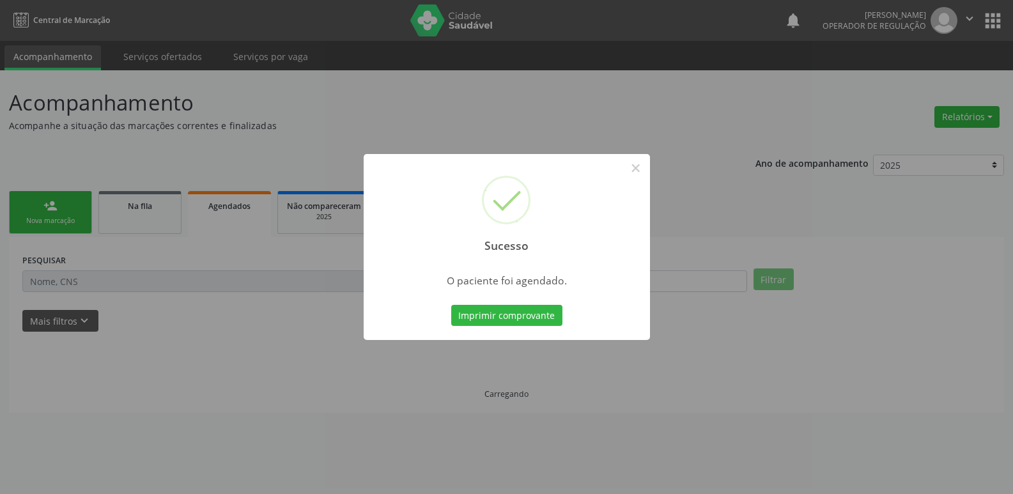
scroll to position [0, 0]
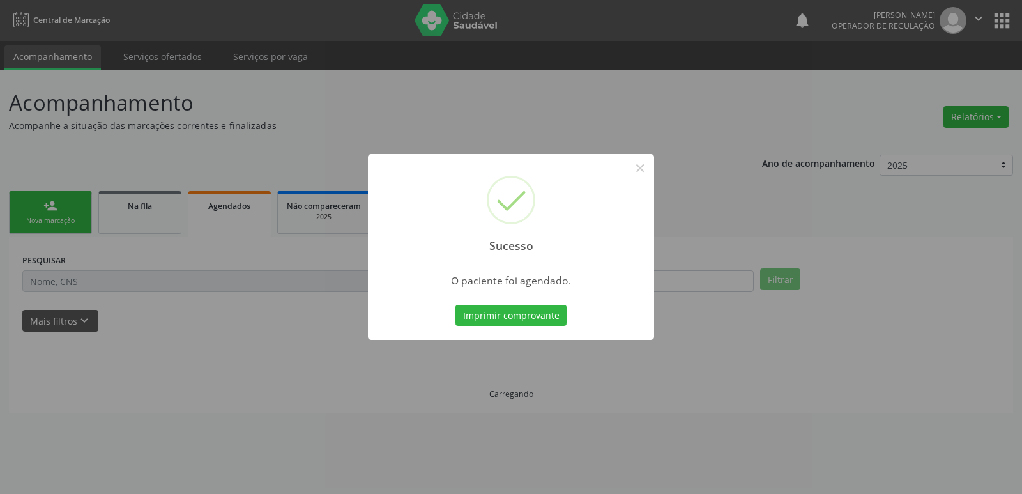
click at [455, 305] on button "Imprimir comprovante" at bounding box center [510, 316] width 111 height 22
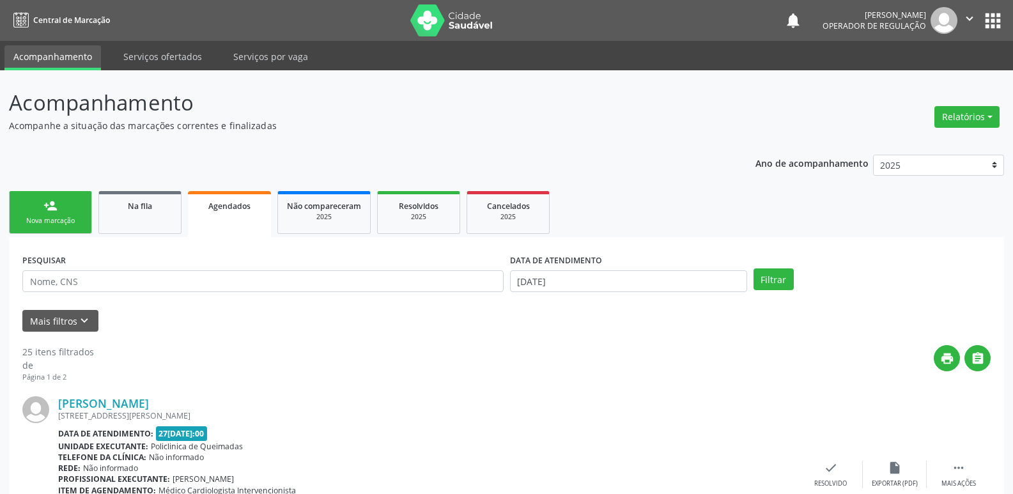
click at [49, 209] on div "person_add" at bounding box center [50, 206] width 14 height 14
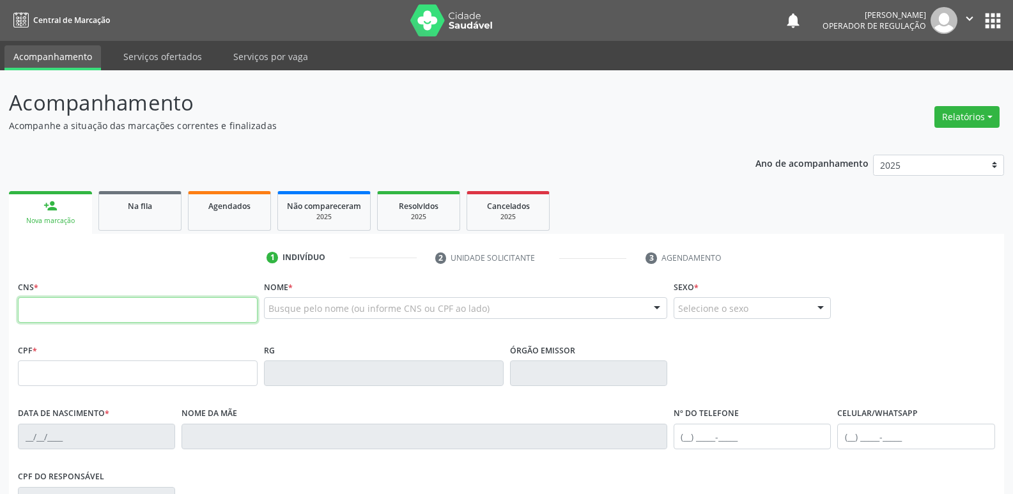
drag, startPoint x: 126, startPoint y: 305, endPoint x: 211, endPoint y: 183, distance: 149.2
click at [136, 284] on div "CNS *" at bounding box center [138, 299] width 240 height 45
type input "706 8082 3435 8428"
type input "134.550.297-44"
type input "22/10/1990"
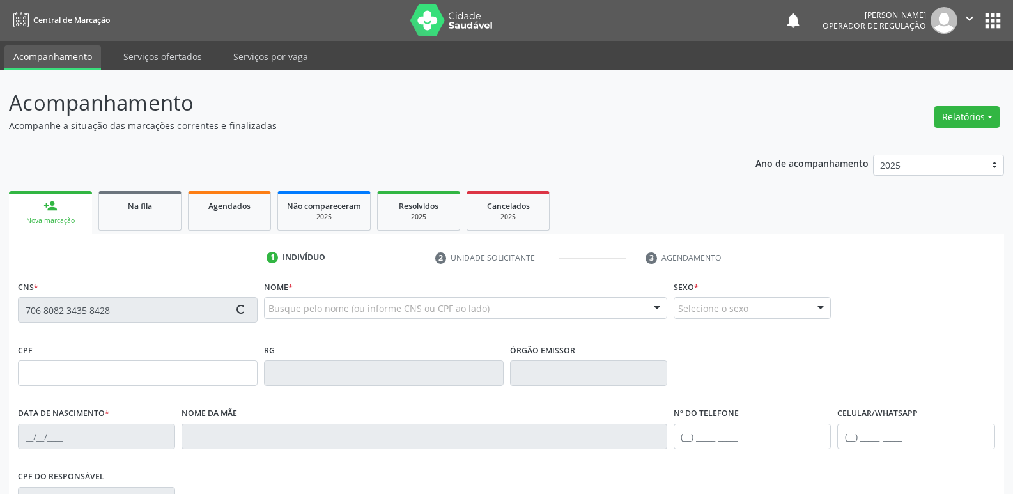
type input "Rosenilda Ferreira da Silva"
type input "(83) 99122-4927"
type input "146.429.977-33"
type input "496"
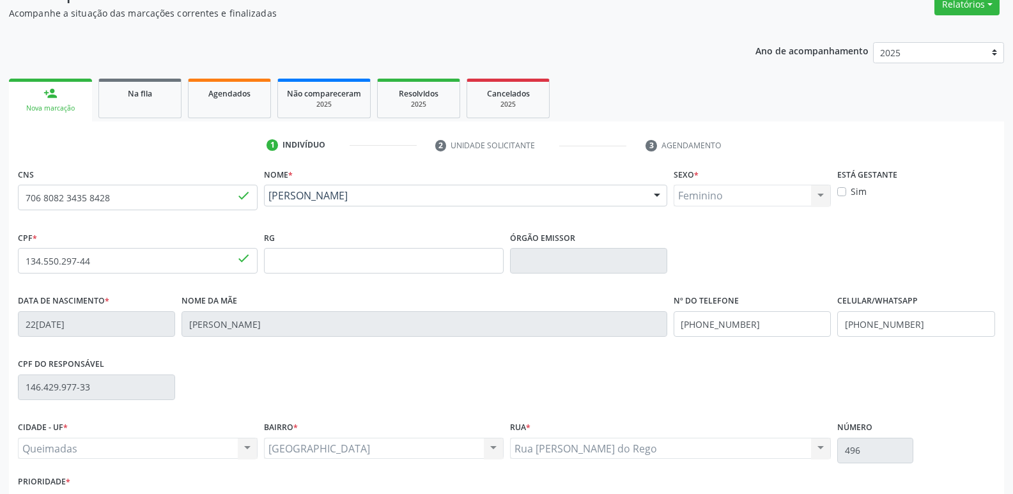
scroll to position [199, 0]
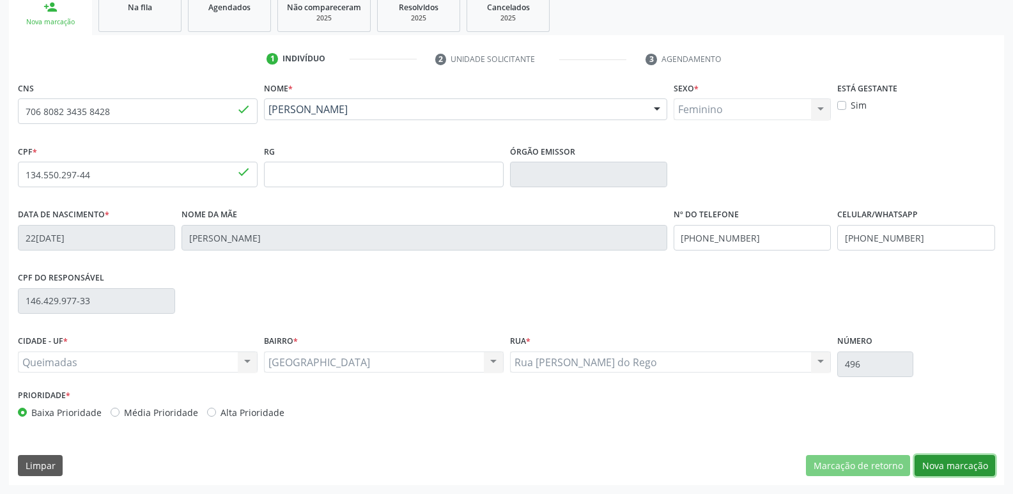
click at [962, 461] on button "Nova marcação" at bounding box center [954, 466] width 80 height 22
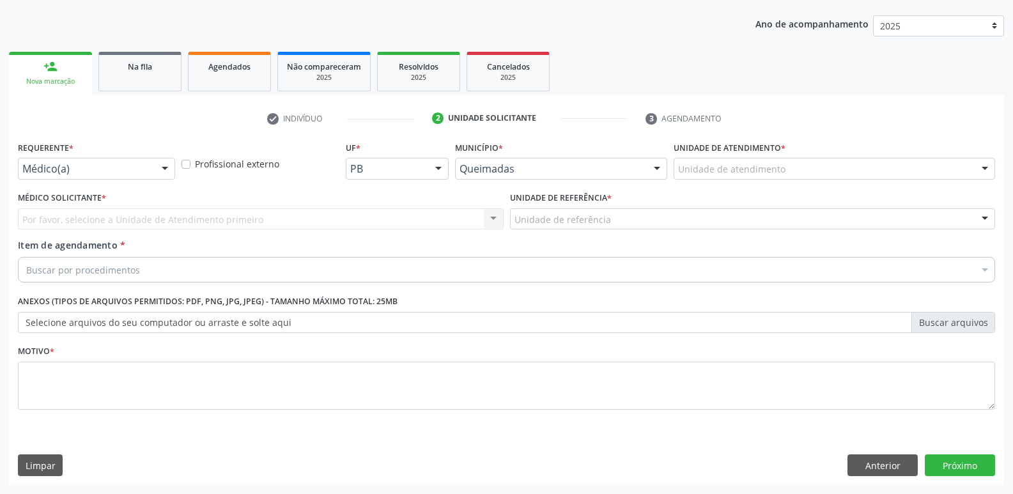
scroll to position [139, 0]
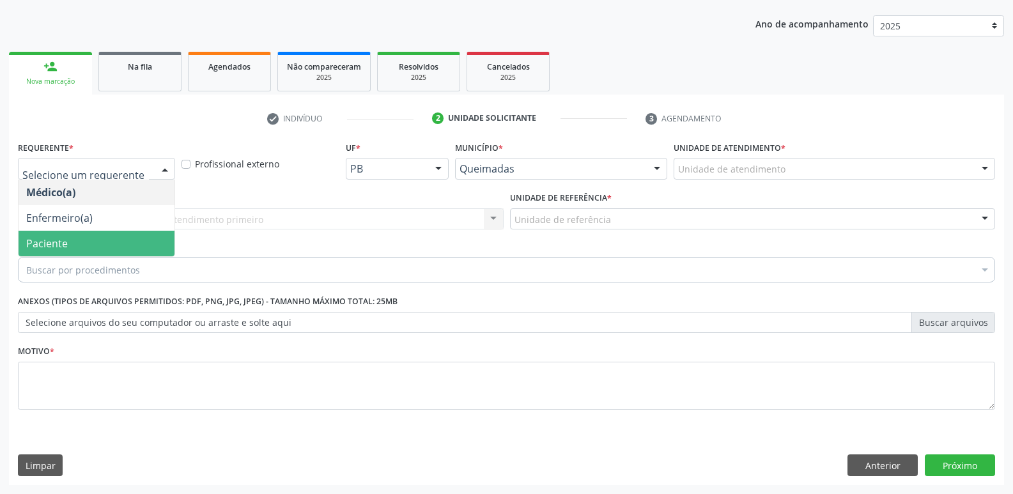
click at [50, 238] on span "Paciente" at bounding box center [47, 243] width 42 height 14
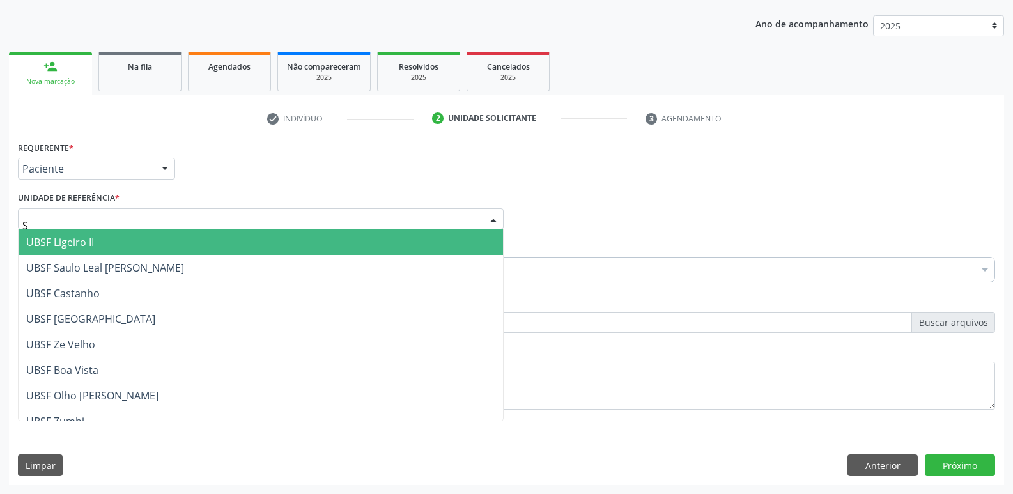
type input "SA"
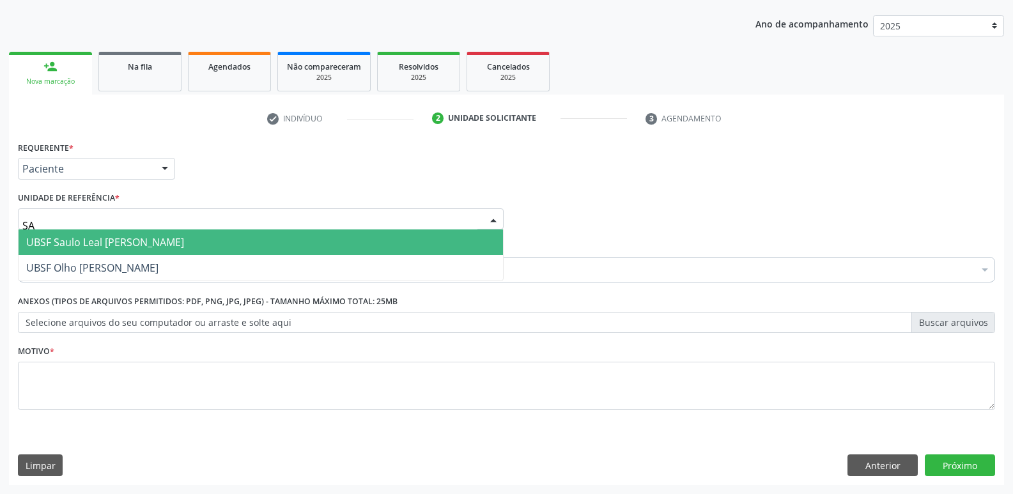
click at [72, 246] on span "UBSF Saulo Leal [PERSON_NAME]" at bounding box center [105, 242] width 158 height 14
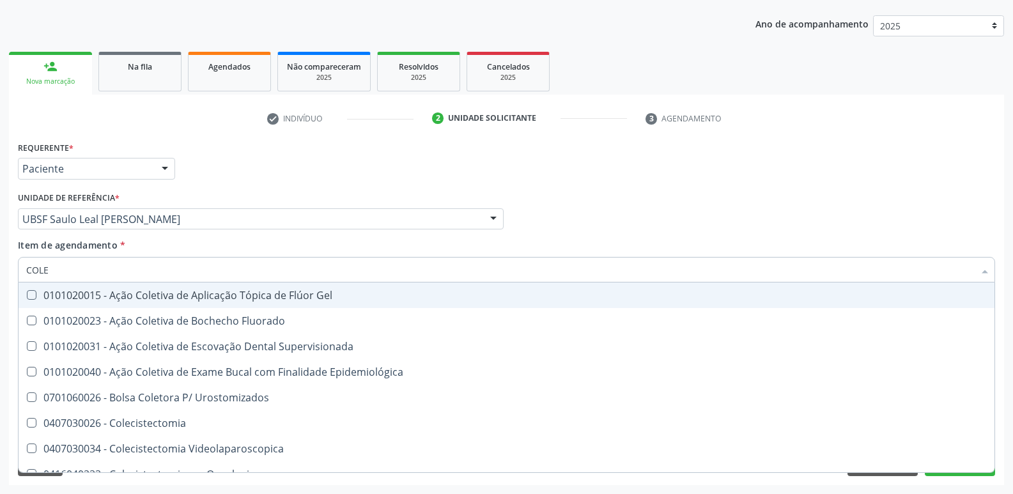
type input "COLES"
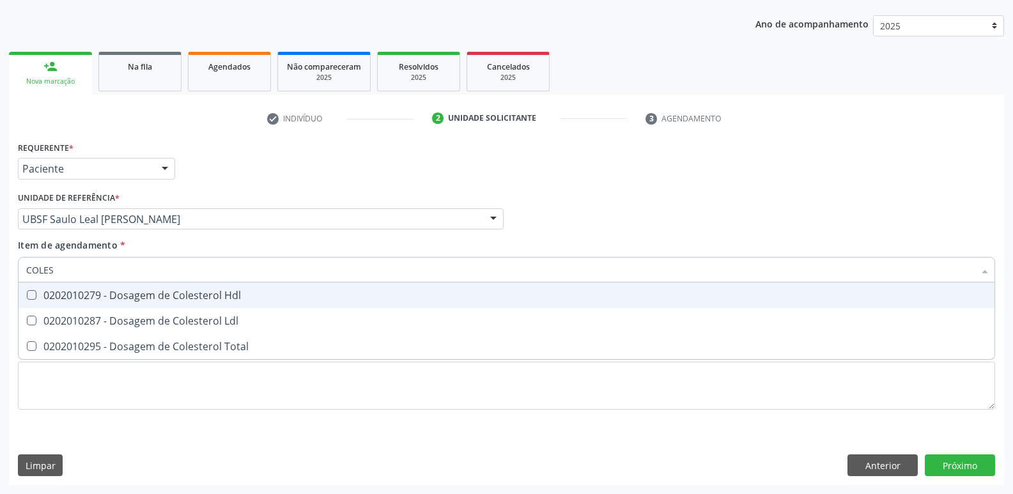
drag, startPoint x: 123, startPoint y: 297, endPoint x: 124, endPoint y: 309, distance: 11.6
click at [123, 297] on div "0202010279 - Dosagem de Colesterol Hdl" at bounding box center [506, 295] width 960 height 10
checkbox Hdl "true"
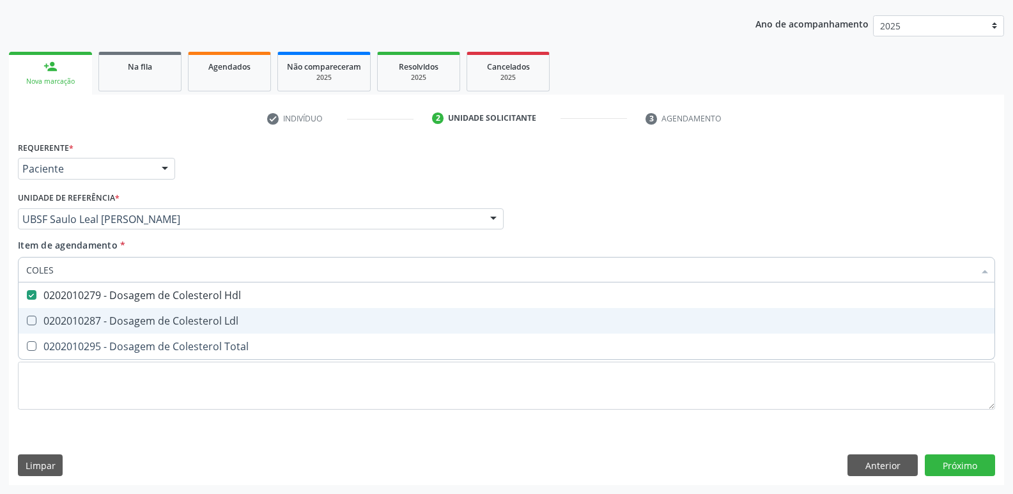
click at [124, 310] on span "0202010287 - Dosagem de Colesterol Ldl" at bounding box center [506, 321] width 975 height 26
checkbox Ldl "true"
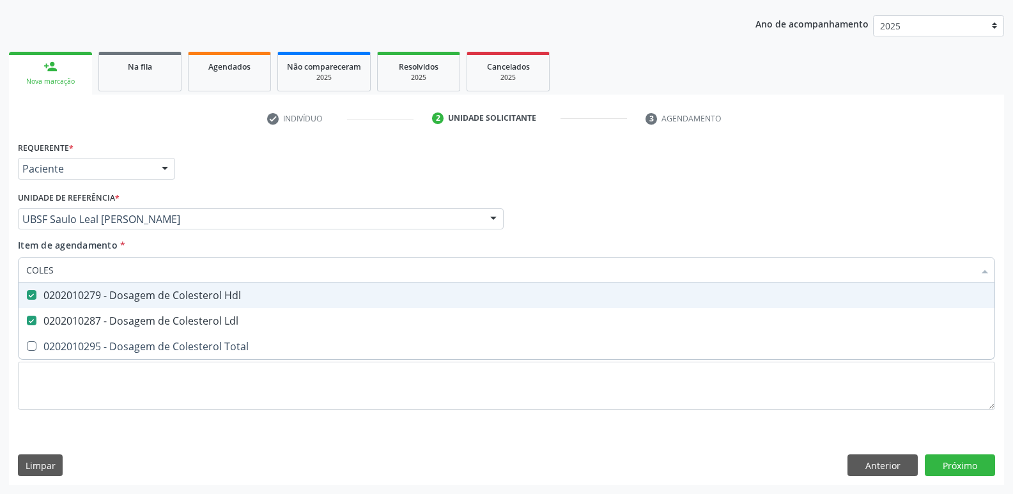
drag, startPoint x: 105, startPoint y: 276, endPoint x: 0, endPoint y: 238, distance: 111.9
click at [0, 238] on div "Acompanhamento Acompanhe a situação das marcações correntes e finalizadas Relat…" at bounding box center [506, 212] width 1013 height 563
type input "C"
checkbox Hdl "false"
checkbox Ldl "false"
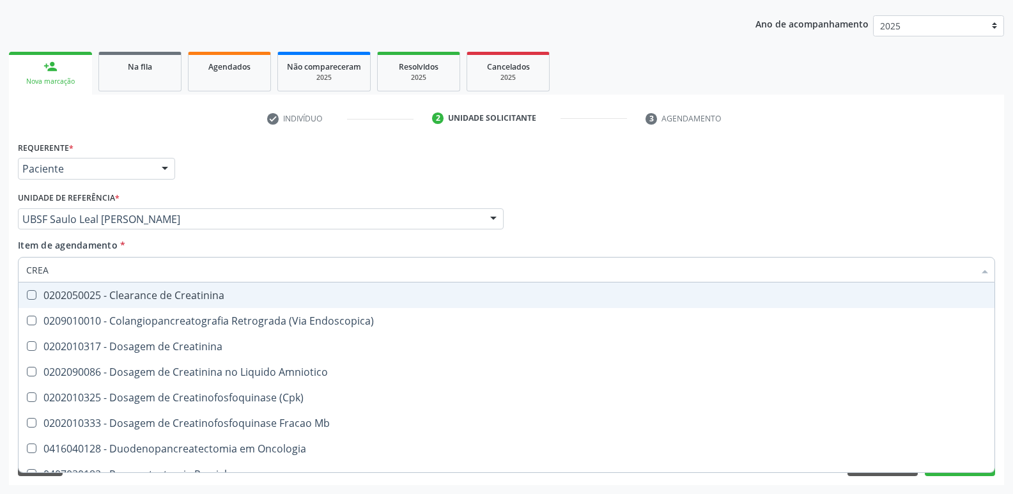
type input "CREAT"
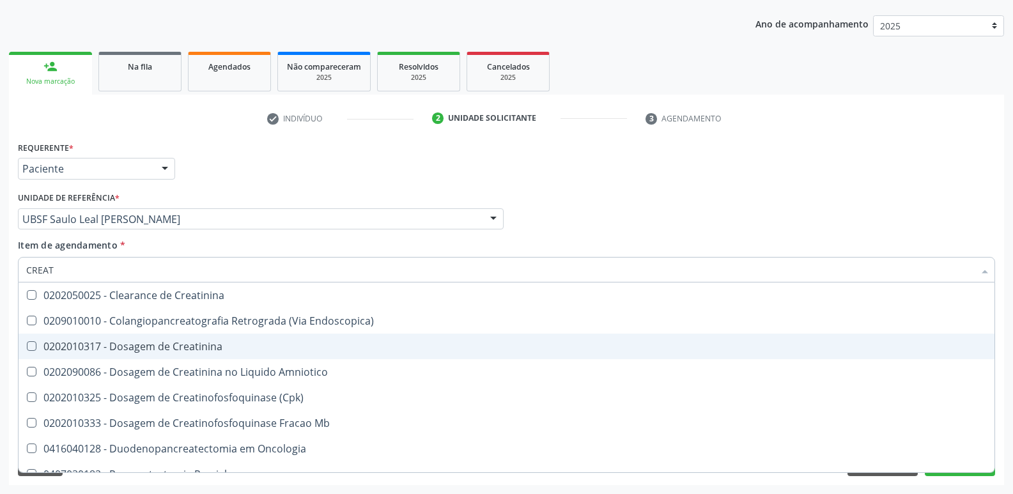
click at [187, 351] on div "0202010317 - Dosagem de Creatinina" at bounding box center [506, 346] width 960 height 10
checkbox Creatinina "true"
type input "CREA"
checkbox Creatinina "false"
checkbox \(Cpk\) "true"
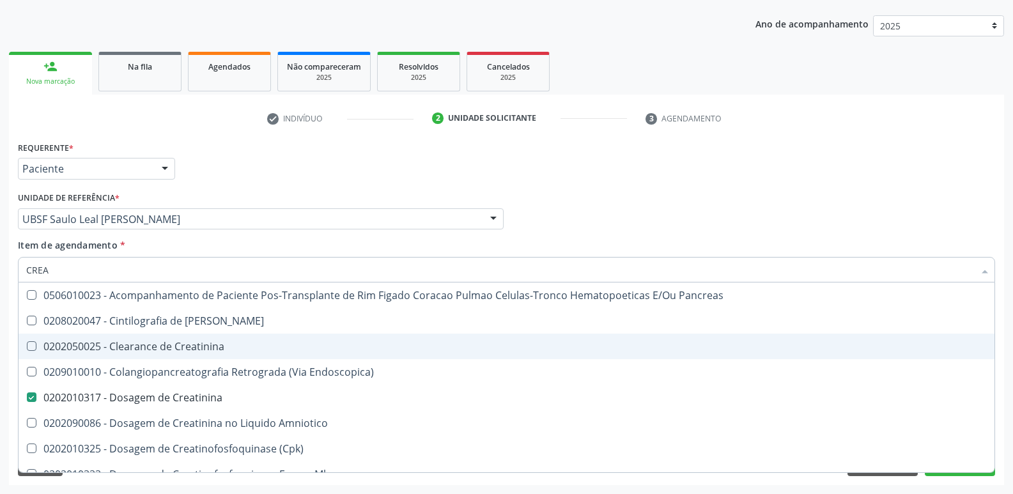
type input "CRE"
checkbox Creatinina "false"
checkbox Oncologia "true"
type input "C"
checkbox Oncologia "false"
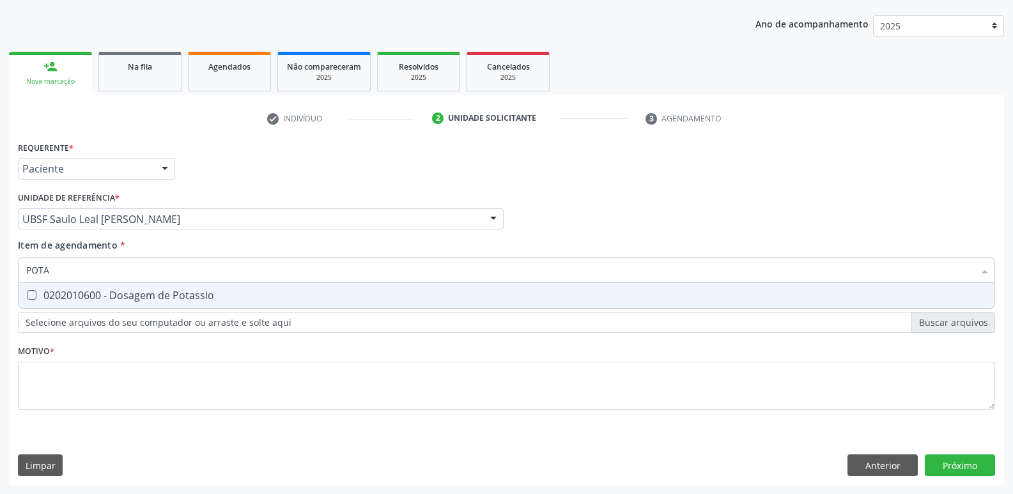
type input "POTAS"
click at [197, 290] on div "0202010600 - Dosagem de Potassio" at bounding box center [506, 295] width 960 height 10
checkbox Potassio "true"
type input "P"
checkbox Potassio "false"
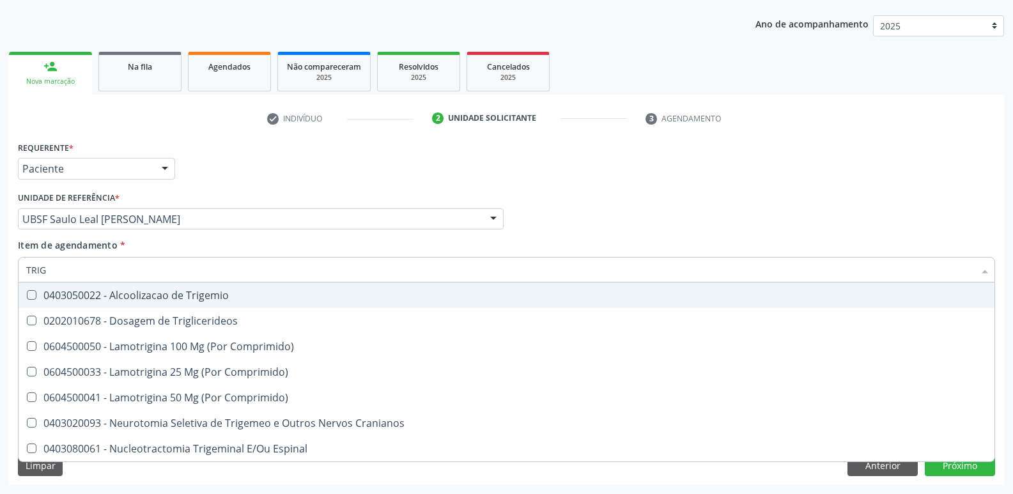
type input "TRIGL"
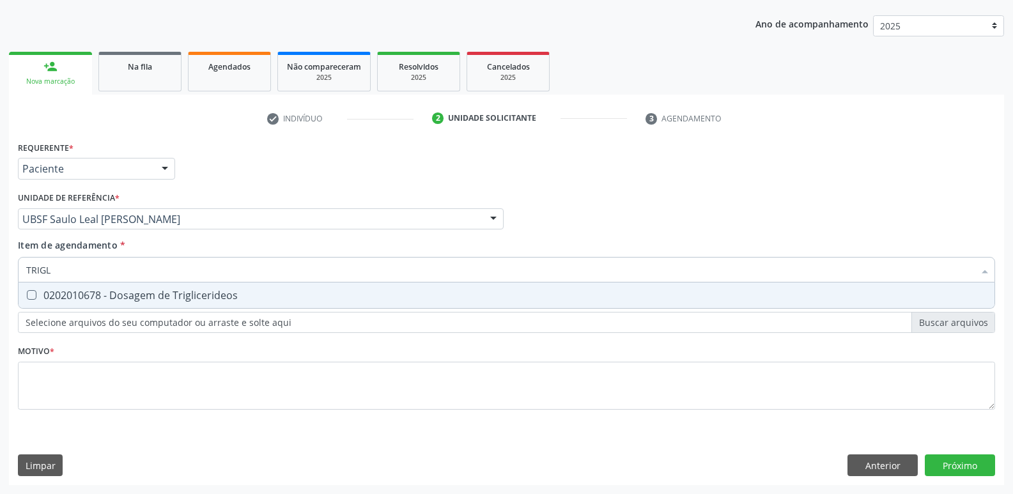
click at [197, 290] on div "0202010678 - Dosagem de Triglicerideos" at bounding box center [506, 295] width 960 height 10
checkbox Triglicerideos "true"
type input "TRIG"
checkbox Triglicerideos "false"
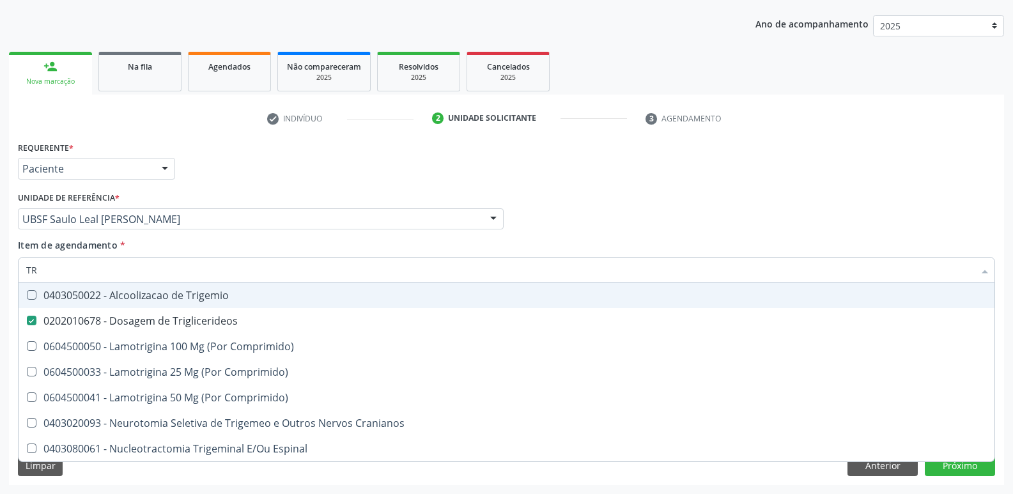
type input "T"
checkbox Triglicerideos "false"
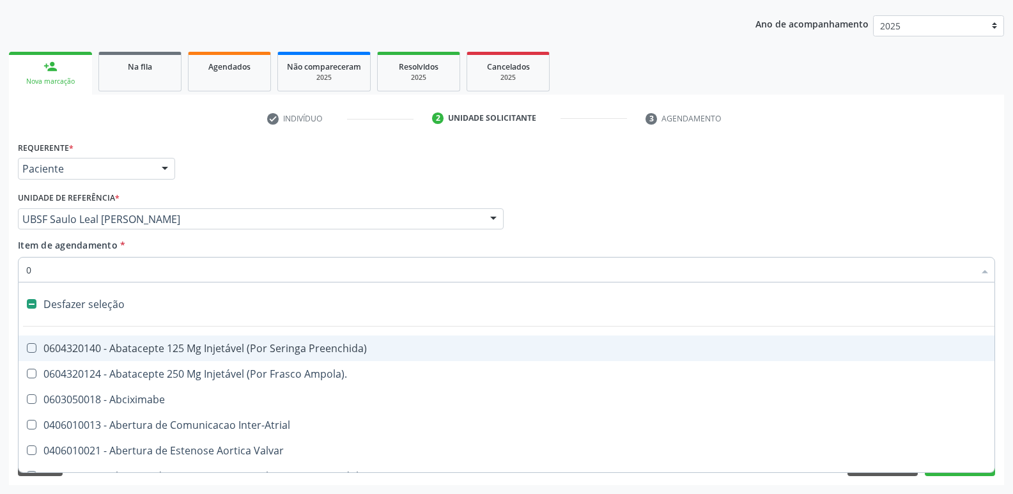
type input "02"
checkbox Pancreas "true"
checkbox Paratireoides "true"
checkbox 67 "true"
checkbox Redome\) "true"
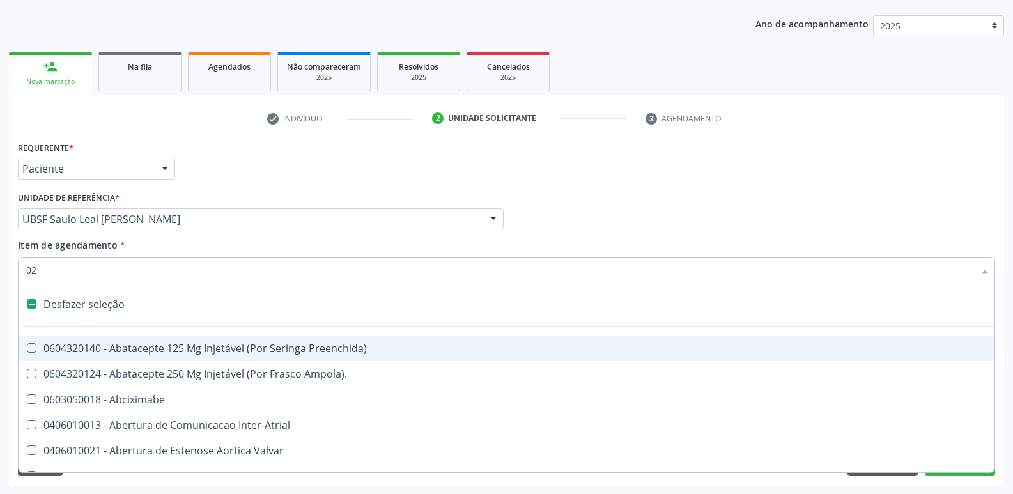
checkbox Anterior "true"
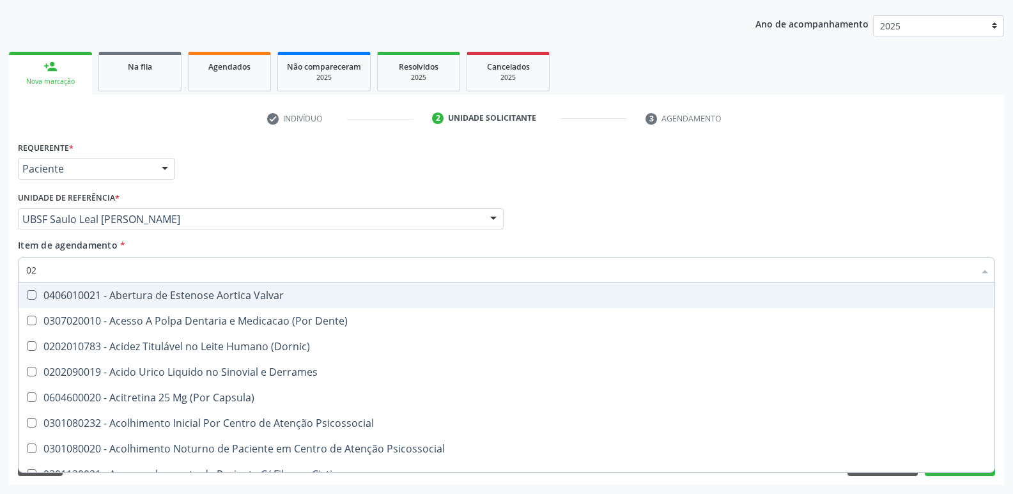
type input "020"
checkbox \(Pos-Pasteurização\) "true"
checkbox Debridamento "true"
checkbox Dacriocistografia "true"
checkbox Bloqueio "true"
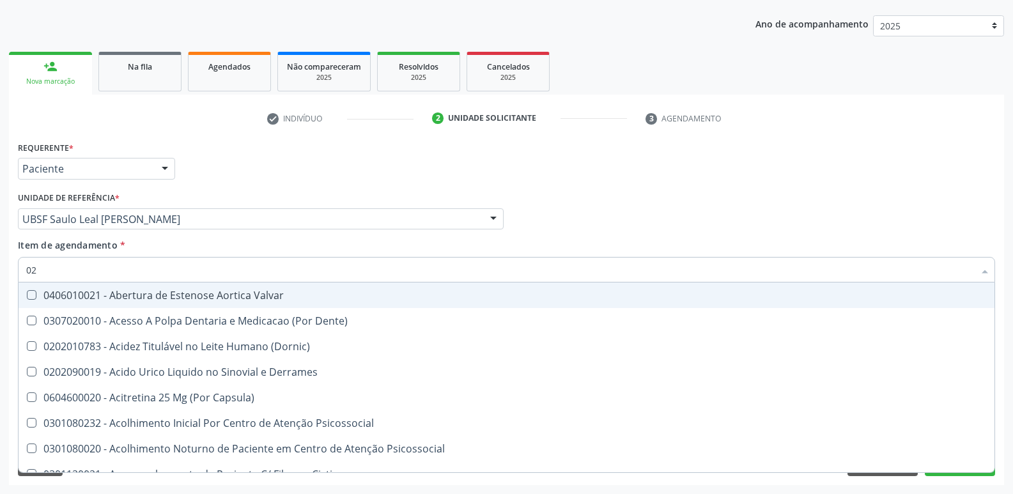
checkbox Acetona "true"
checkbox Hdl "false"
checkbox Ldl "false"
checkbox Creatinina "false"
checkbox Potassio "false"
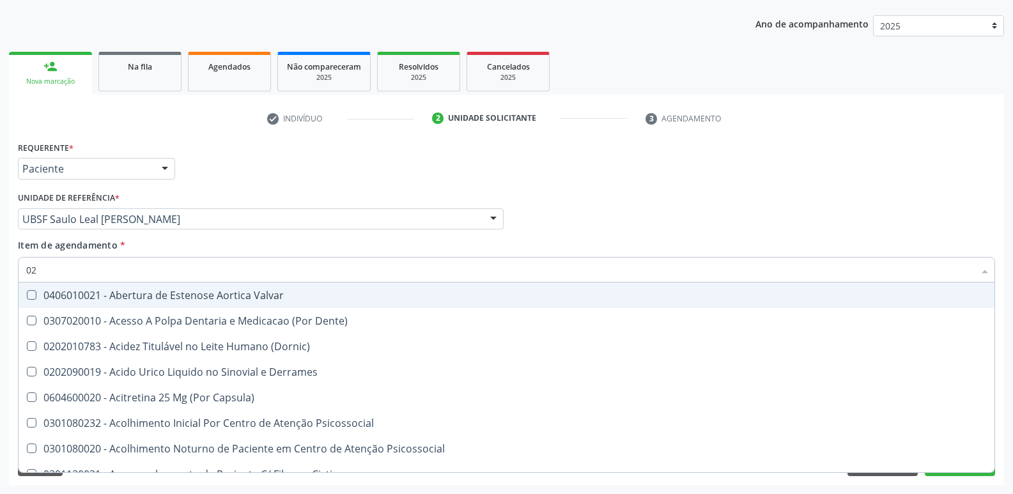
checkbox Triglicerideos "false"
type input "0202"
checkbox Sistêmicas "true"
checkbox Oncológica "true"
checkbox Sistêmicas "true"
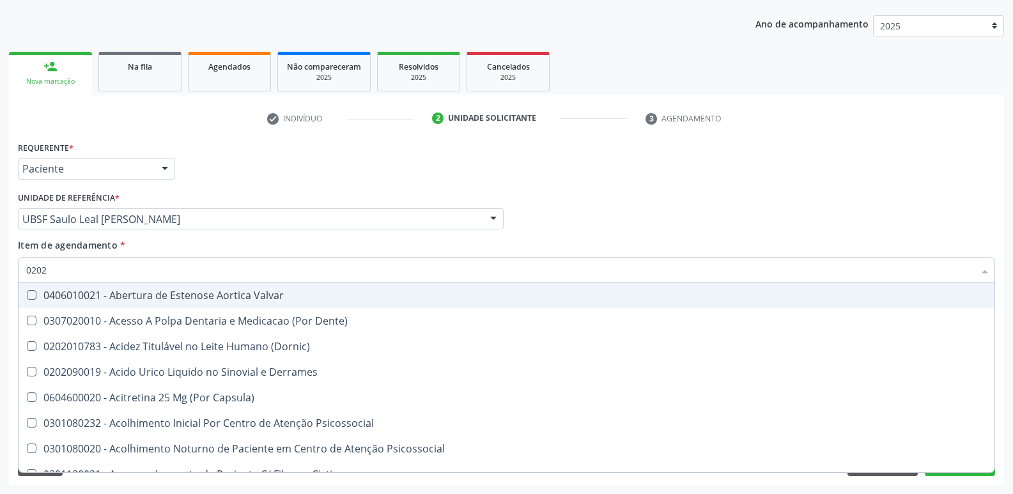
checkbox Aberto\) "true"
checkbox Vagina "true"
checkbox \(Pos-Pasteurização\) "false"
checkbox Debridamento "false"
checkbox Dacriocistografia "false"
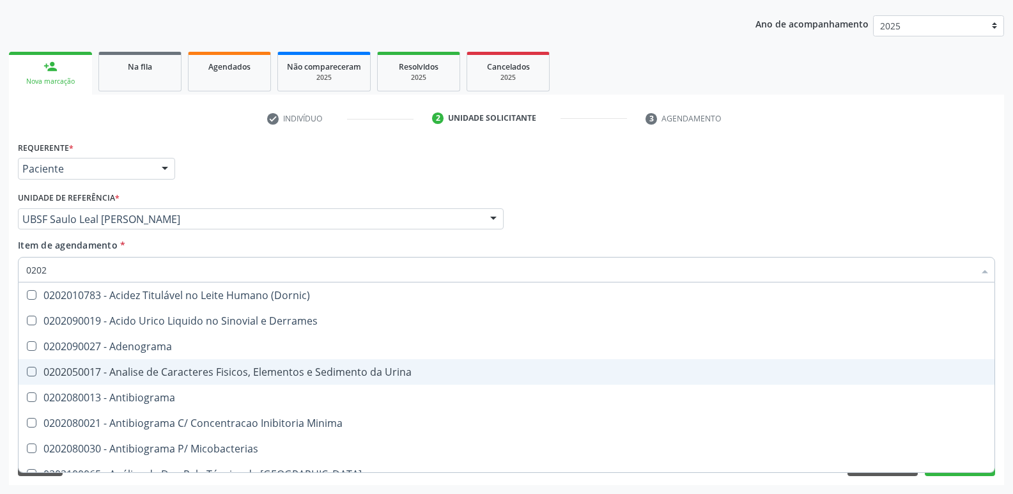
click at [234, 373] on div "0202050017 - Analise de Caracteres Fisicos, Elementos e Sedimento da Urina" at bounding box center [506, 372] width 960 height 10
checkbox Urina "true"
type input "020"
checkbox Urina "false"
checkbox Liquor "true"
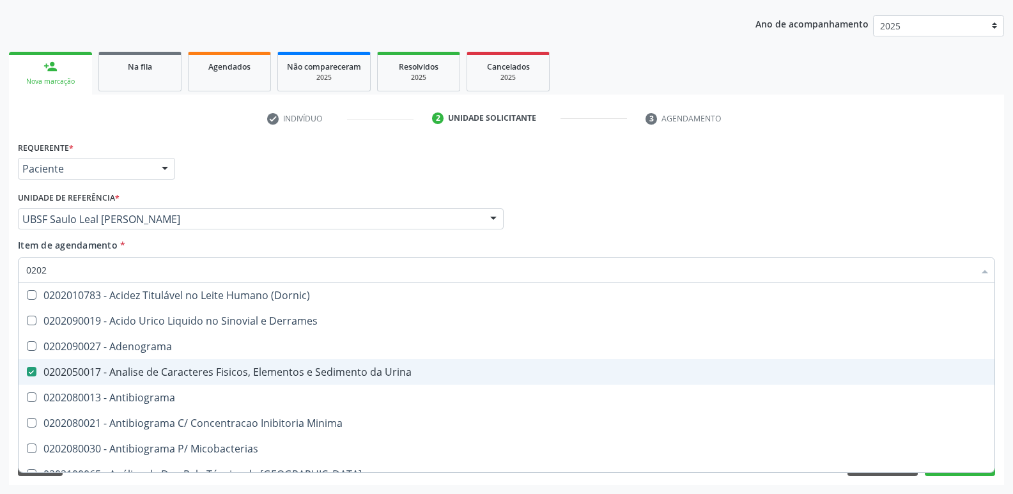
checkbox Hdl "false"
checkbox Ldl "false"
checkbox Creatinina "false"
checkbox Potassio "false"
checkbox Triglicerideos "false"
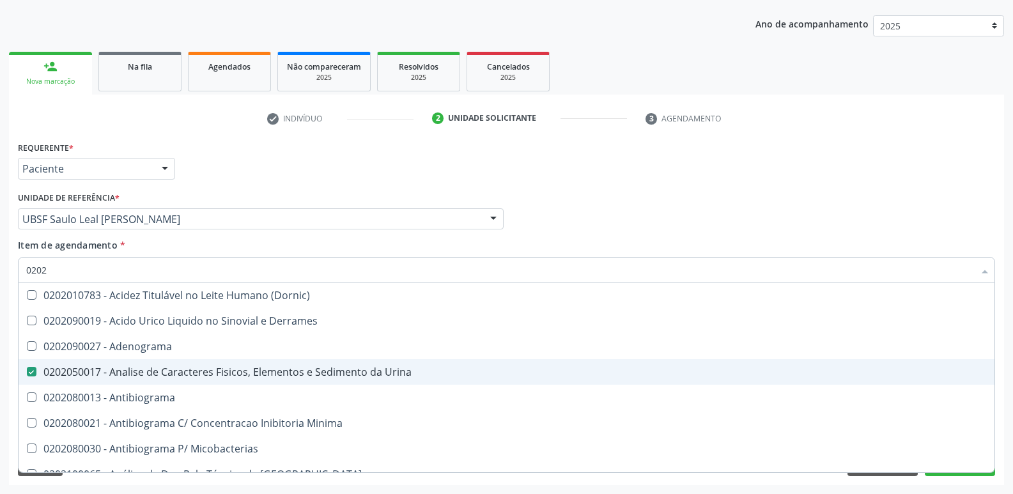
checkbox Bilateral "true"
checkbox Unilateral "true"
checkbox Sifilis "true"
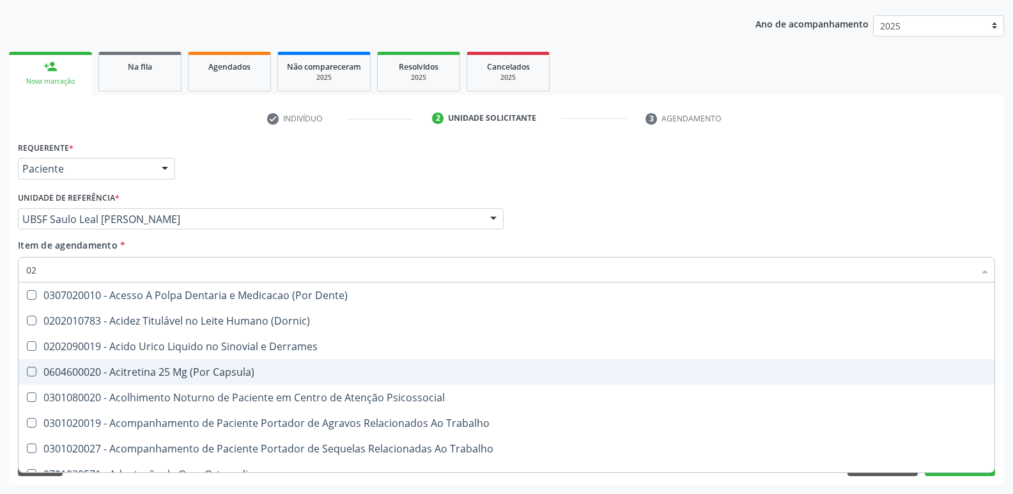
type input "0"
checkbox Urina "false"
checkbox Coagulacao "false"
checkbox Aberto\) "true"
checkbox Hdl "false"
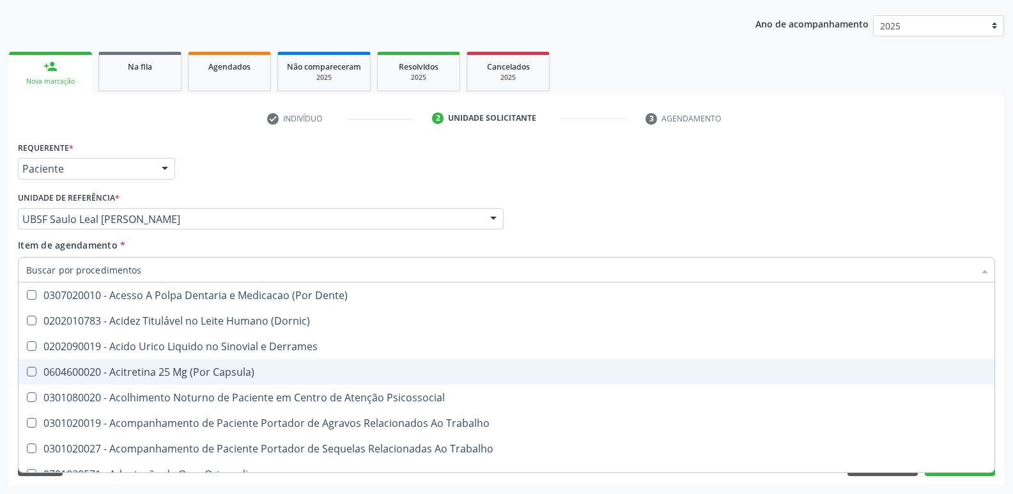
checkbox Ldl "false"
checkbox Creatinina "false"
checkbox Potassio "false"
checkbox Triglicerideos "false"
checkbox Segmento\) "false"
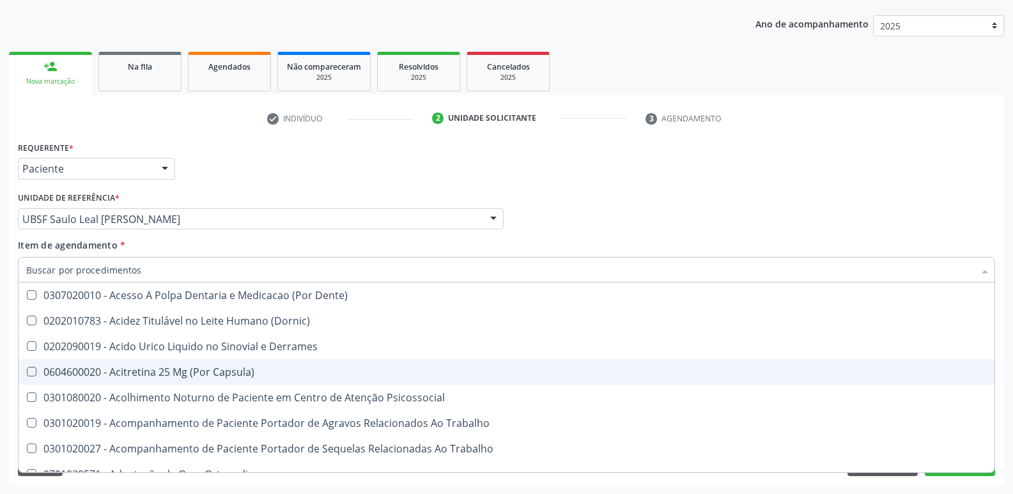
checkbox Anvisa "false"
checkbox Organico "false"
checkbox Angular "false"
checkbox Grampo "false"
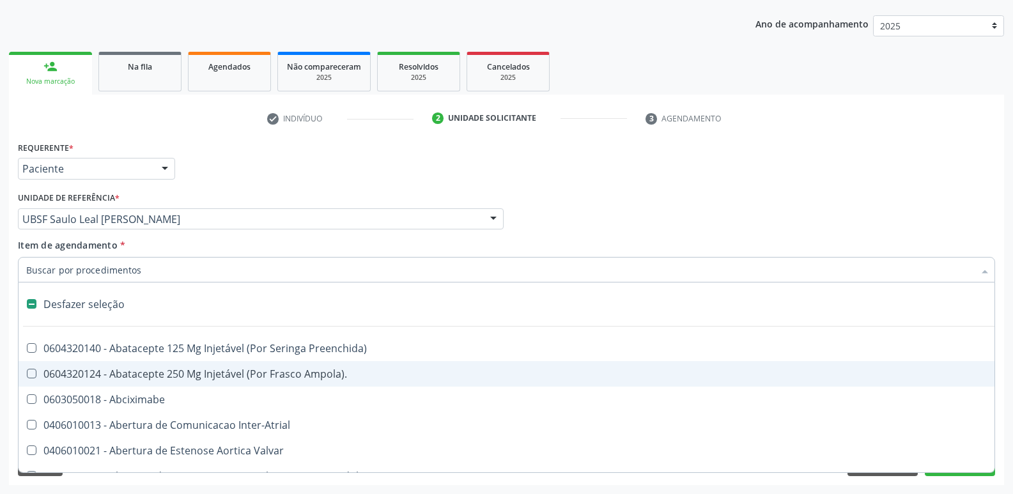
type input "G"
checkbox Urina "false"
checkbox Comprimido\) "true"
checkbox Sanitária "true"
checkbox Criança "true"
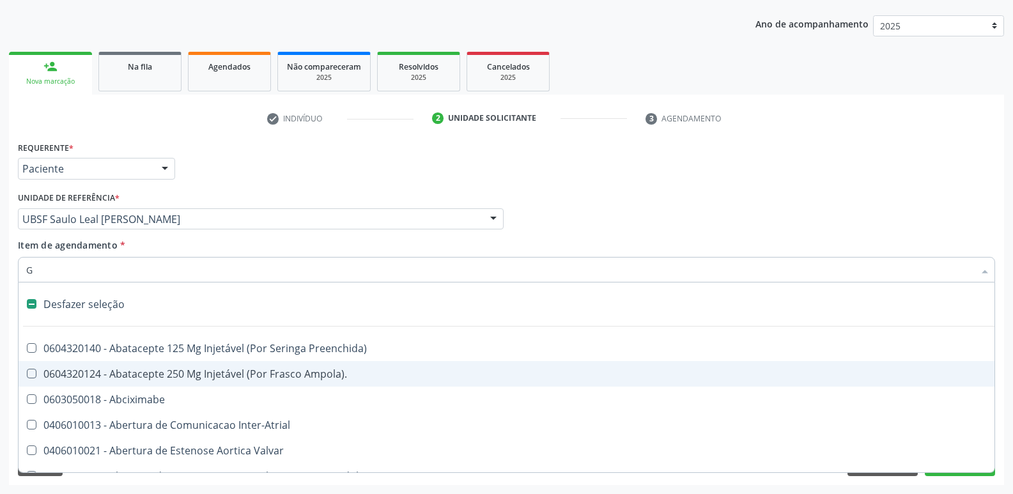
checkbox Capsula\) "true"
checkbox Osso "true"
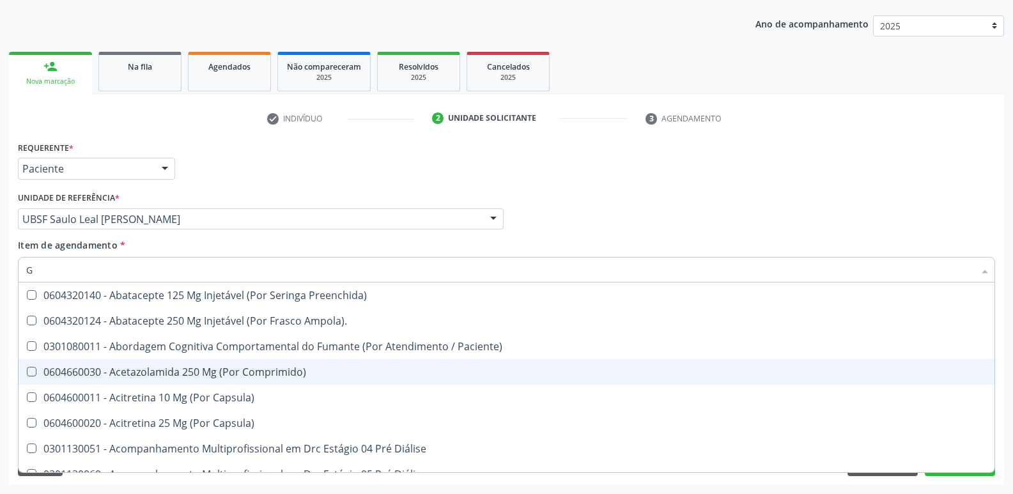
type input "GL"
checkbox Bucomaxilofacial "true"
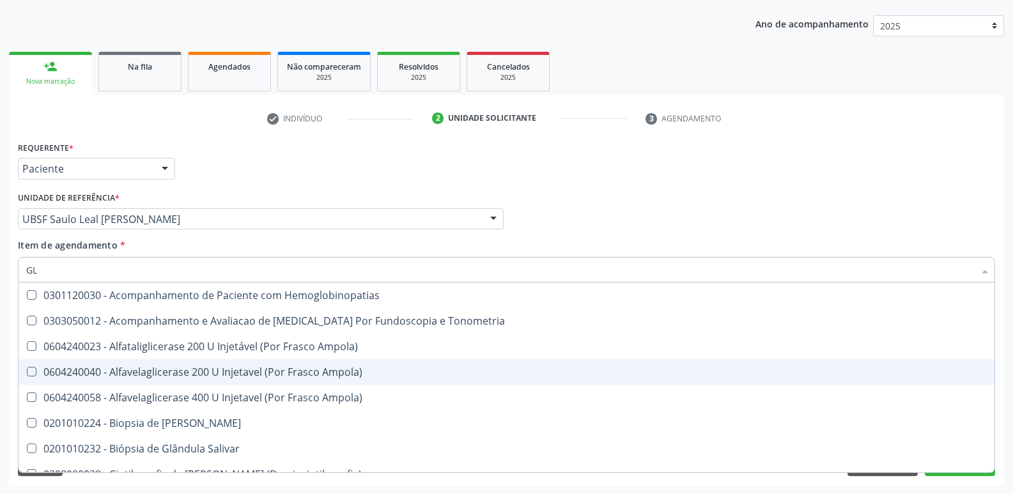
type input "GLI"
checkbox Dosagens\) "true"
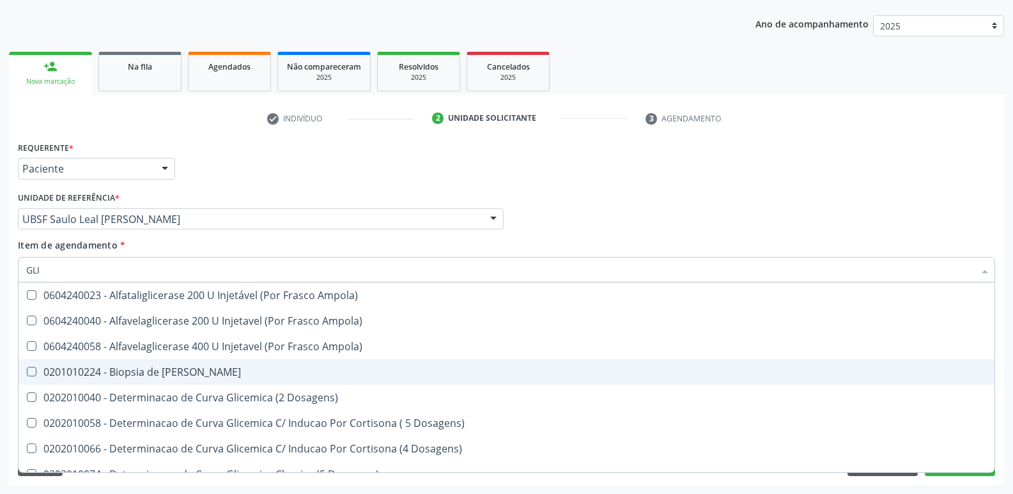
type input "GLIC"
checkbox Glicosilada "true"
checkbox Triglicerideos "false"
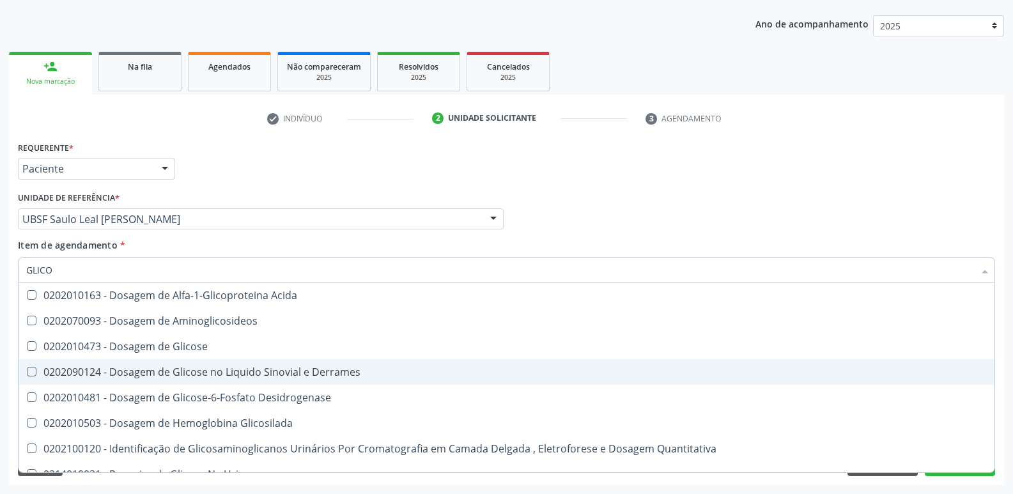
type input "GLICOS"
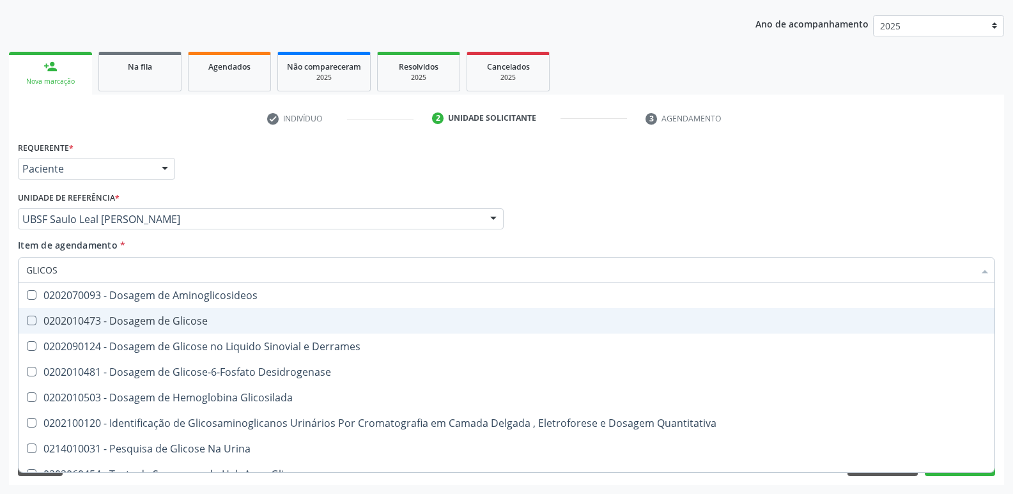
click at [229, 316] on div "0202010473 - Dosagem de Glicose" at bounding box center [506, 321] width 960 height 10
checkbox Glicose "true"
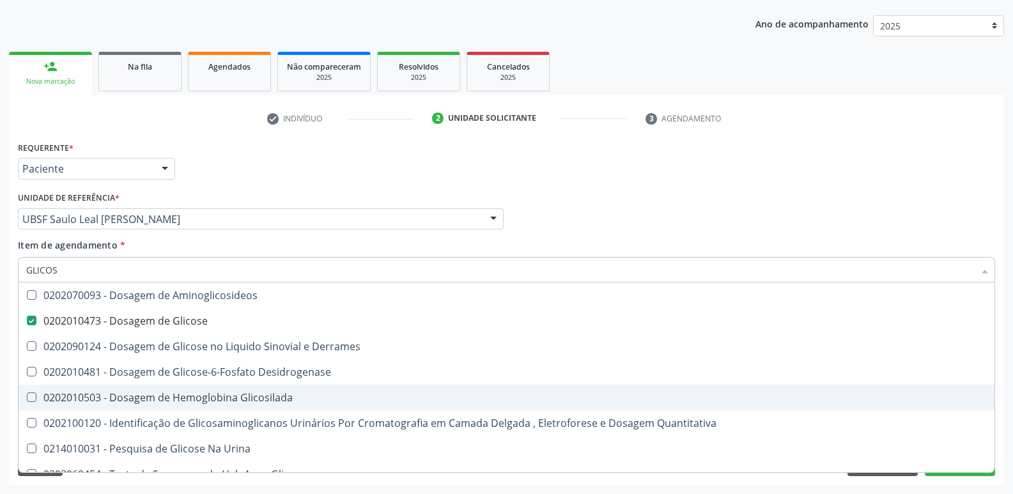
drag, startPoint x: 260, startPoint y: 401, endPoint x: 260, endPoint y: 381, distance: 19.2
click at [260, 393] on div "0202010503 - Dosagem de Hemoglobina Glicosilada" at bounding box center [506, 397] width 960 height 10
checkbox Glicosilada "true"
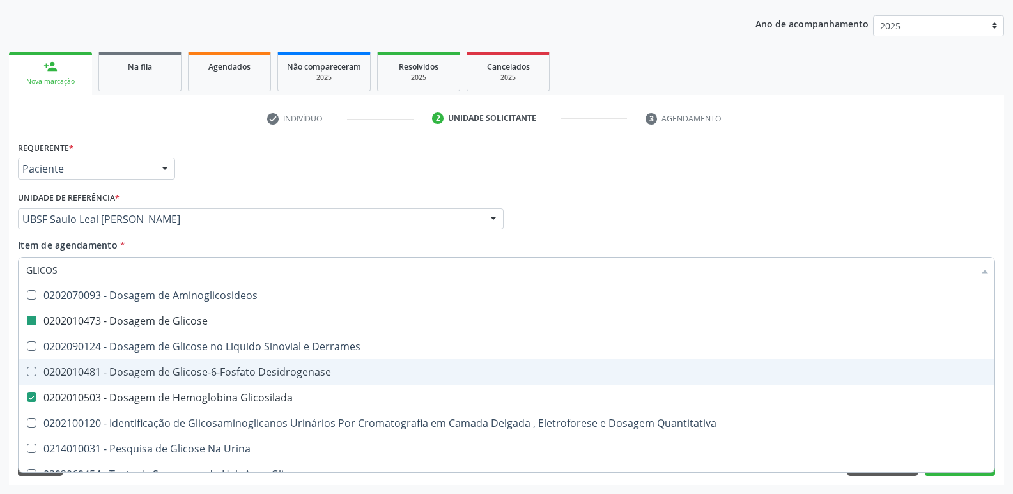
type input "GLICO"
checkbox Glicose "false"
checkbox Derrames "true"
checkbox Glicosilada "false"
checkbox Quantitativa "true"
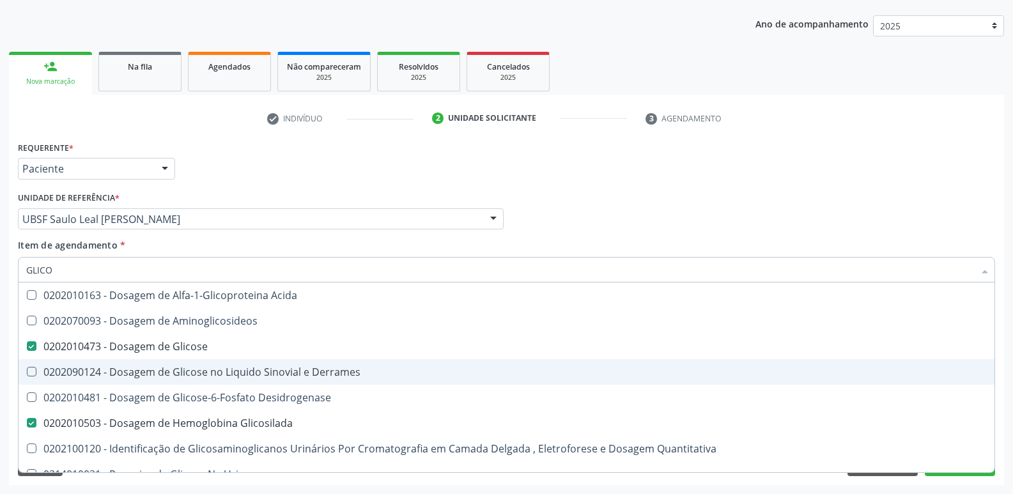
type input "GLIC"
checkbox Glicose "false"
checkbox Glicosilada "false"
type input "G"
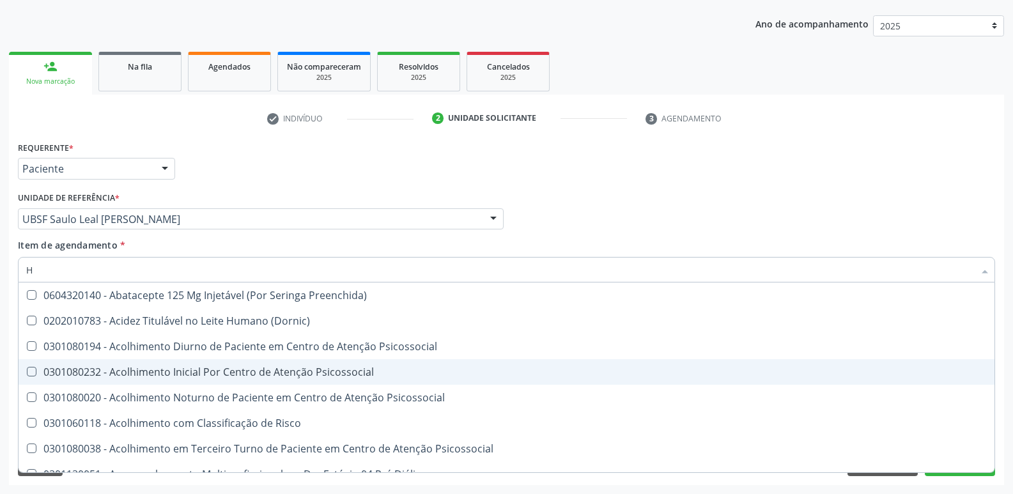
type input "HE"
checkbox Genético "true"
checkbox Hdl "false"
checkbox Glicosilada "false"
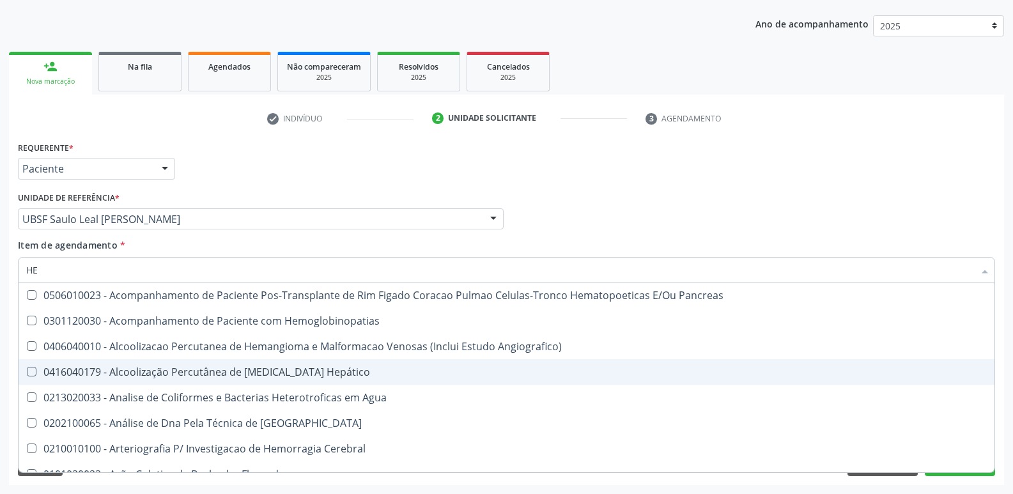
type input "HEM"
checkbox Radiosotopos\) "true"
checkbox Glicosilada "false"
type input "HEMO"
checkbox Fase "true"
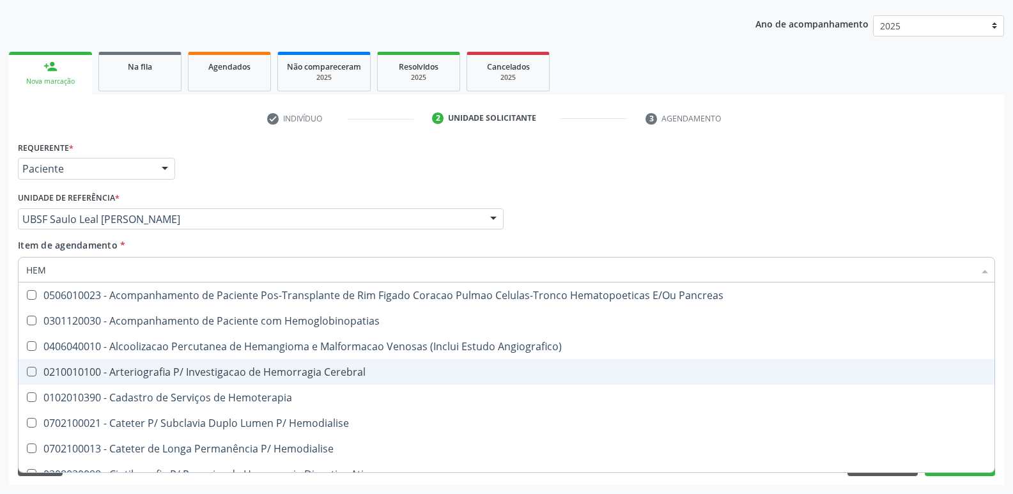
checkbox Glicosilada "false"
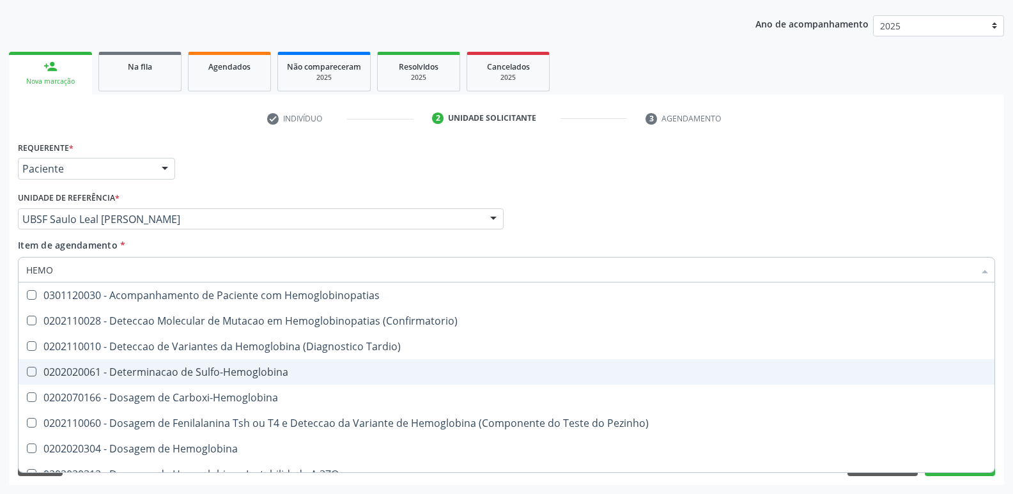
type input "HEMOG"
checkbox Glicosilada "true"
type input "HEMOGR"
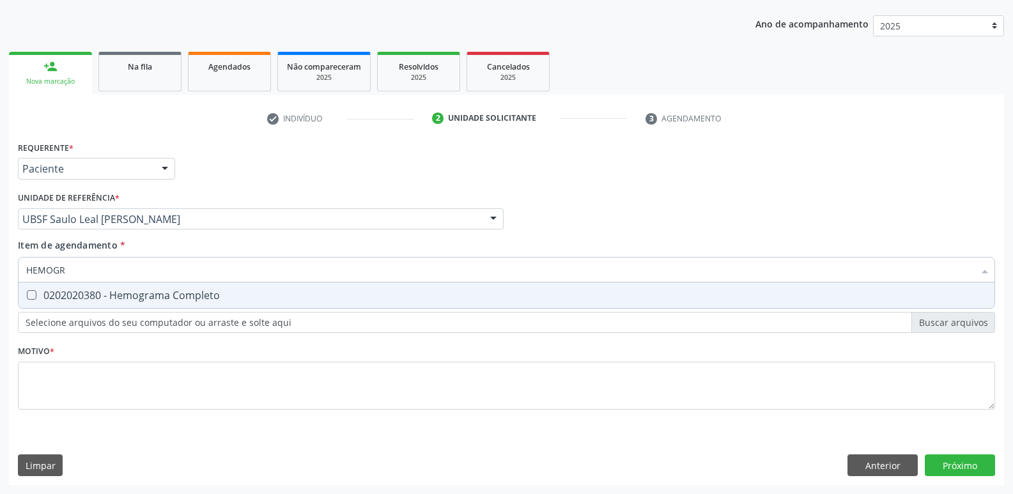
click at [263, 305] on span "0202020380 - Hemograma Completo" at bounding box center [506, 295] width 975 height 26
checkbox Completo "true"
type input "HEMOG"
checkbox Completo "false"
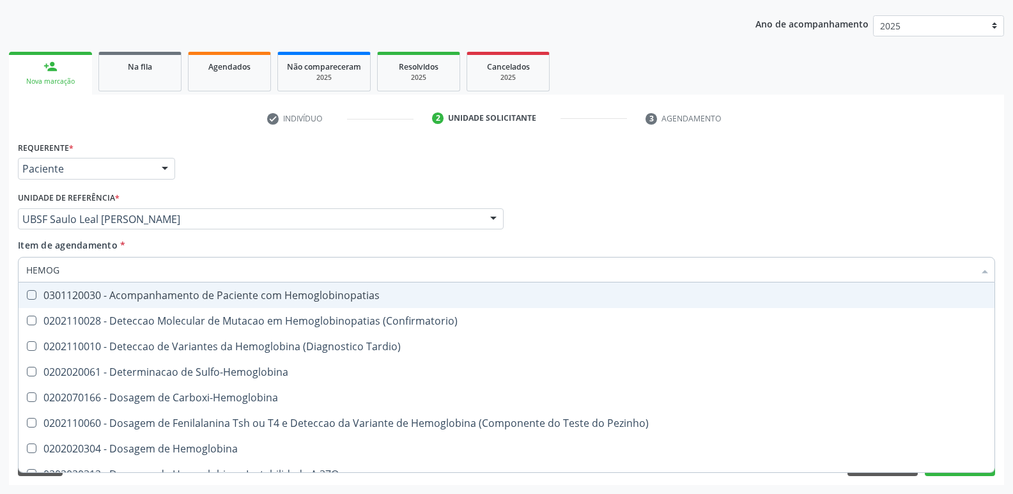
type input "HEMO"
checkbox Glicosilada "false"
checkbox Completo "false"
type input "H"
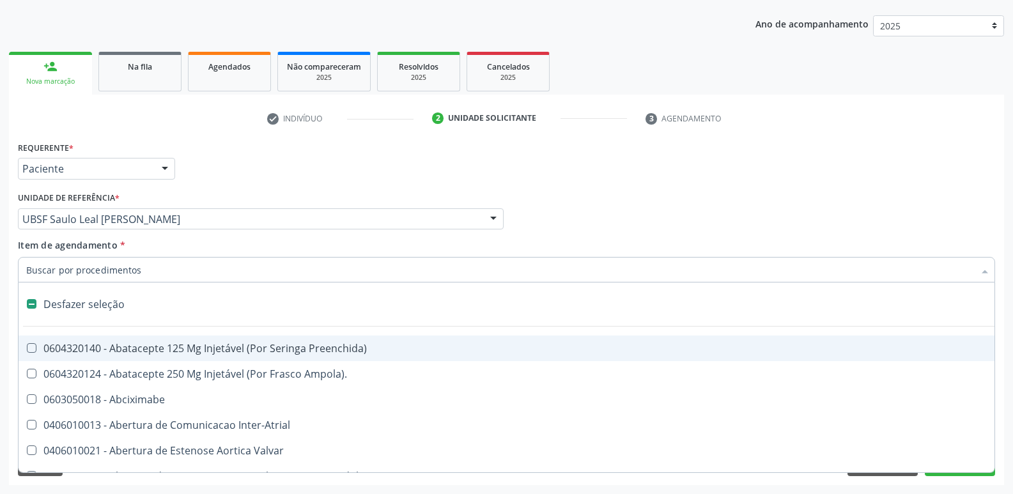
type input "T"
checkbox Dedo "true"
checkbox Urina "false"
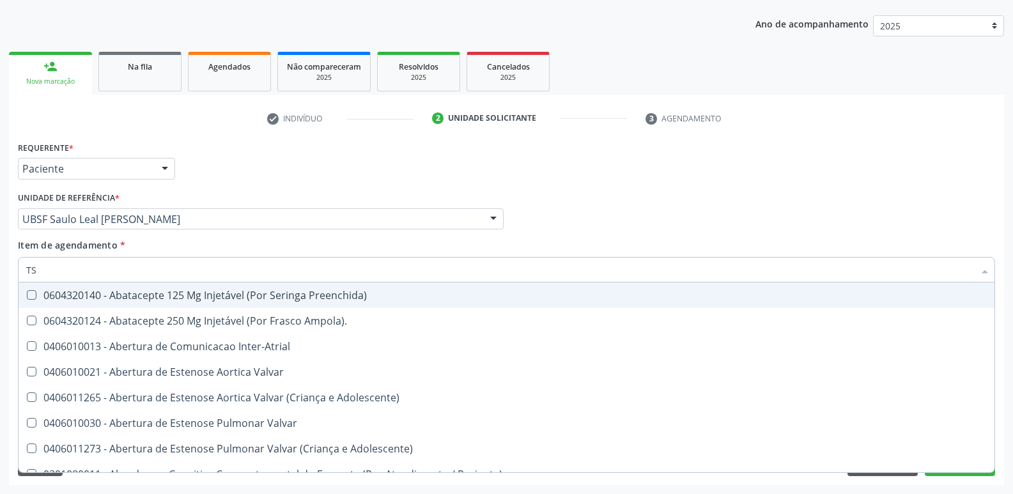
type input "TSH"
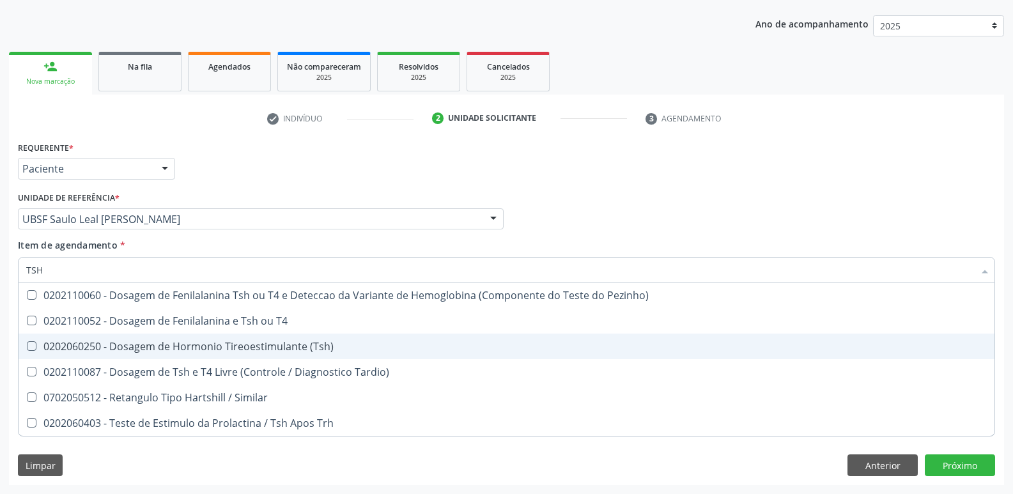
click at [267, 337] on span "0202060250 - Dosagem de Hormonio Tireoestimulante (Tsh)" at bounding box center [506, 346] width 975 height 26
checkbox \(Tsh\) "true"
type input "TS"
checkbox \(Tsh\) "false"
checkbox Tardio\) "true"
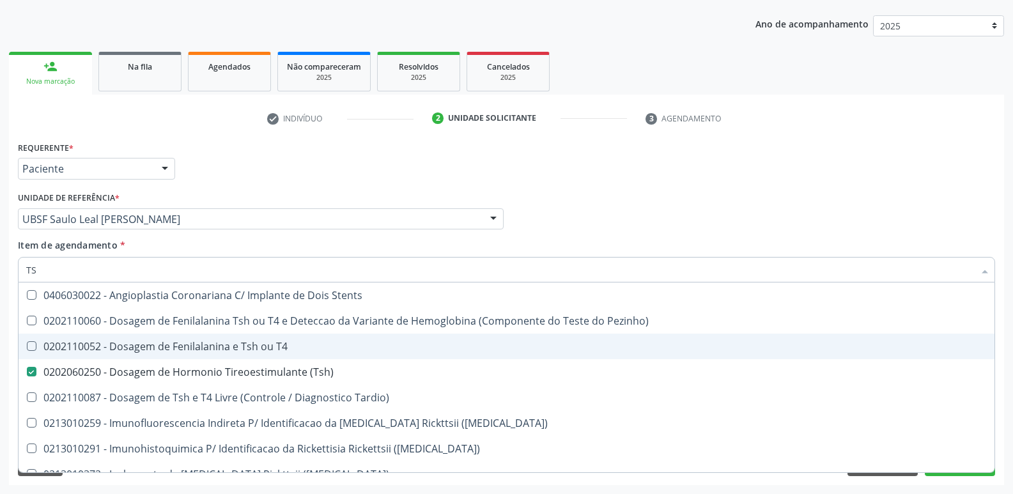
type input "T"
checkbox \(Tsh\) "false"
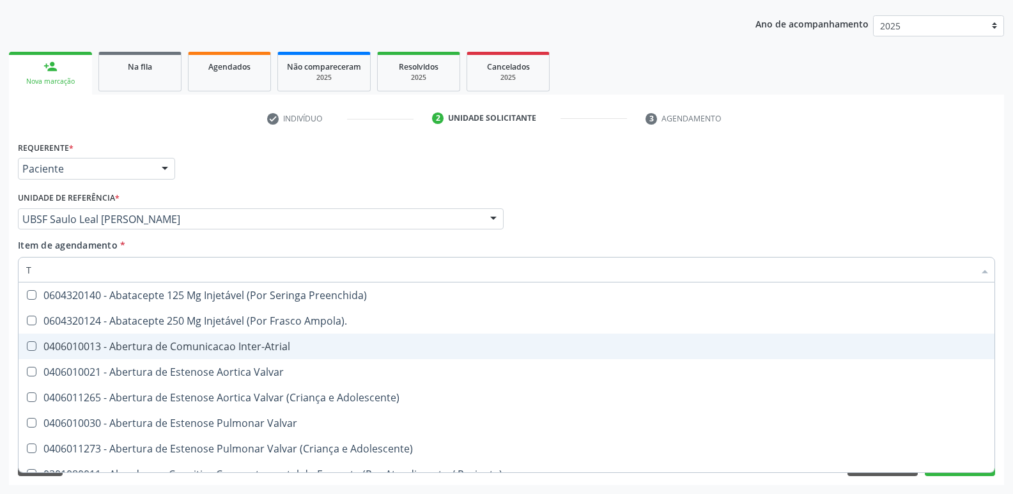
type input "T4"
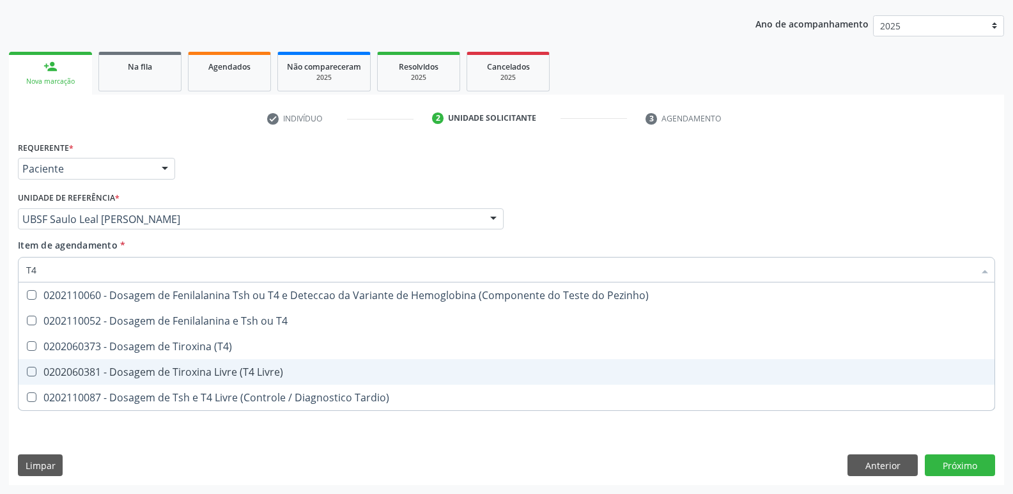
click at [252, 379] on span "0202060381 - Dosagem de Tiroxina Livre (T4 Livre)" at bounding box center [506, 372] width 975 height 26
checkbox Livre\) "true"
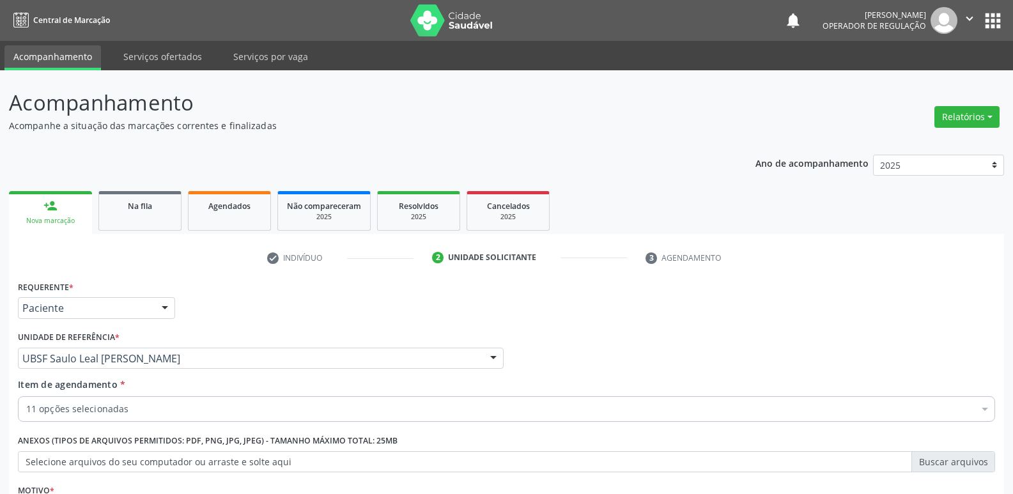
scroll to position [139, 0]
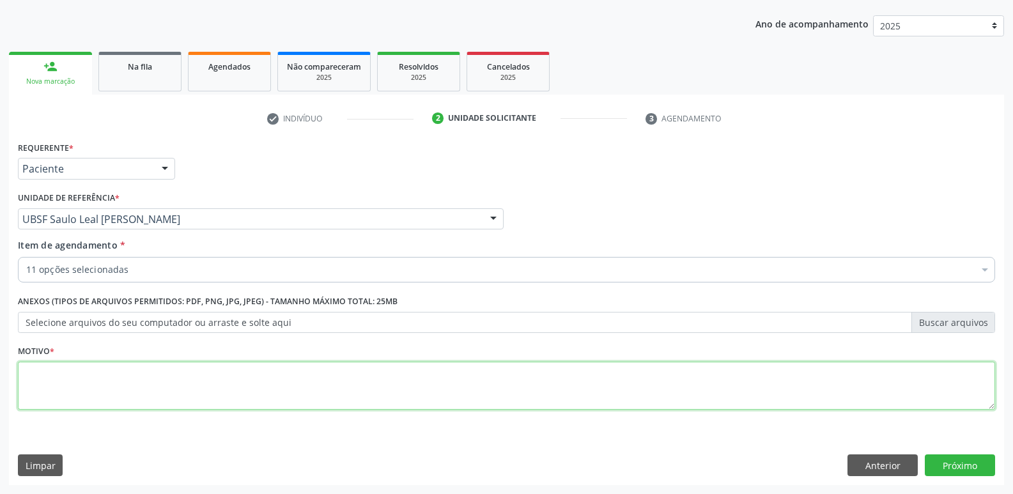
click at [309, 378] on textarea at bounding box center [506, 386] width 977 height 49
paste textarea "AVALIAÇÃO"
type textarea "AVALIAÇÃO"
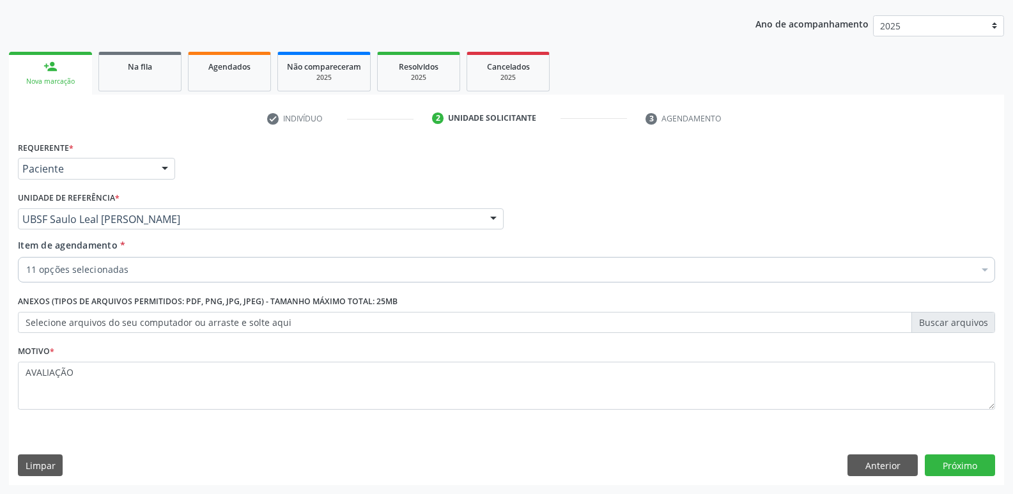
click at [944, 452] on div "Requerente * Paciente Médico(a) Enfermeiro(a) Paciente Nenhum resultado encontr…" at bounding box center [506, 311] width 995 height 347
click at [958, 461] on button "Próximo" at bounding box center [959, 465] width 70 height 22
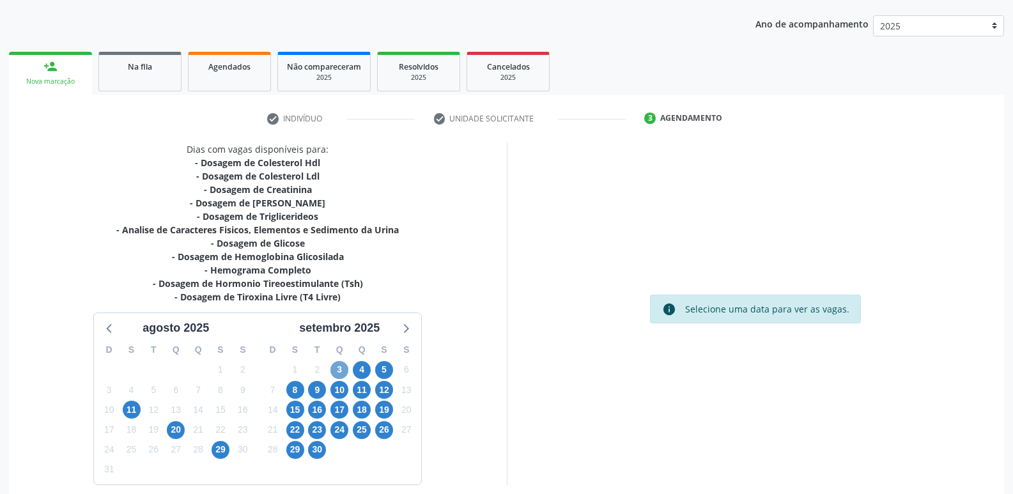
click at [339, 373] on span "3" at bounding box center [339, 370] width 18 height 18
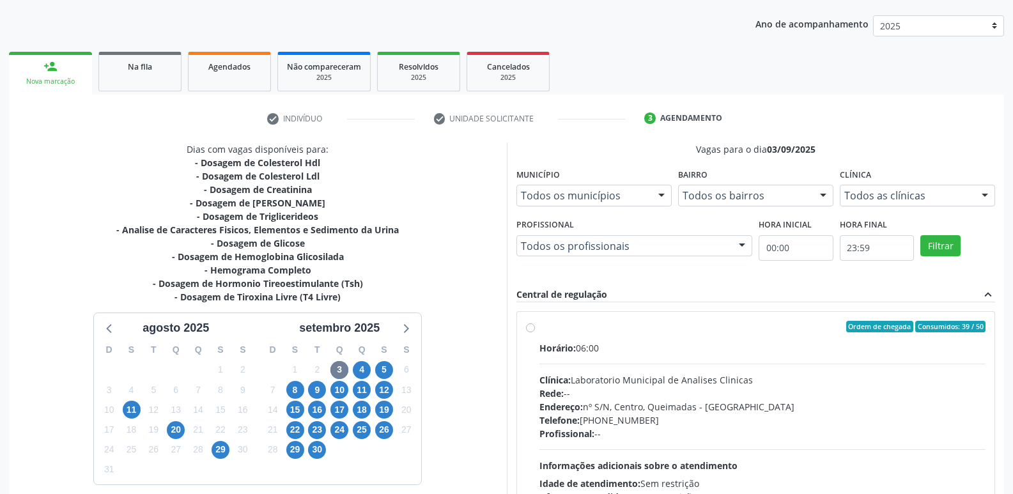
drag, startPoint x: 704, startPoint y: 427, endPoint x: 698, endPoint y: 396, distance: 31.3
click at [703, 415] on div "Horário: 06:00 Clínica: Laboratorio Municipal de Analises Clinicas Rede: -- End…" at bounding box center [762, 429] width 447 height 176
radio input "true"
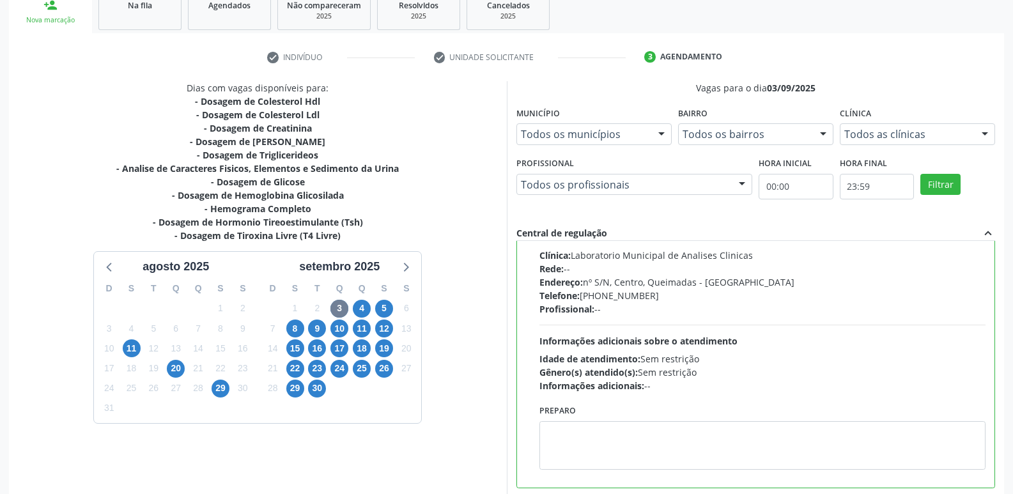
scroll to position [270, 0]
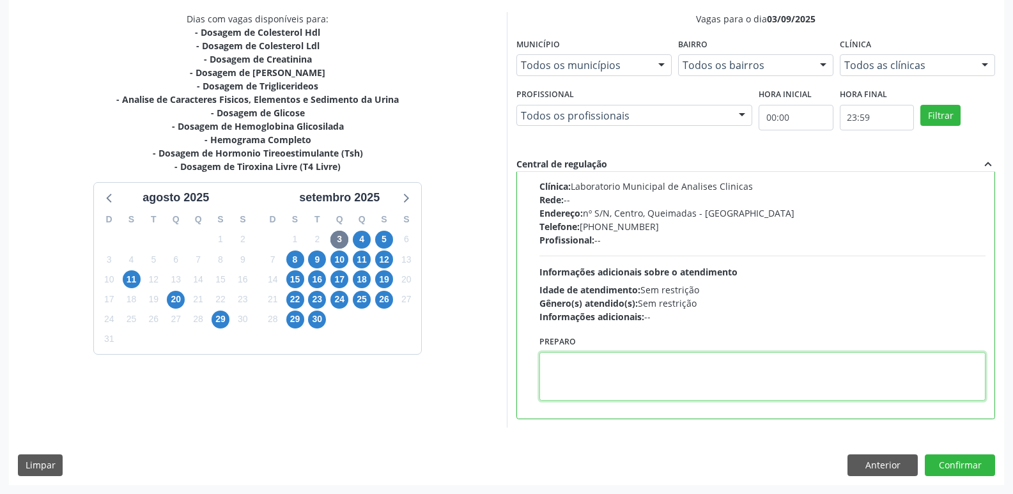
click at [624, 388] on textarea at bounding box center [762, 376] width 447 height 49
type textarea "IR EM [GEOGRAPHIC_DATA]"
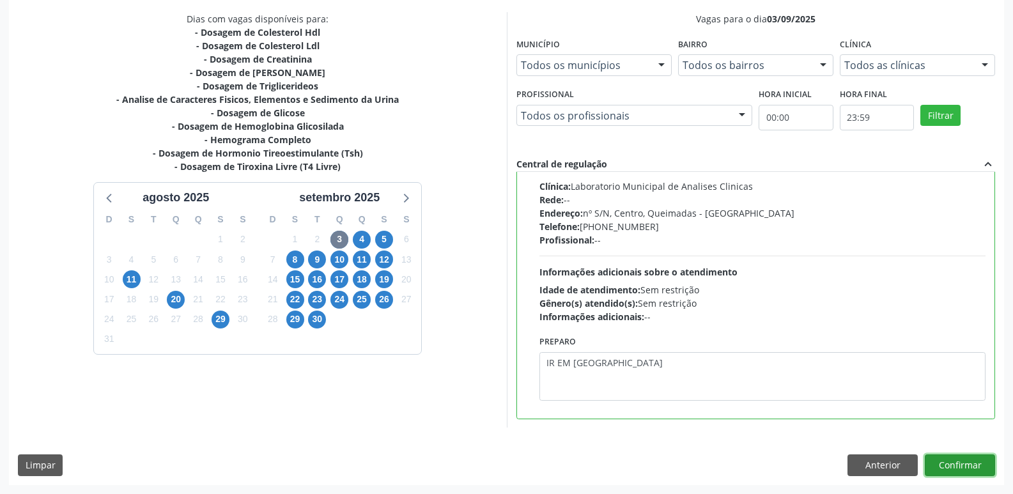
click at [986, 456] on button "Confirmar" at bounding box center [959, 465] width 70 height 22
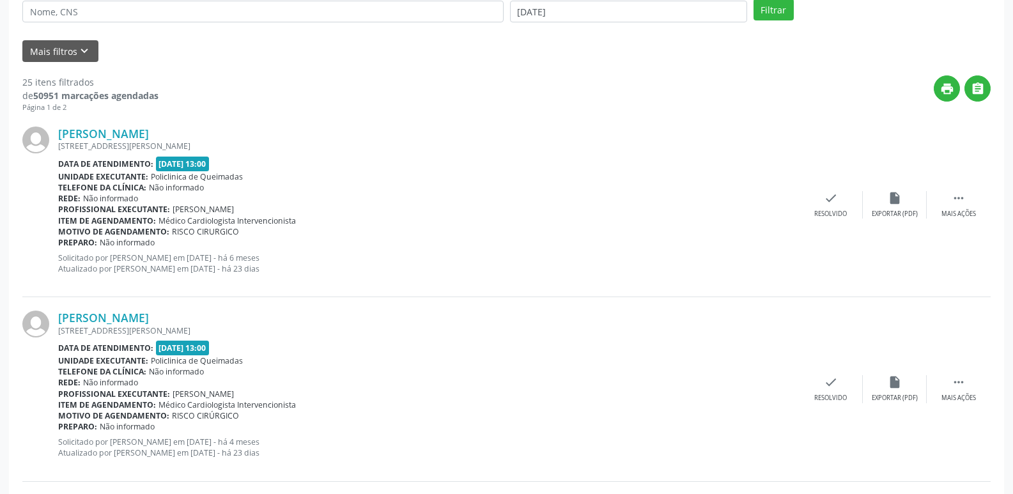
scroll to position [0, 0]
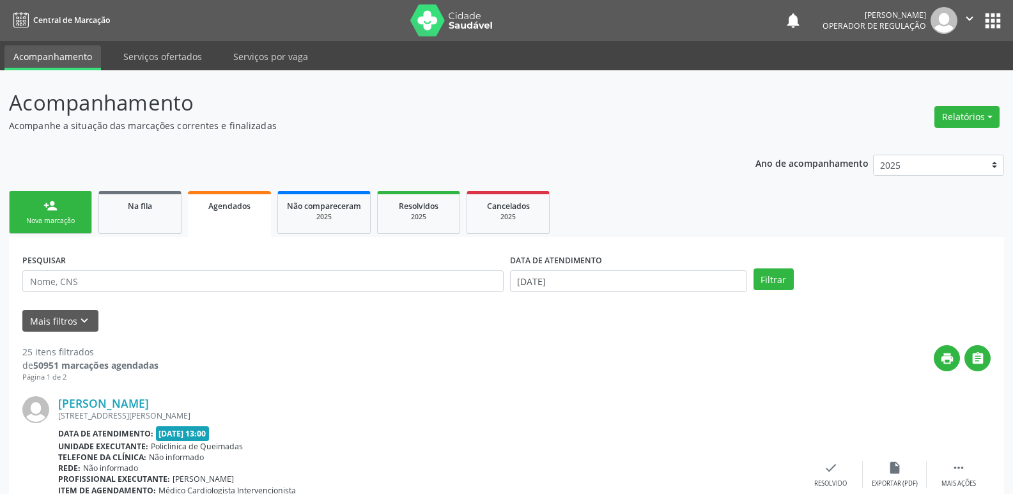
click at [66, 219] on div "Nova marcação" at bounding box center [51, 221] width 64 height 10
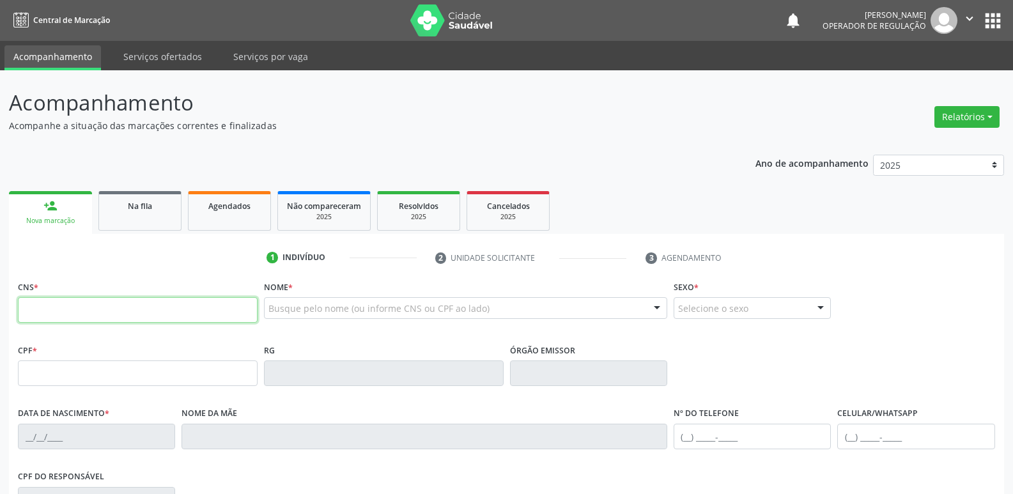
drag, startPoint x: 49, startPoint y: 312, endPoint x: 126, endPoint y: 284, distance: 82.5
click at [68, 302] on input "text" at bounding box center [138, 310] width 240 height 26
type input "704 0048 0979 3262"
type input "097.766.494-59"
type input "21/11/1992"
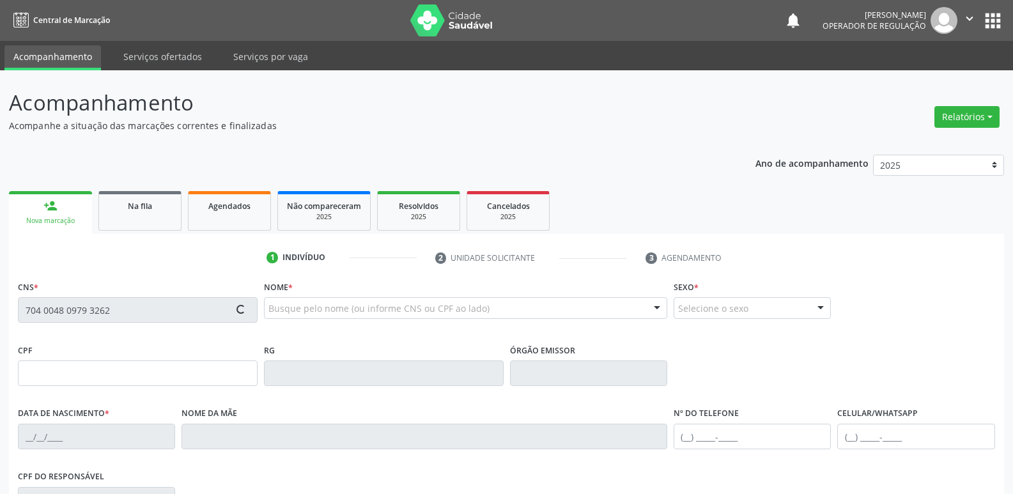
type input "Josefa Sabino Bezerra Silva"
type input "(83) 99171-8031"
type input "67"
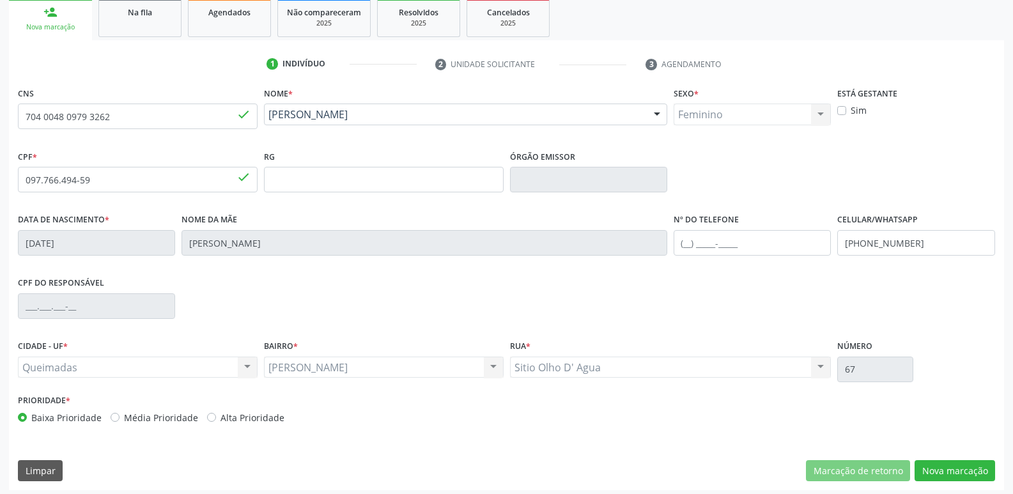
scroll to position [199, 0]
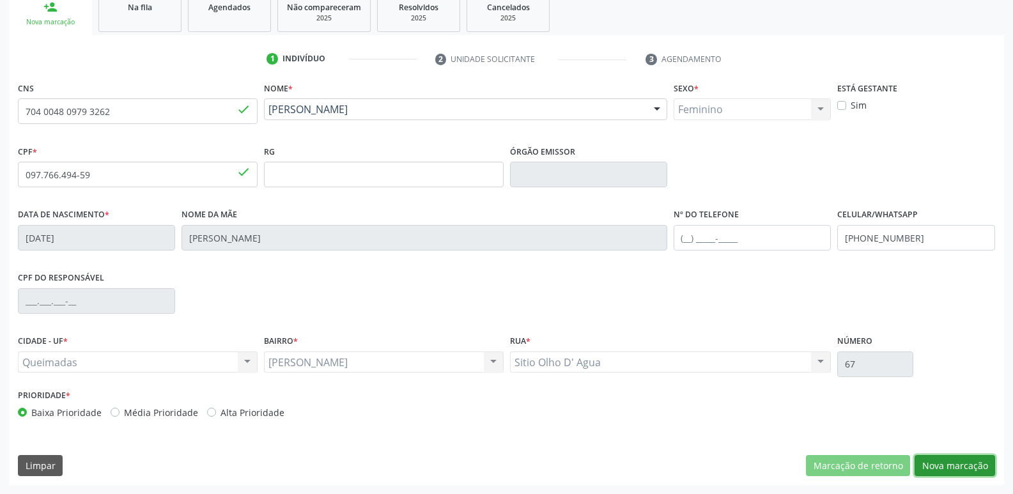
click at [926, 456] on button "Nova marcação" at bounding box center [954, 466] width 80 height 22
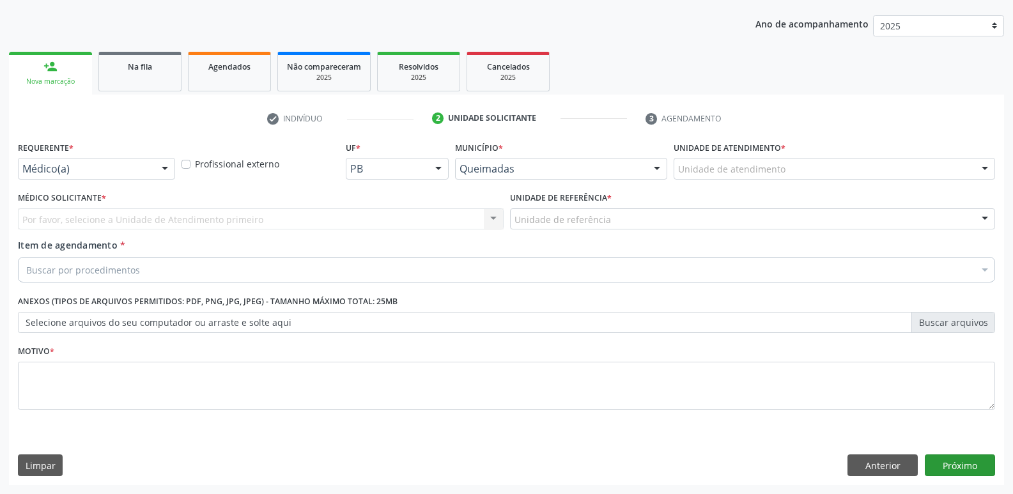
scroll to position [139, 0]
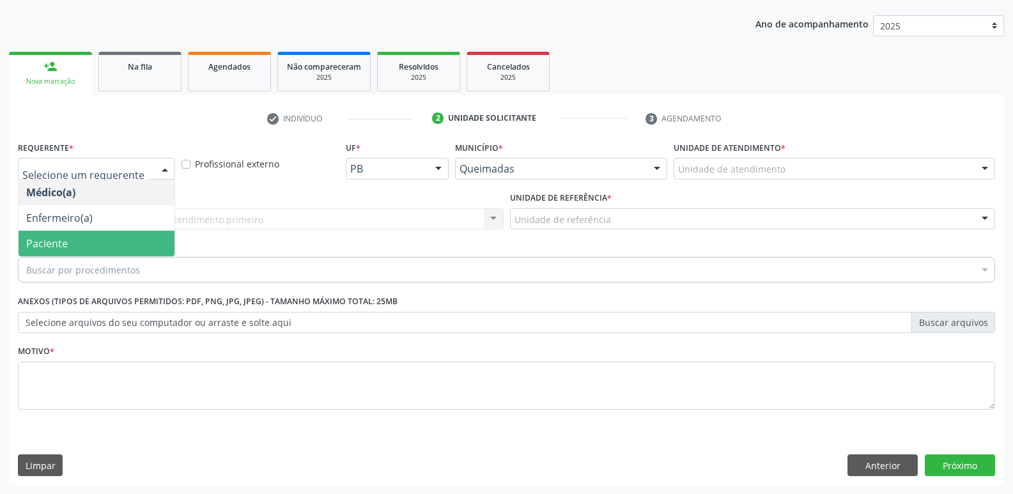
drag, startPoint x: 127, startPoint y: 238, endPoint x: 154, endPoint y: 227, distance: 28.9
click at [134, 236] on span "Paciente" at bounding box center [97, 244] width 156 height 26
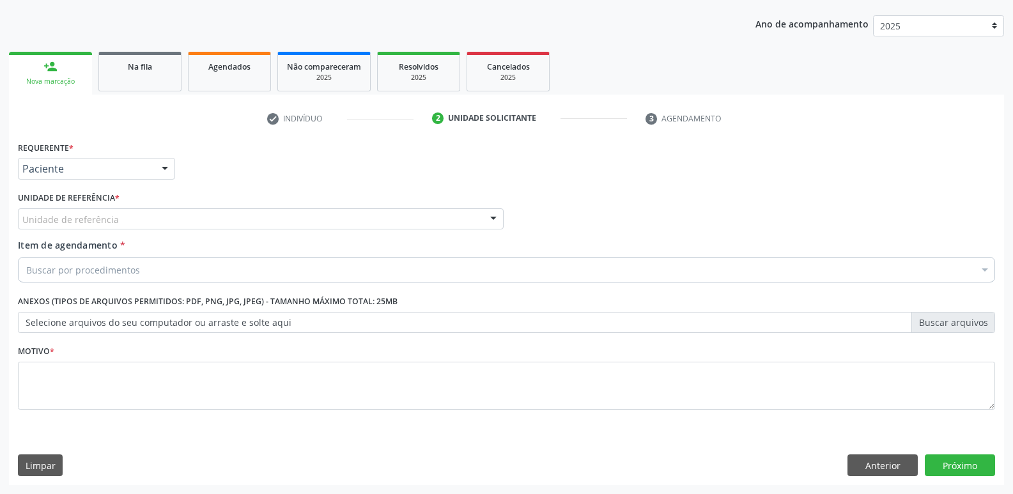
click at [165, 222] on div "Unidade de referência" at bounding box center [261, 219] width 486 height 22
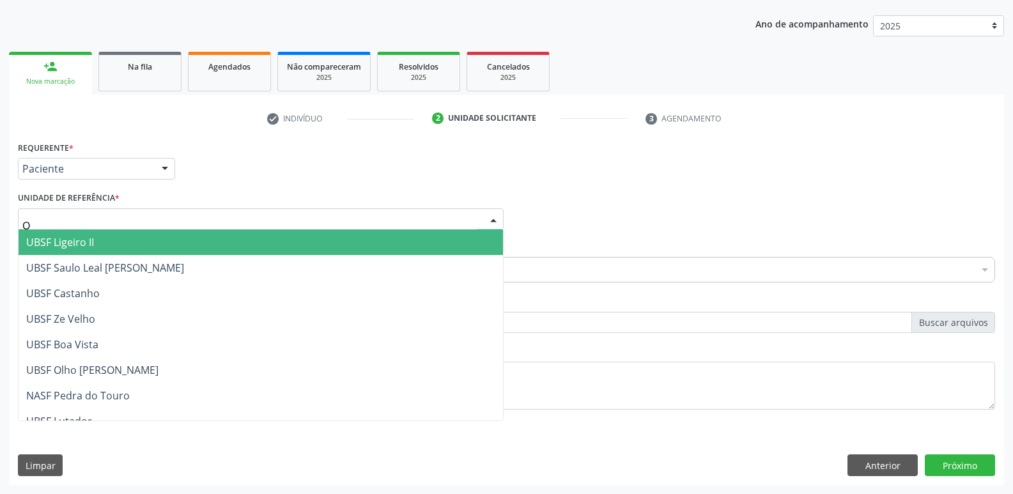
type input "OL"
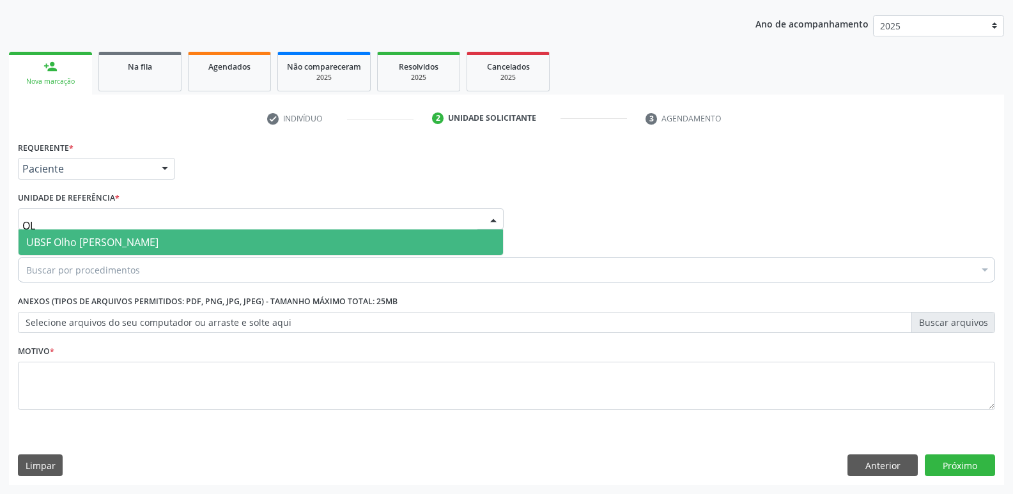
click at [160, 235] on span "UBSF Olho [PERSON_NAME]" at bounding box center [261, 242] width 484 height 26
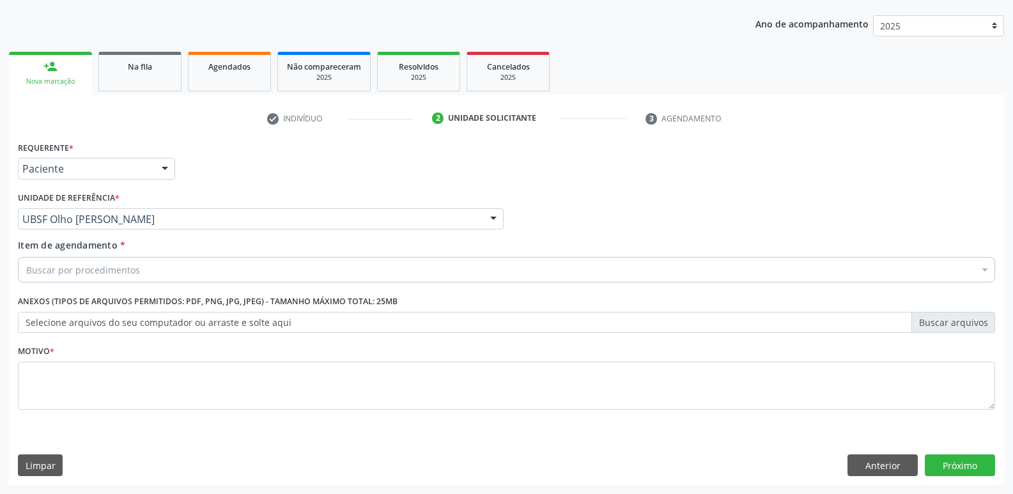
click at [144, 264] on div "Buscar por procedimentos" at bounding box center [506, 270] width 977 height 26
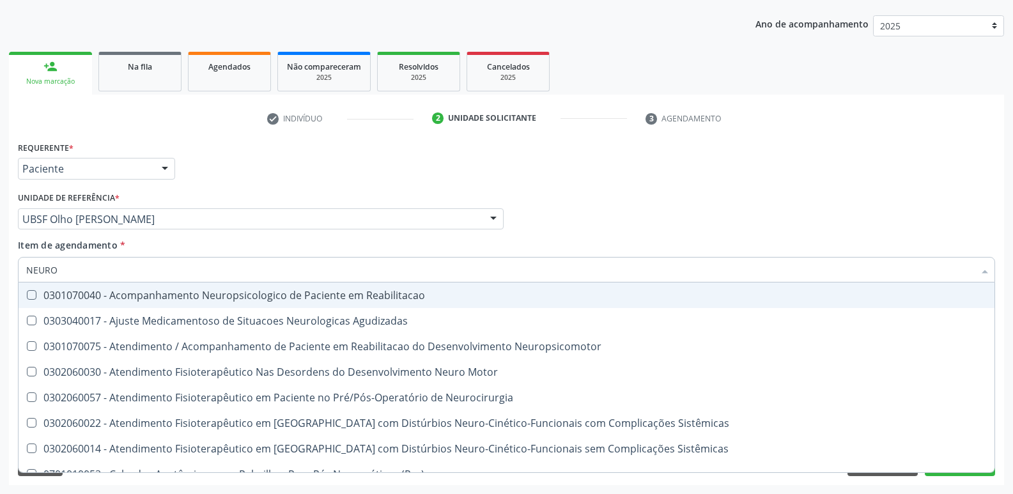
type input "NEUROC"
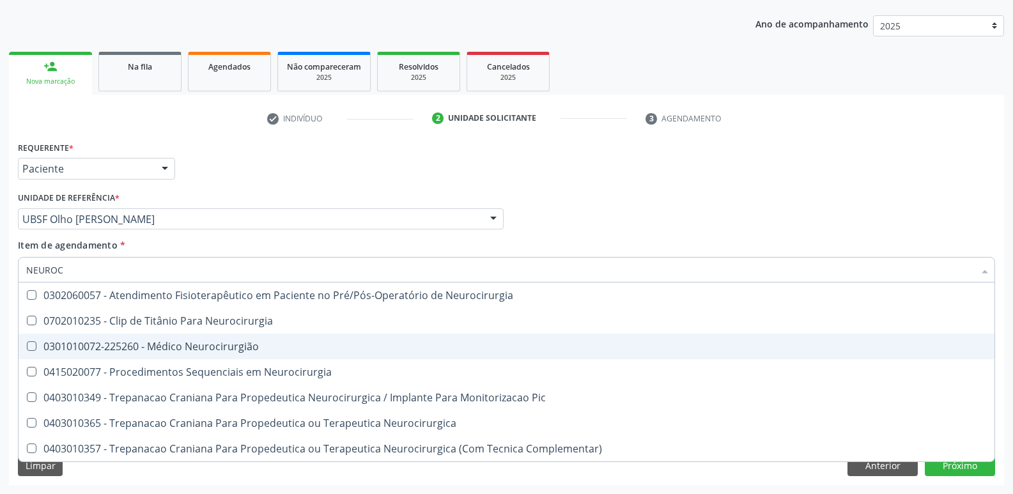
drag, startPoint x: 185, startPoint y: 347, endPoint x: 243, endPoint y: 283, distance: 86.4
click at [186, 341] on div "0301010072-225260 - Médico Neurocirurgião" at bounding box center [506, 346] width 960 height 10
checkbox Neurocirurgião "true"
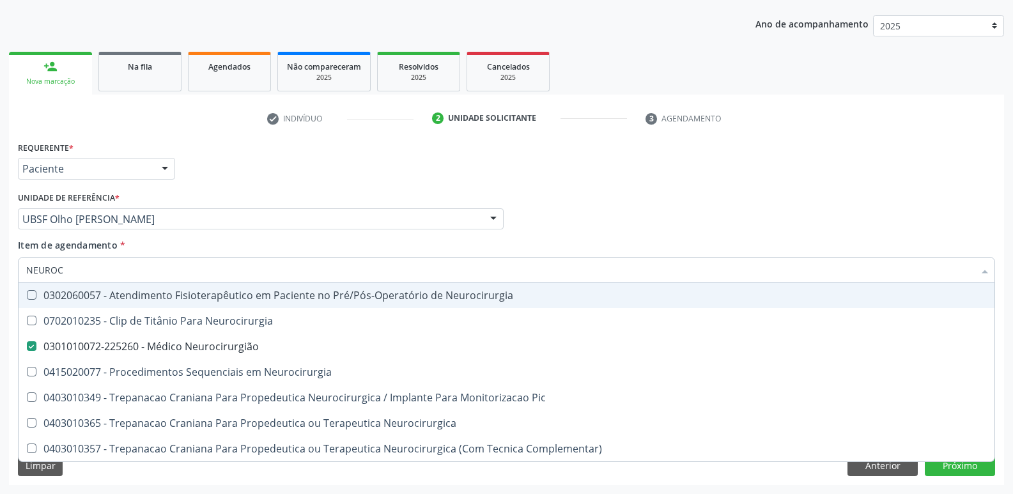
click at [286, 169] on div "Requerente * Paciente Médico(a) Enfermeiro(a) Paciente Nenhum resultado encontr…" at bounding box center [506, 163] width 983 height 50
checkbox Neurocirurgia "true"
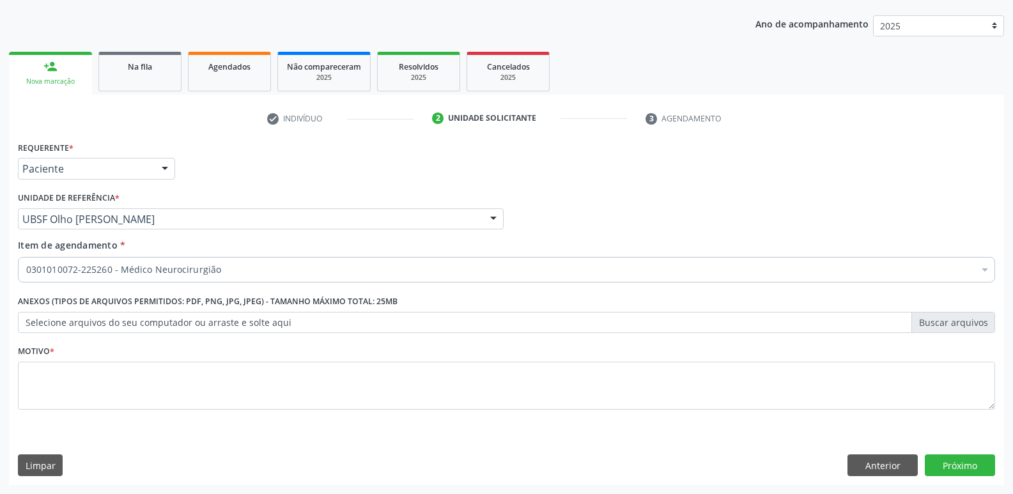
drag, startPoint x: 109, startPoint y: 418, endPoint x: 116, endPoint y: 397, distance: 22.0
click at [111, 406] on fieldset "Motivo *" at bounding box center [506, 380] width 977 height 77
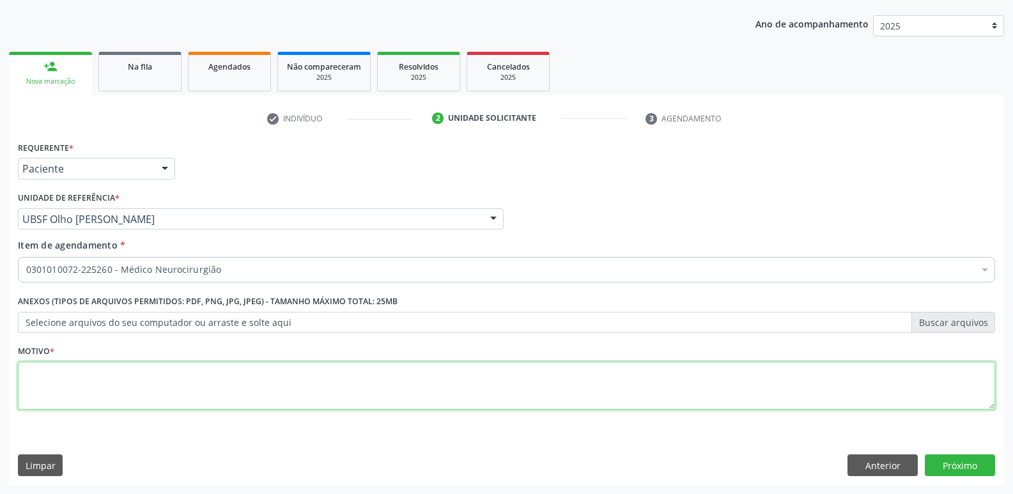
click at [121, 372] on textarea at bounding box center [506, 386] width 977 height 49
paste textarea "AVALIAÇÃO"
type textarea "AVALIAÇÃO"
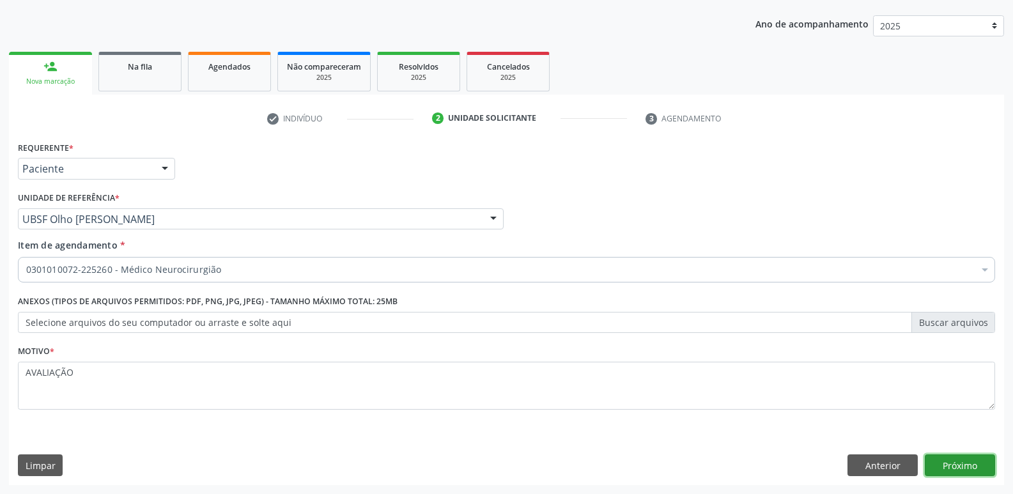
click at [959, 461] on button "Próximo" at bounding box center [959, 465] width 70 height 22
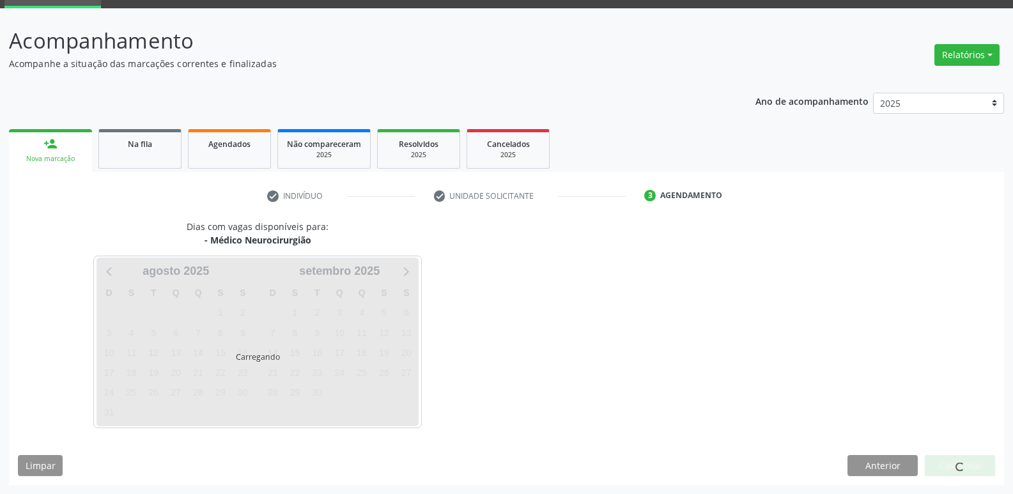
scroll to position [62, 0]
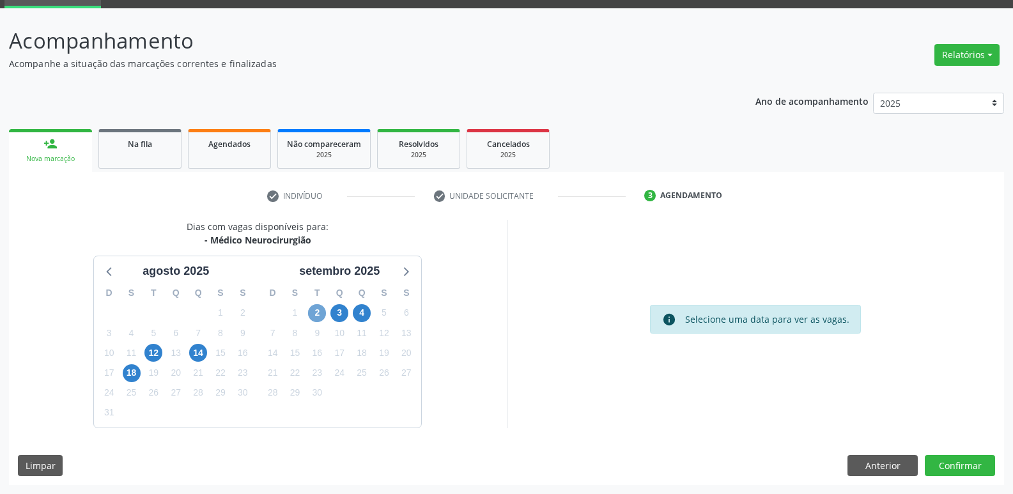
click at [316, 311] on span "2" at bounding box center [317, 313] width 18 height 18
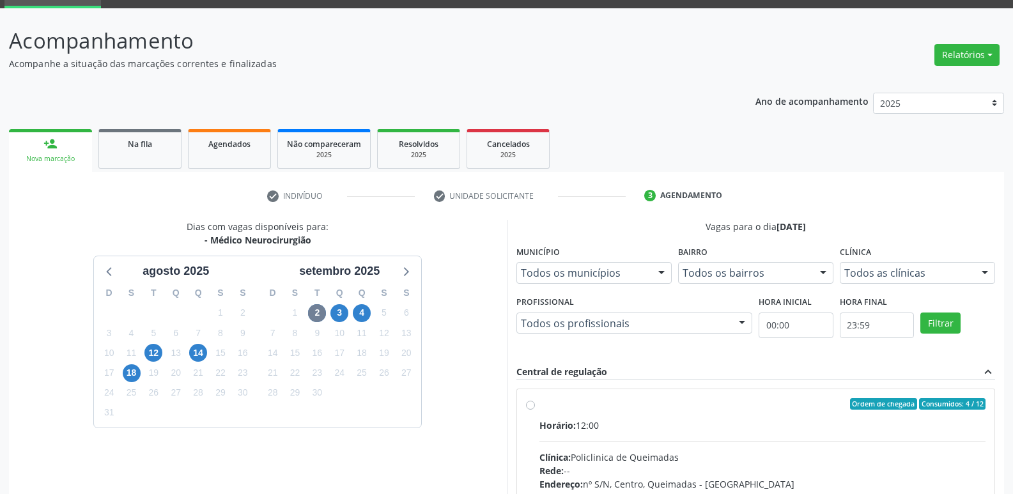
drag, startPoint x: 670, startPoint y: 434, endPoint x: 685, endPoint y: 408, distance: 29.8
radio input "true"
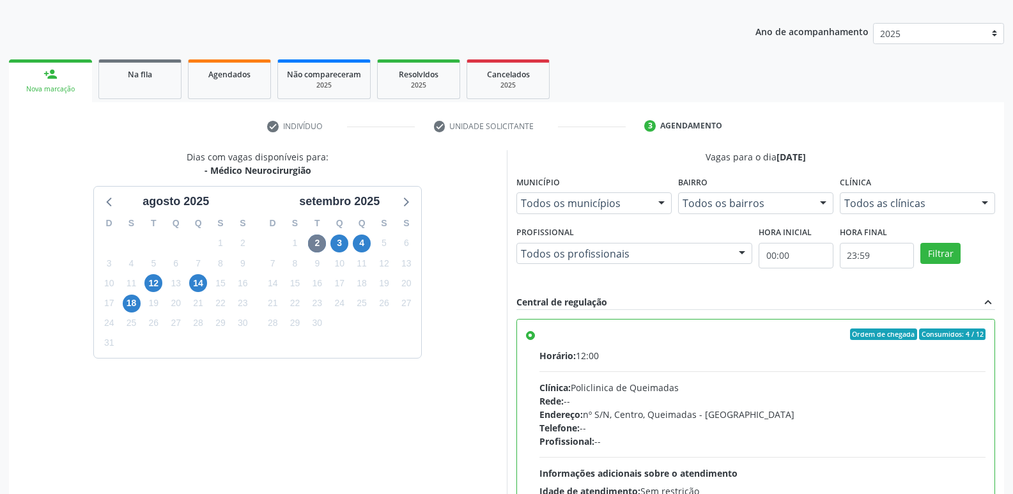
scroll to position [270, 0]
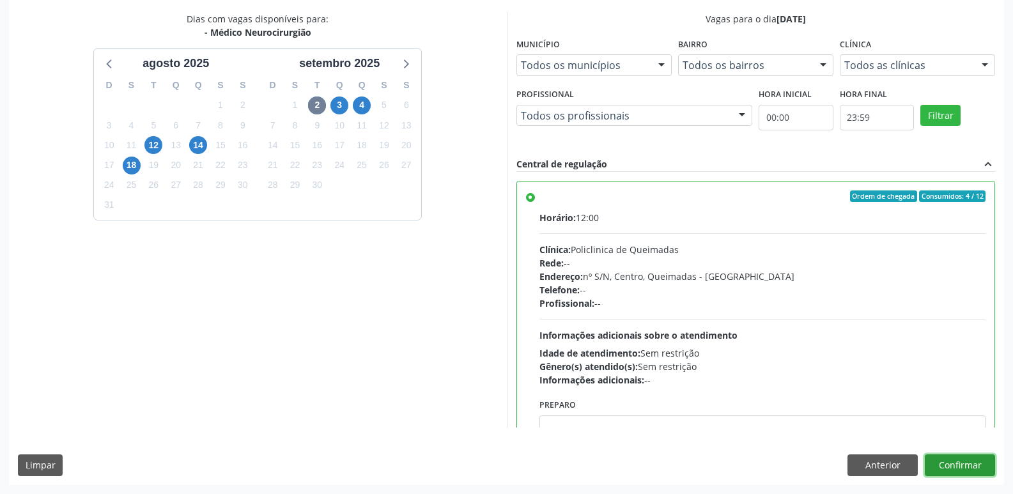
click at [955, 464] on button "Confirmar" at bounding box center [959, 465] width 70 height 22
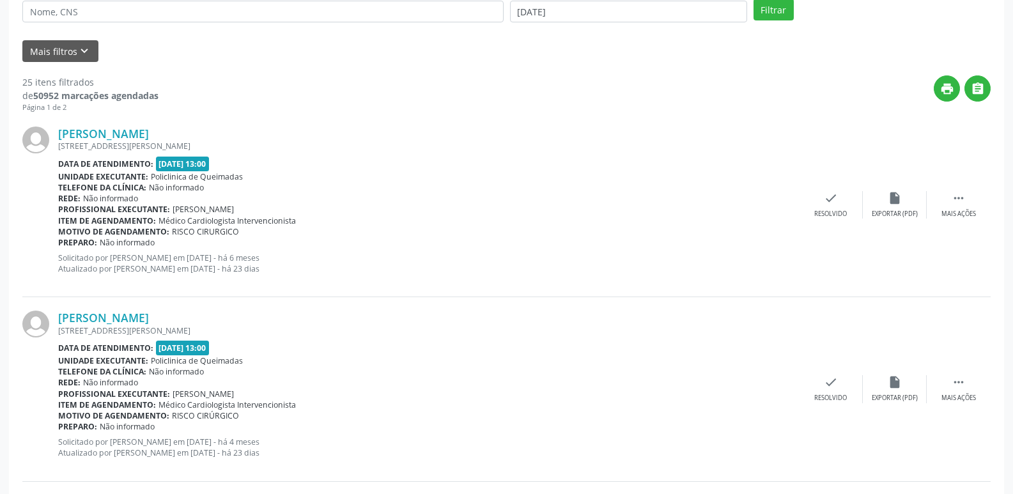
scroll to position [0, 0]
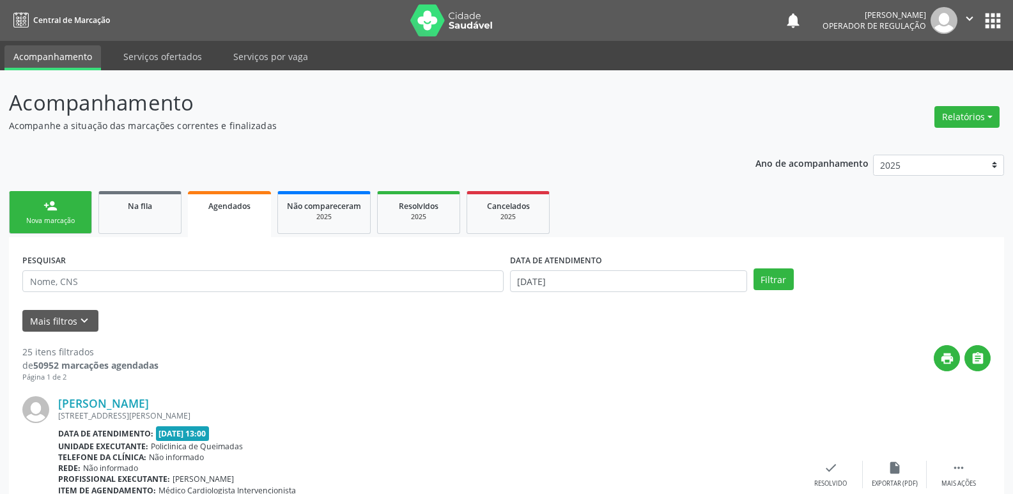
click at [59, 210] on link "person_add Nova marcação" at bounding box center [50, 212] width 83 height 43
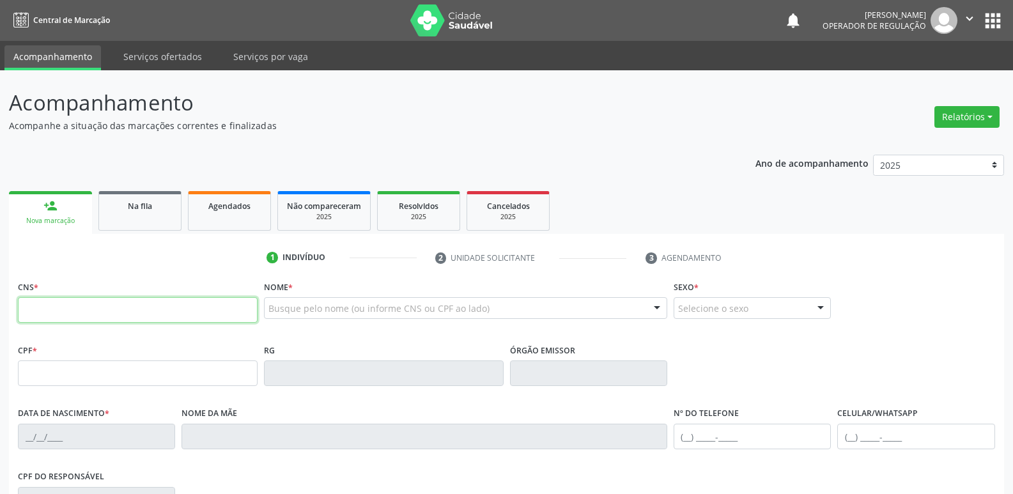
click at [134, 302] on input "text" at bounding box center [138, 310] width 240 height 26
type input "708 0063 6387 5420"
type input "601.509.124-04"
type input "20/08/1959"
type input "Maria Gonçalves da Silva"
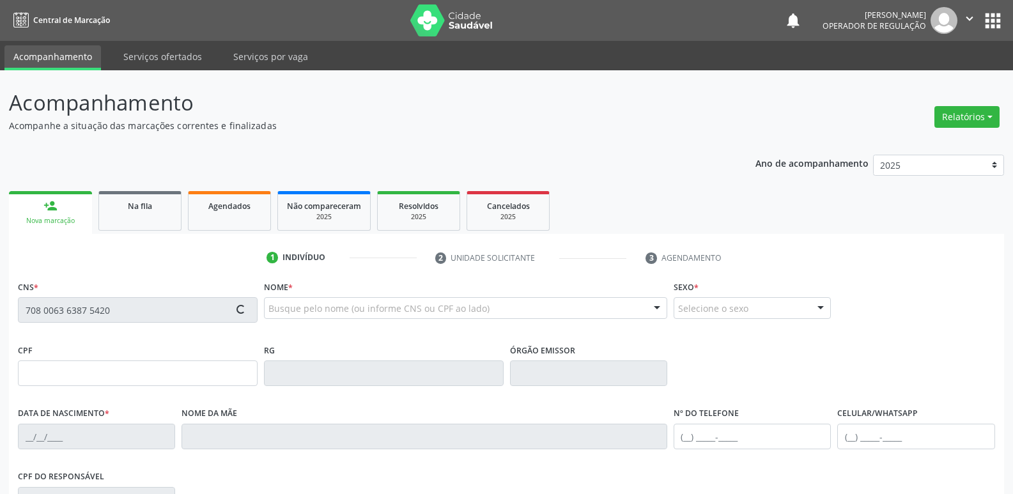
type input "(83) 99121-9881"
type input "33"
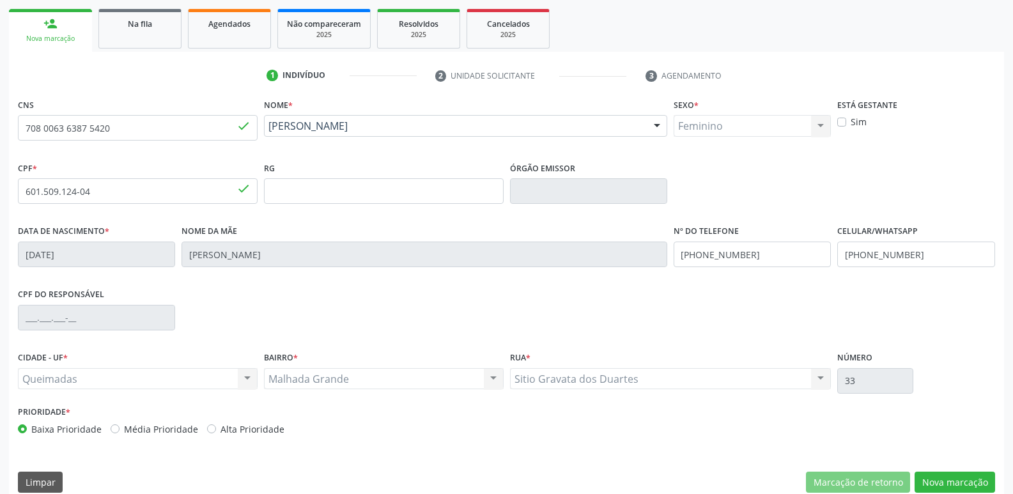
scroll to position [199, 0]
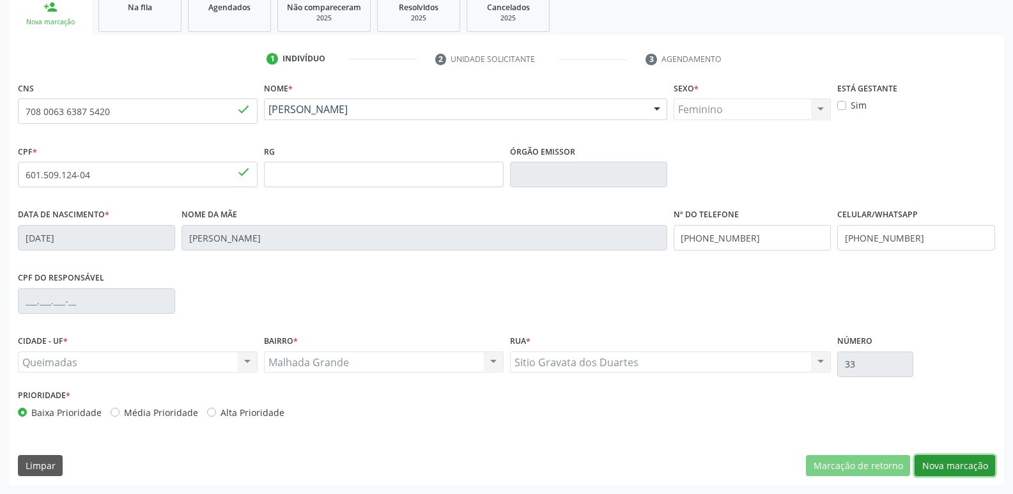
click at [928, 463] on button "Nova marcação" at bounding box center [954, 466] width 80 height 22
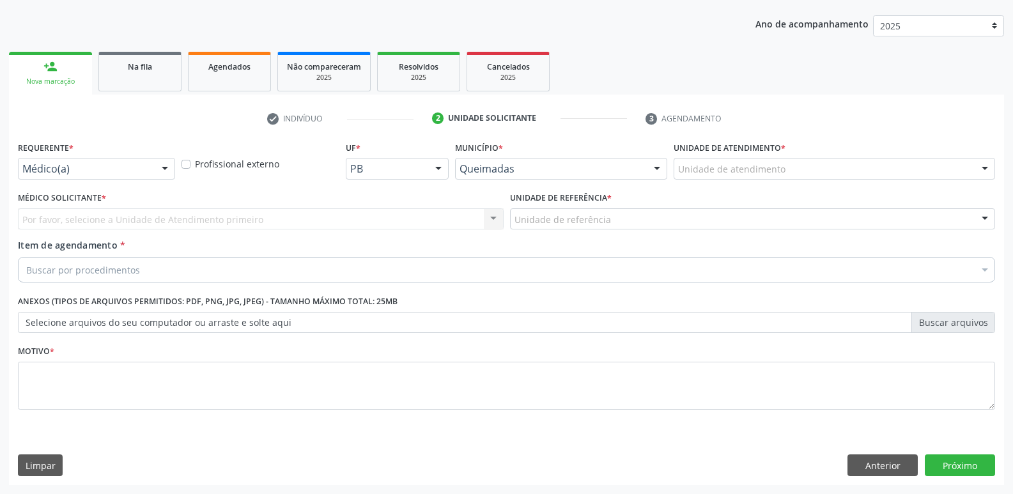
scroll to position [139, 0]
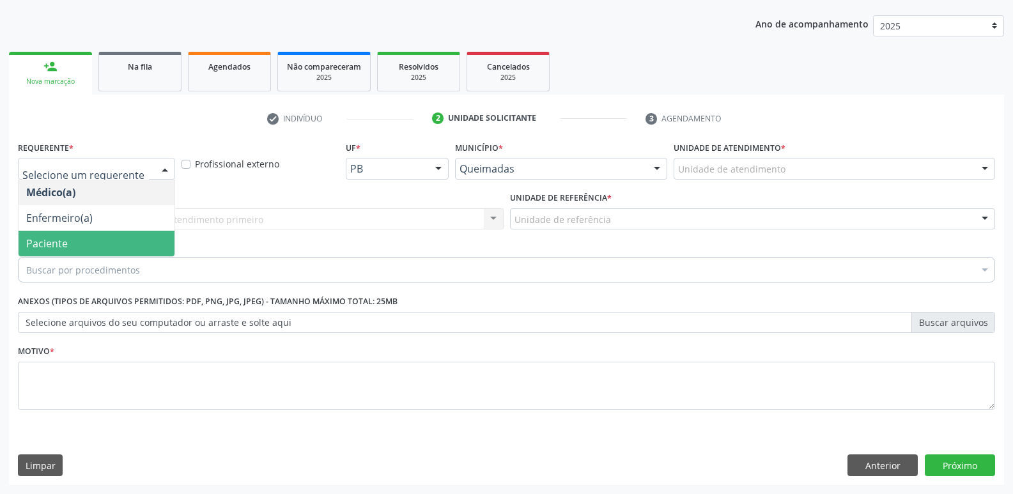
click at [62, 234] on span "Paciente" at bounding box center [97, 244] width 156 height 26
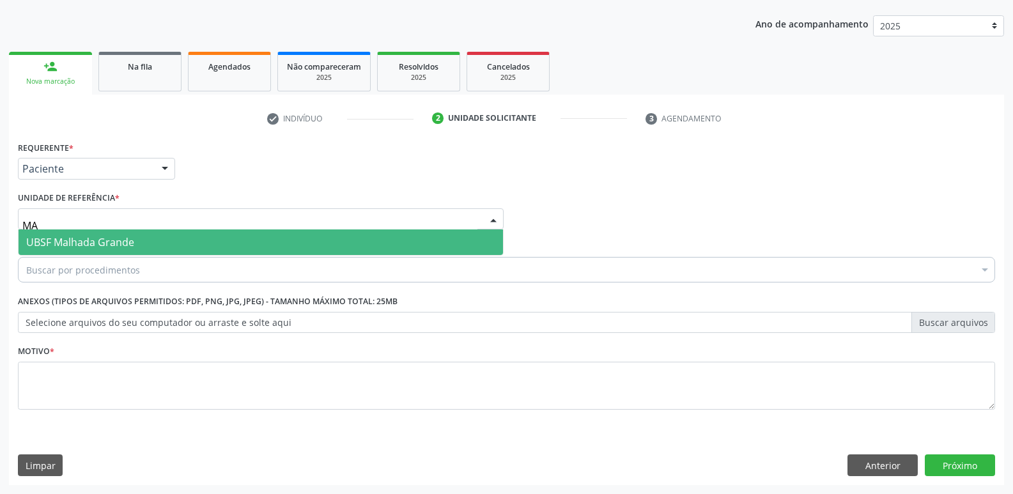
type input "MAL"
click at [81, 245] on span "UBSF Malhada Grande" at bounding box center [80, 242] width 108 height 14
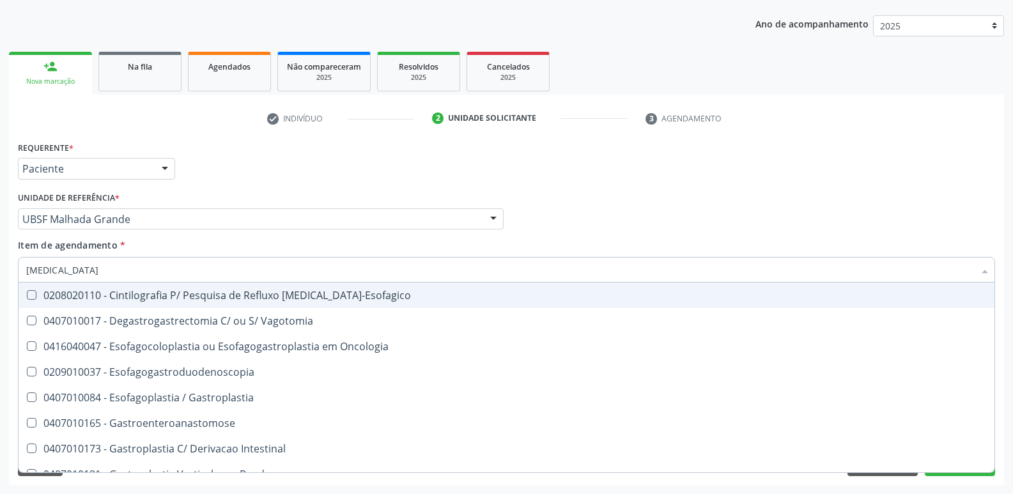
type input "GASTROD"
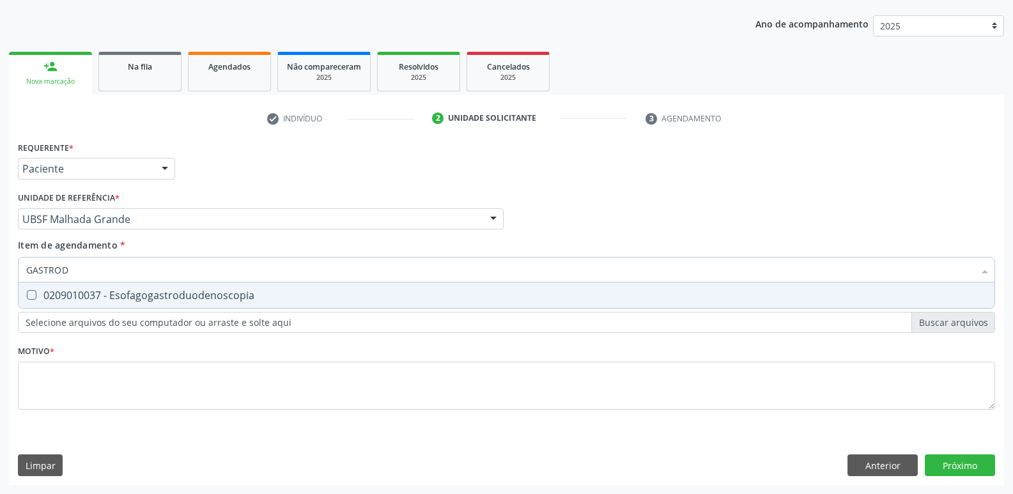
drag, startPoint x: 114, startPoint y: 291, endPoint x: 119, endPoint y: 296, distance: 6.8
click at [116, 292] on div "0209010037 - Esofagogastroduodenoscopia" at bounding box center [506, 295] width 960 height 10
checkbox Esofagogastroduodenoscopia "true"
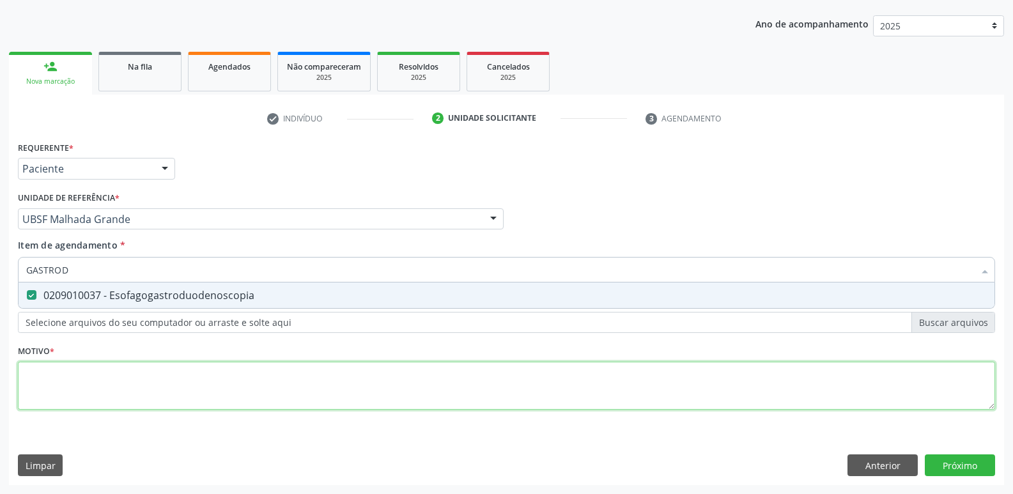
click at [107, 378] on div "Requerente * Paciente Médico(a) Enfermeiro(a) Paciente Nenhum resultado encontr…" at bounding box center [506, 282] width 977 height 289
paste textarea "AVALIAÇÃO"
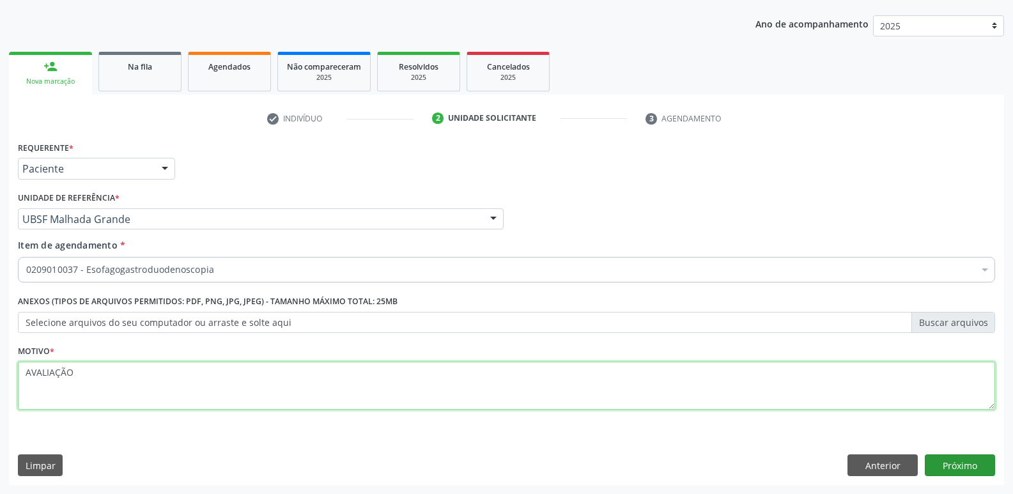
type textarea "AVALIAÇÃO"
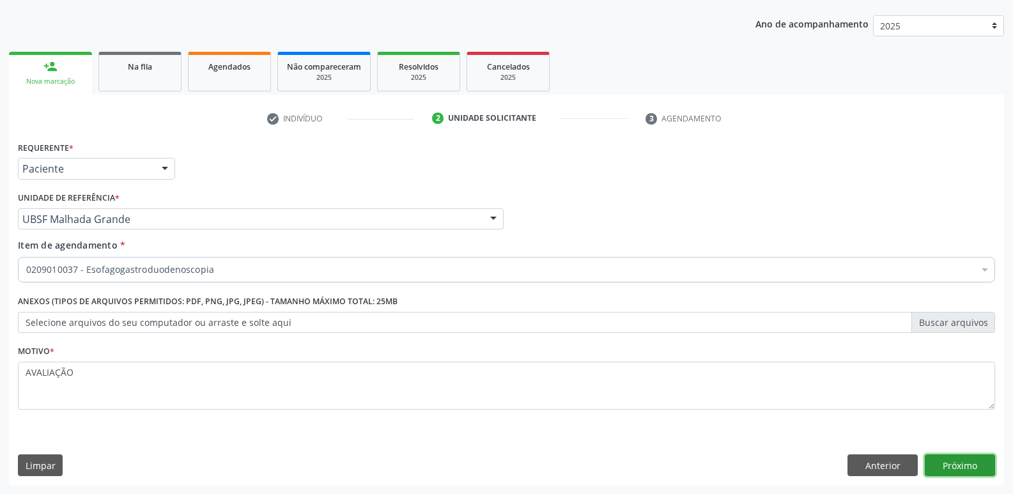
click at [956, 459] on button "Próximo" at bounding box center [959, 465] width 70 height 22
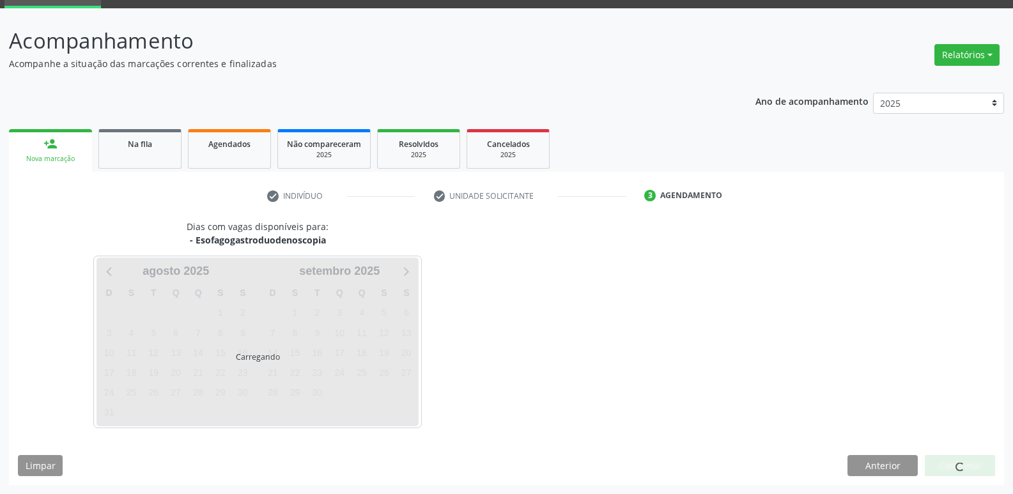
scroll to position [62, 0]
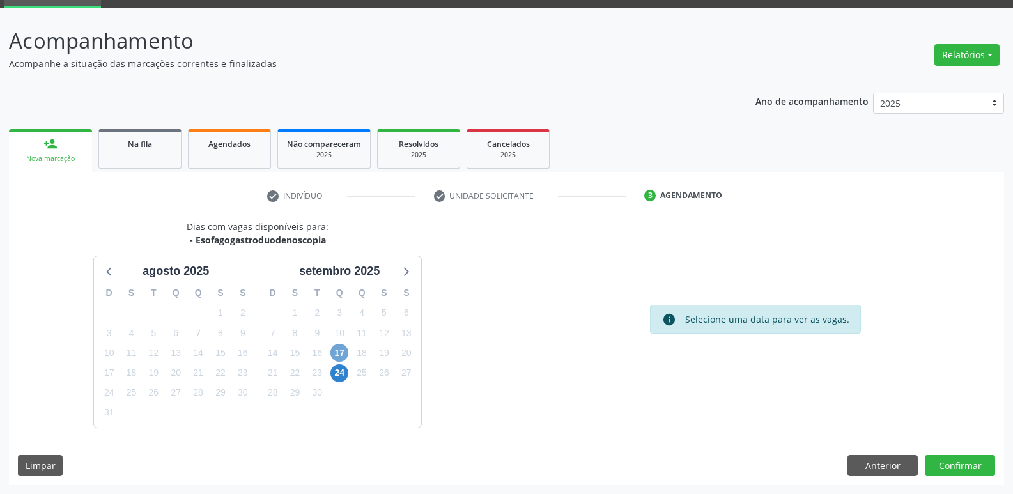
click at [339, 357] on span "17" at bounding box center [339, 353] width 18 height 18
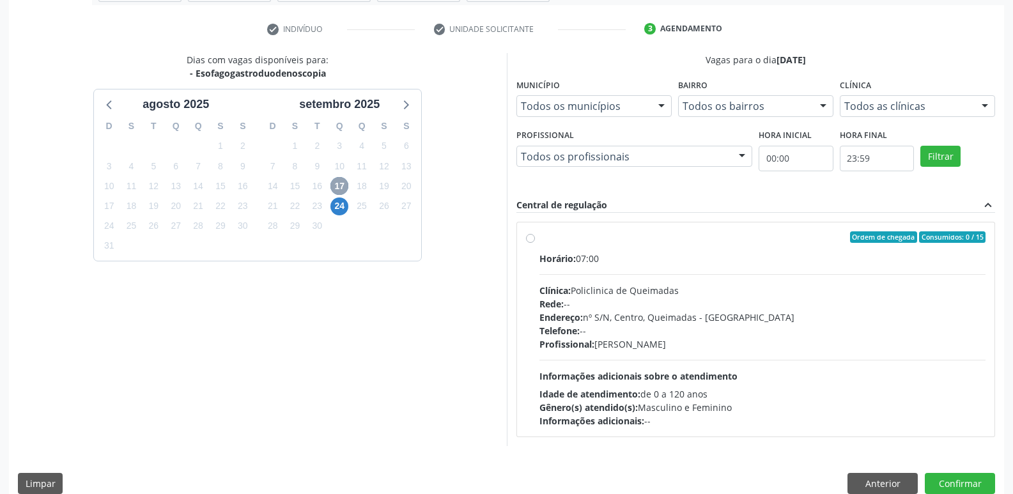
scroll to position [247, 0]
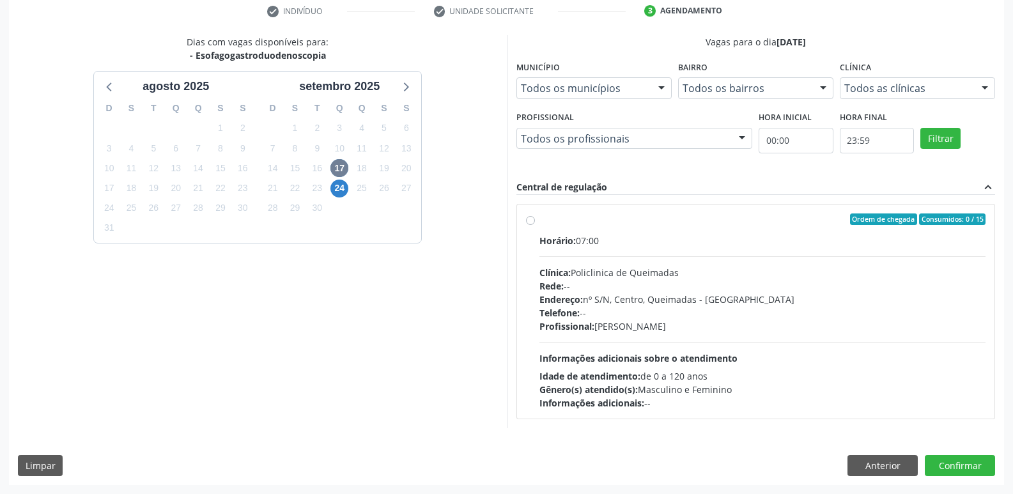
click at [824, 372] on div "Idade de atendimento: de 0 a 120 anos" at bounding box center [762, 375] width 447 height 13
click at [535, 225] on input "Ordem de chegada Consumidos: 0 / 15 Horário: 07:00 Clínica: Policlinica de Quei…" at bounding box center [530, 218] width 9 height 11
radio input "true"
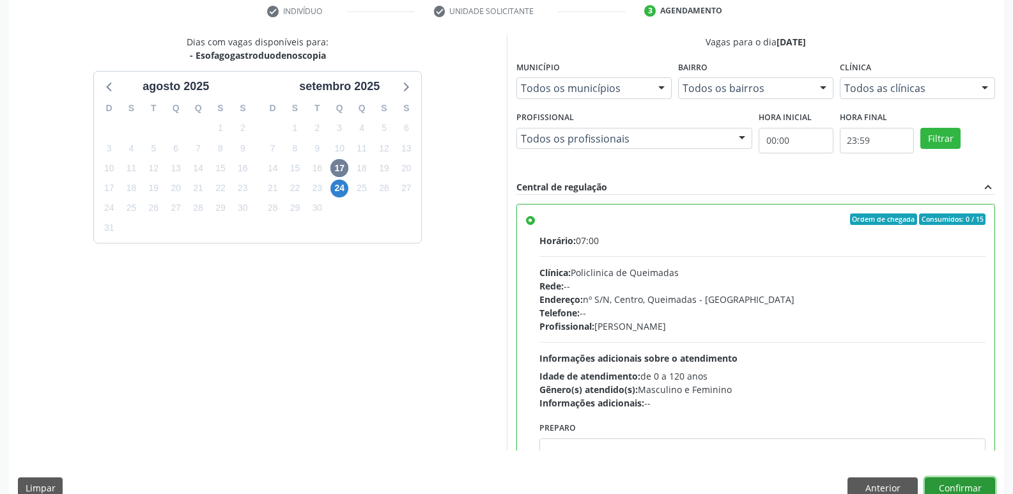
click at [971, 481] on button "Confirmar" at bounding box center [959, 488] width 70 height 22
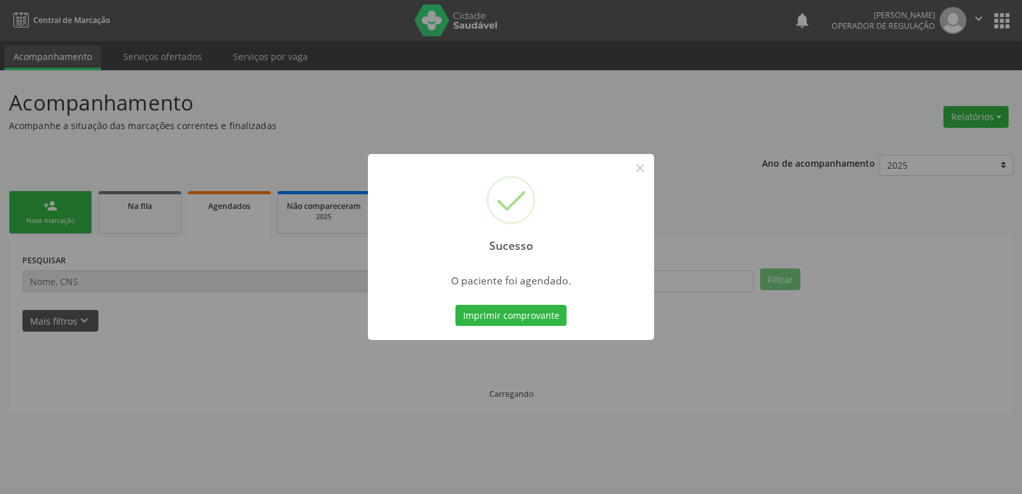
click at [455, 305] on button "Imprimir comprovante" at bounding box center [510, 316] width 111 height 22
